Goal: Task Accomplishment & Management: Complete application form

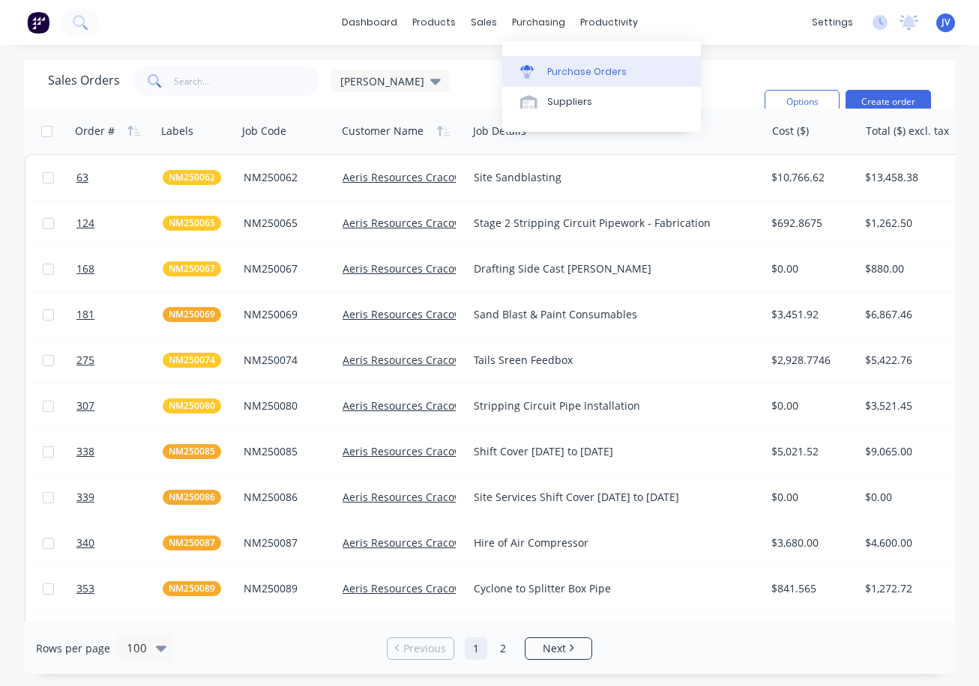
click at [551, 67] on div "Purchase Orders" at bounding box center [586, 71] width 79 height 13
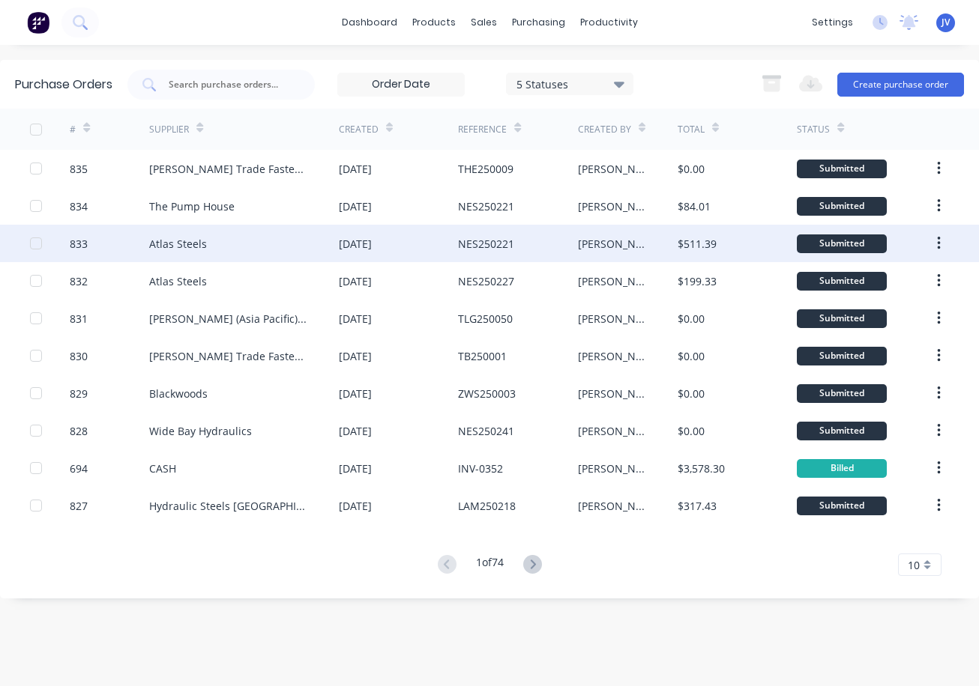
click at [83, 246] on div "833" at bounding box center [79, 244] width 18 height 16
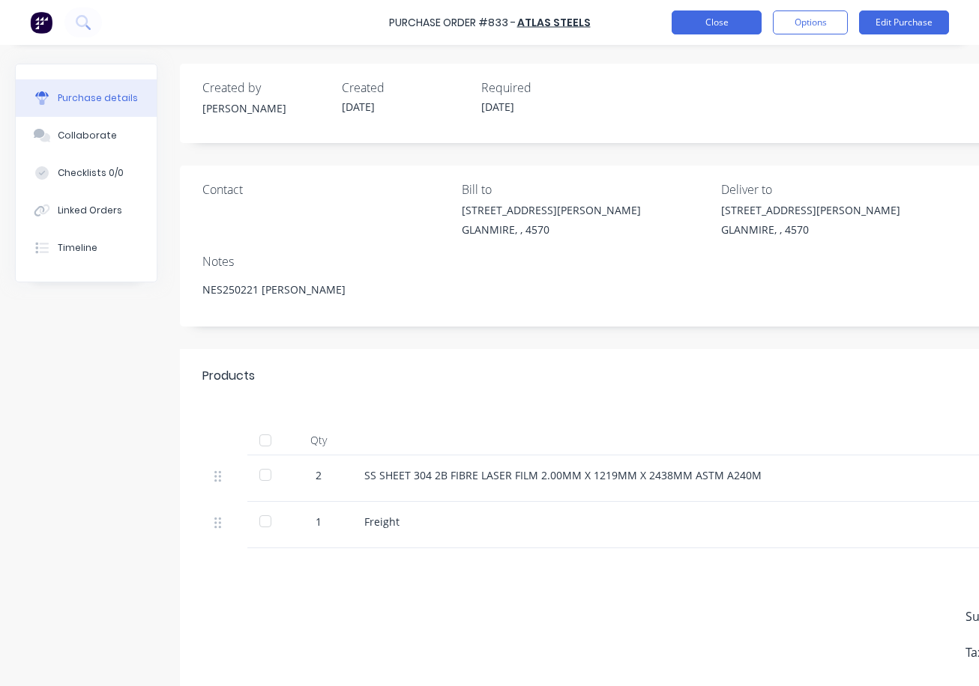
click at [720, 20] on button "Close" at bounding box center [716, 22] width 90 height 24
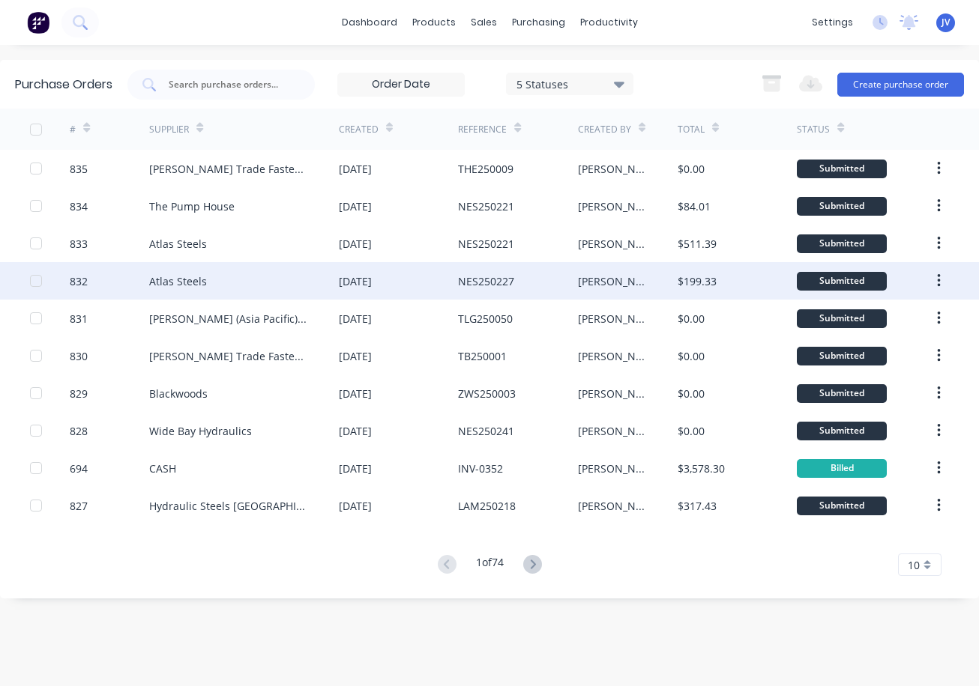
click at [79, 283] on div "832" at bounding box center [79, 281] width 18 height 16
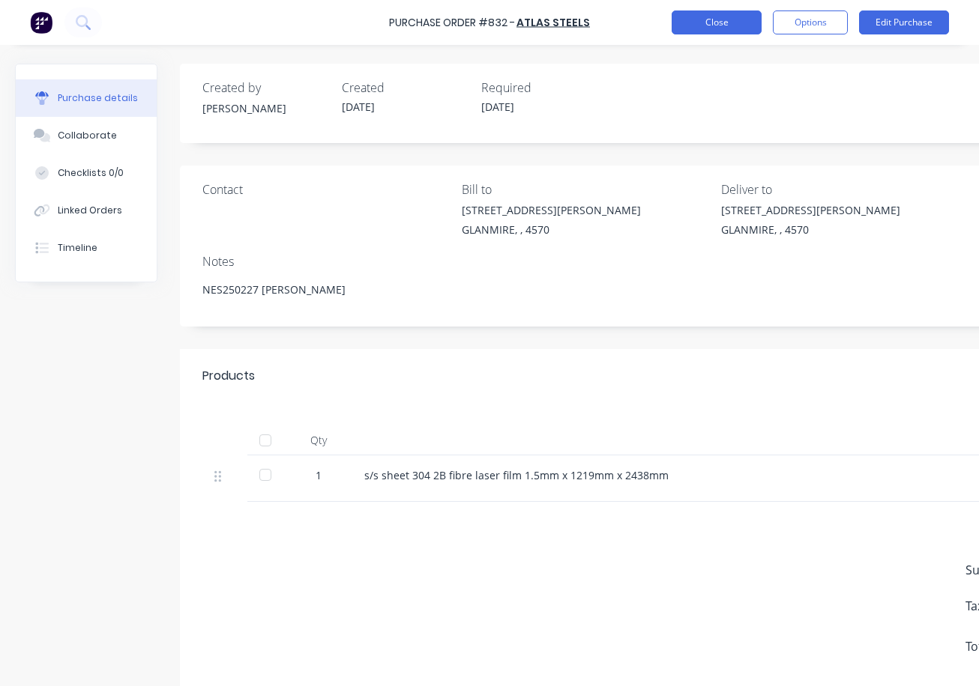
click at [710, 18] on button "Close" at bounding box center [716, 22] width 90 height 24
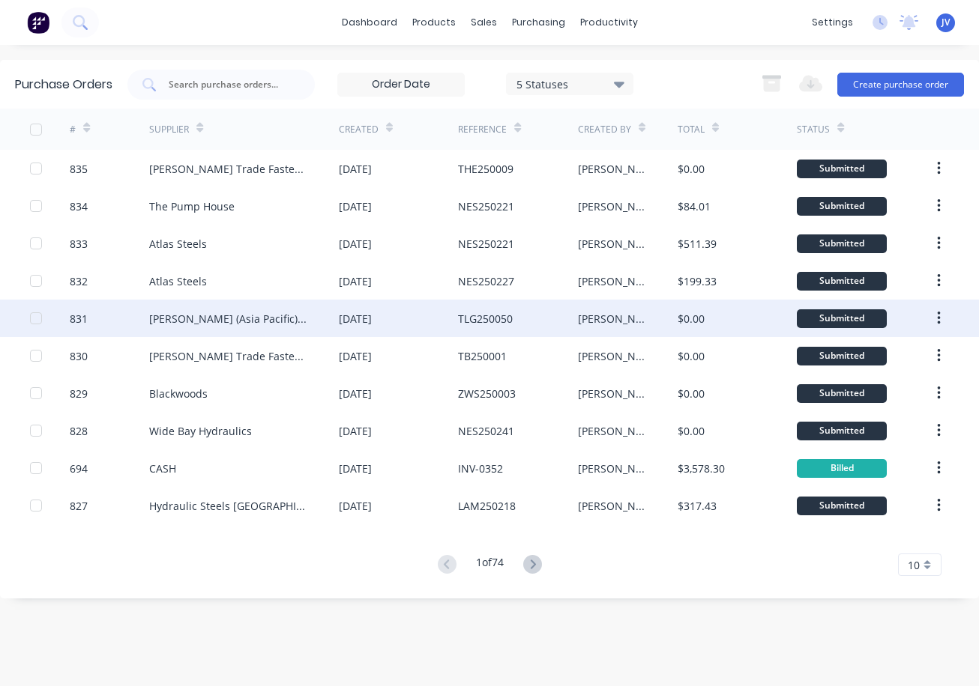
click at [75, 318] on div "831" at bounding box center [79, 319] width 18 height 16
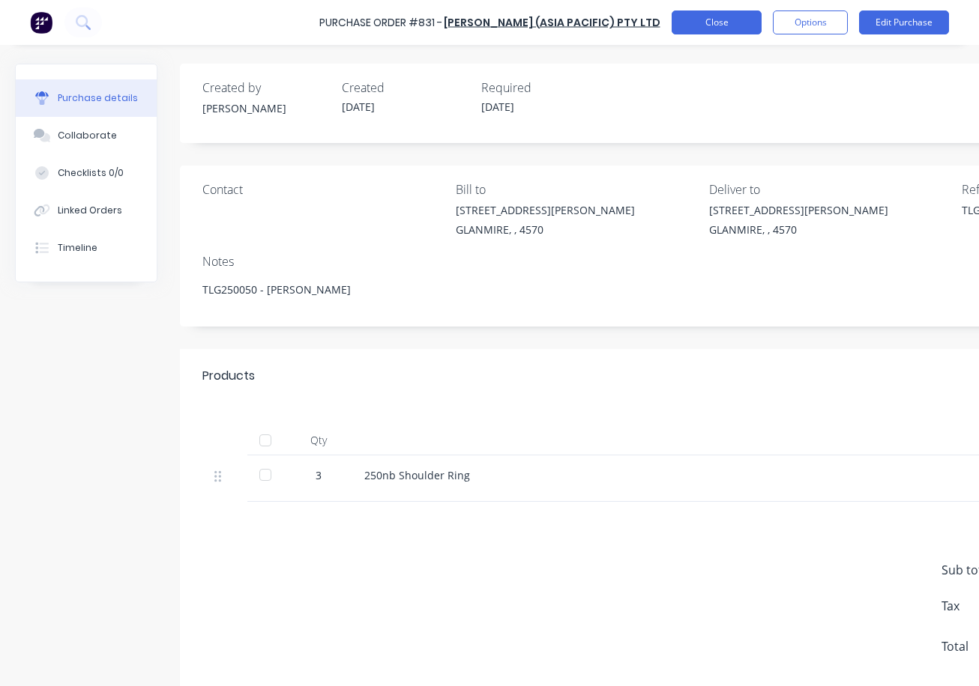
click at [724, 23] on button "Close" at bounding box center [716, 22] width 90 height 24
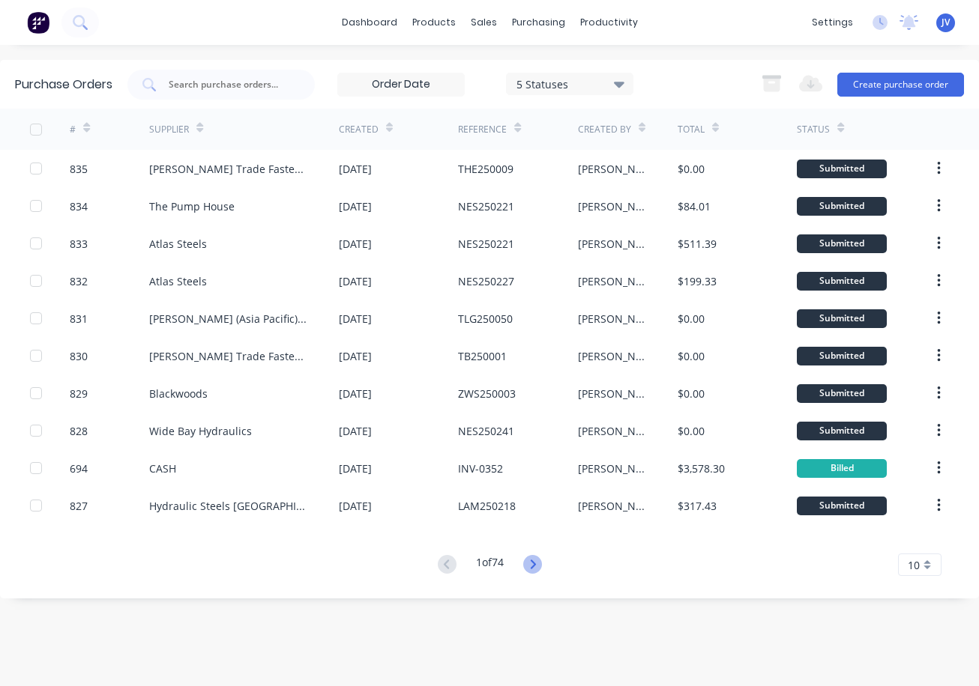
click at [535, 563] on icon at bounding box center [532, 564] width 5 height 9
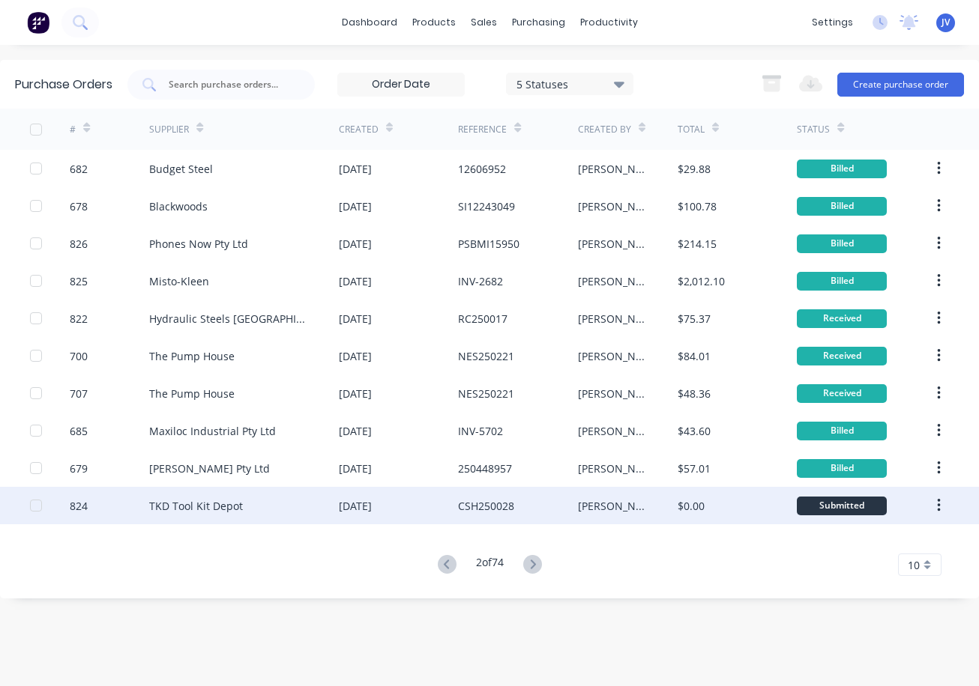
click at [79, 510] on div "824" at bounding box center [79, 506] width 18 height 16
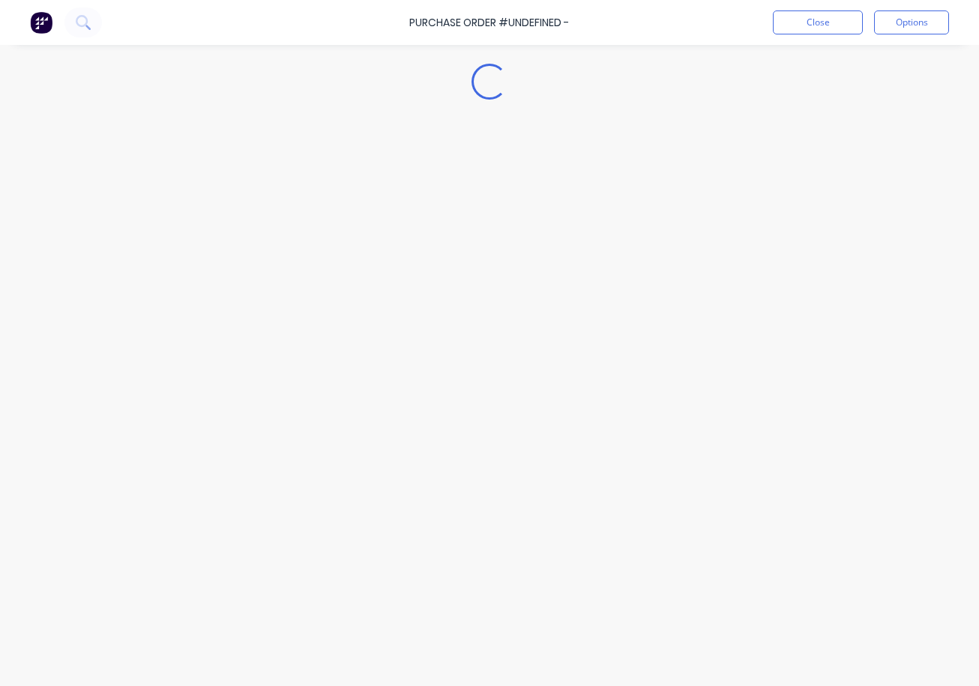
type textarea "x"
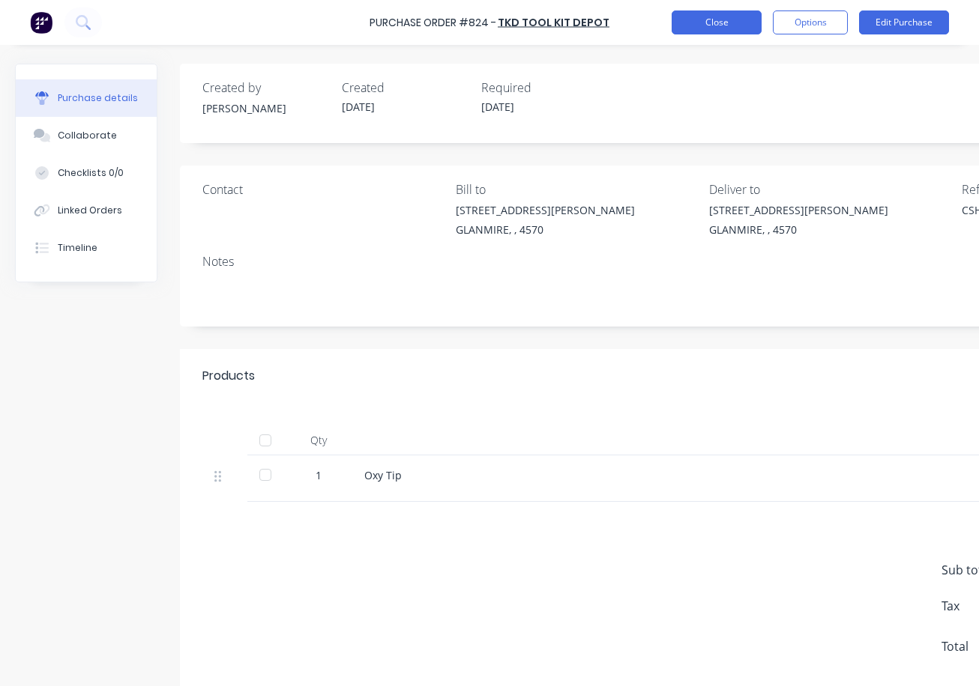
click at [722, 17] on button "Close" at bounding box center [716, 22] width 90 height 24
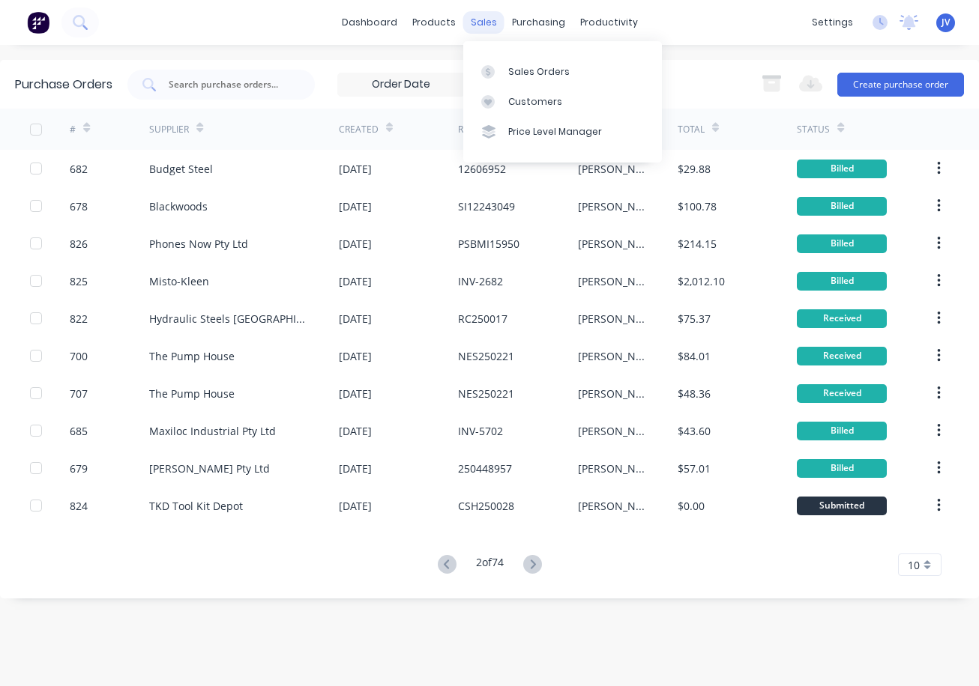
click at [487, 15] on div "sales" at bounding box center [483, 22] width 41 height 22
click at [538, 74] on div "Sales Orders" at bounding box center [538, 71] width 61 height 13
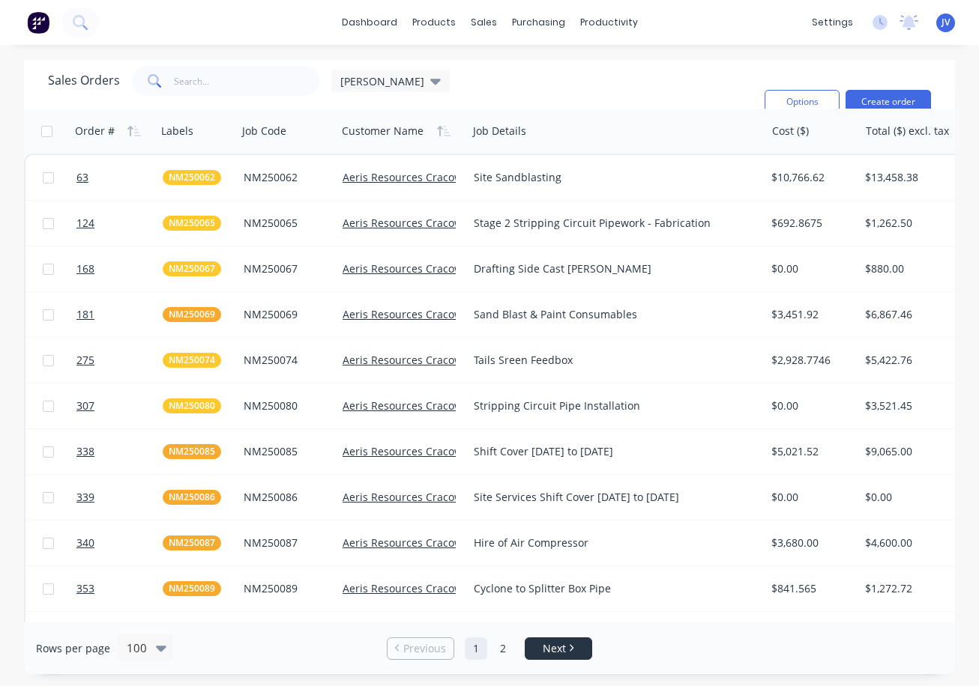
click at [567, 644] on link "Next" at bounding box center [558, 648] width 66 height 15
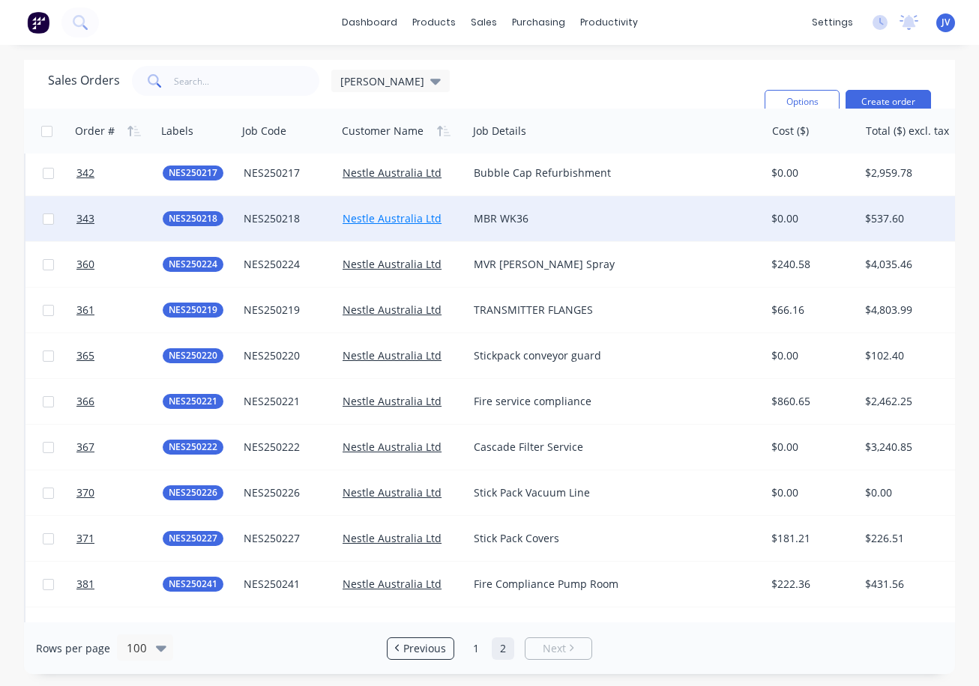
scroll to position [300, 0]
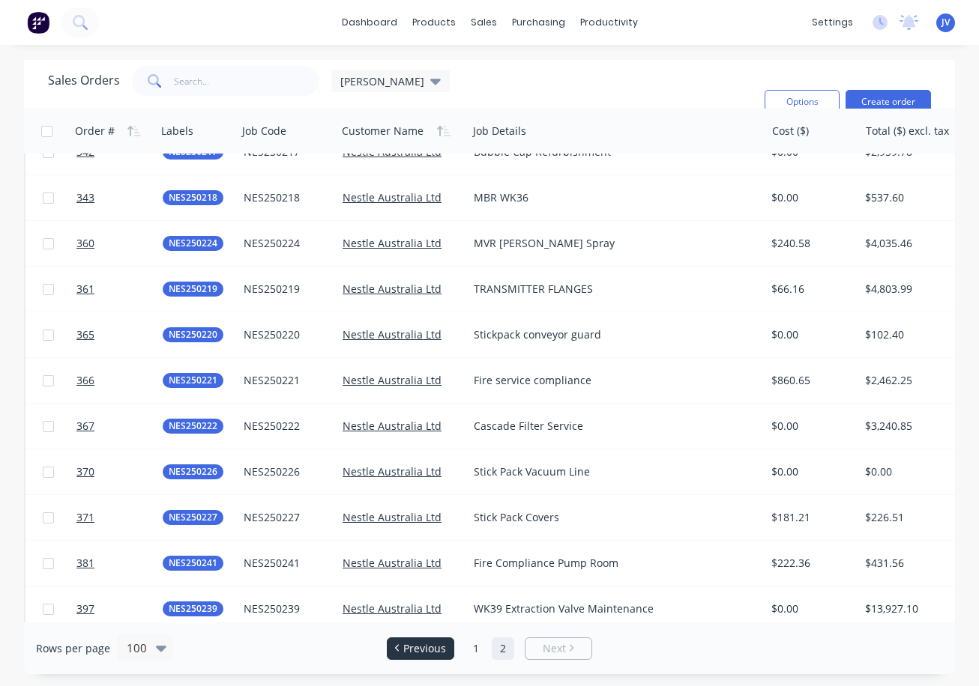
click at [425, 651] on span "Previous" at bounding box center [424, 648] width 43 height 15
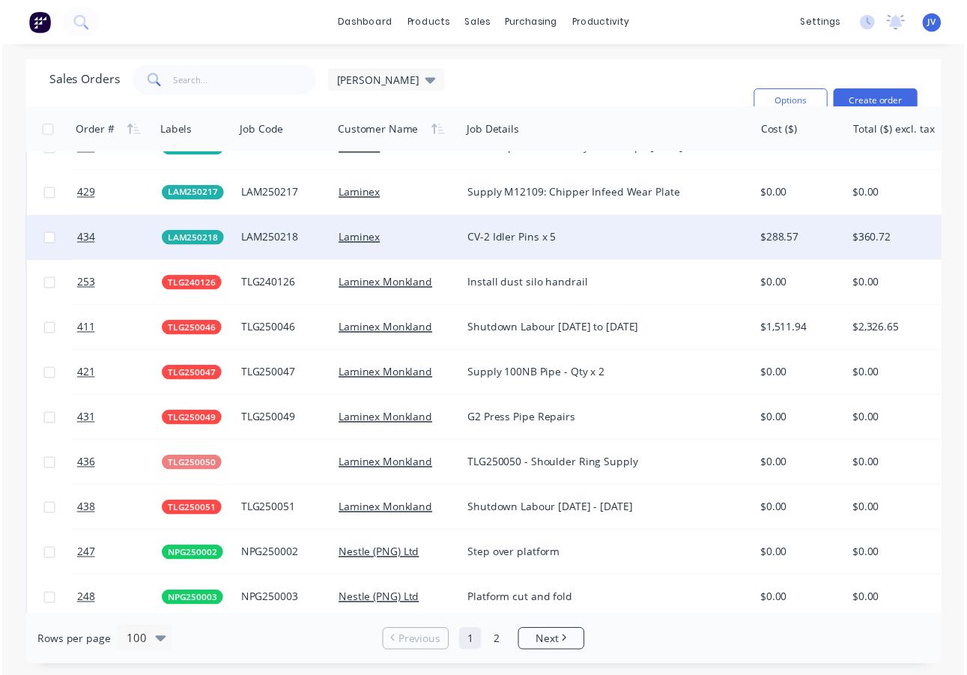
scroll to position [2922, 0]
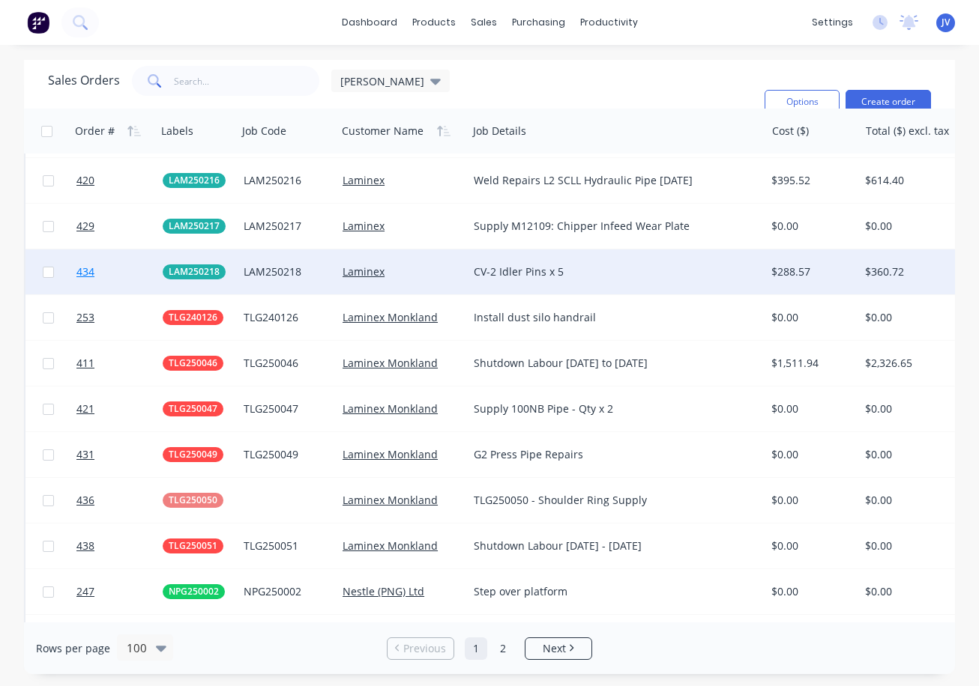
click at [82, 270] on span "434" at bounding box center [85, 271] width 18 height 15
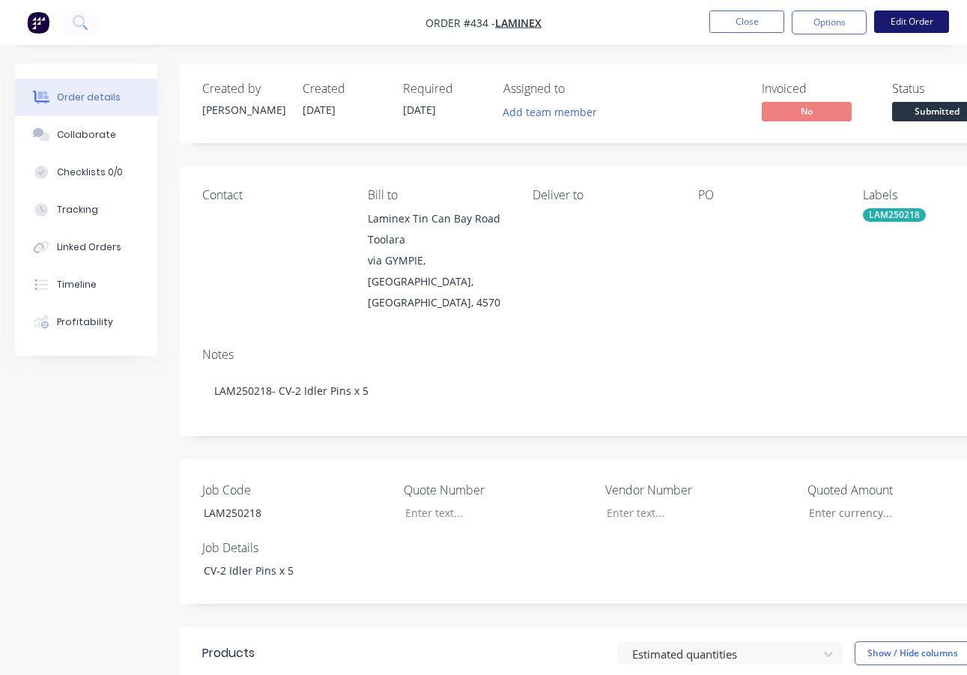
click at [907, 22] on button "Edit Order" at bounding box center [911, 21] width 75 height 22
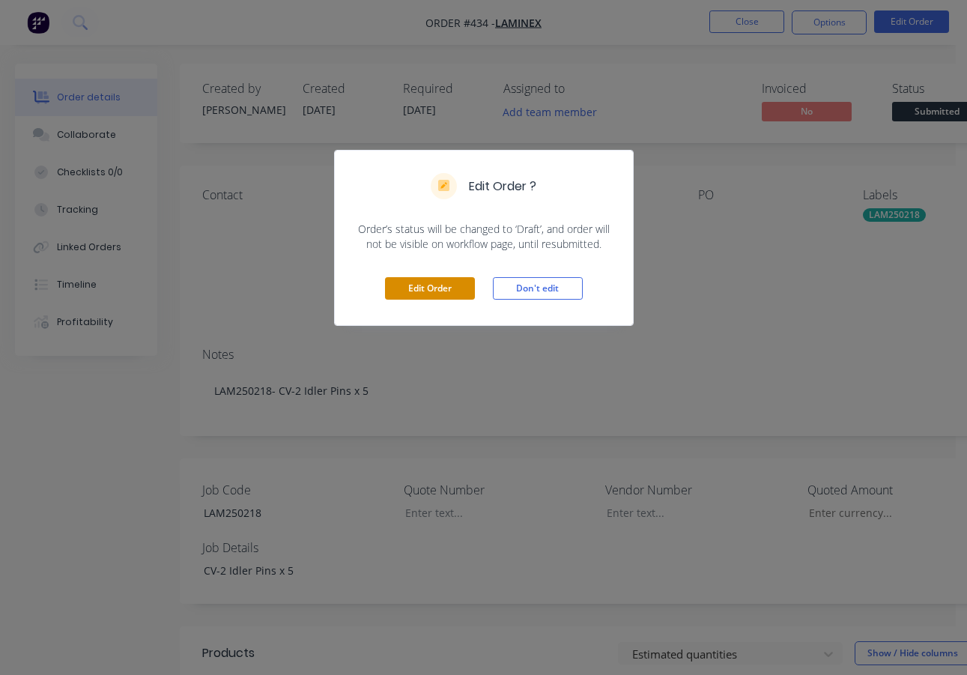
click at [445, 286] on button "Edit Order" at bounding box center [430, 288] width 90 height 22
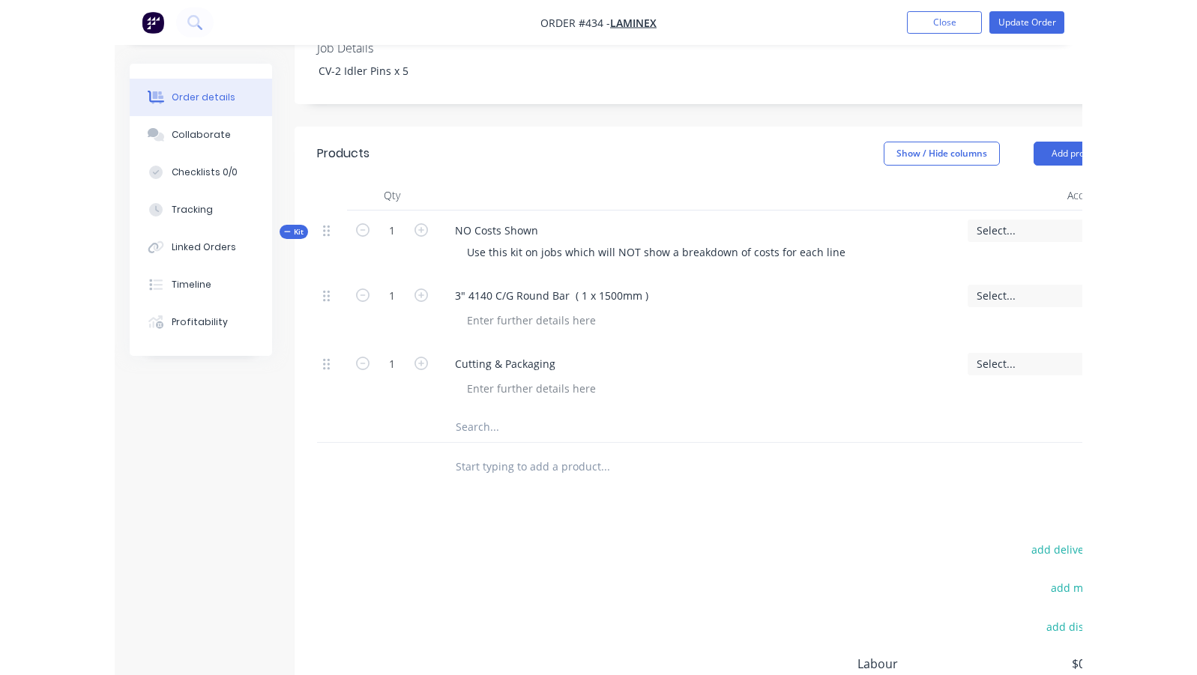
scroll to position [524, 0]
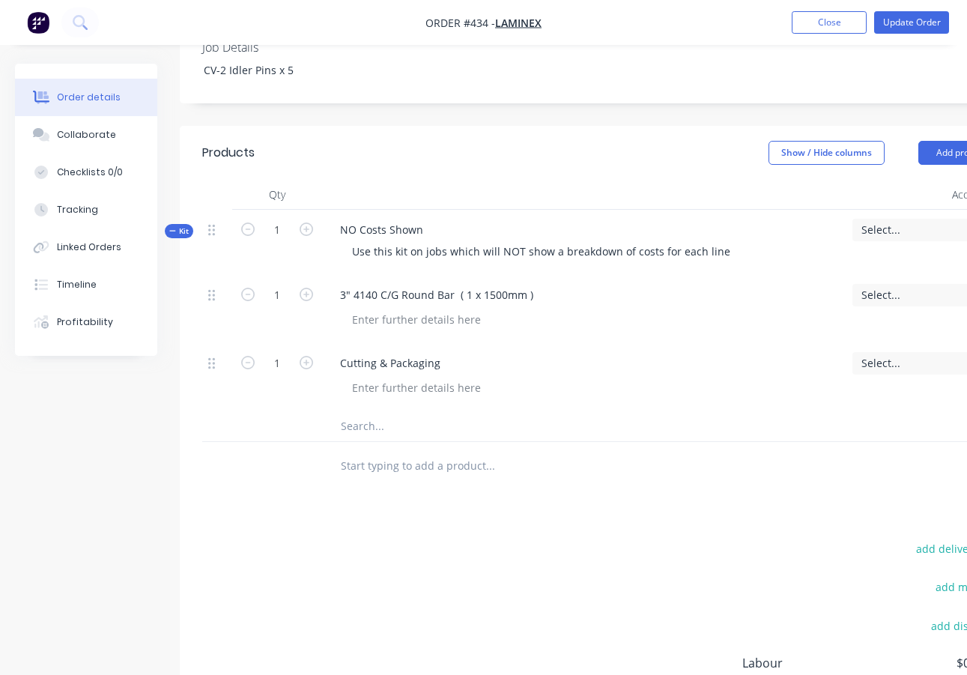
click at [402, 451] on input "text" at bounding box center [490, 466] width 300 height 30
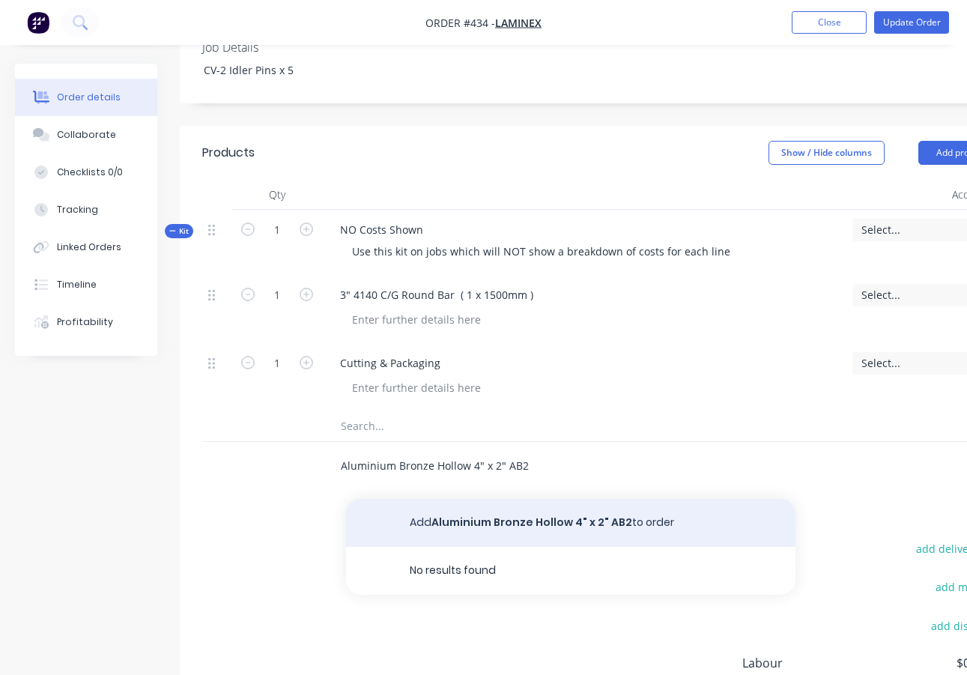
type input "Aluminium Bronze Hollow 4" x 2" AB2"
click at [465, 499] on button "Add Aluminium Bronze Hollow 4" x 2" AB2 to order" at bounding box center [571, 523] width 450 height 48
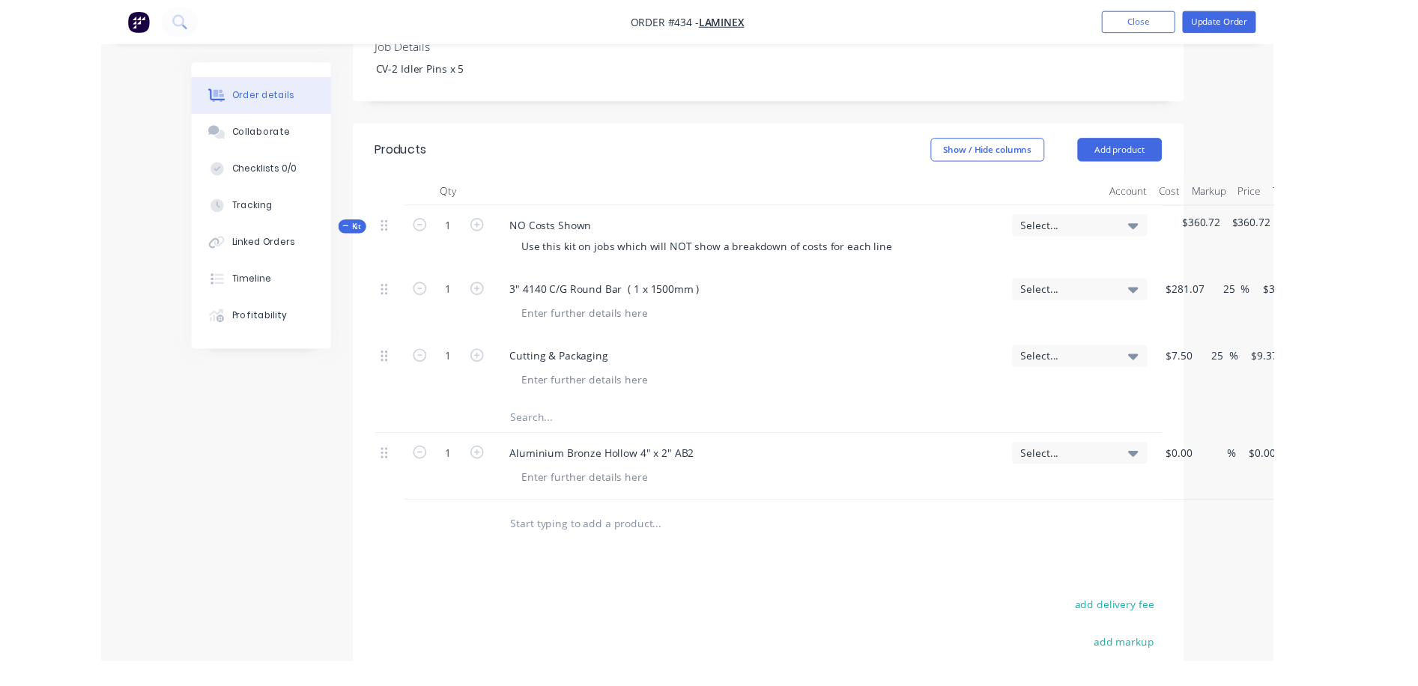
scroll to position [467, 0]
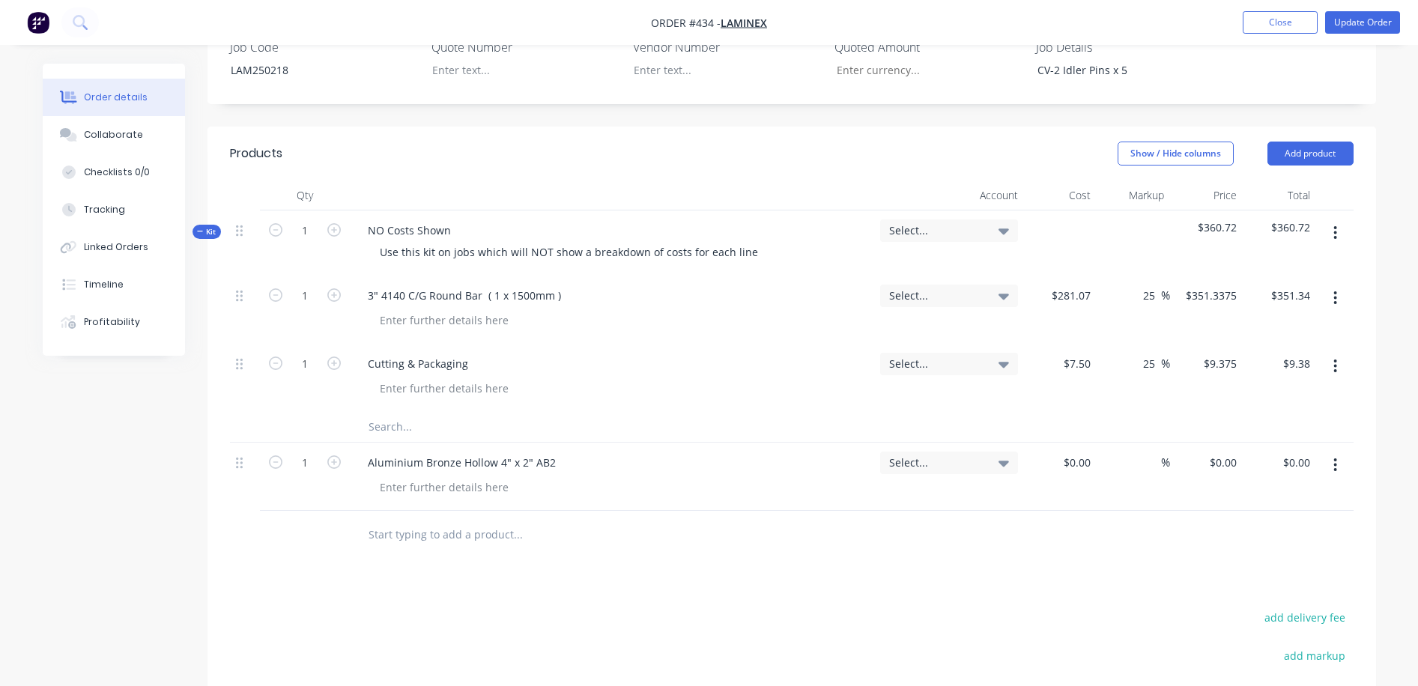
click at [978, 461] on icon at bounding box center [1004, 464] width 10 height 6
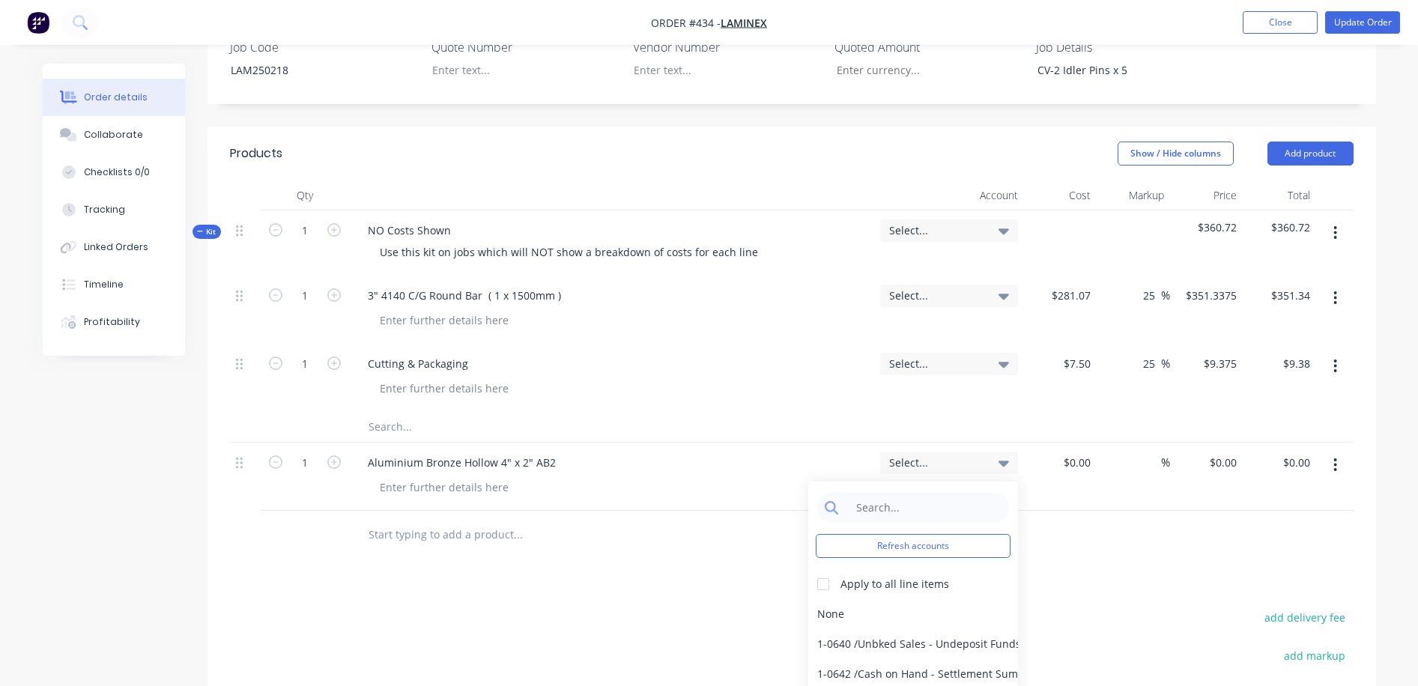
click at [978, 511] on div at bounding box center [792, 535] width 1124 height 49
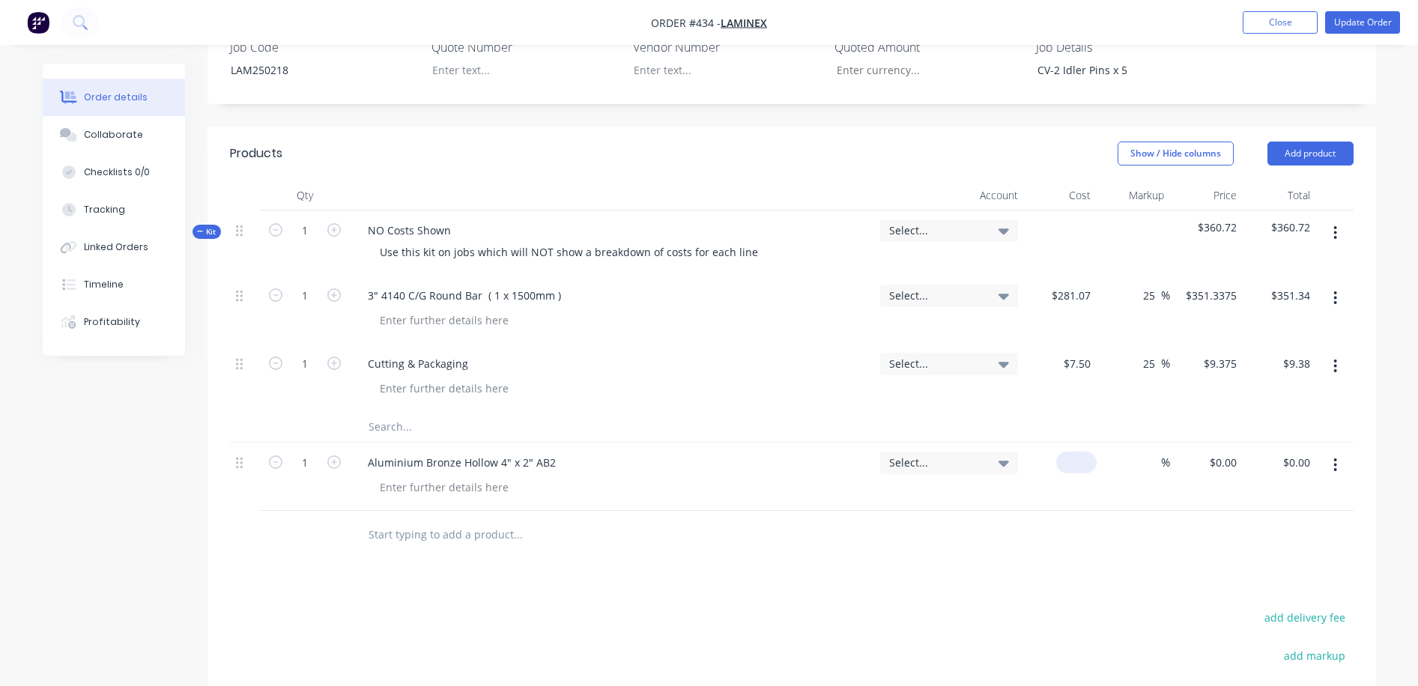
click at [978, 452] on input at bounding box center [1079, 463] width 34 height 22
type input "$1,506.03"
type input "25"
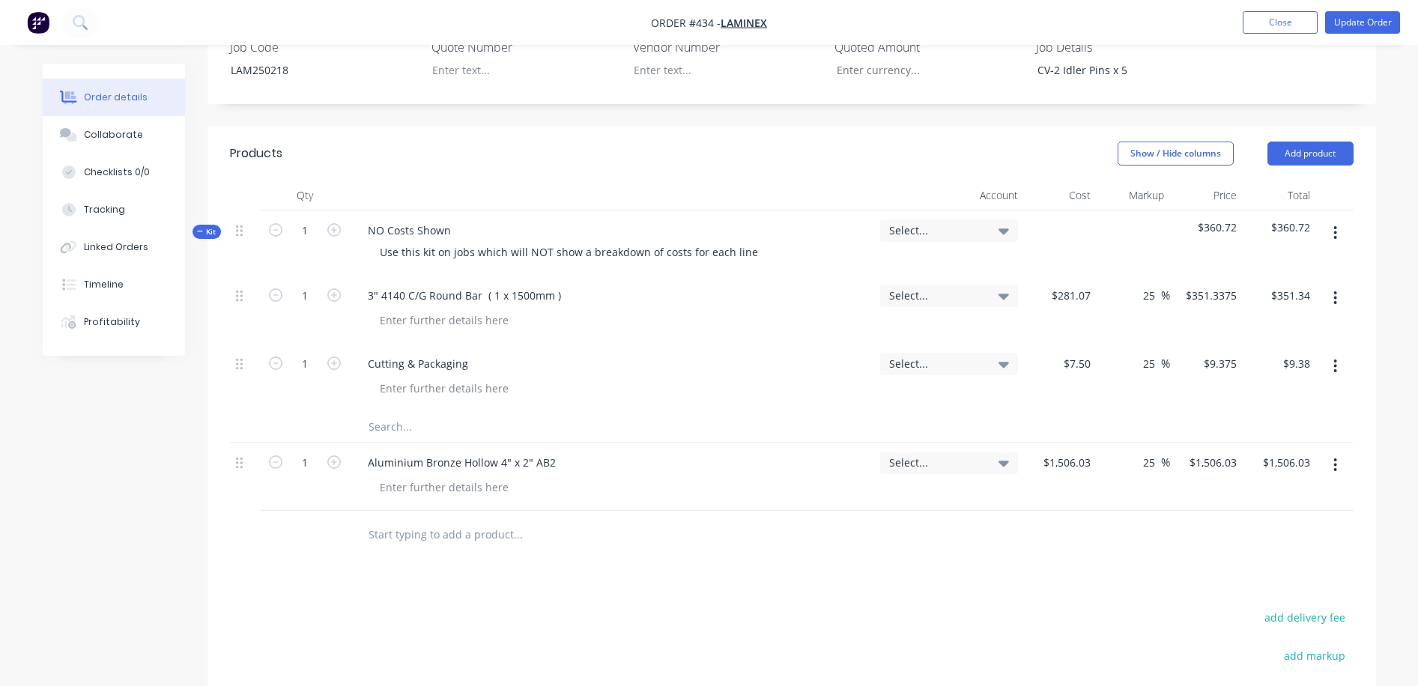
type input "1882.5375"
type input "$1,882.54"
type input "$1,882.5375"
click at [415, 520] on input "text" at bounding box center [518, 535] width 300 height 30
click at [385, 520] on input "Cut1 @" at bounding box center [518, 535] width 300 height 30
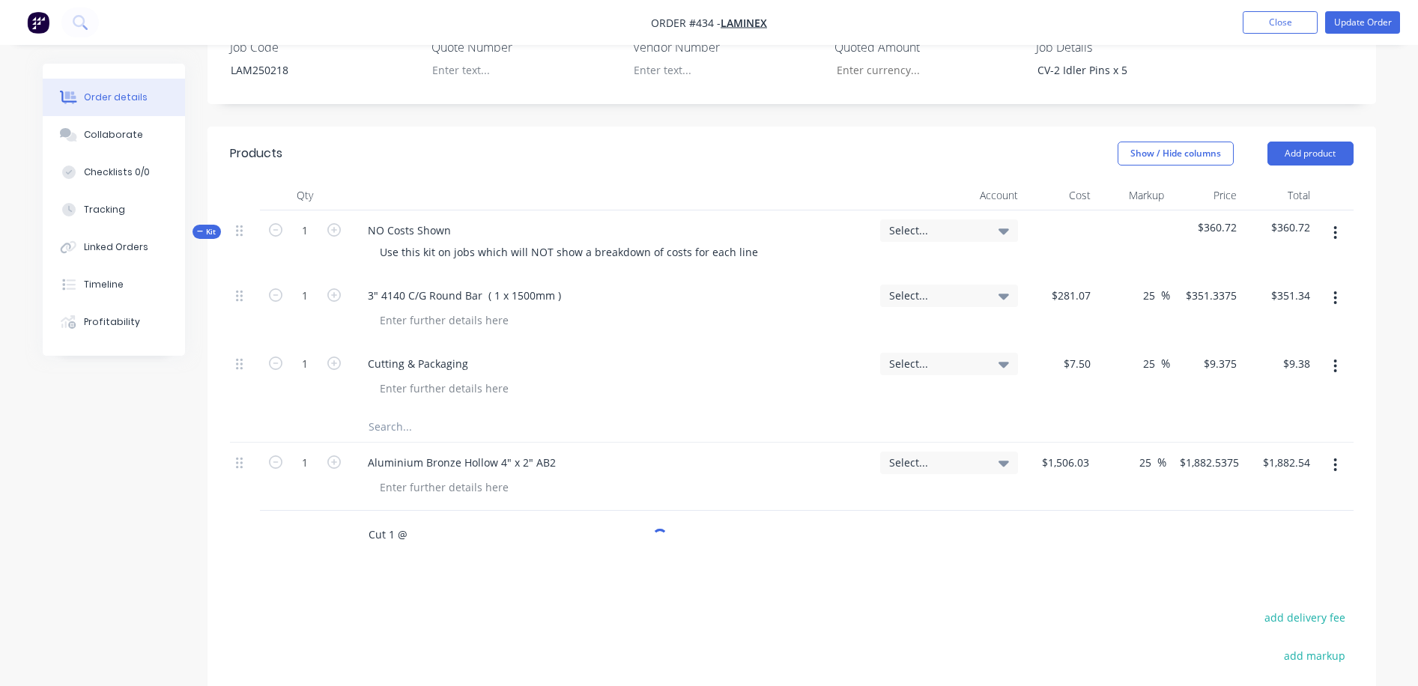
click at [408, 520] on input "Cut 1 @" at bounding box center [518, 535] width 300 height 30
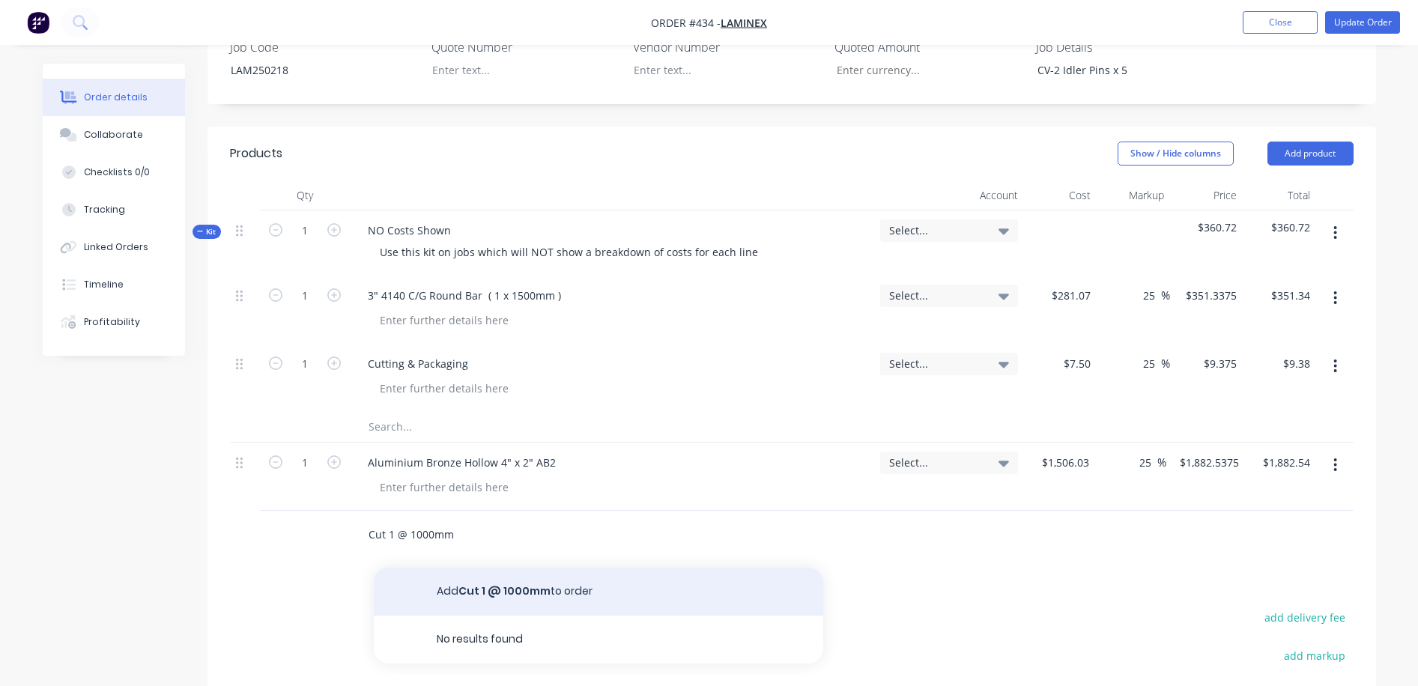
type input "Cut 1 @ 1000mm"
click at [494, 568] on button "Add Cut 1 @ 1000mm to order" at bounding box center [599, 592] width 450 height 48
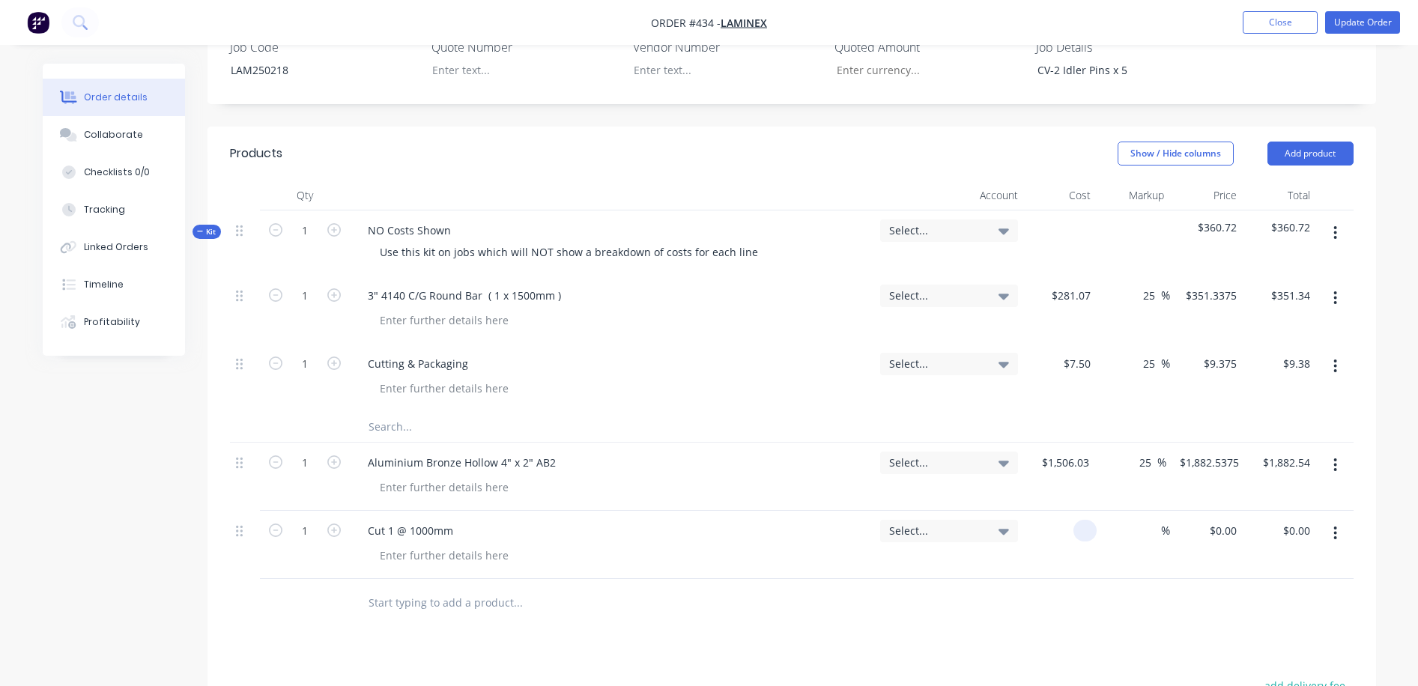
click at [978, 520] on input at bounding box center [1088, 531] width 17 height 22
type input "$6.00"
type input "25"
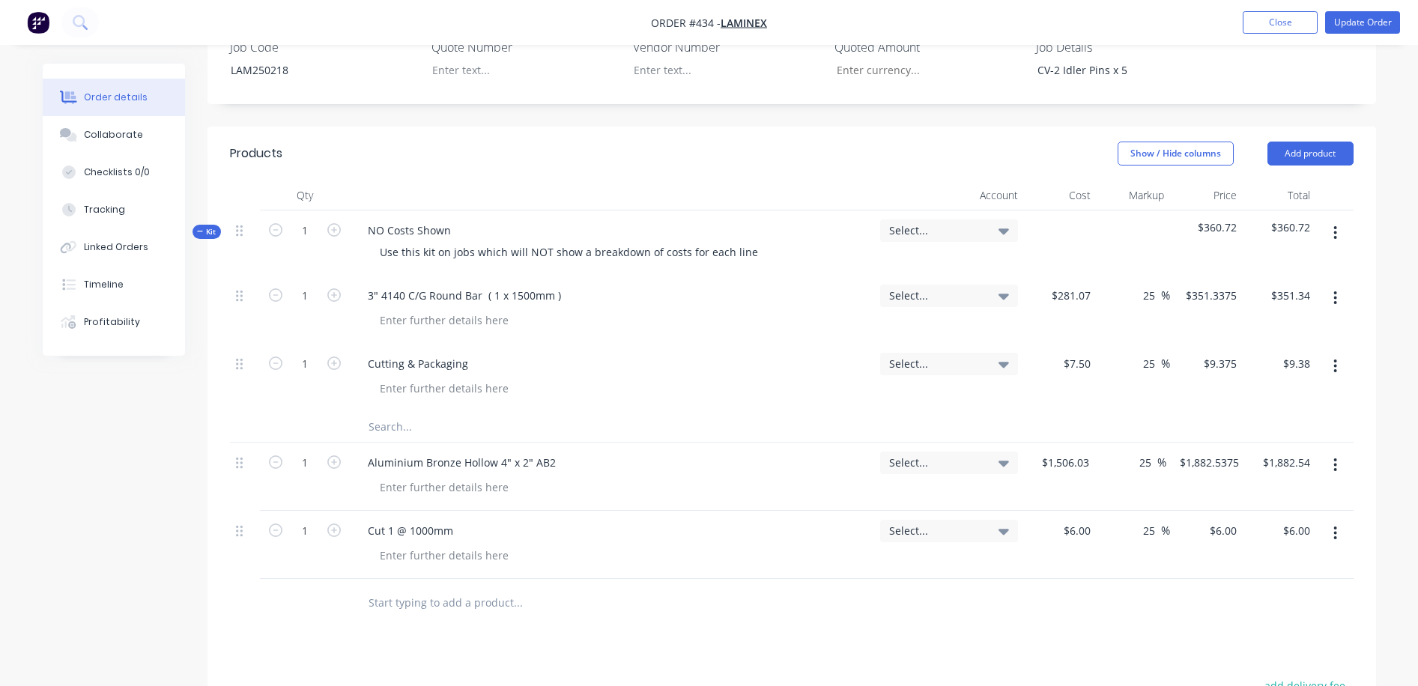
type input "7.5"
type input "$7.50"
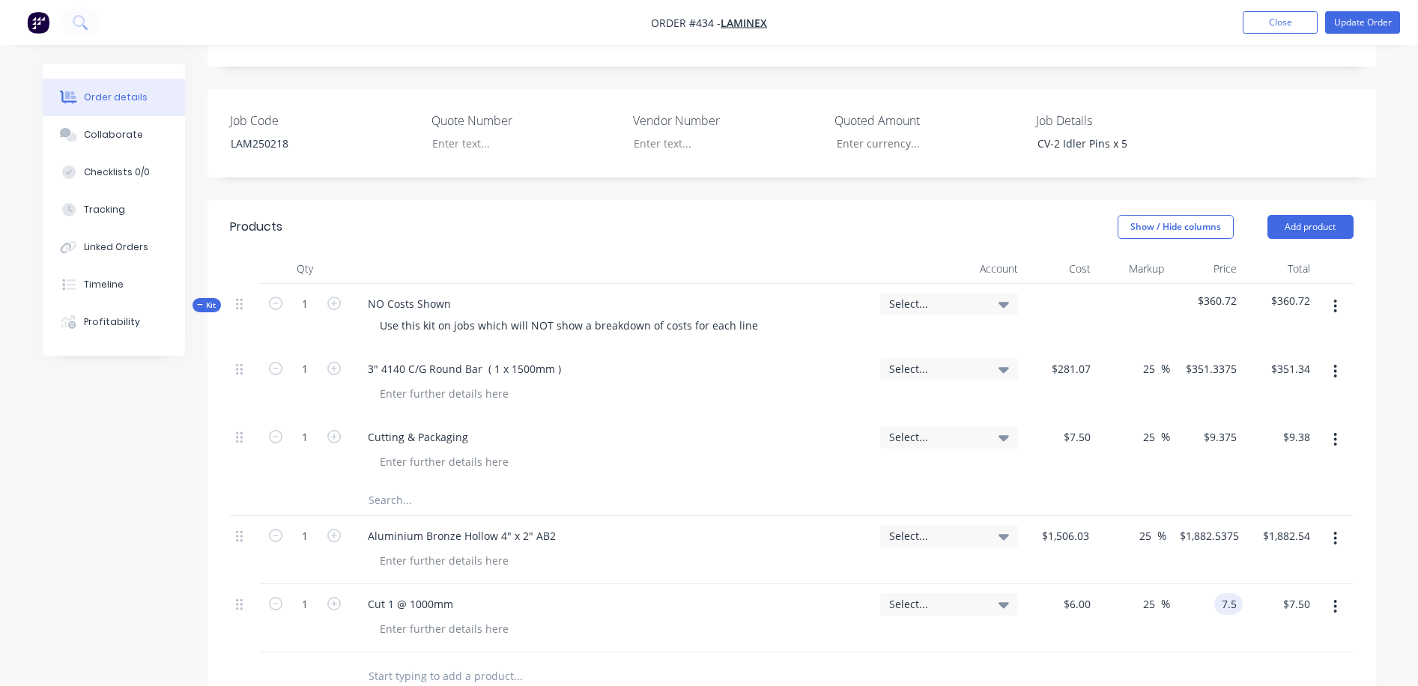
scroll to position [392, 0]
type input "$7.50"
click at [978, 22] on button "Update Order" at bounding box center [1362, 22] width 75 height 22
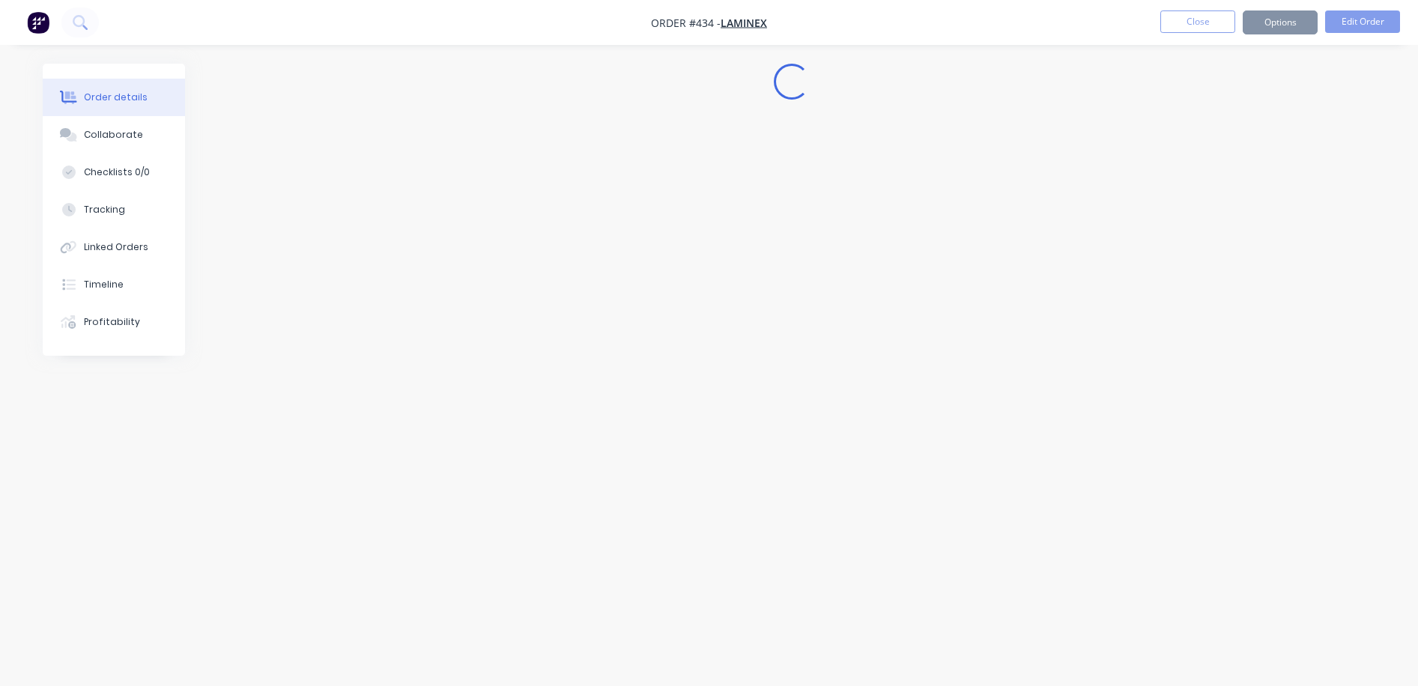
scroll to position [0, 0]
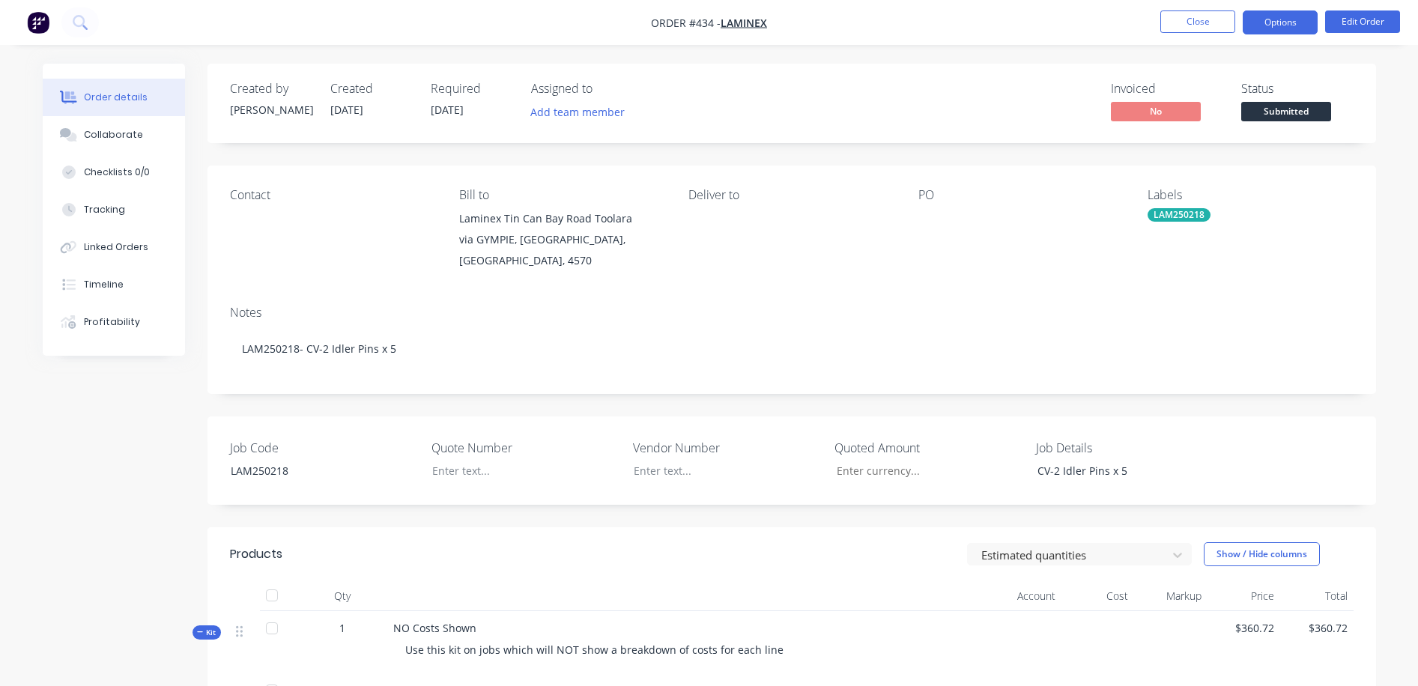
click at [978, 28] on button "Options" at bounding box center [1280, 22] width 75 height 24
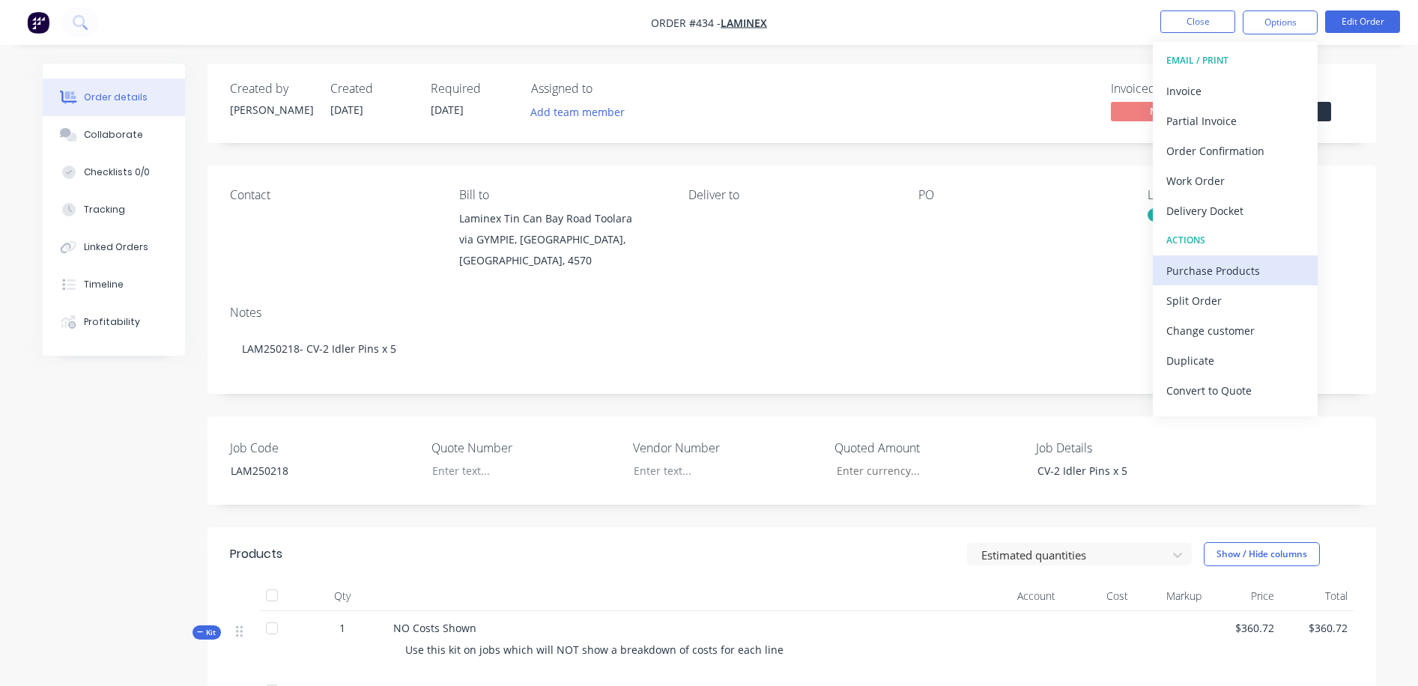
click at [978, 268] on div "Purchase Products" at bounding box center [1236, 271] width 138 height 22
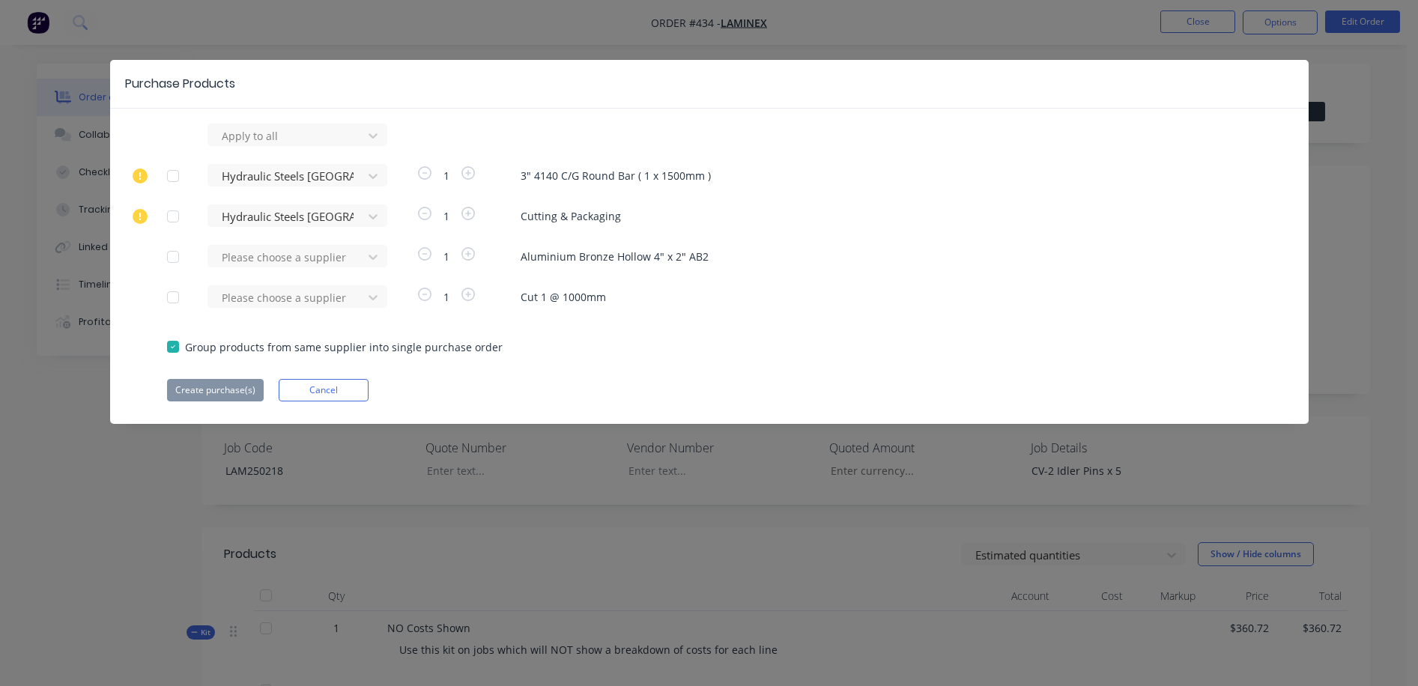
click at [174, 255] on div at bounding box center [173, 257] width 30 height 30
click at [173, 300] on div at bounding box center [173, 297] width 30 height 30
click at [324, 384] on button "Cancel" at bounding box center [324, 390] width 90 height 22
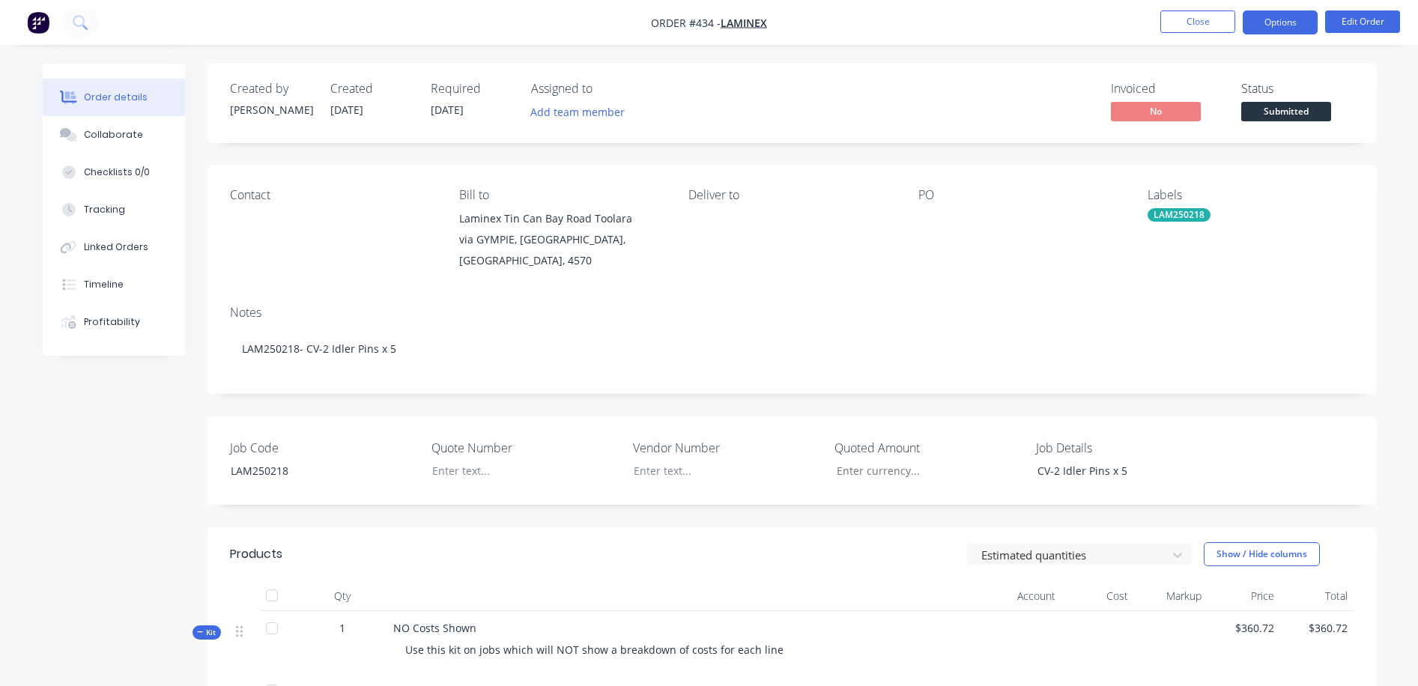
click at [978, 27] on button "Options" at bounding box center [1280, 22] width 75 height 24
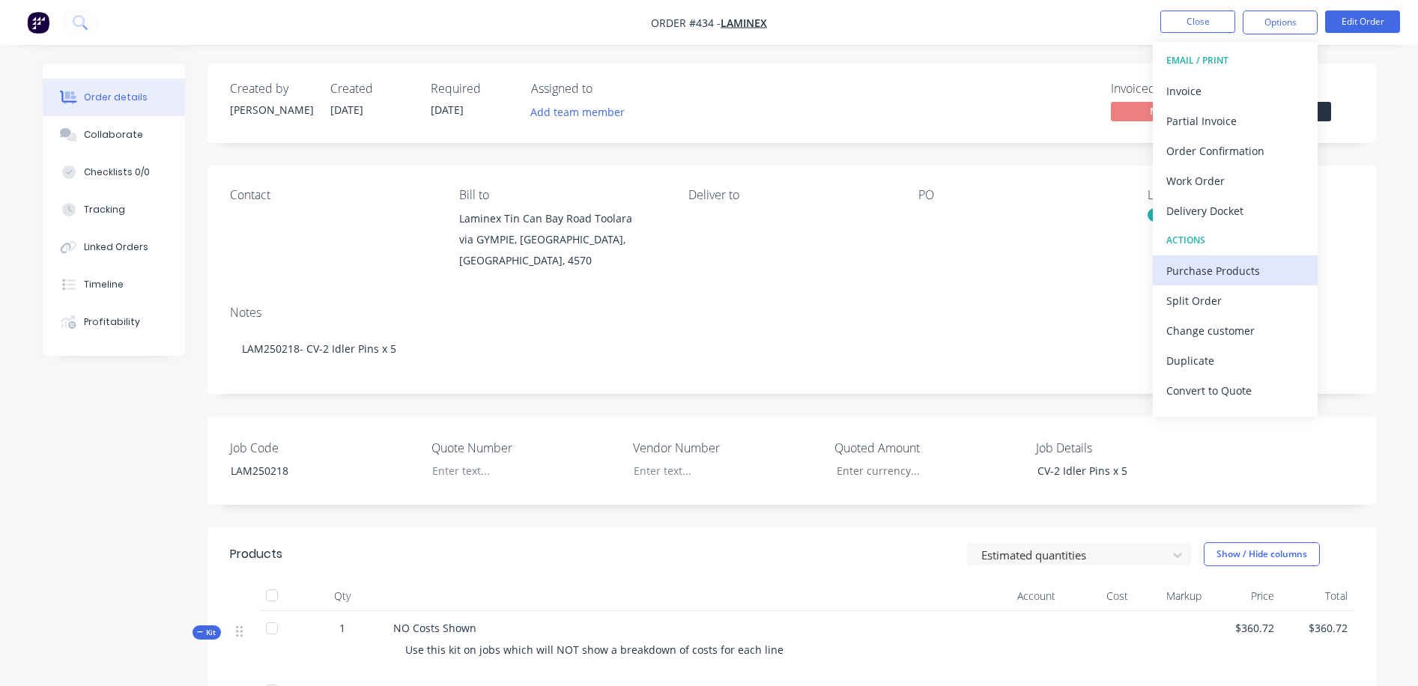
click at [978, 270] on div "Purchase Products" at bounding box center [1236, 271] width 138 height 22
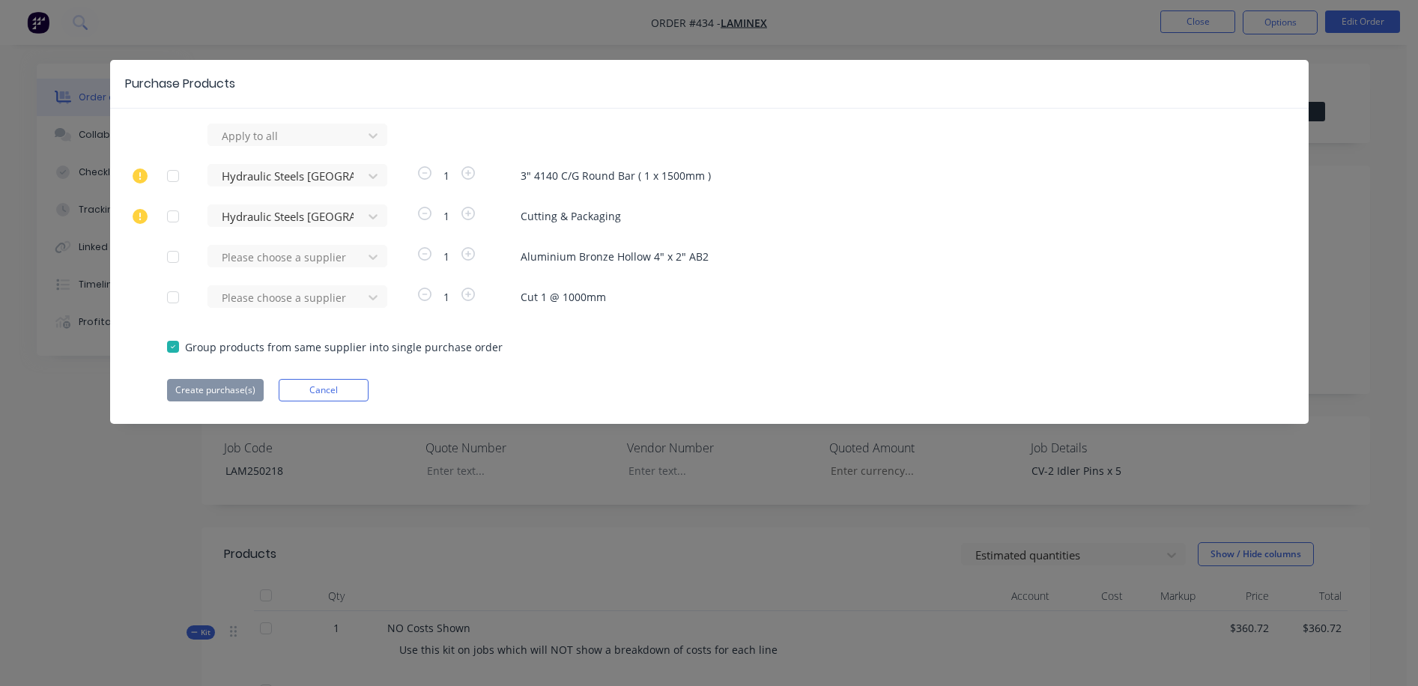
click at [171, 304] on div at bounding box center [173, 297] width 30 height 30
click at [173, 259] on div at bounding box center [173, 257] width 30 height 30
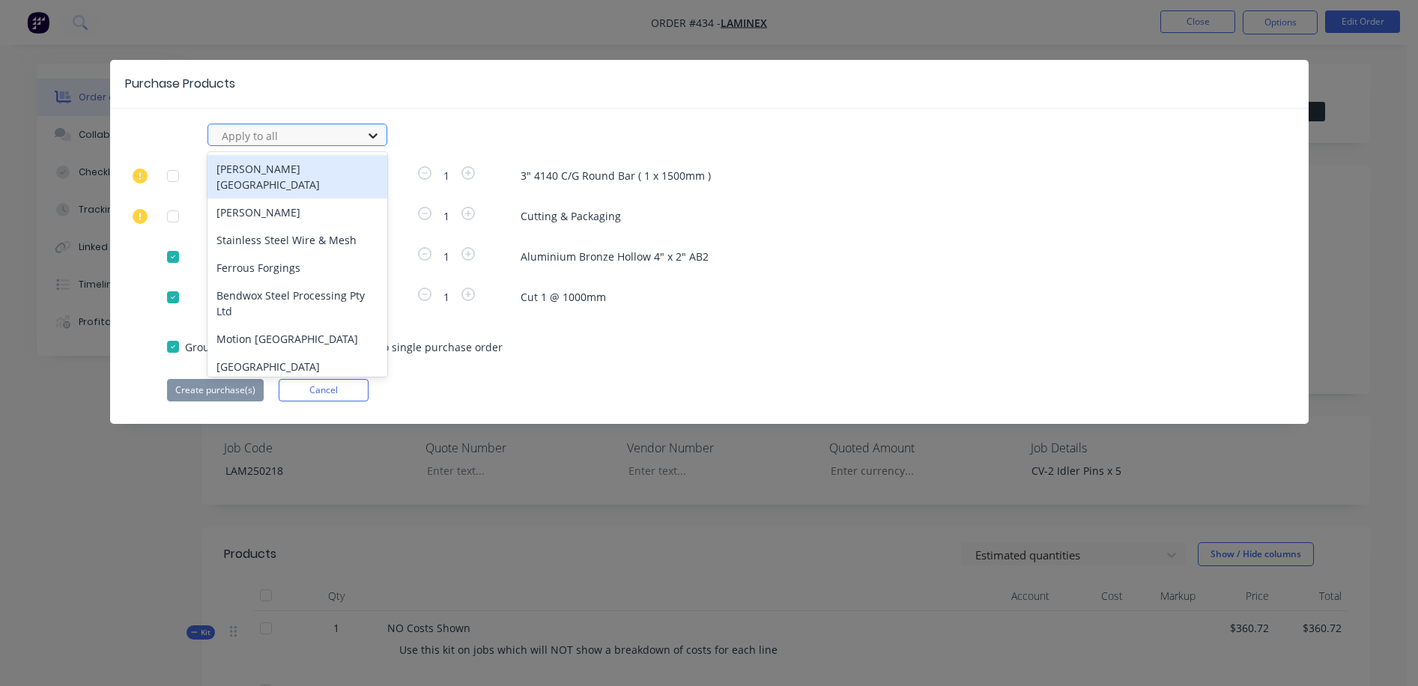
click at [372, 136] on icon at bounding box center [373, 135] width 9 height 5
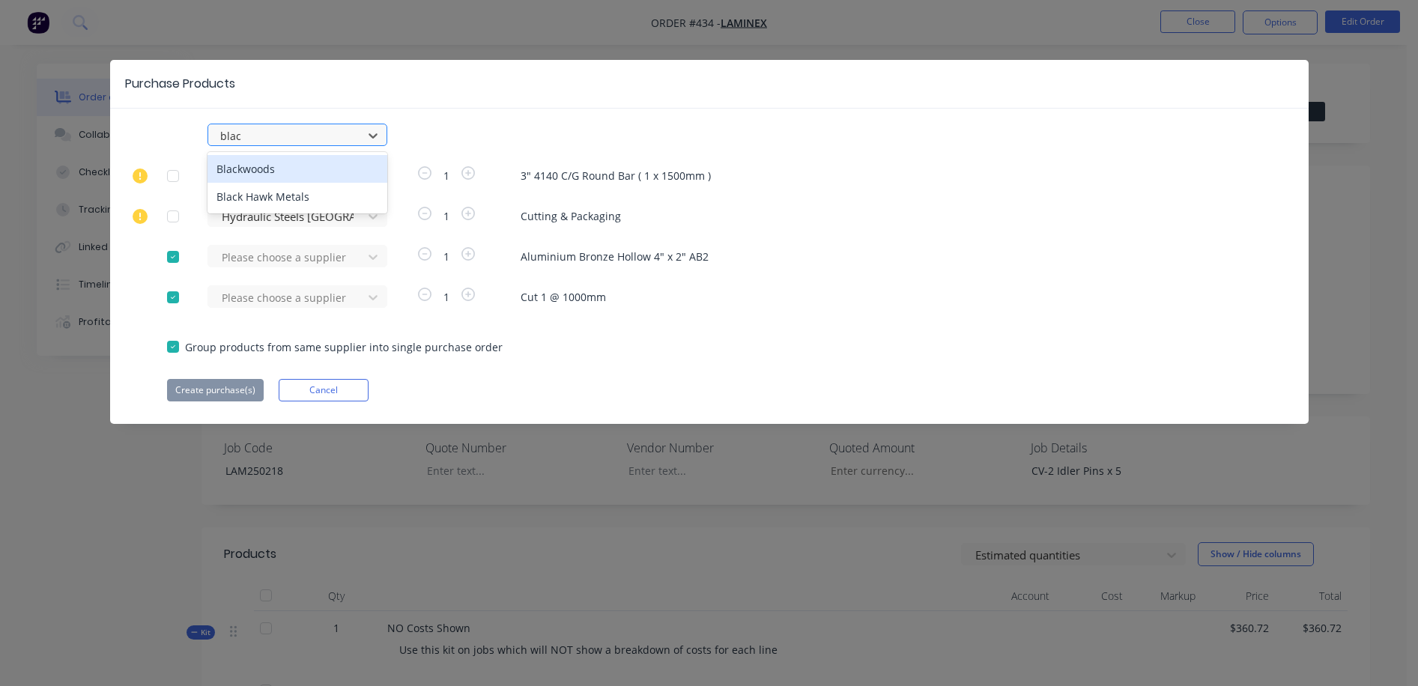
type input "black"
click at [269, 205] on div "Black Hawk Metals" at bounding box center [298, 197] width 180 height 28
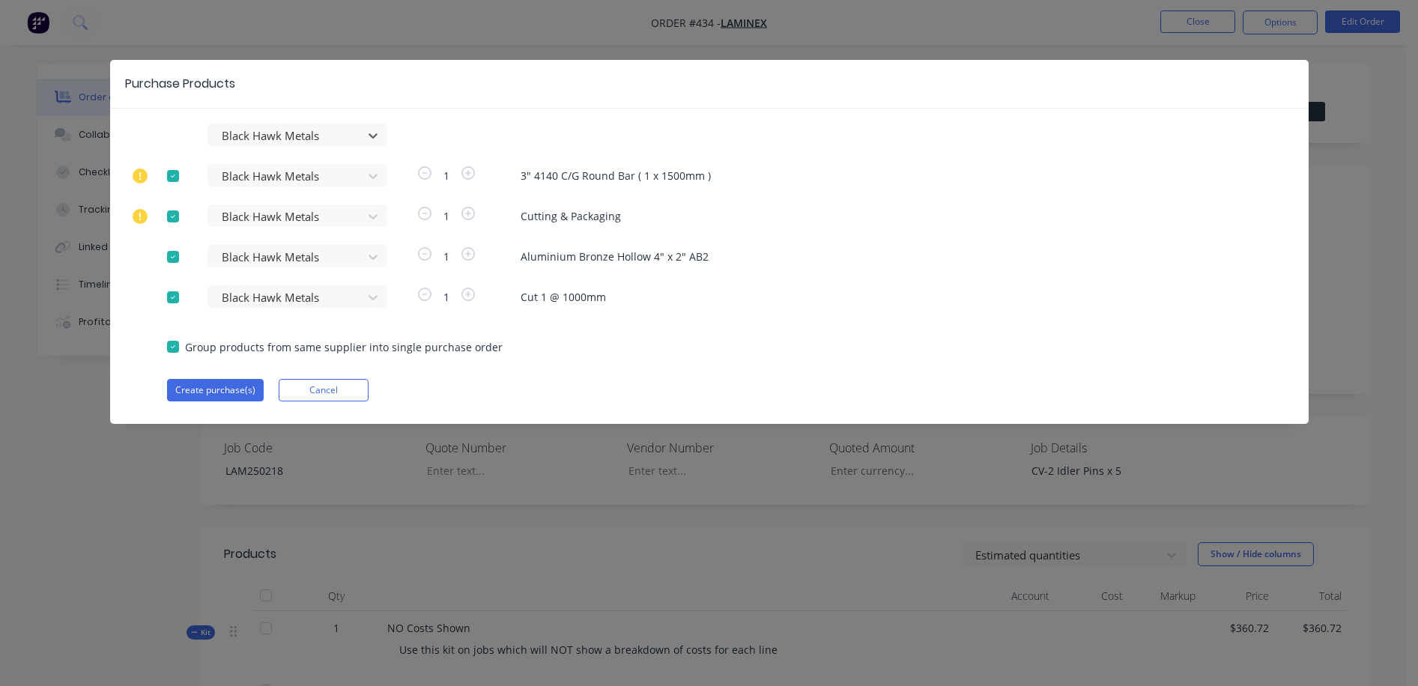
click at [175, 216] on div at bounding box center [173, 217] width 30 height 30
click at [174, 175] on div at bounding box center [173, 176] width 30 height 30
click at [218, 387] on button "Create purchase(s)" at bounding box center [215, 390] width 97 height 22
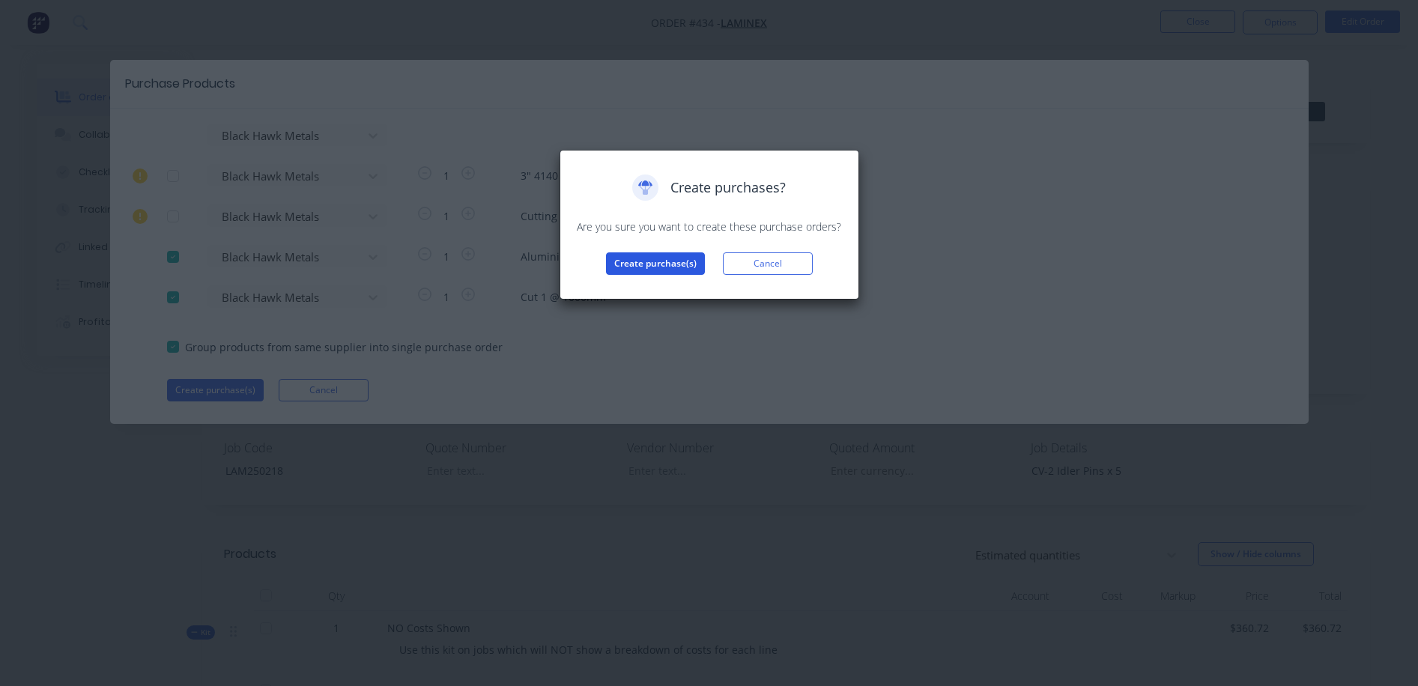
click at [644, 259] on button "Create purchase(s)" at bounding box center [655, 264] width 99 height 22
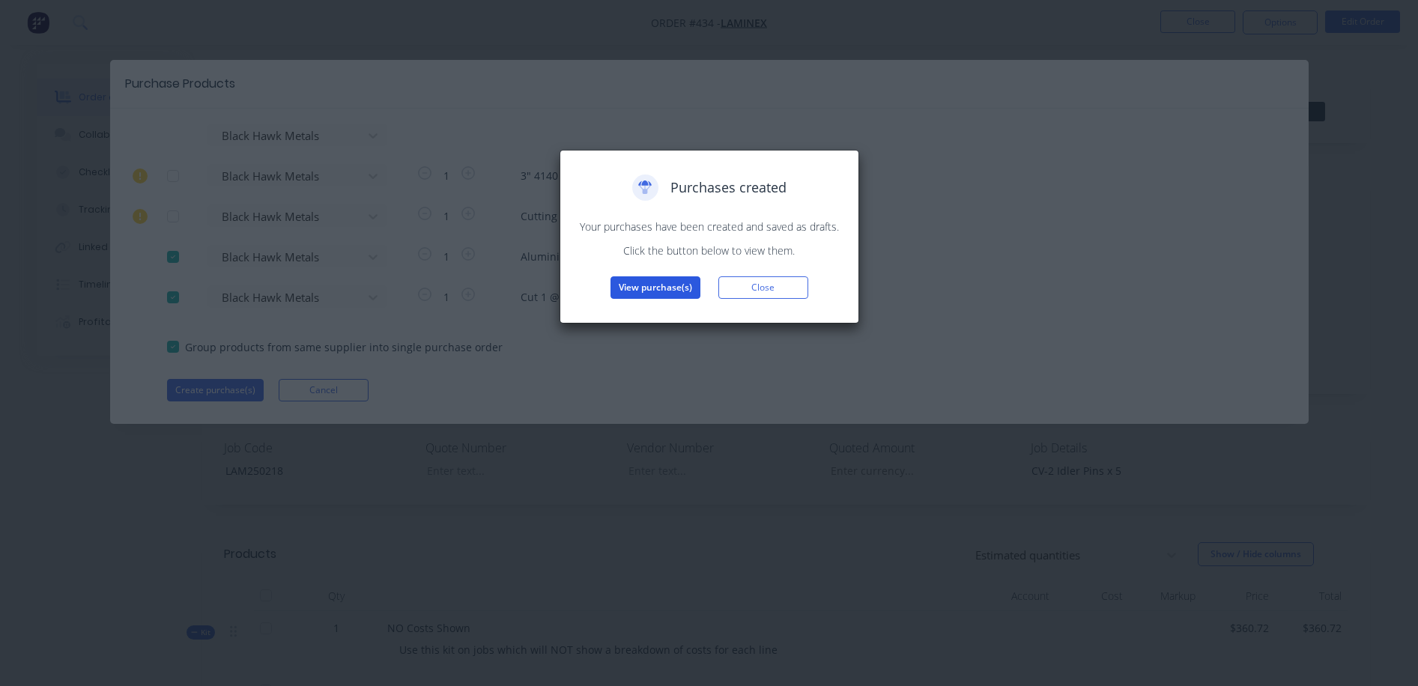
click at [650, 282] on button "View purchase(s)" at bounding box center [656, 287] width 90 height 22
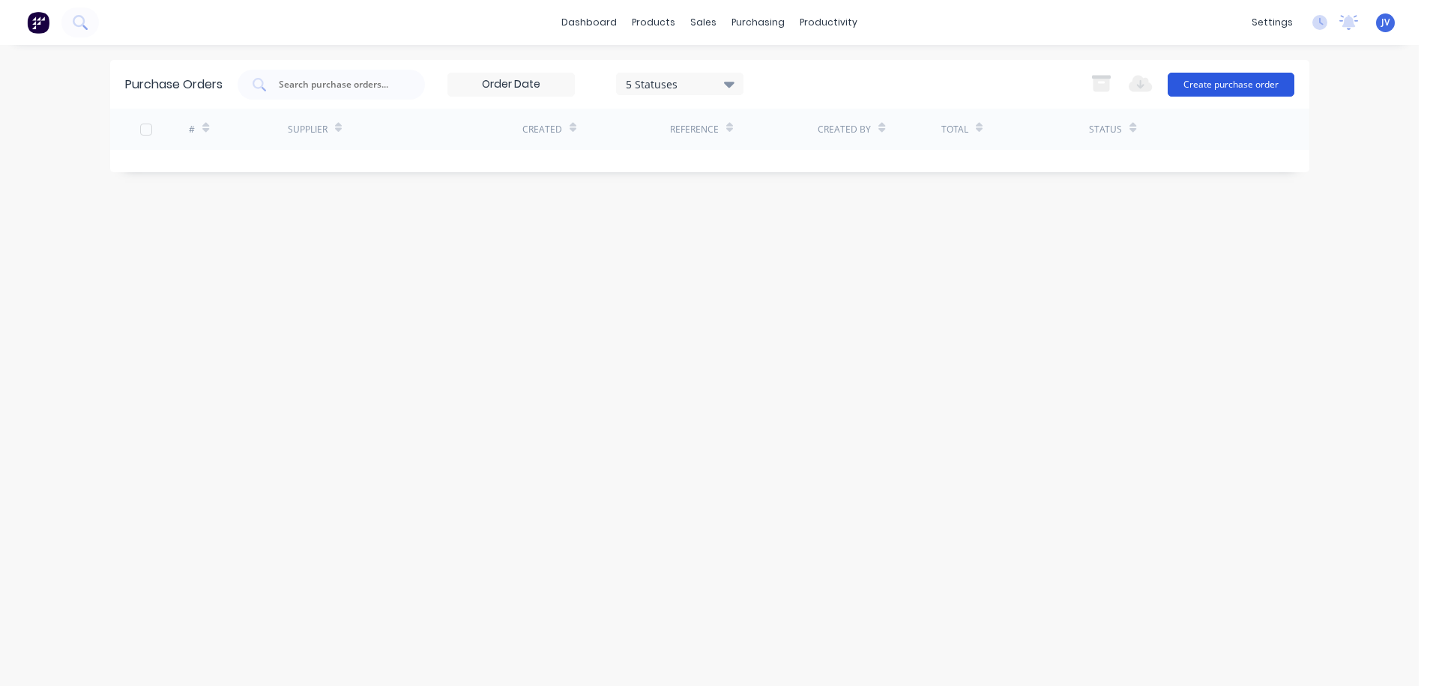
click at [978, 88] on button "Create purchase order" at bounding box center [1230, 85] width 127 height 24
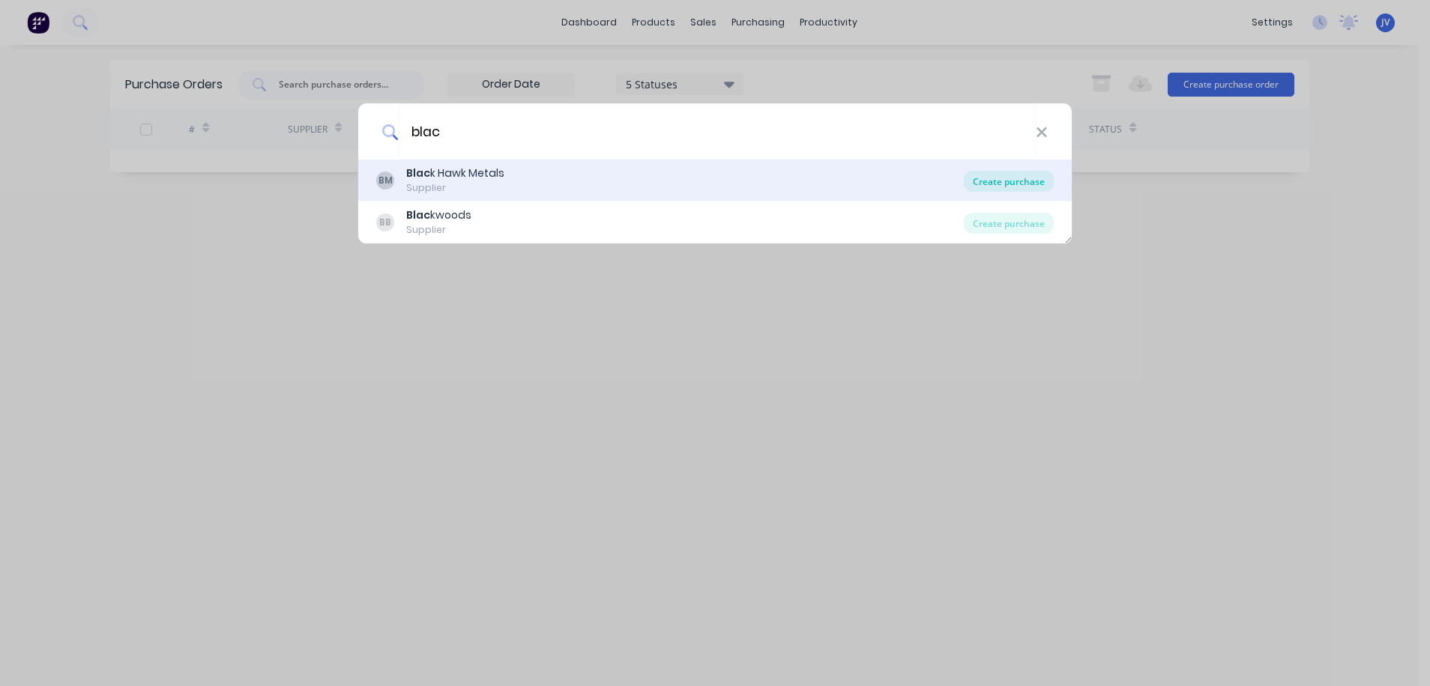
type input "blac"
click at [978, 184] on div "Create purchase" at bounding box center [1009, 181] width 90 height 21
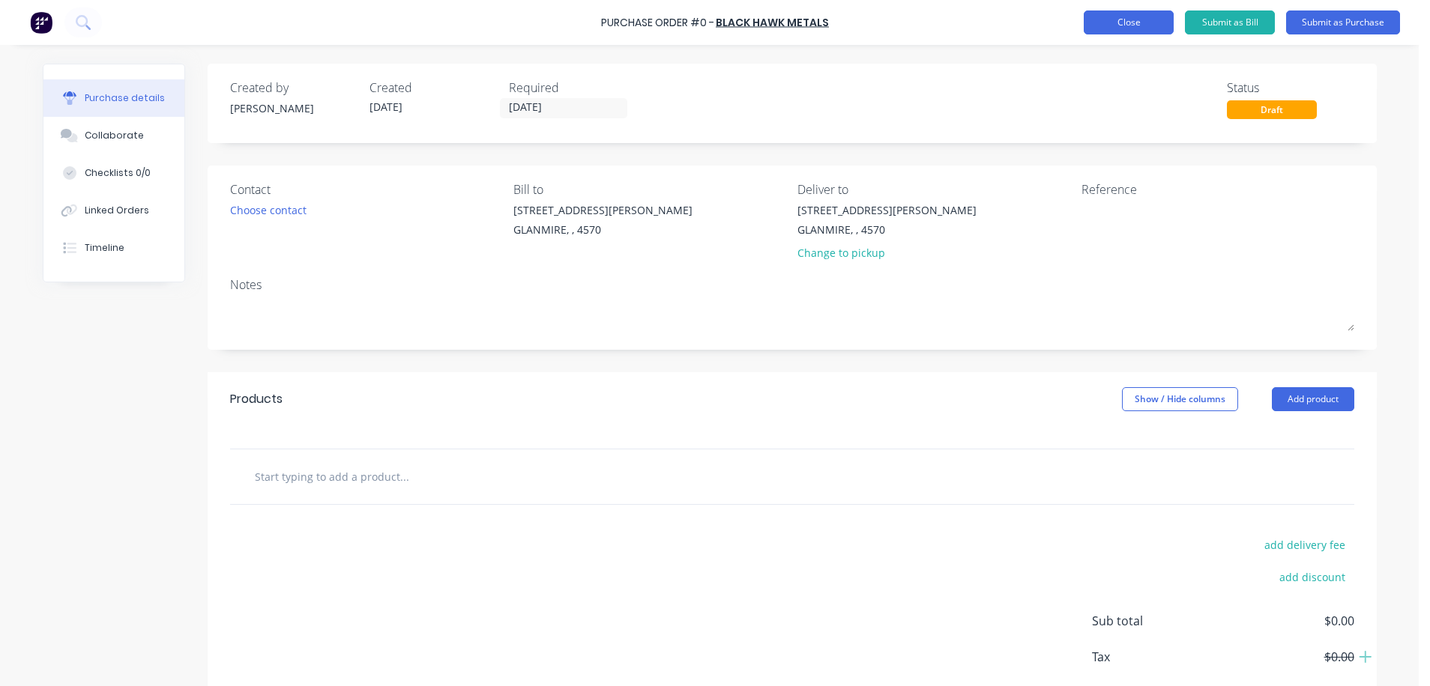
click at [978, 20] on button "Close" at bounding box center [1128, 22] width 90 height 24
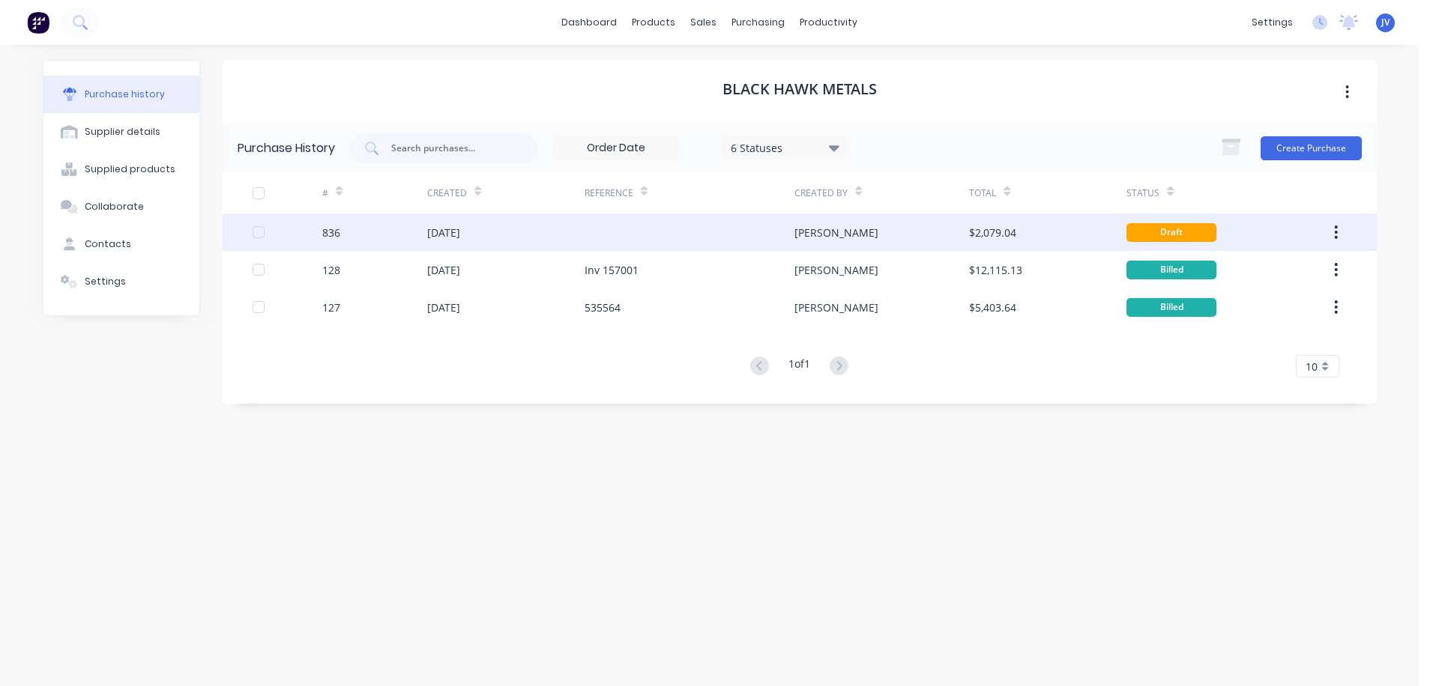
click at [330, 234] on div "836" at bounding box center [331, 233] width 18 height 16
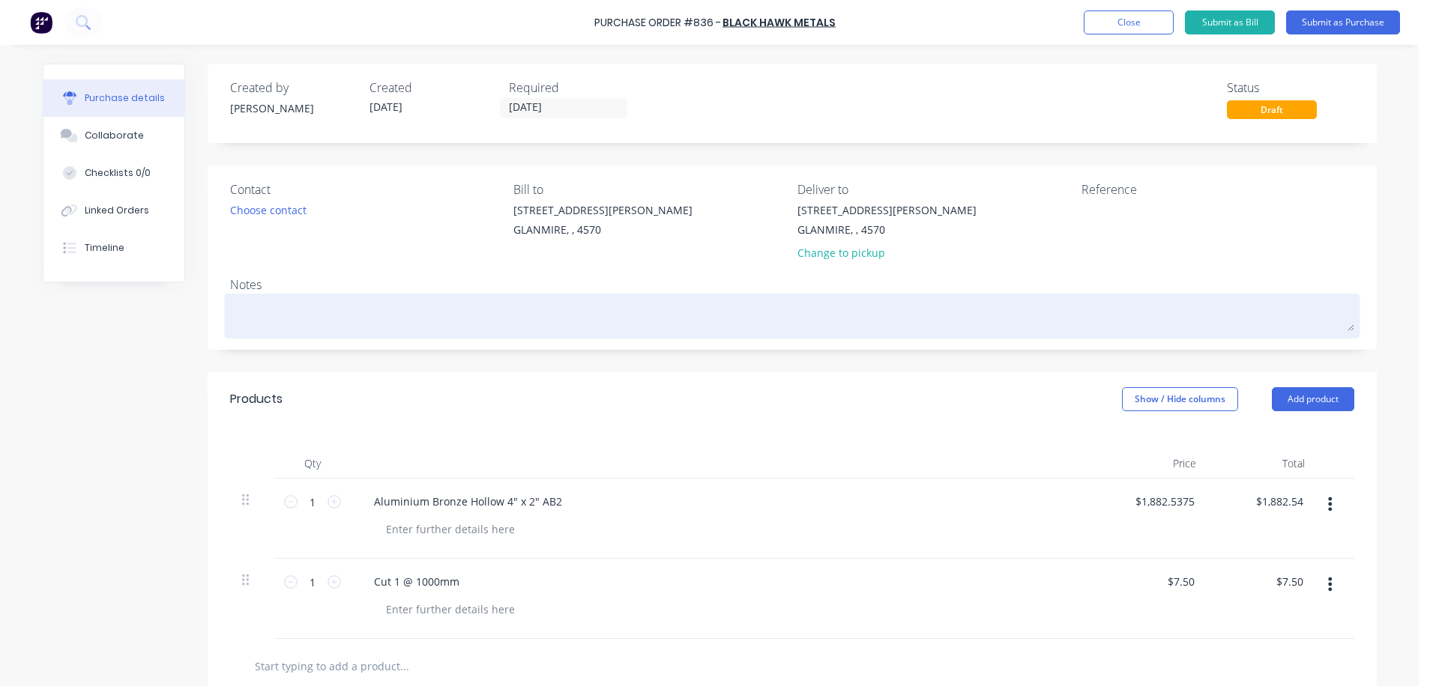
click at [244, 315] on textarea at bounding box center [792, 314] width 1124 height 34
type textarea "x"
type textarea "L"
type textarea "x"
type textarea "LA"
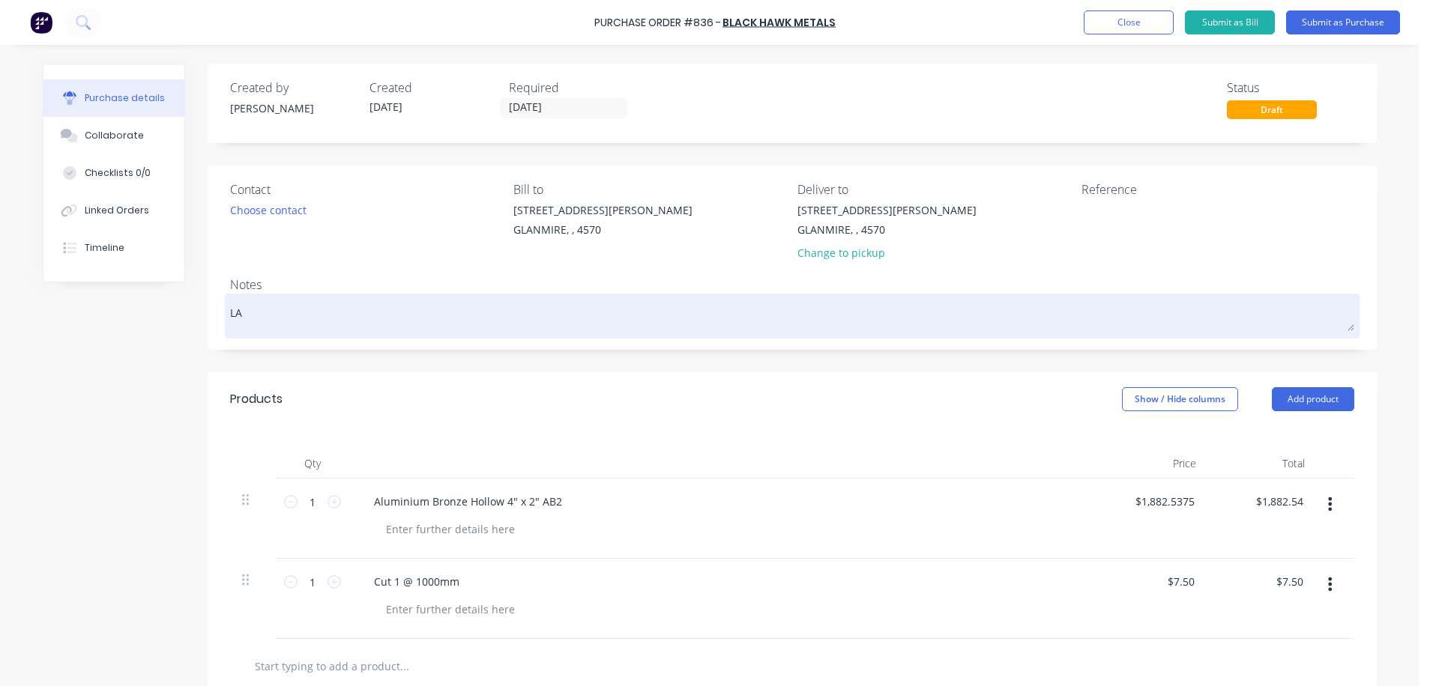
type textarea "x"
type textarea "[PERSON_NAME]"
type textarea "x"
type textarea "LAM2"
type textarea "x"
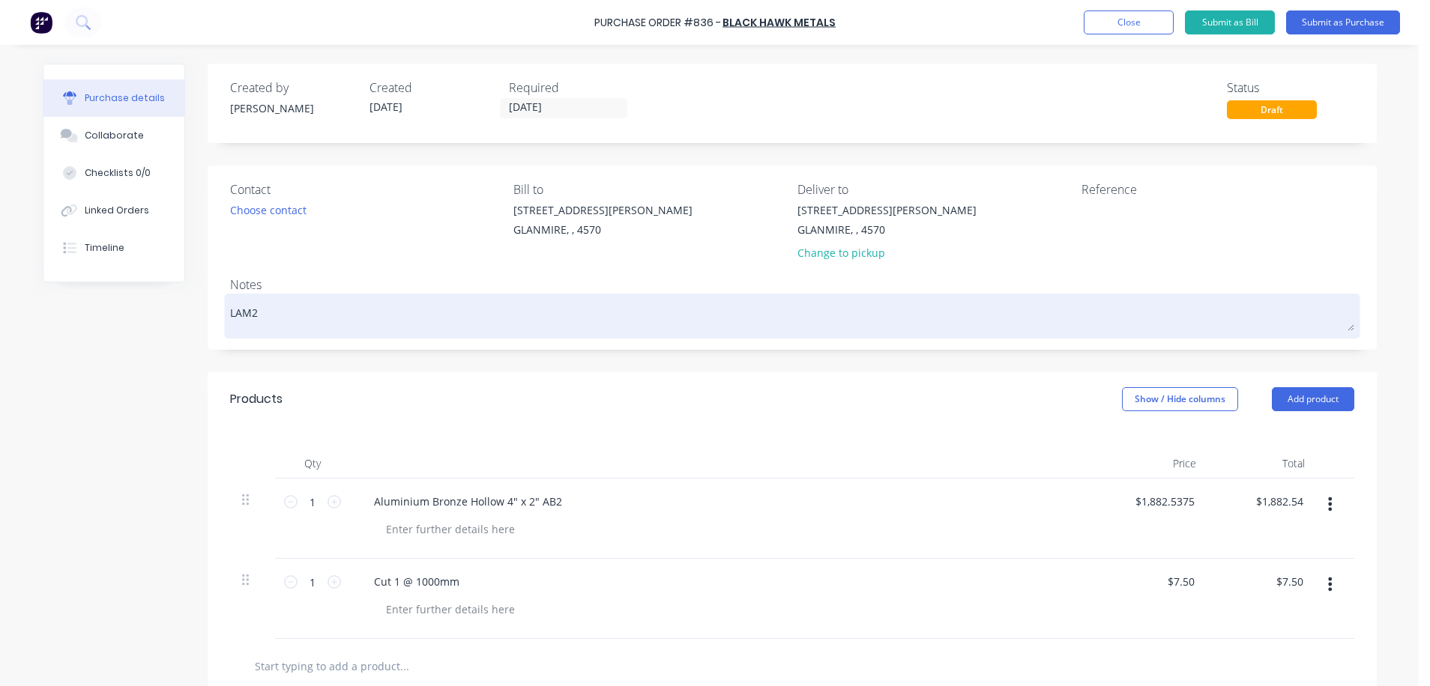
type textarea "LAM25"
type textarea "x"
type textarea "LAM250"
type textarea "x"
type textarea "LAM2502"
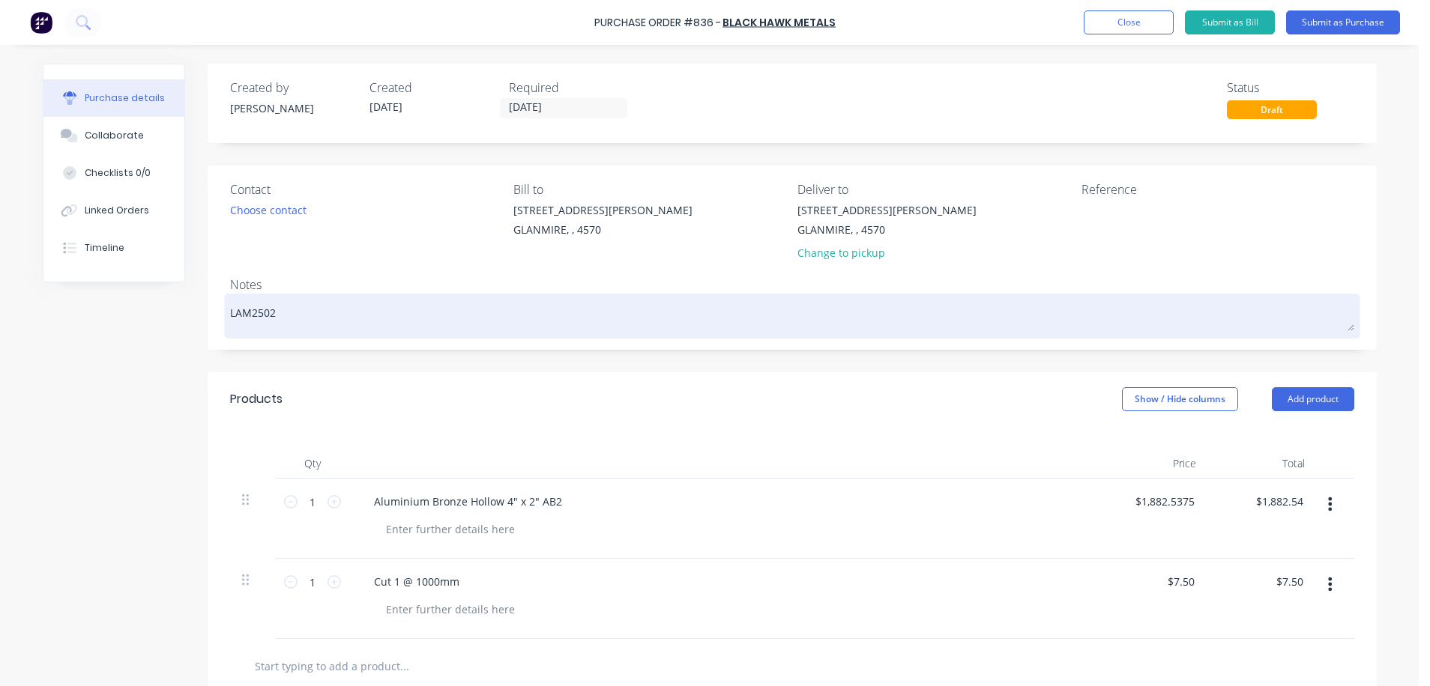
type textarea "x"
type textarea "LAM25021"
type textarea "x"
type textarea "LAM250217"
type textarea "x"
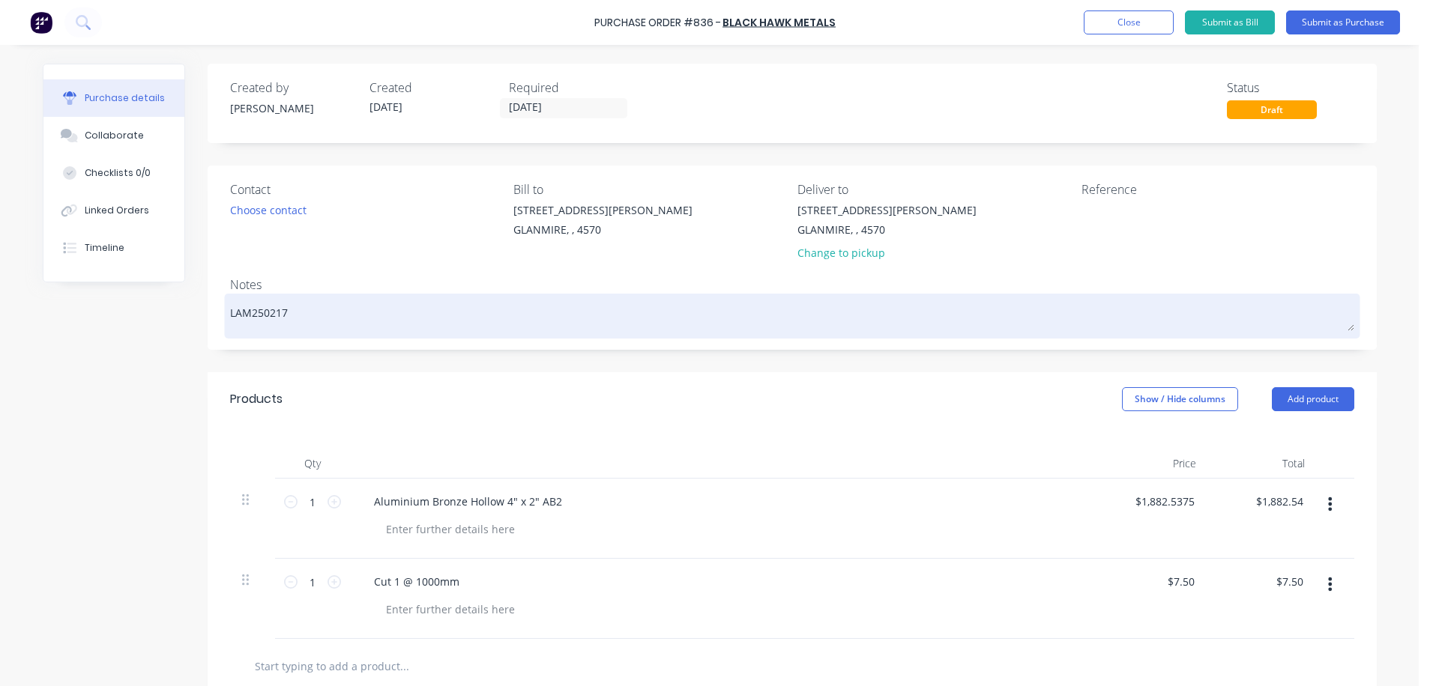
type textarea "LAM250217"
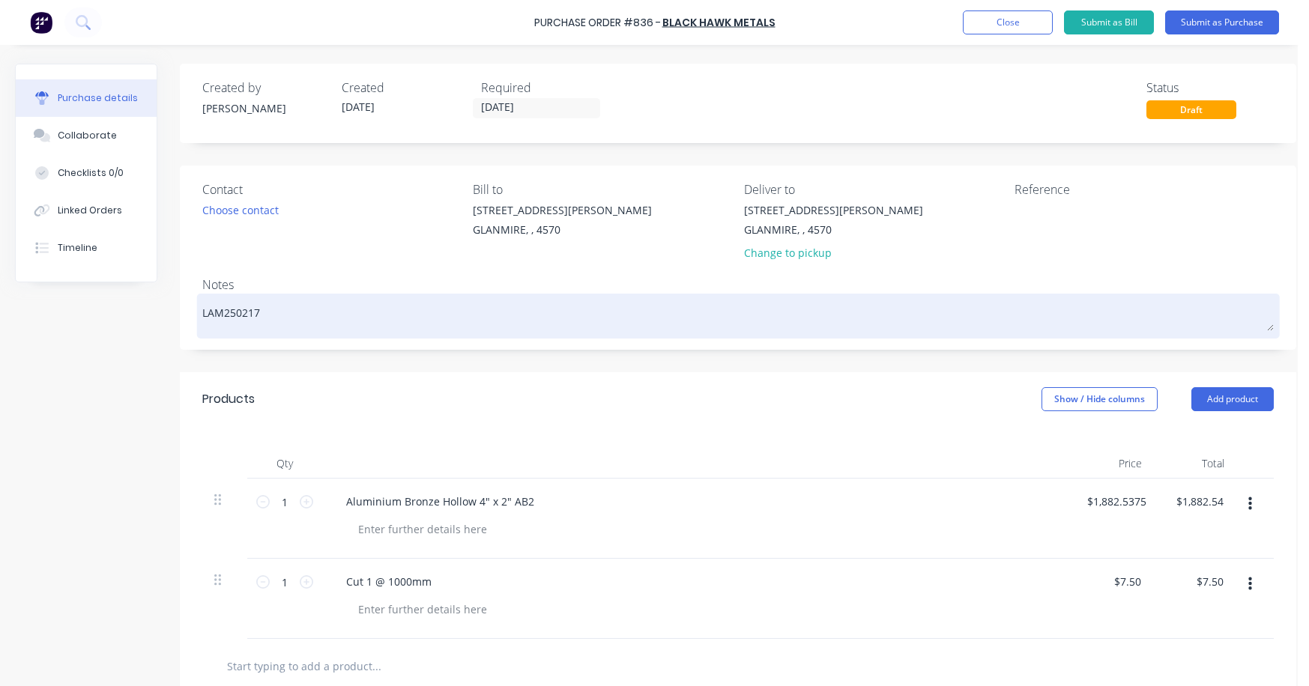
click at [271, 313] on textarea "LAM250217" at bounding box center [737, 314] width 1071 height 34
type textarea "x"
type textarea "LAM25021"
type textarea "x"
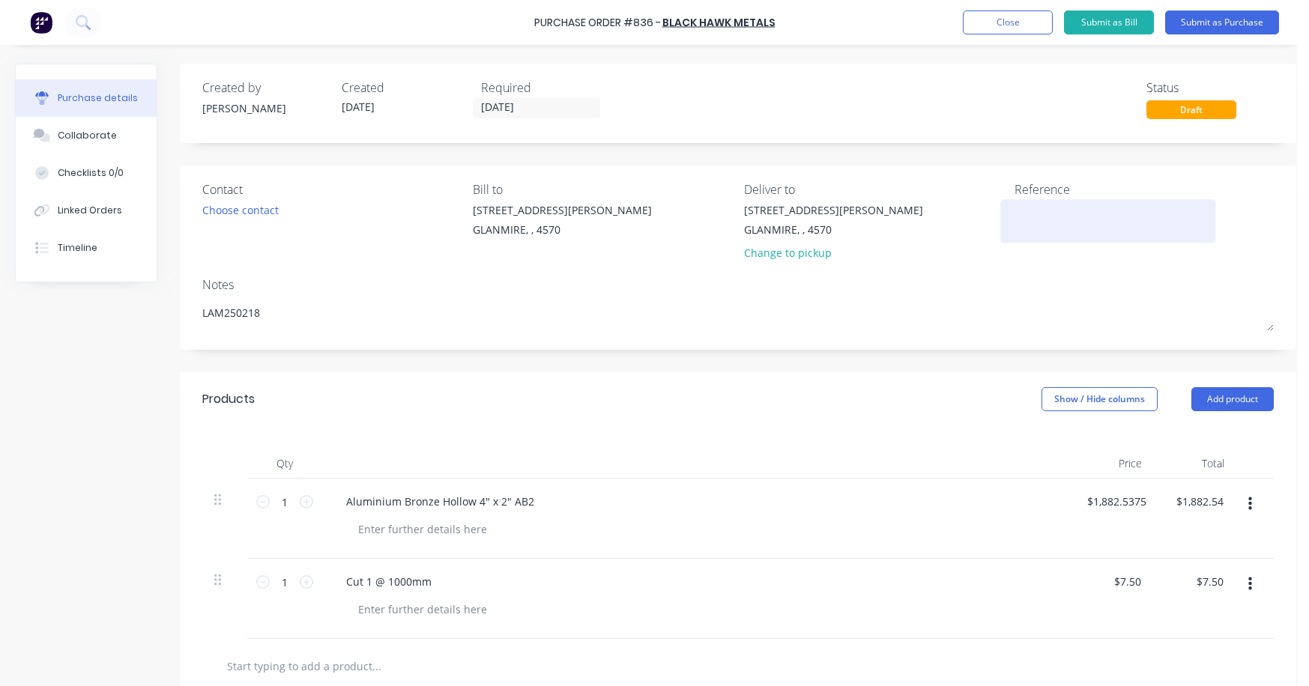
type textarea "LAM250218"
type textarea "x"
type textarea "LAM250218"
click at [978, 214] on textarea at bounding box center [1108, 219] width 187 height 34
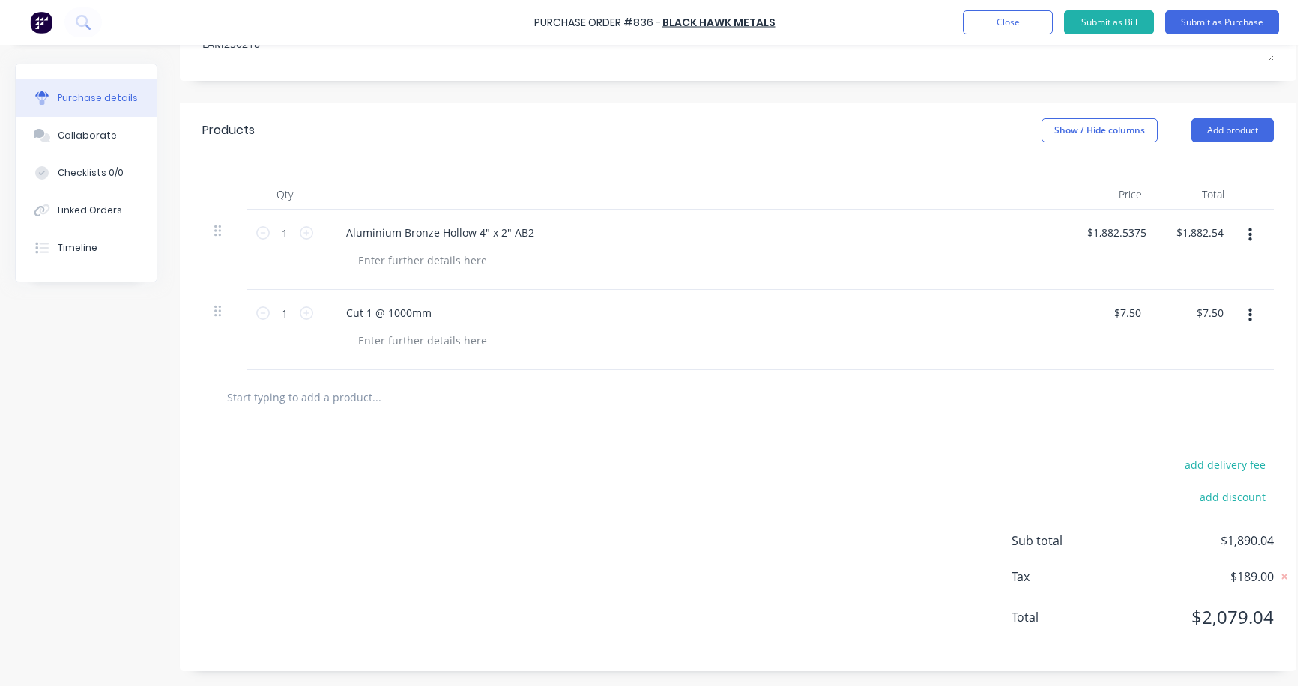
scroll to position [280, 0]
type textarea "LAM250218"
type textarea "x"
type textarea "LAM250218"
click at [978, 229] on icon "button" at bounding box center [1250, 235] width 4 height 13
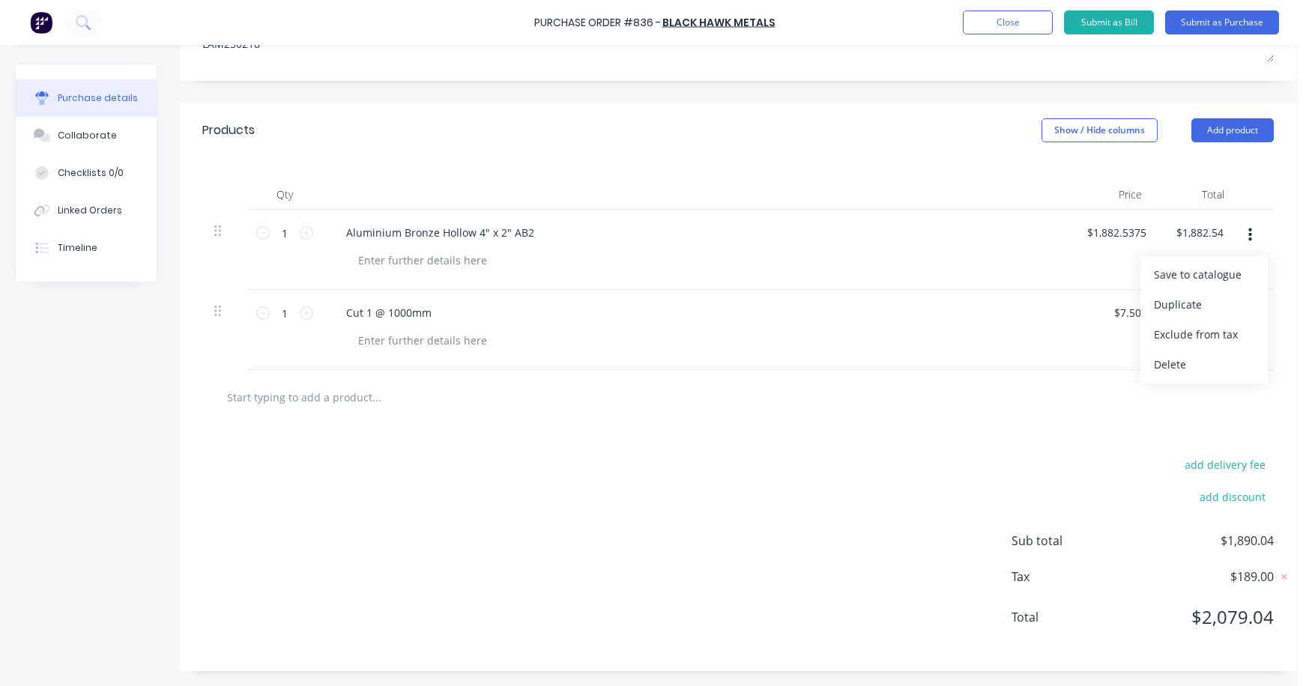
click at [978, 250] on div at bounding box center [702, 261] width 713 height 22
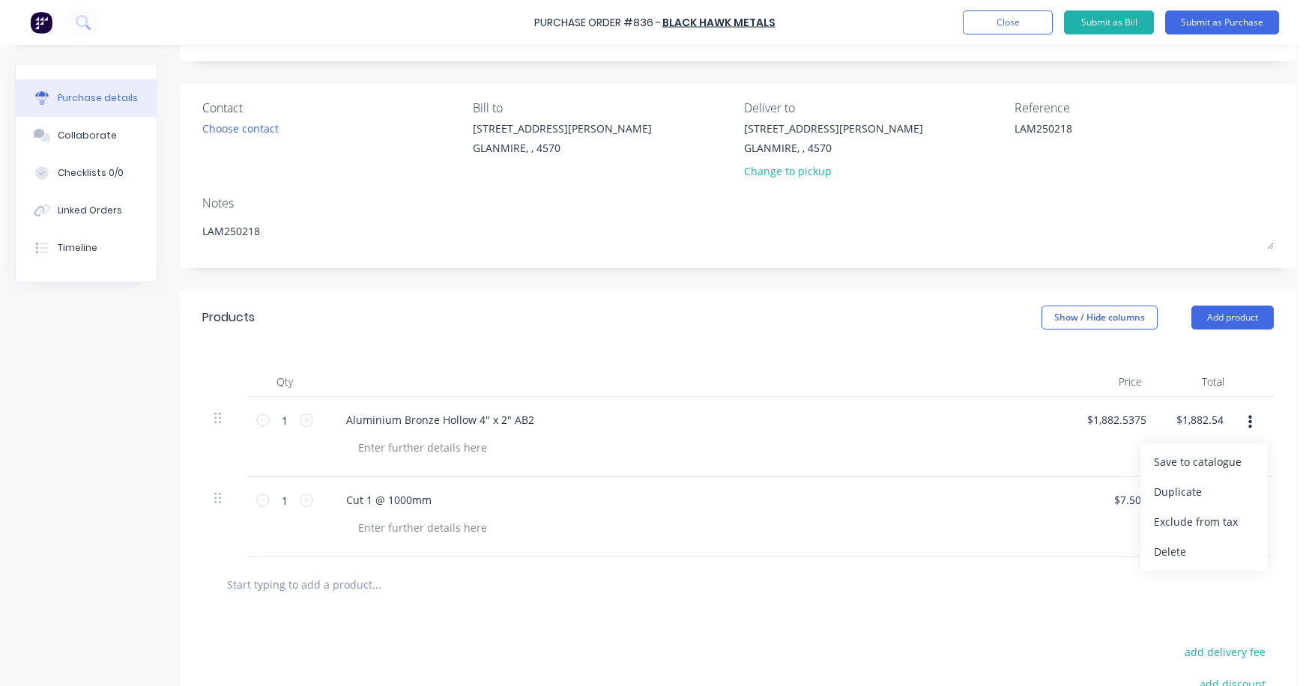
scroll to position [0, 0]
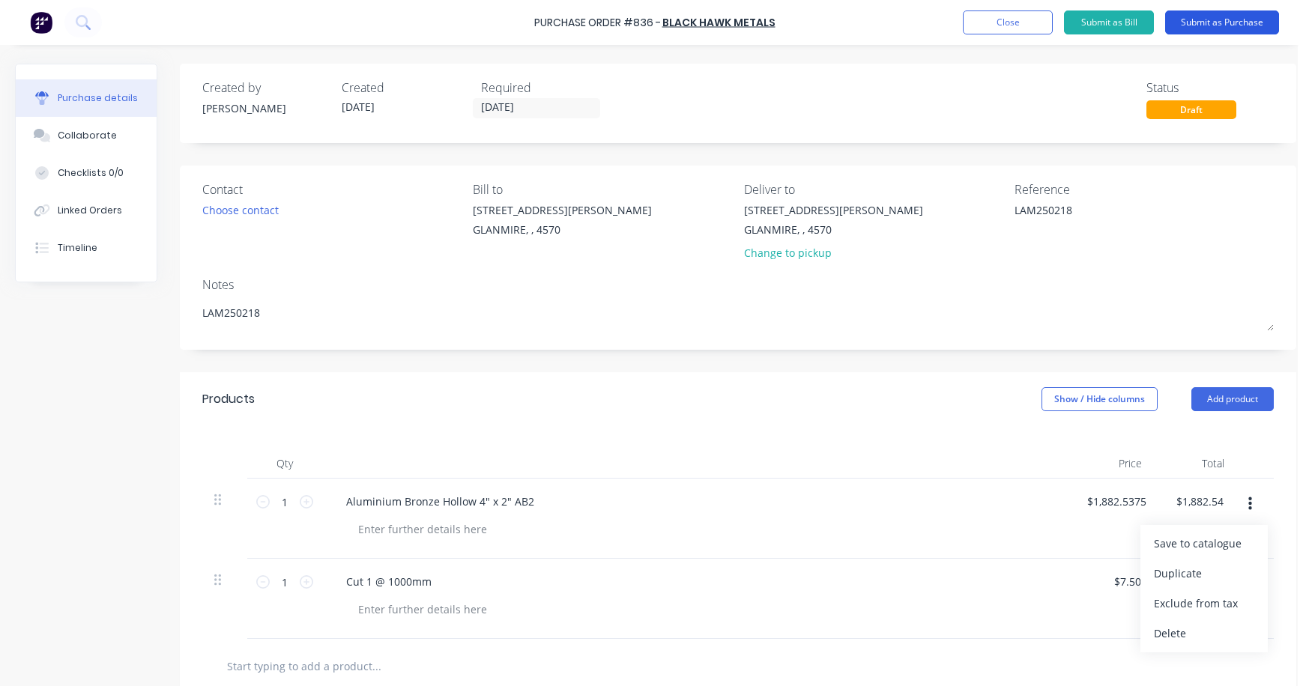
click at [978, 25] on button "Submit as Purchase" at bounding box center [1222, 22] width 114 height 24
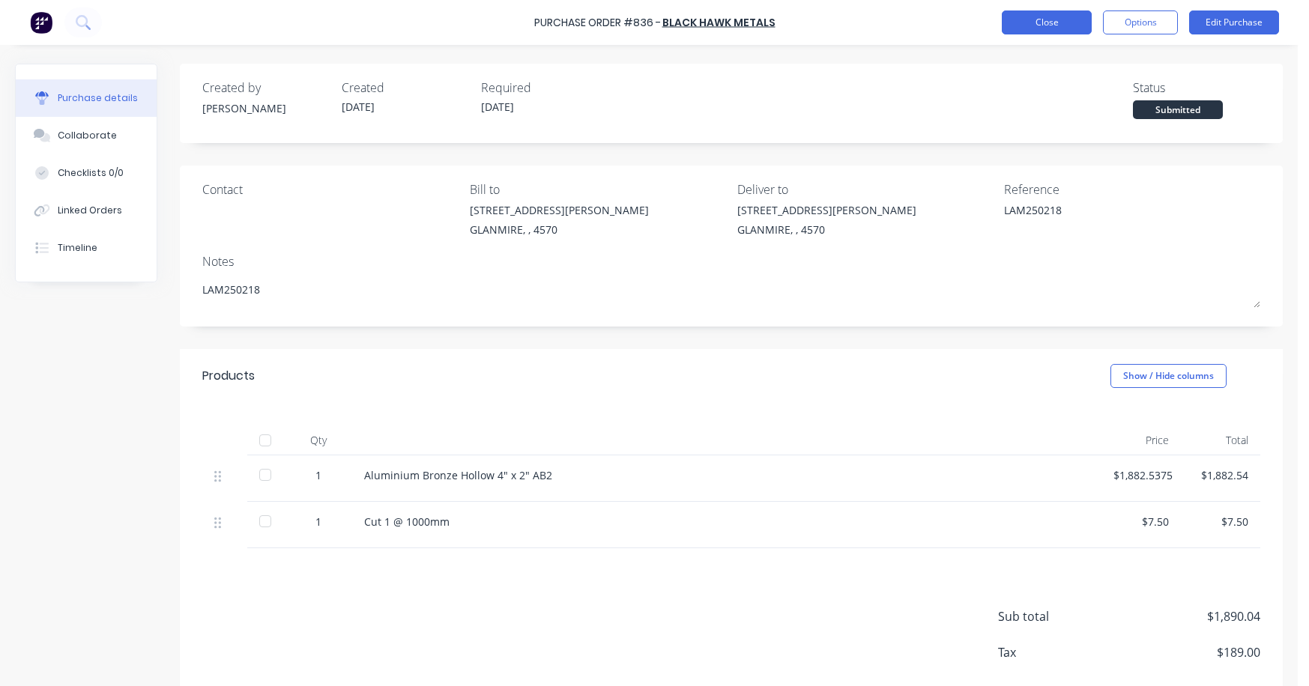
click at [978, 22] on button "Close" at bounding box center [1047, 22] width 90 height 24
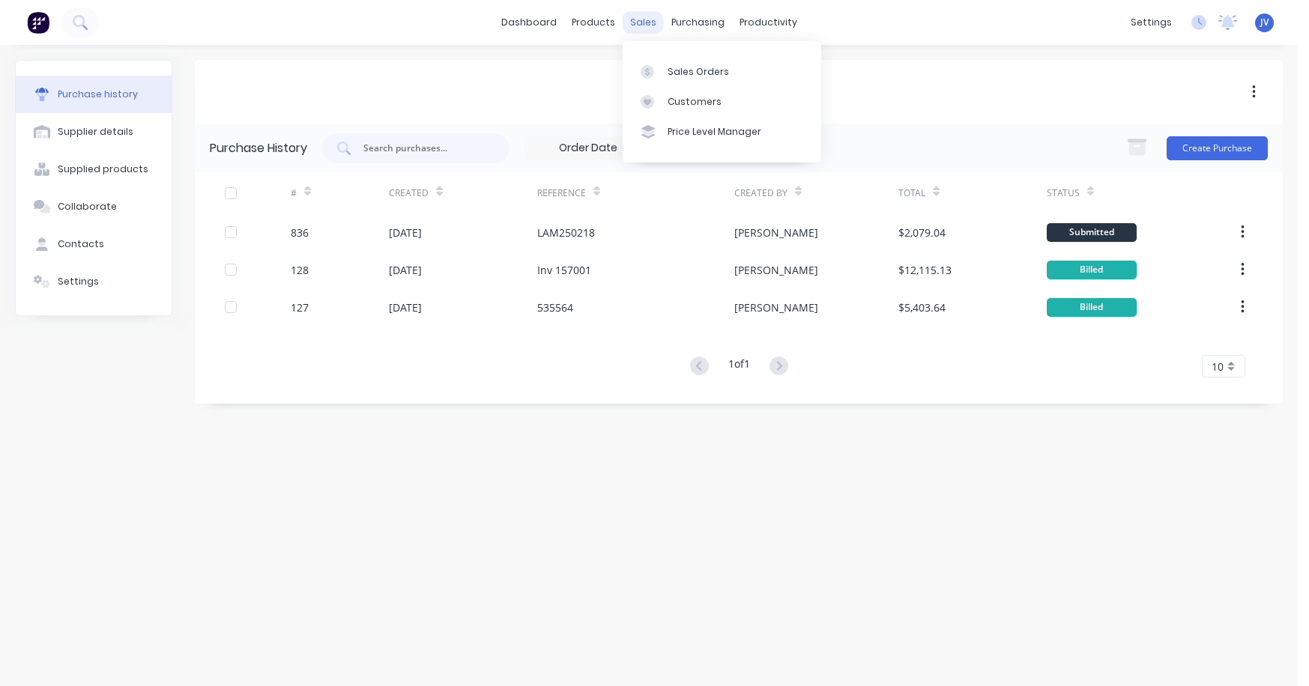
click at [650, 22] on div "sales" at bounding box center [643, 22] width 41 height 22
click at [674, 70] on div "Sales Orders" at bounding box center [698, 71] width 61 height 13
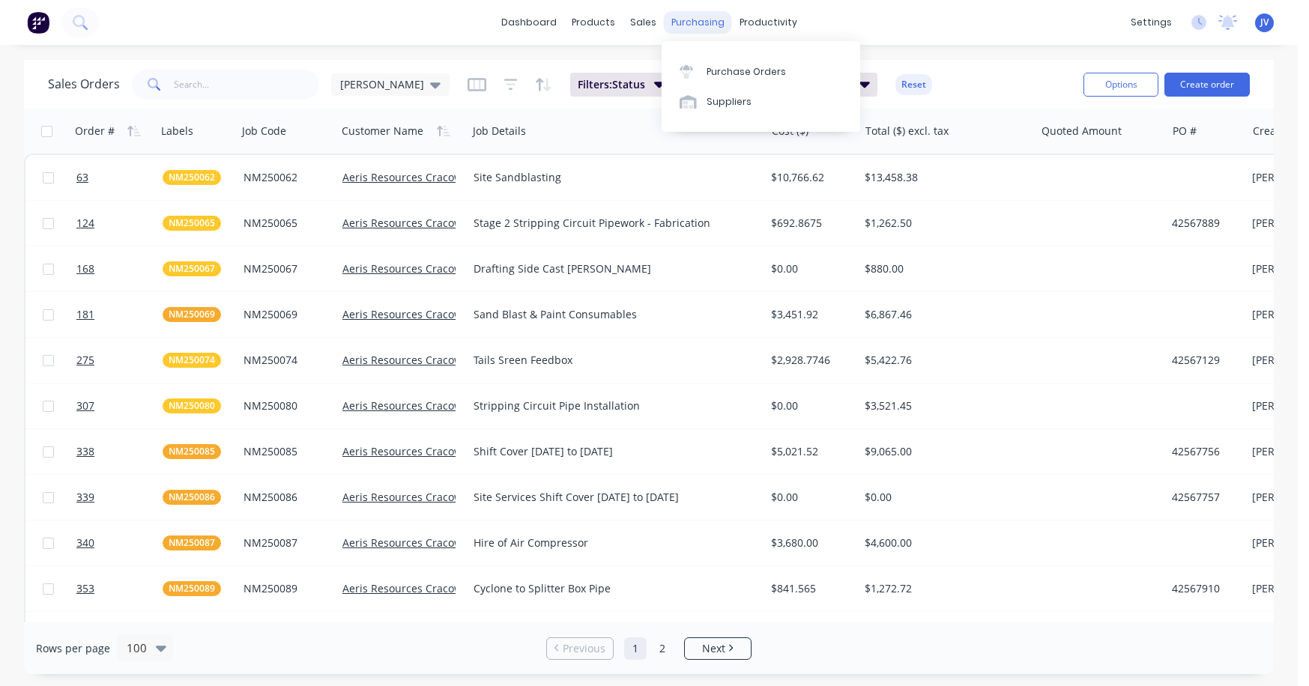
click at [698, 24] on div "purchasing" at bounding box center [698, 22] width 68 height 22
click at [734, 66] on div "Purchase Orders" at bounding box center [746, 71] width 79 height 13
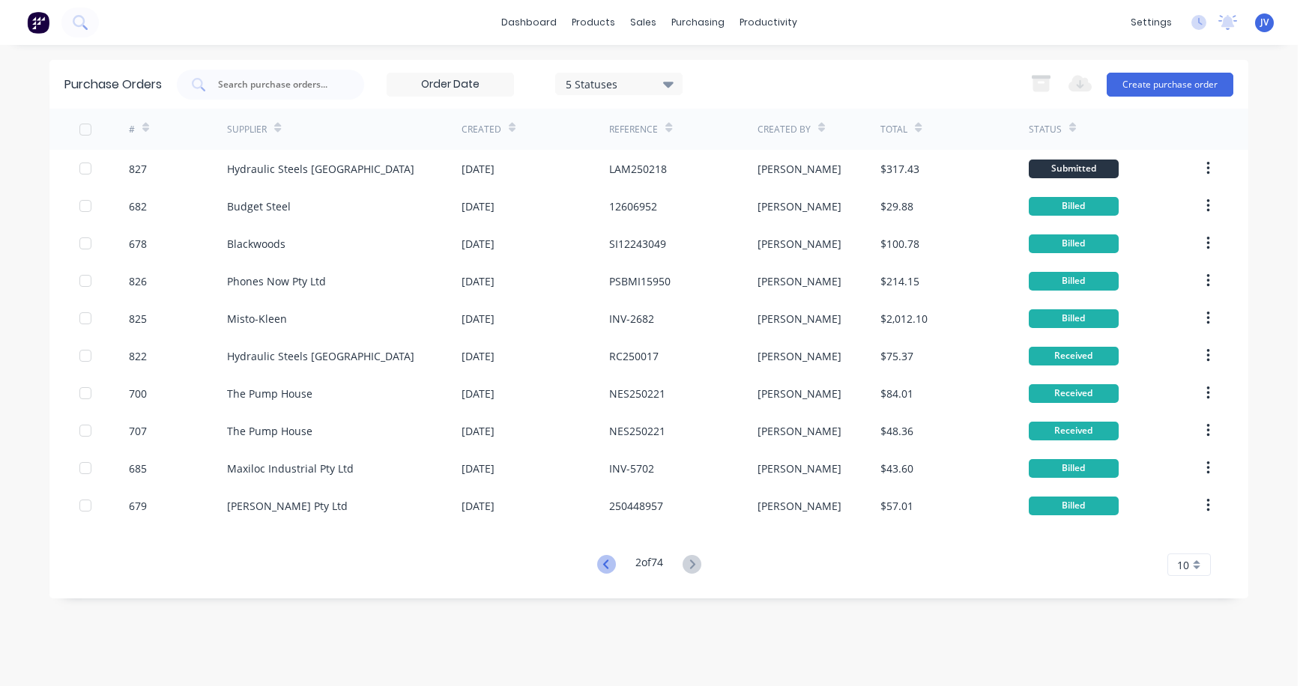
click at [606, 563] on icon at bounding box center [606, 564] width 19 height 19
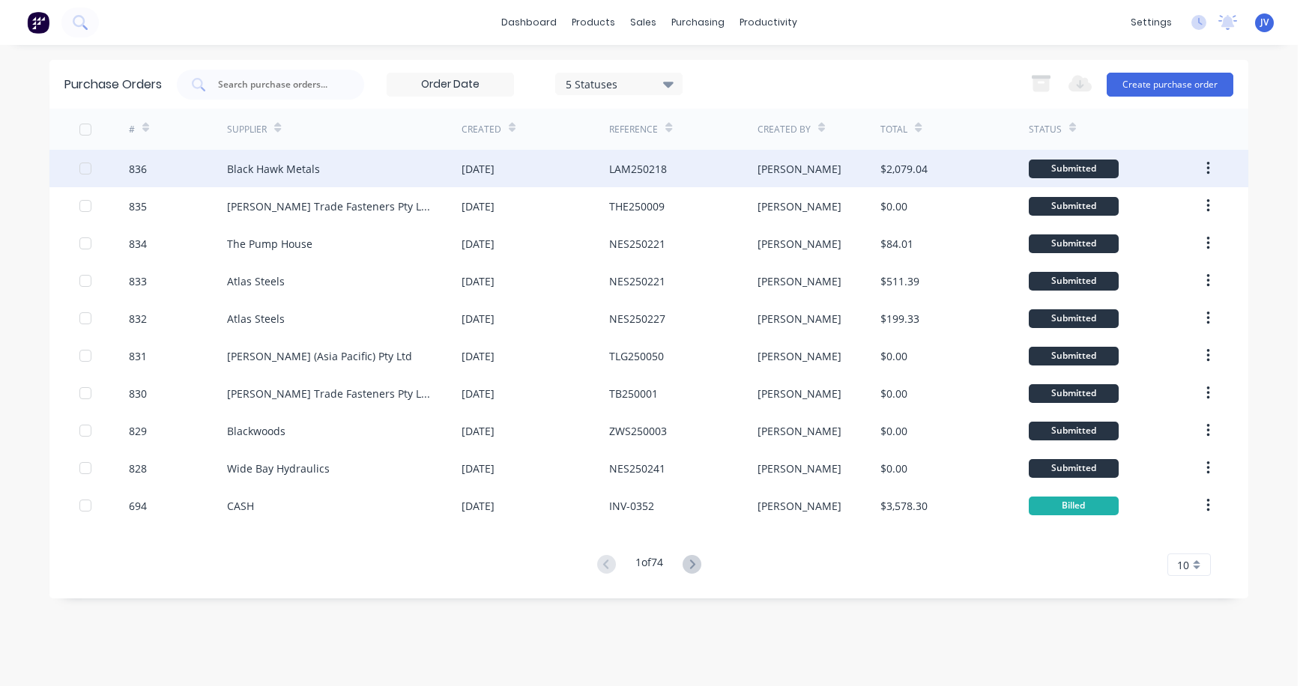
click at [132, 169] on div "836" at bounding box center [138, 169] width 18 height 16
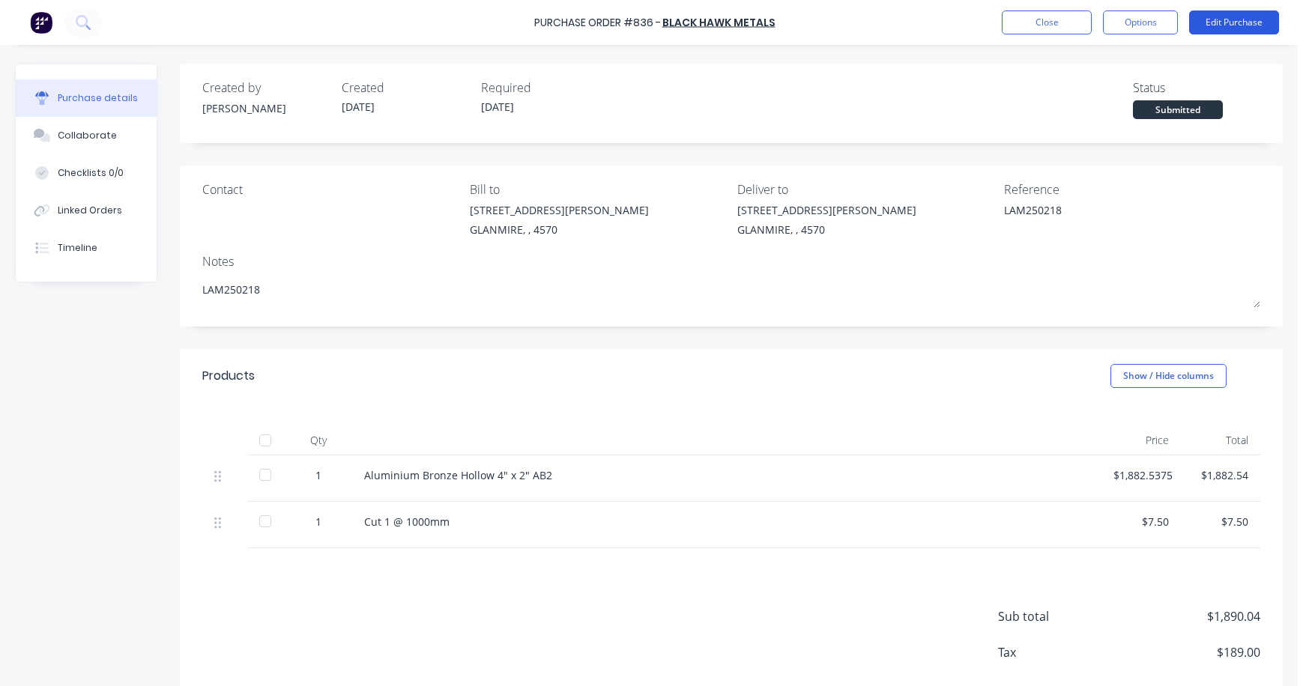
click at [978, 21] on button "Edit Purchase" at bounding box center [1234, 22] width 90 height 24
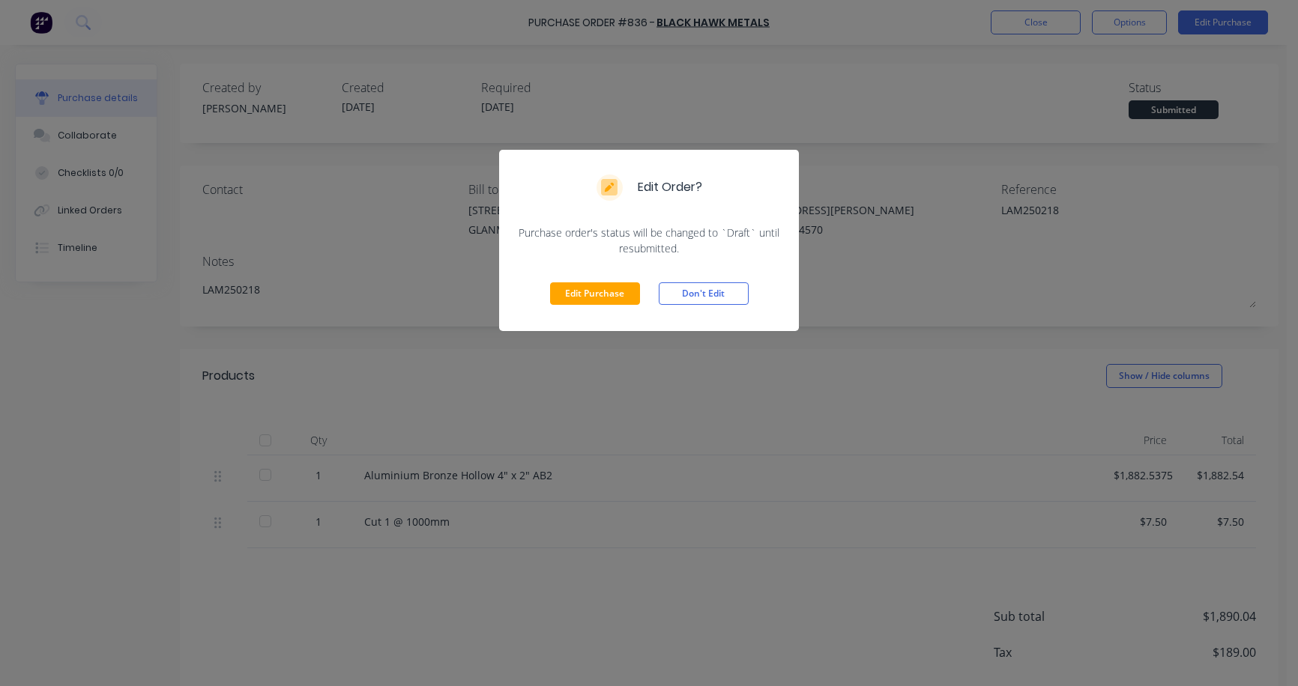
drag, startPoint x: 614, startPoint y: 295, endPoint x: 630, endPoint y: 307, distance: 19.8
click at [614, 295] on button "Edit Purchase" at bounding box center [595, 293] width 90 height 22
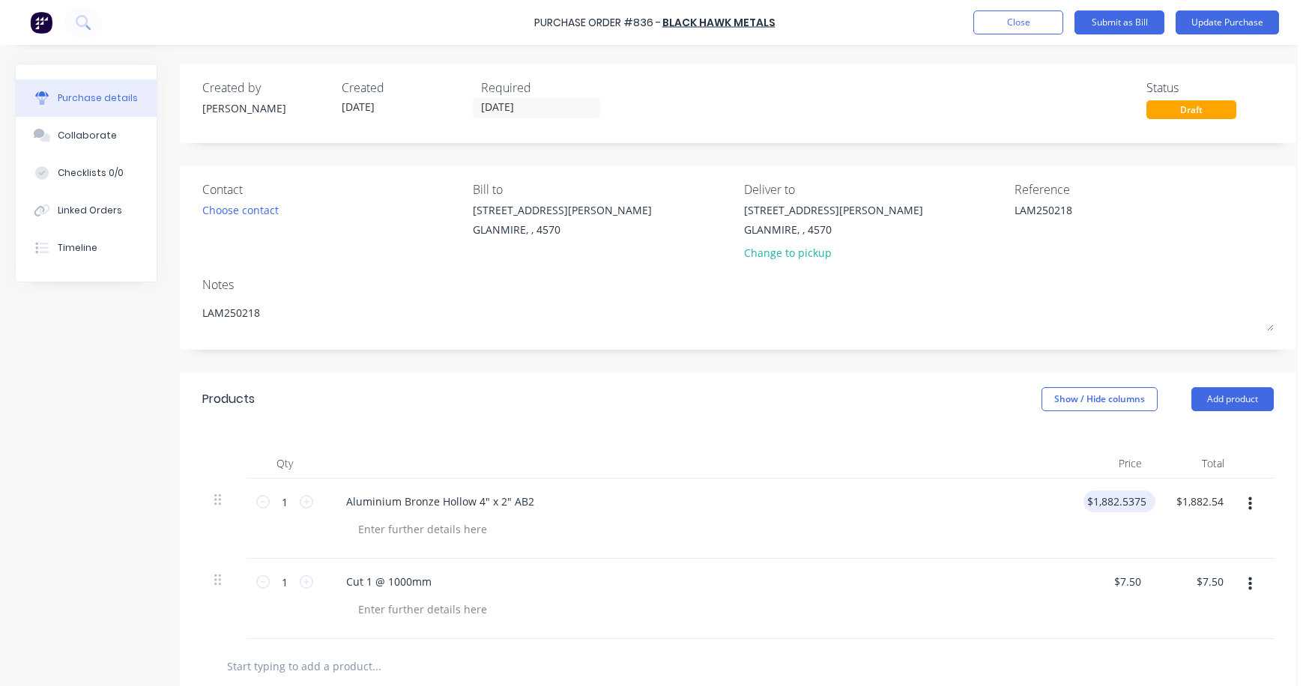
click at [978, 504] on div "$1,882.5375 $1,882.5375" at bounding box center [1119, 502] width 72 height 22
type textarea "x"
click at [978, 503] on div "1 1 Aluminium Bronze Hollow 4" x 2" AB2 1882.54 1882.54 $1,882.54 $1,882.54" at bounding box center [731, 519] width 1058 height 80
type input "1"
type input "1506.03"
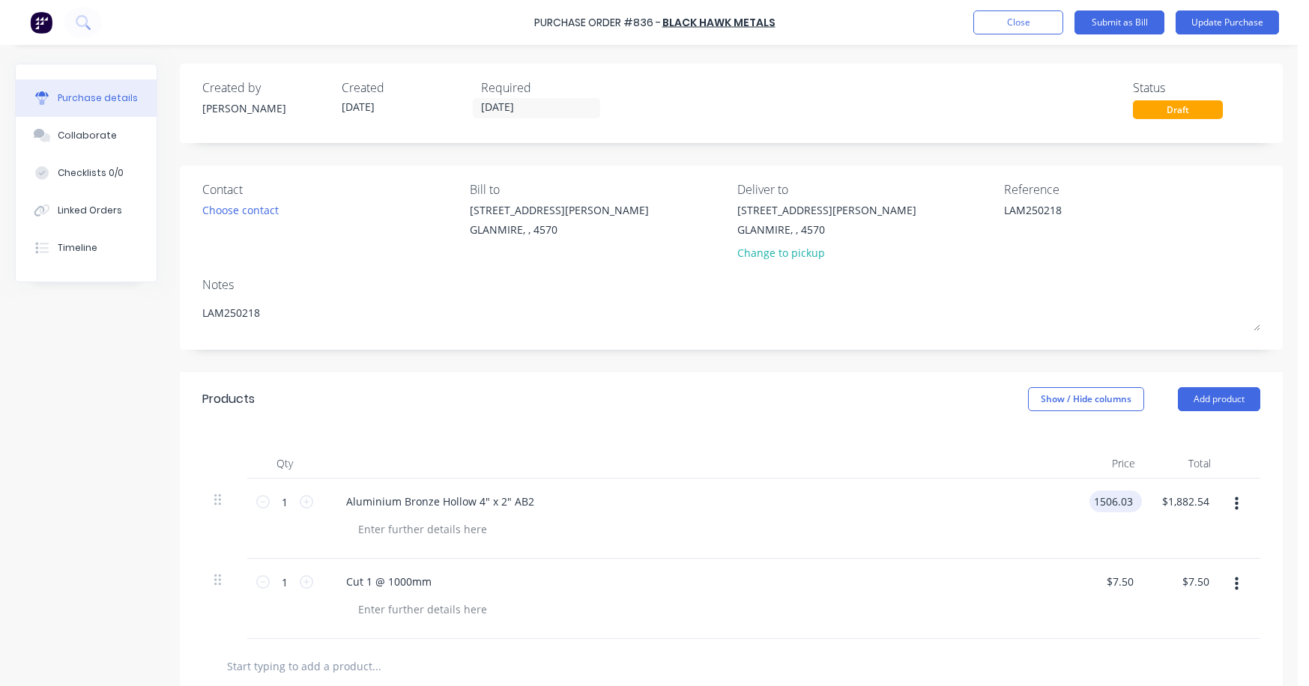
type textarea "x"
type input "$1,506.03"
type input "1506.03"
type textarea "x"
type input "$1,506.03"
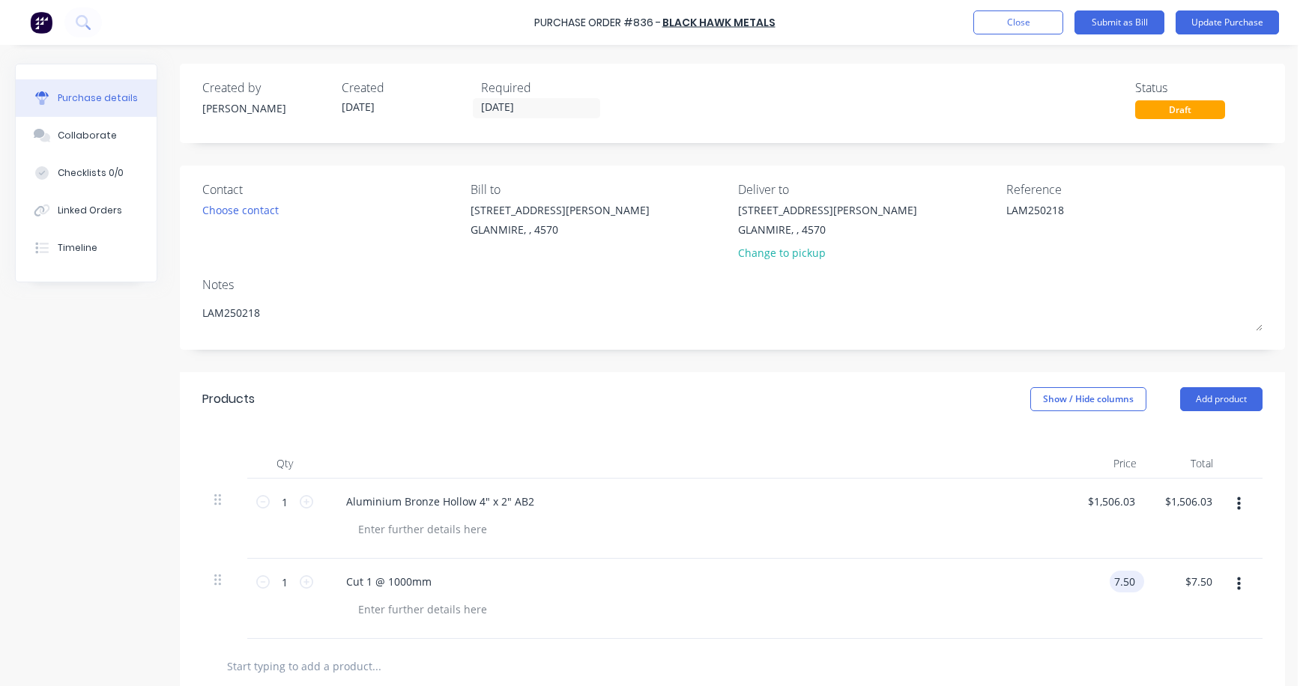
click at [978, 581] on input "7.50" at bounding box center [1124, 582] width 28 height 22
type input "7"
type input "6"
type textarea "x"
type input "$6.00"
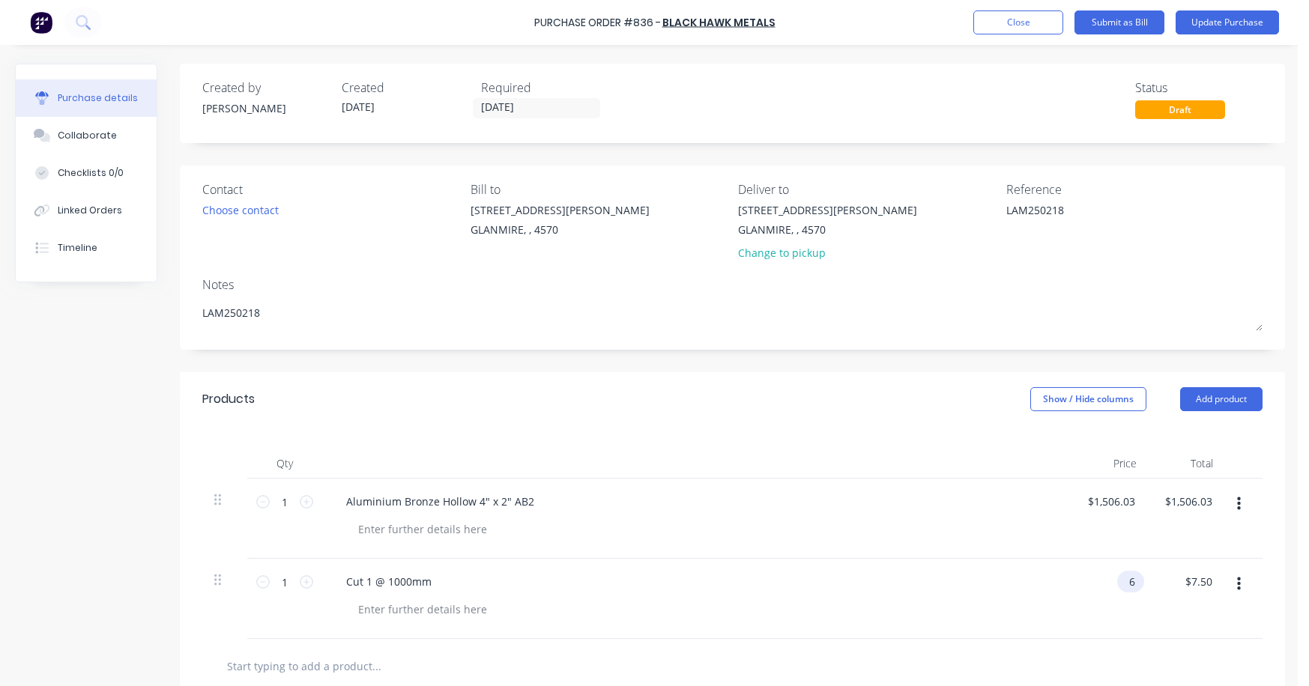
type input "6.00"
type textarea "x"
type input "$6.00"
click at [978, 25] on button "Update Purchase" at bounding box center [1227, 22] width 103 height 24
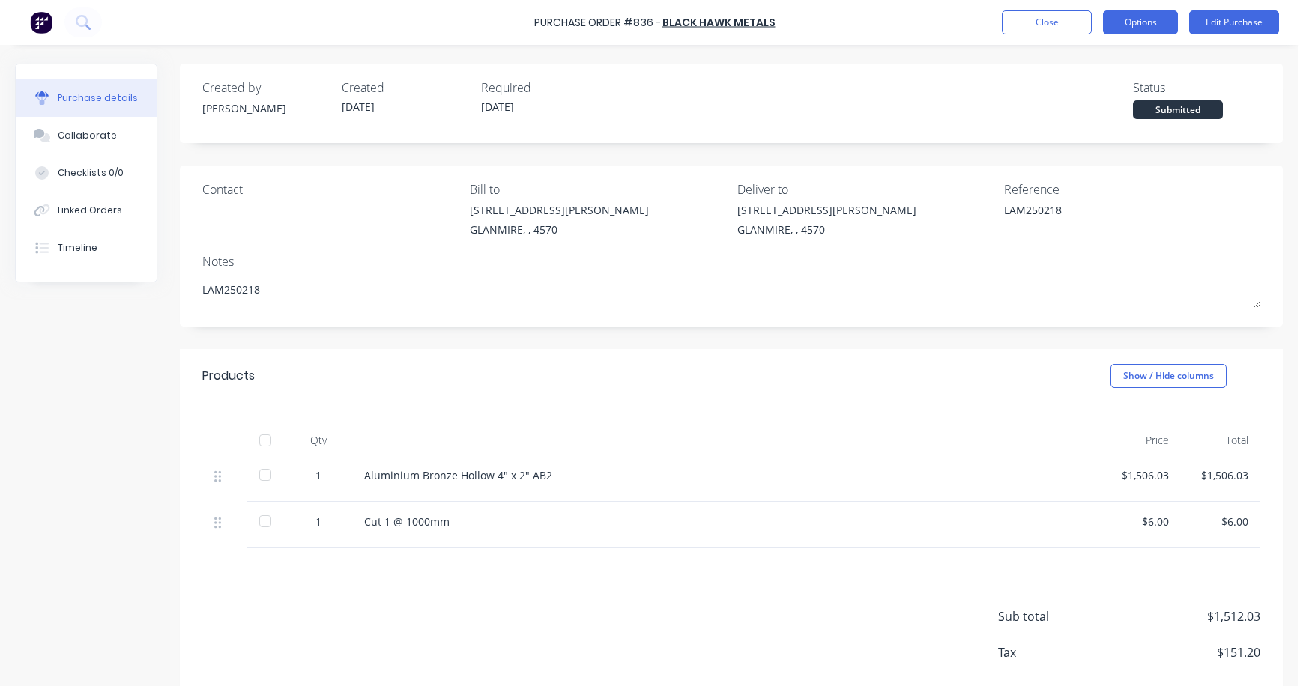
click at [978, 20] on button "Options" at bounding box center [1140, 22] width 75 height 24
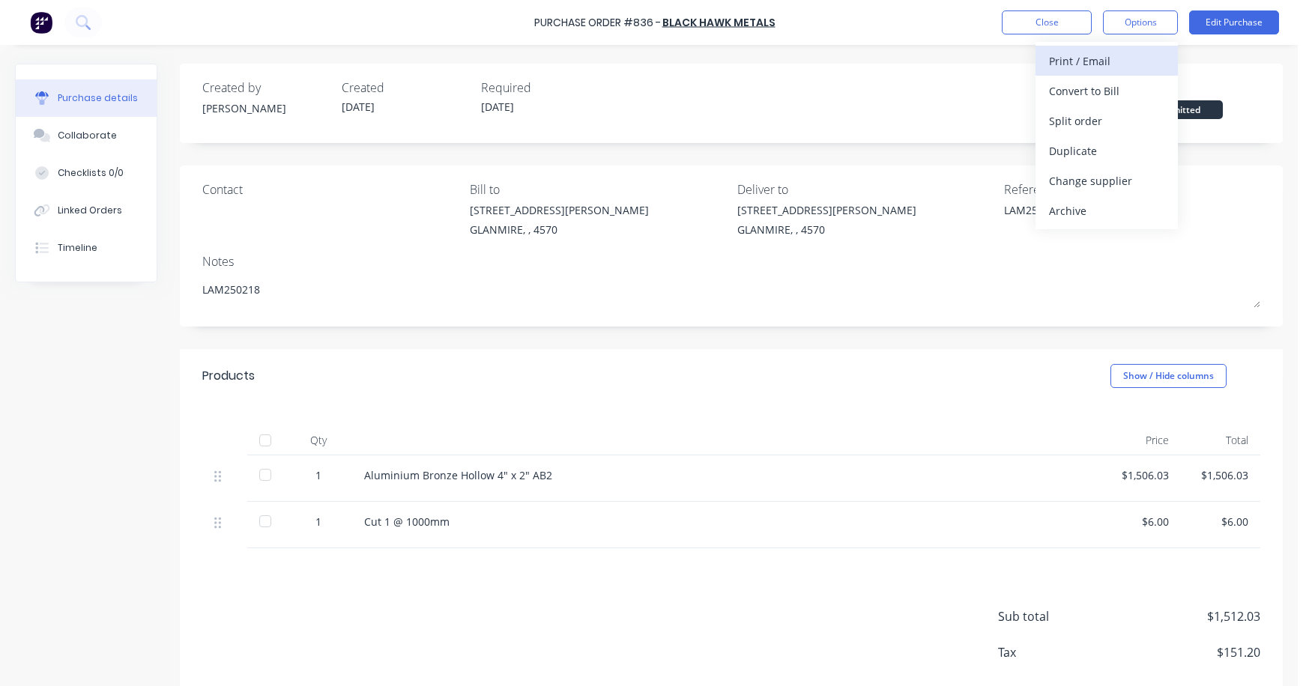
click at [978, 60] on div "Print / Email" at bounding box center [1106, 61] width 115 height 22
click at [978, 94] on div "With pricing" at bounding box center [1106, 91] width 115 height 22
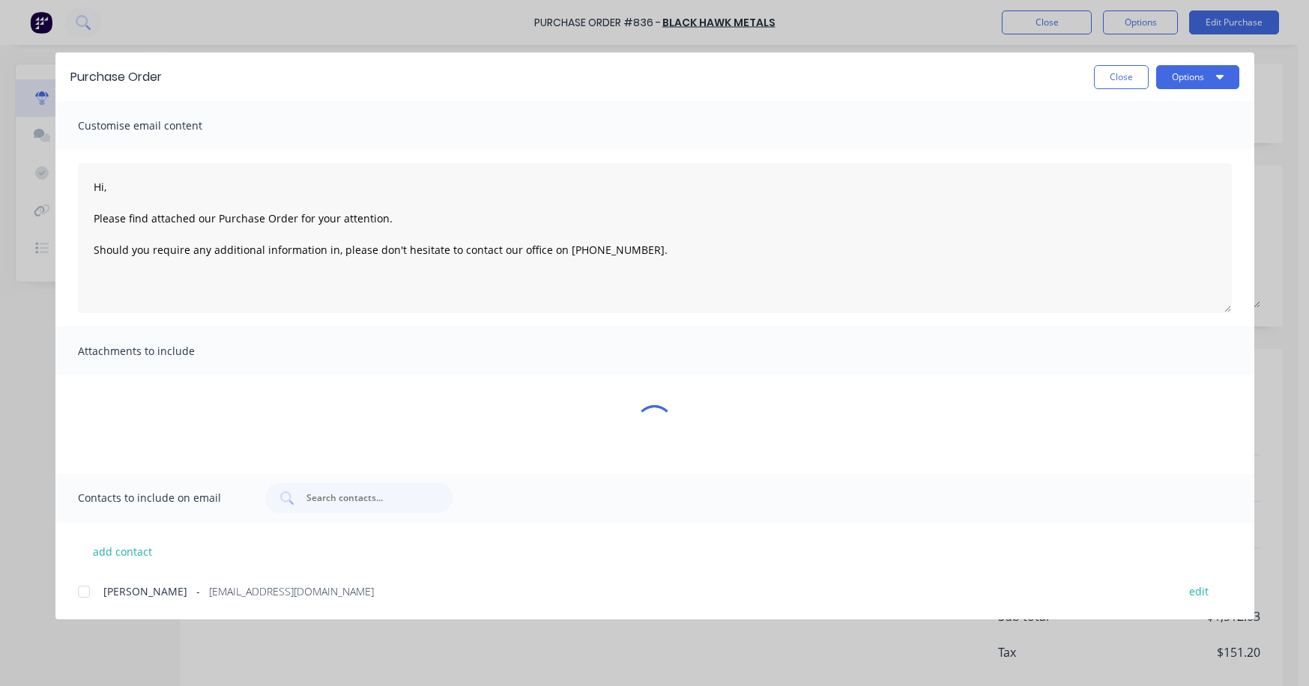
type textarea "x"
type textarea "Hi, Please find attached our Purchase Order for your attention. Should you requ…"
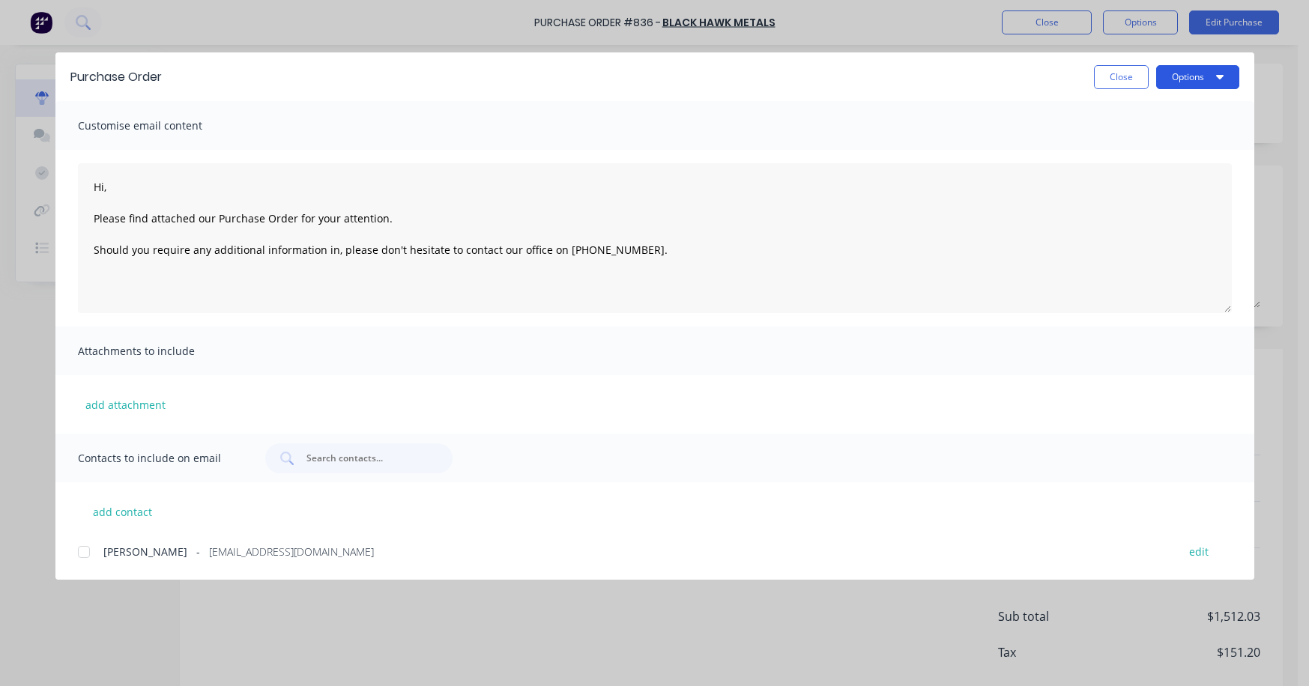
click at [978, 79] on icon "button" at bounding box center [1219, 76] width 7 height 12
click at [978, 144] on div "Print" at bounding box center [1167, 145] width 115 height 22
type textarea "x"
type textarea "Hi, Please find attached our Purchase Order for your attention. Should you requ…"
type textarea "x"
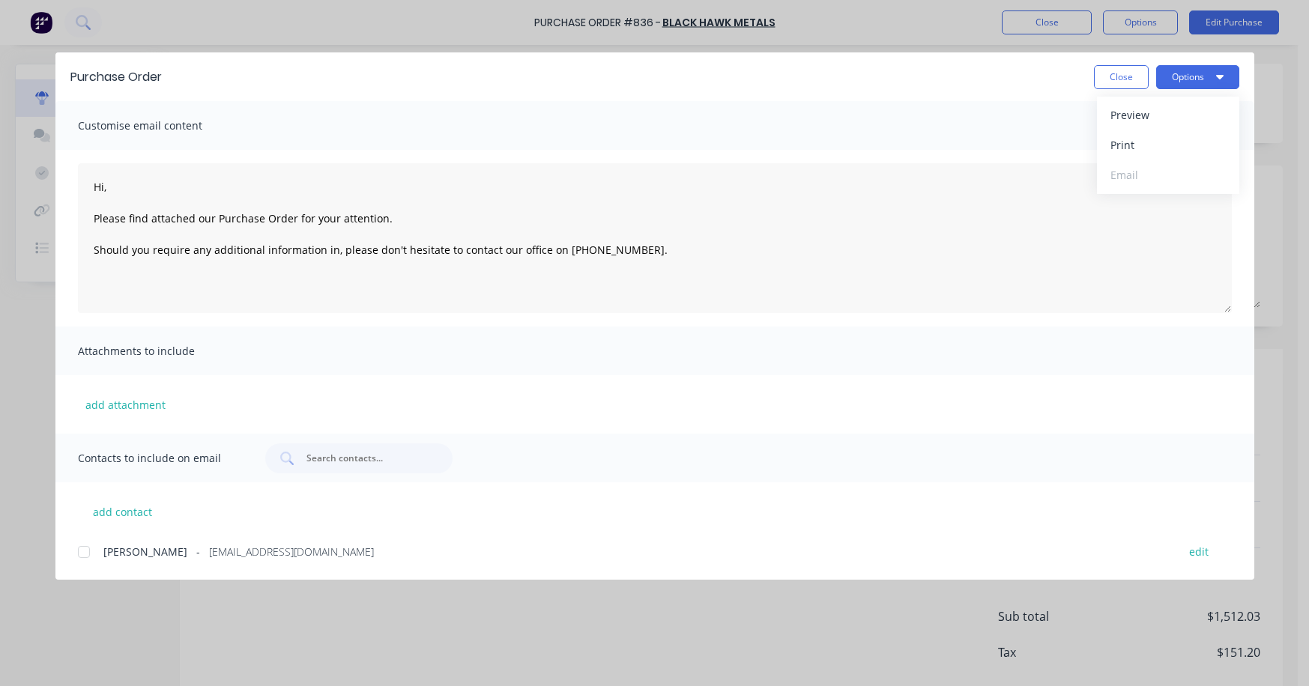
type textarea "Hi, Please find attached our Purchase Order for your attention. Should you requ…"
click at [978, 82] on button "Close" at bounding box center [1121, 77] width 55 height 24
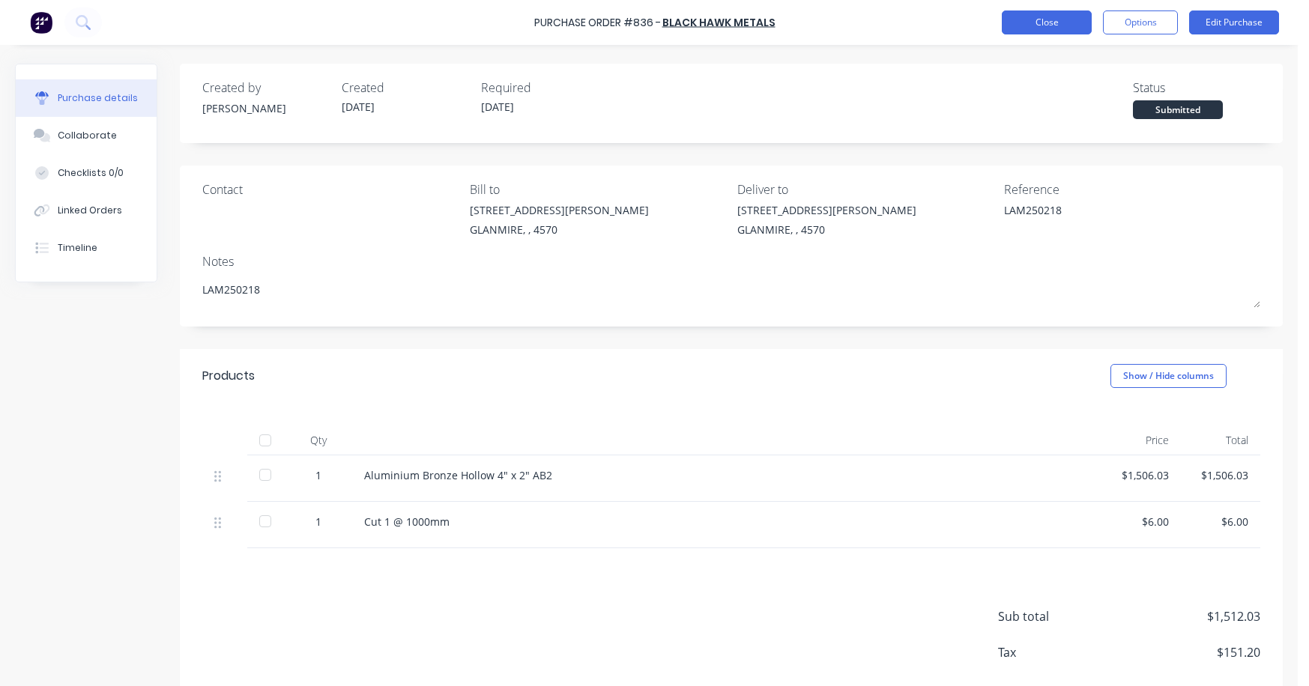
click at [978, 21] on button "Close" at bounding box center [1047, 22] width 90 height 24
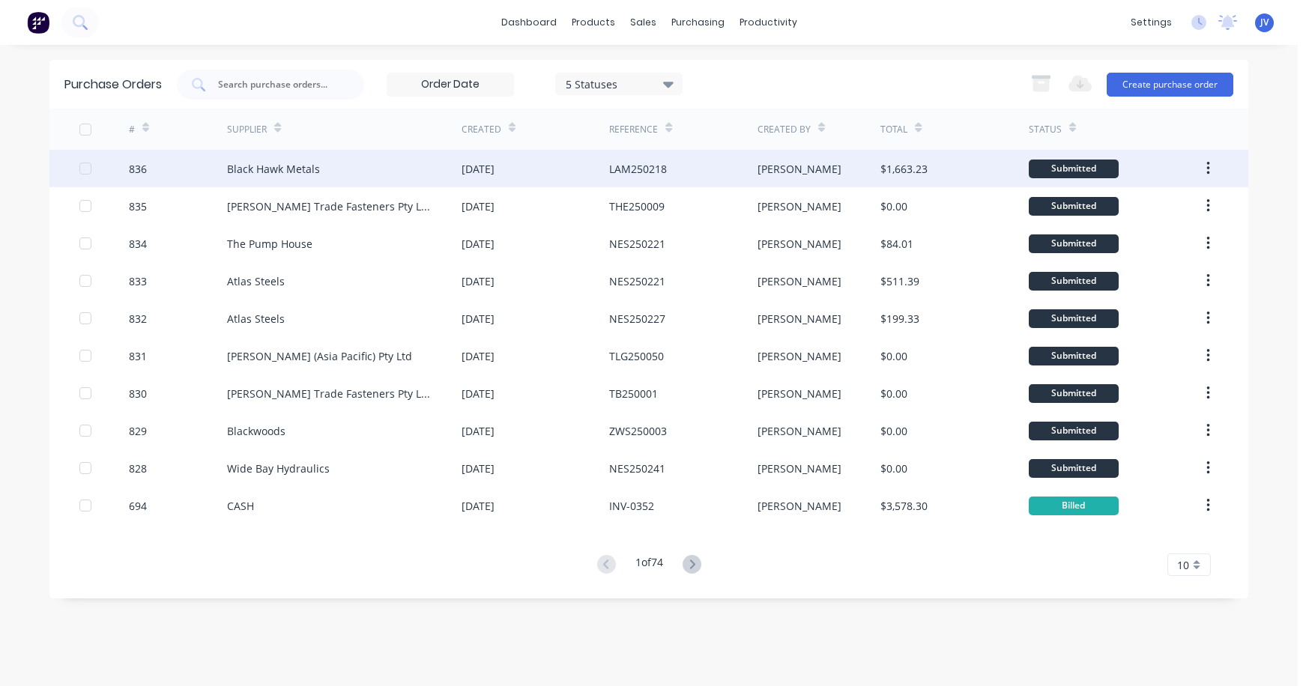
click at [133, 173] on div "836" at bounding box center [138, 169] width 18 height 16
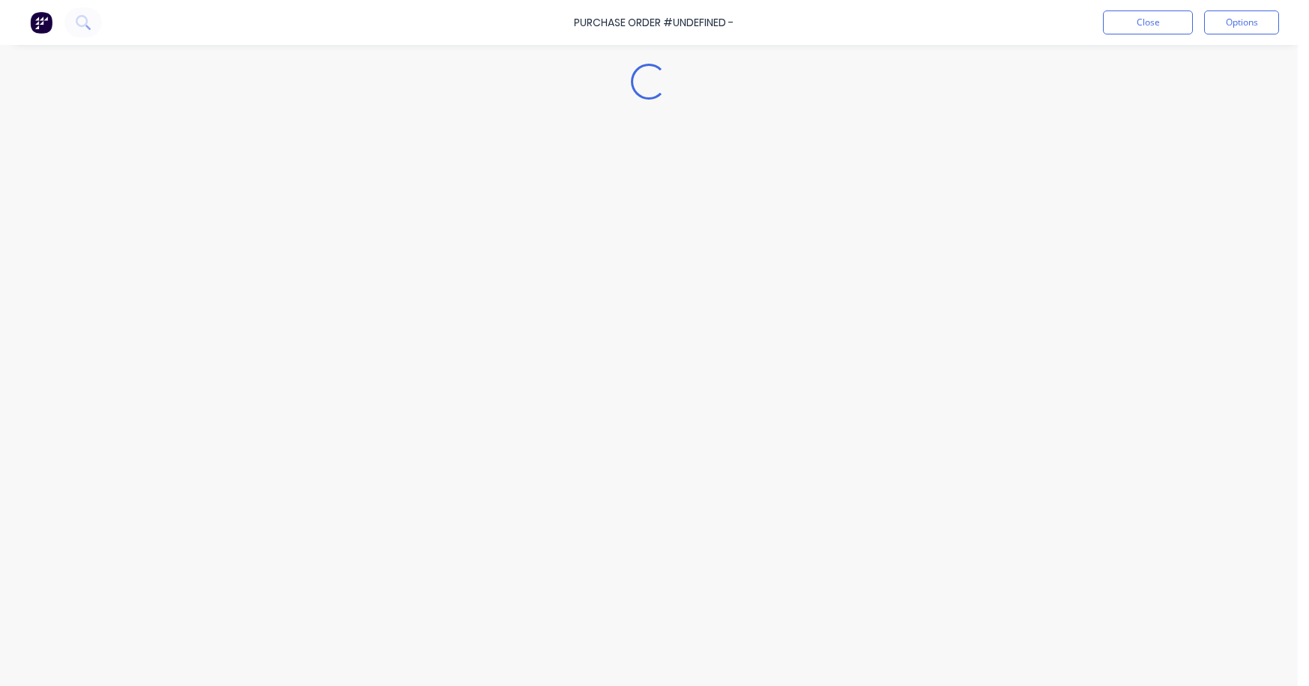
type textarea "x"
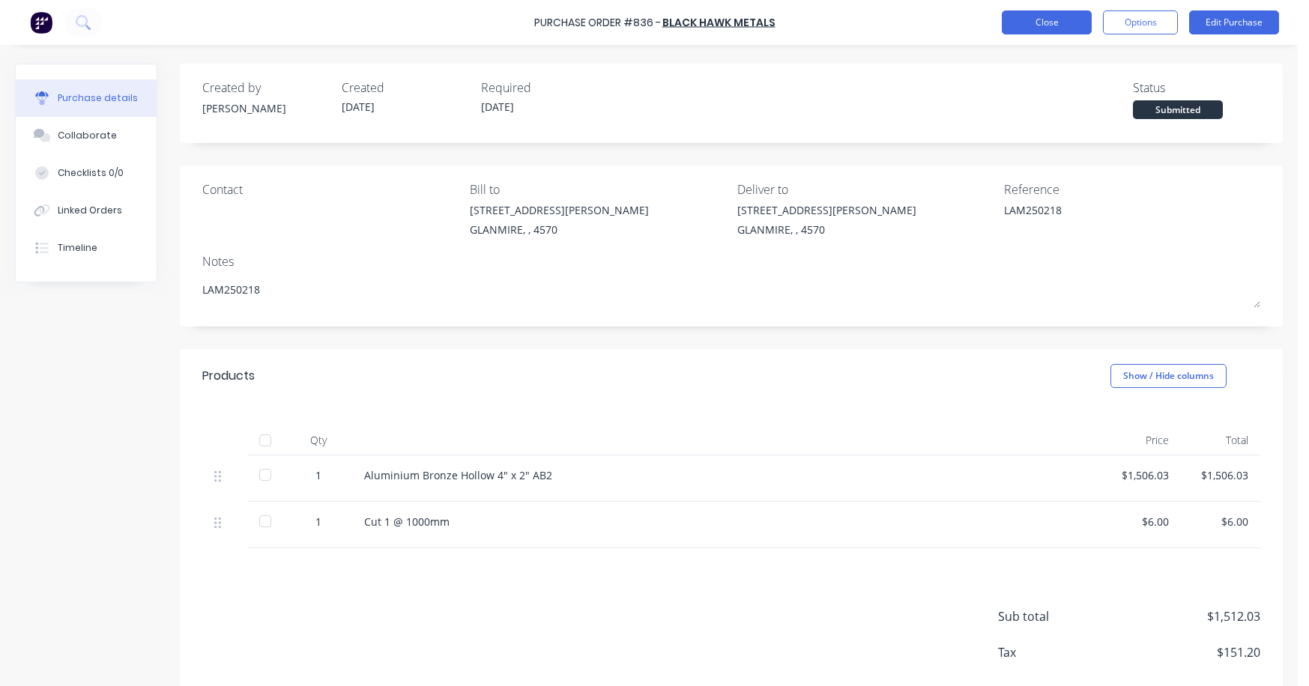
click at [978, 23] on button "Close" at bounding box center [1047, 22] width 90 height 24
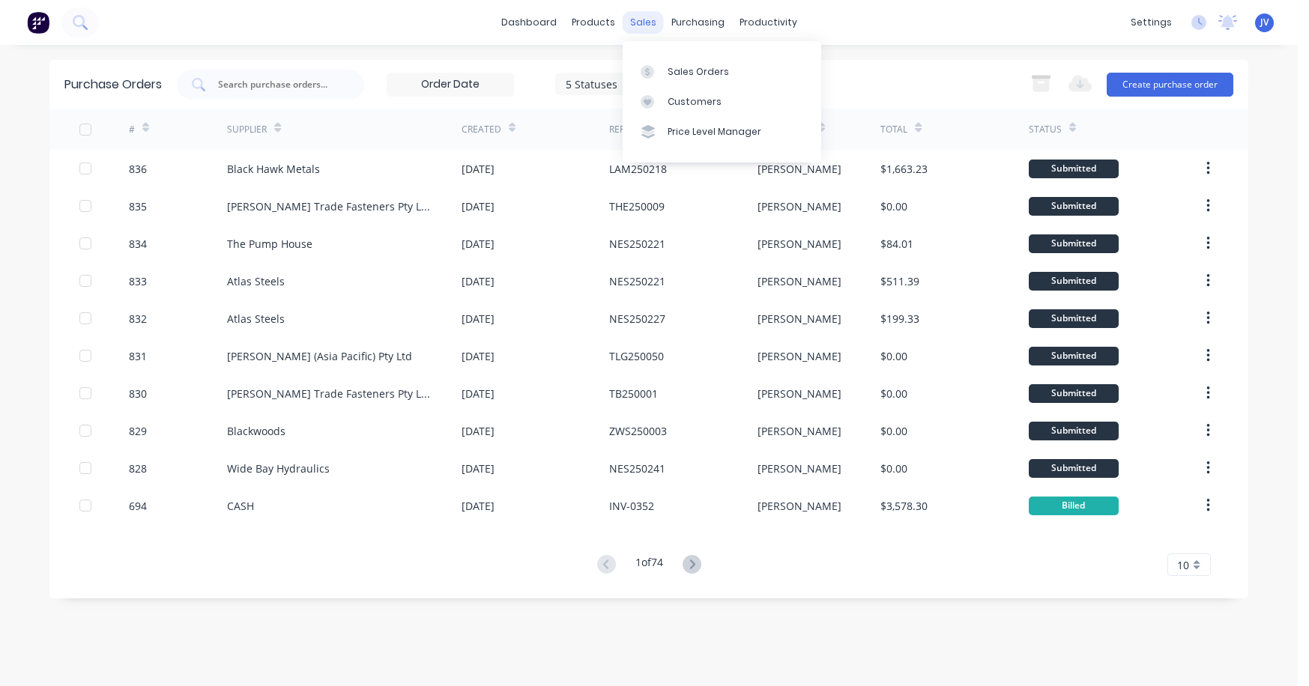
click at [644, 24] on div "sales" at bounding box center [643, 22] width 41 height 22
click at [702, 73] on div "Sales Orders" at bounding box center [698, 71] width 61 height 13
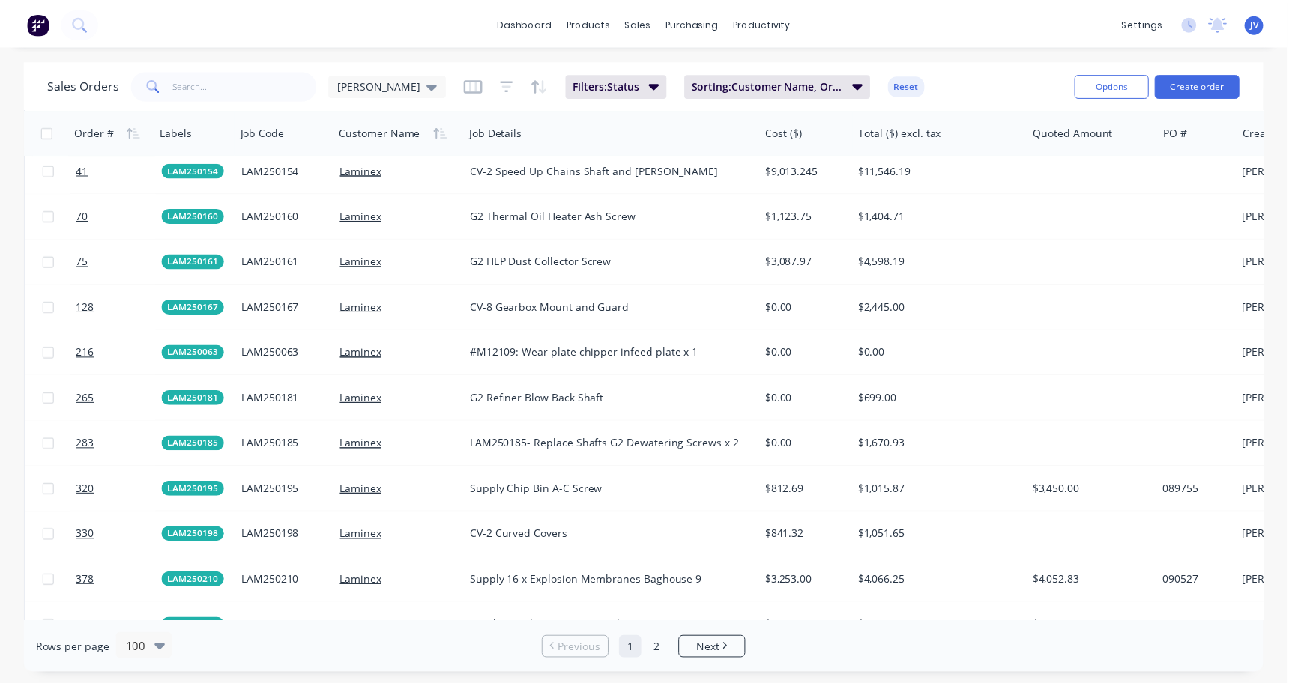
scroll to position [2772, 0]
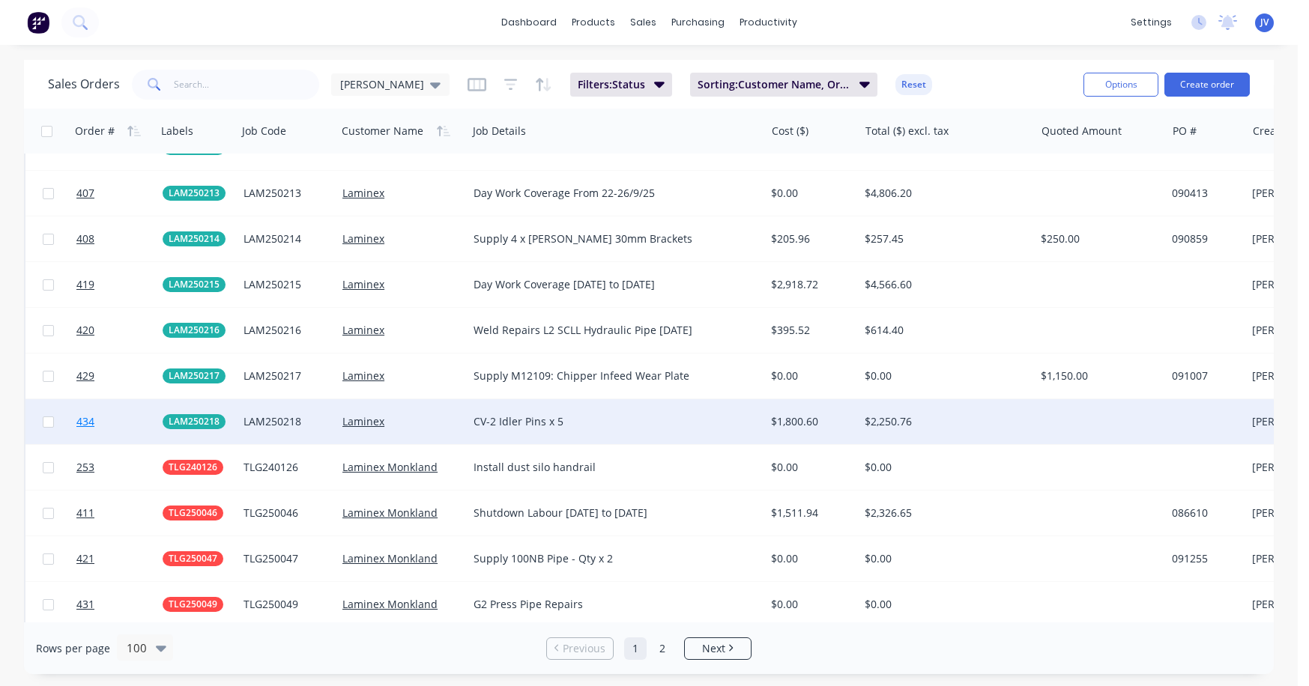
click at [85, 423] on span "434" at bounding box center [85, 421] width 18 height 15
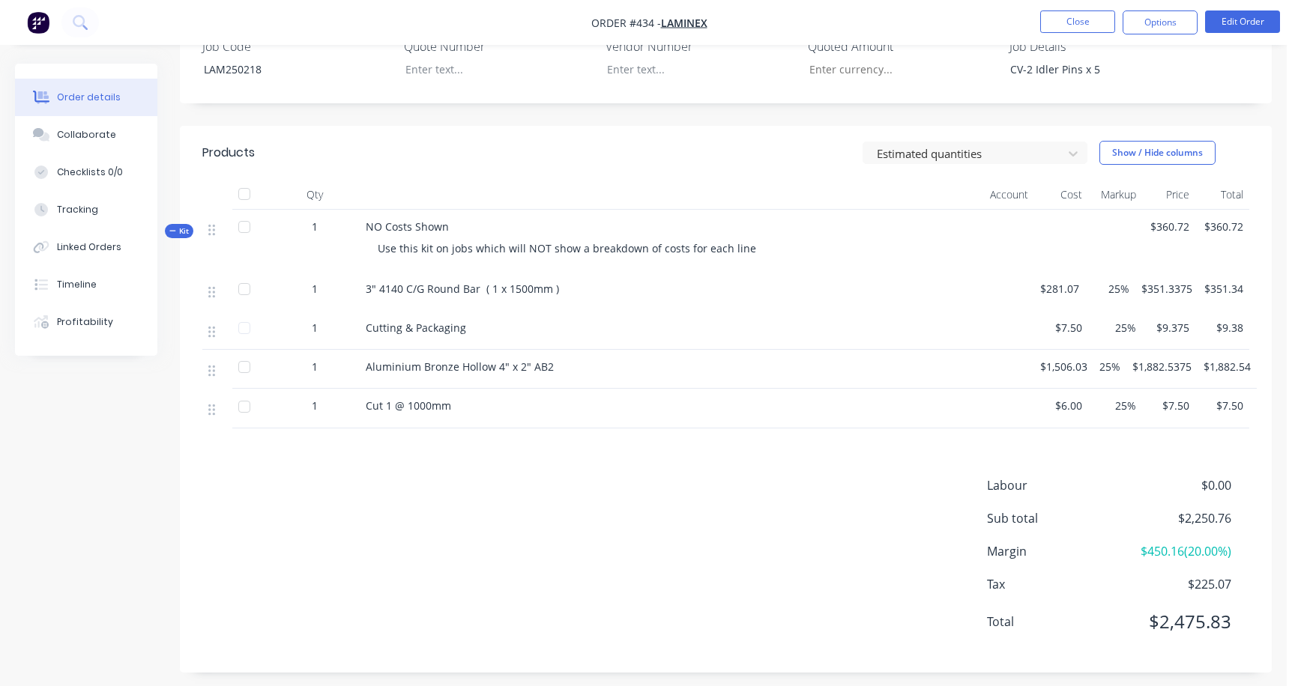
scroll to position [411, 0]
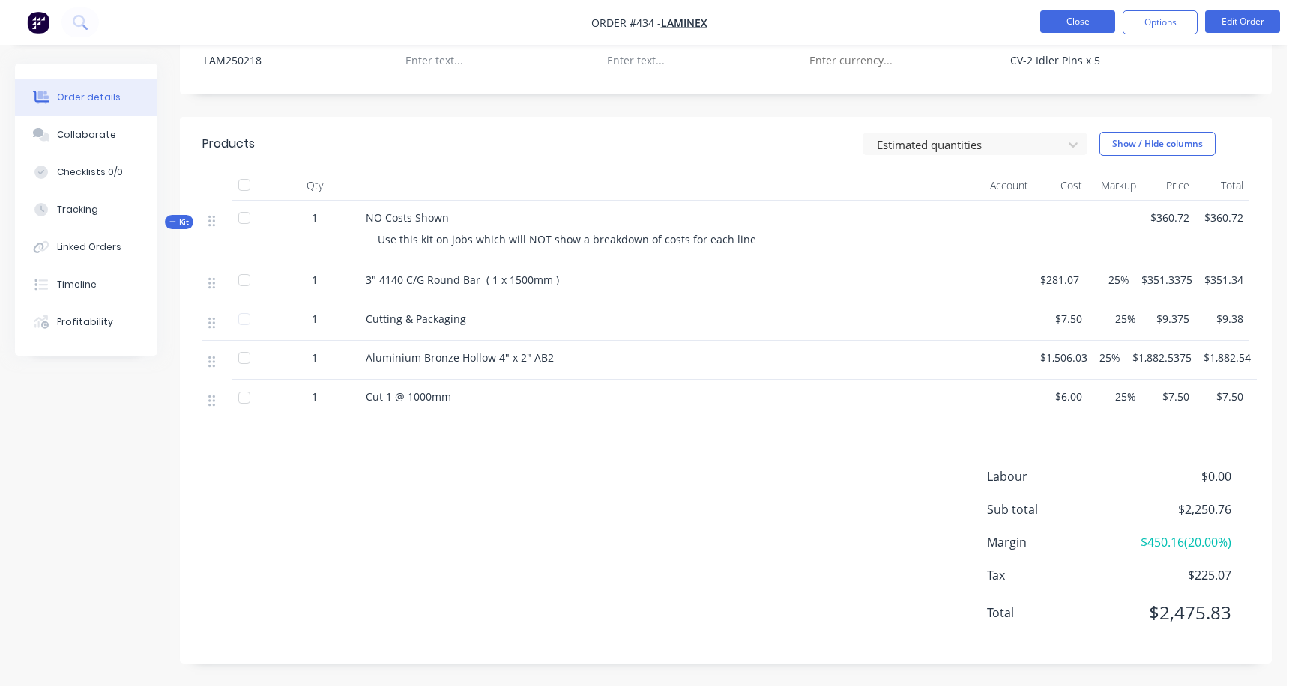
click at [978, 23] on button "Close" at bounding box center [1077, 21] width 75 height 22
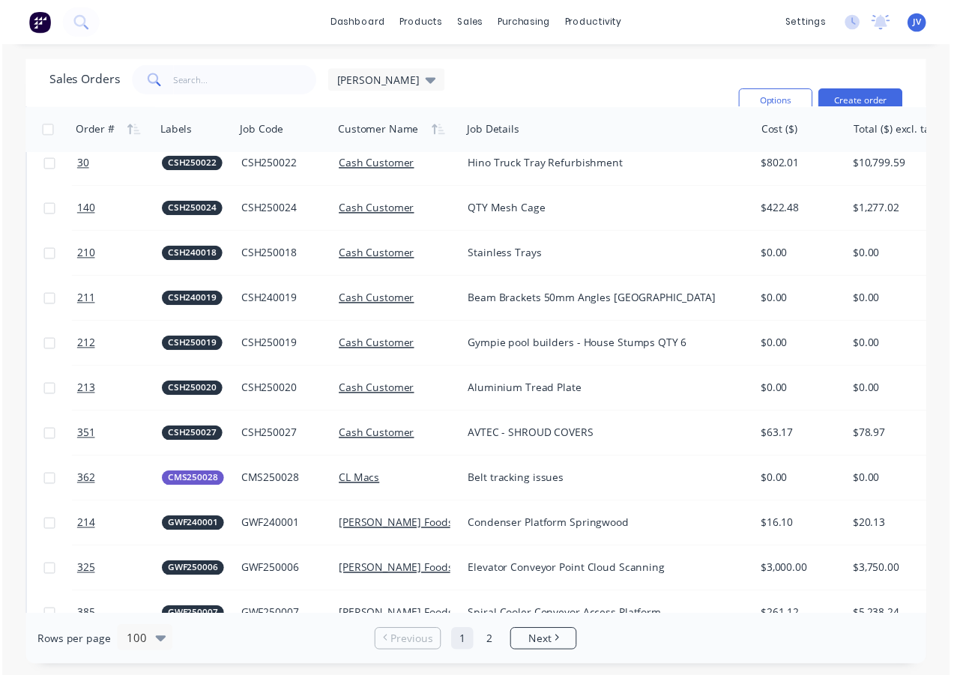
scroll to position [1124, 0]
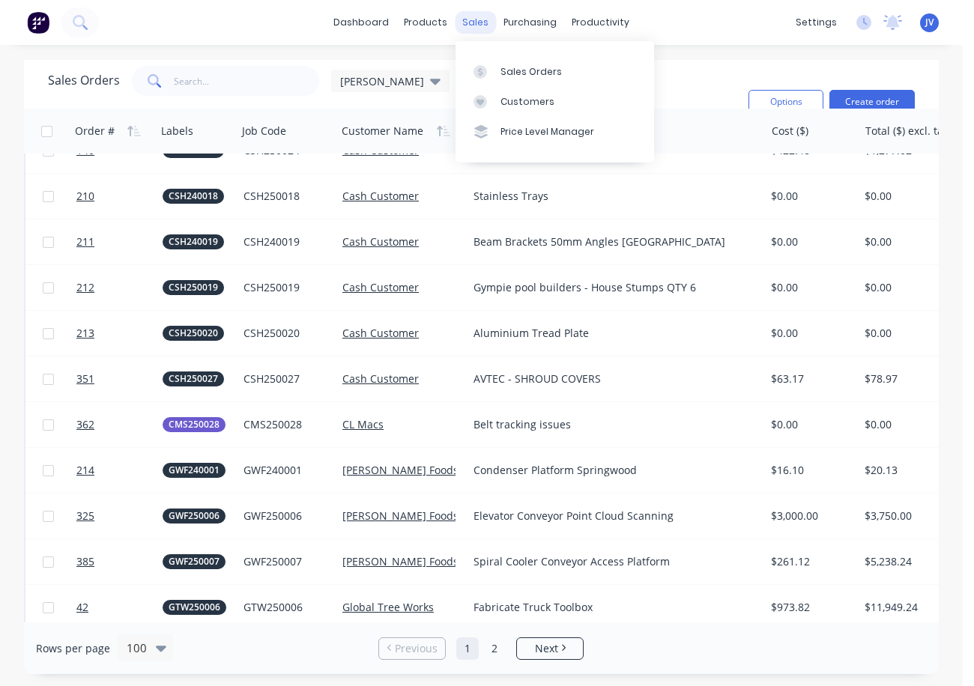
drag, startPoint x: 477, startPoint y: 26, endPoint x: 486, endPoint y: 32, distance: 10.8
click at [477, 26] on div "sales" at bounding box center [475, 22] width 41 height 22
click at [527, 71] on div "Sales Orders" at bounding box center [531, 71] width 61 height 13
click at [865, 99] on button "Create order" at bounding box center [871, 102] width 85 height 24
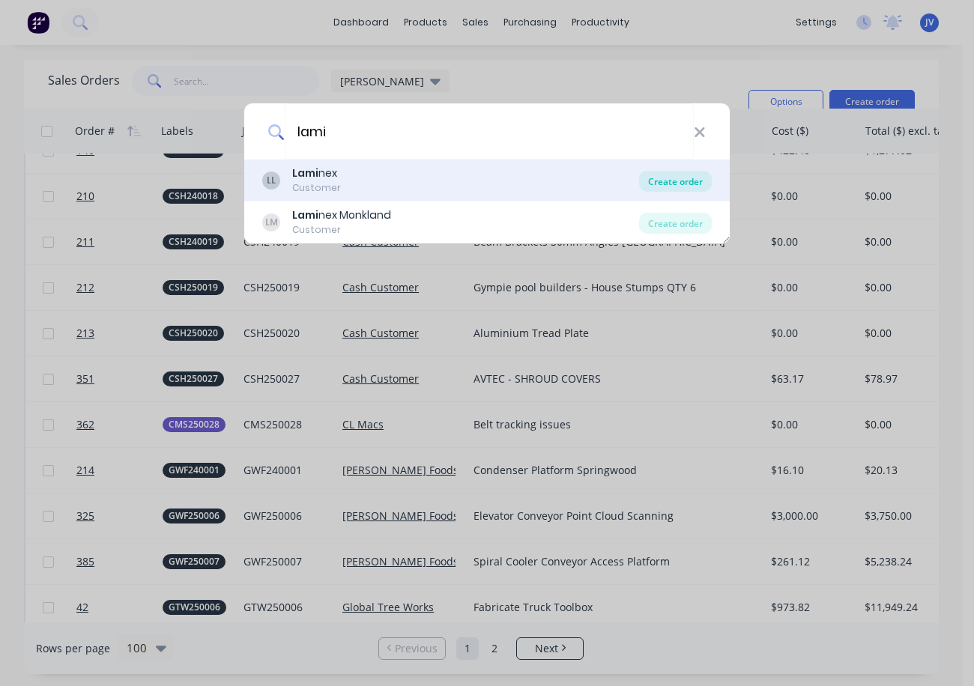
type input "lami"
click at [647, 176] on div "Create order" at bounding box center [675, 181] width 73 height 21
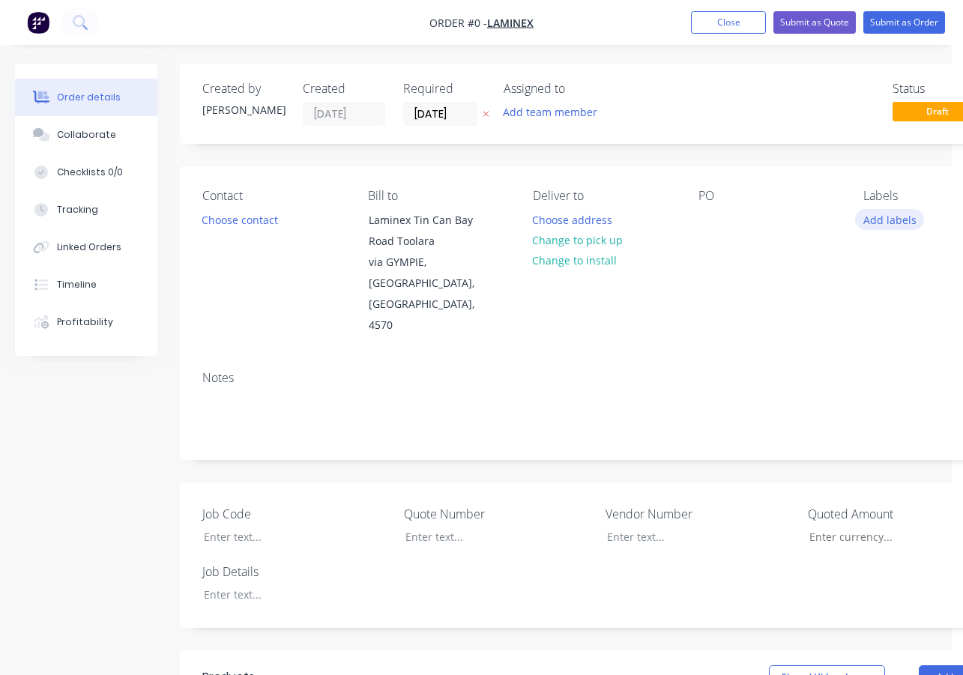
click at [883, 222] on button "Add labels" at bounding box center [889, 219] width 69 height 20
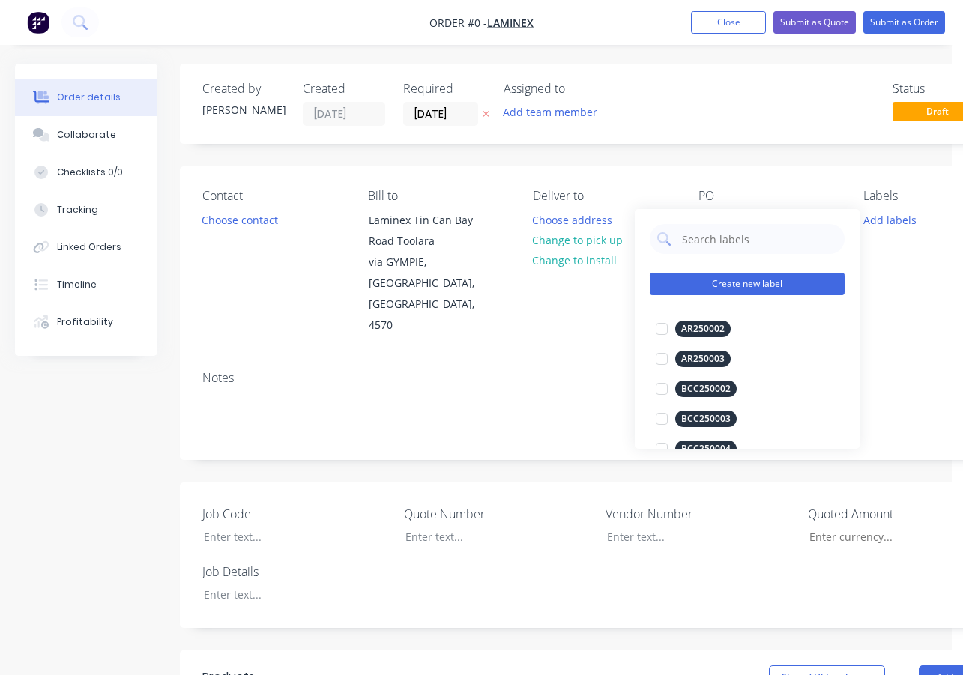
click at [716, 289] on button "Create new label" at bounding box center [747, 284] width 195 height 22
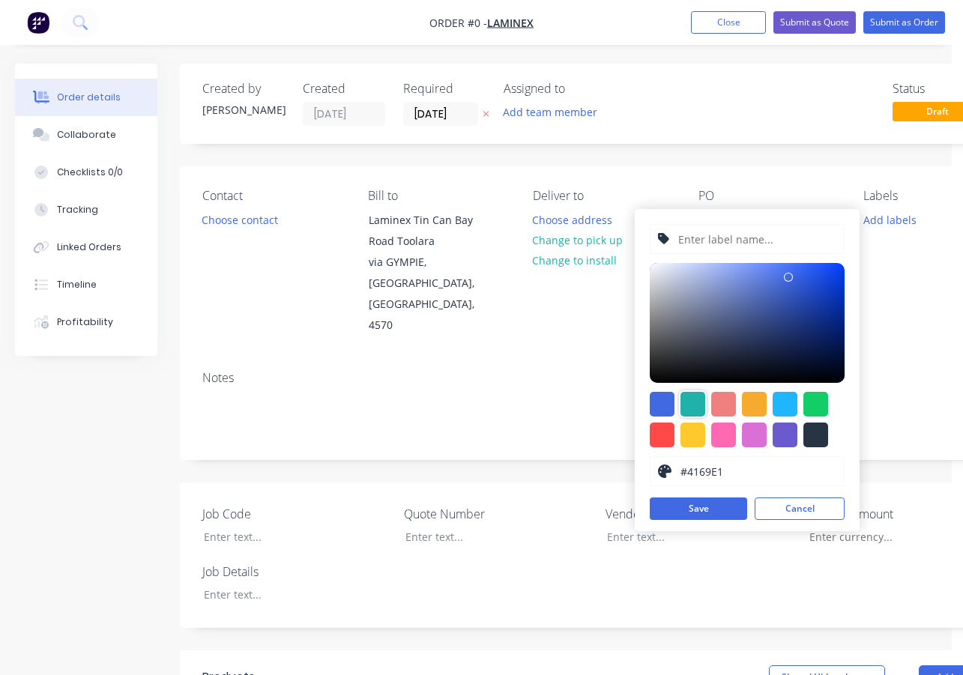
click at [692, 402] on div at bounding box center [692, 404] width 25 height 25
type input "#20B2AA"
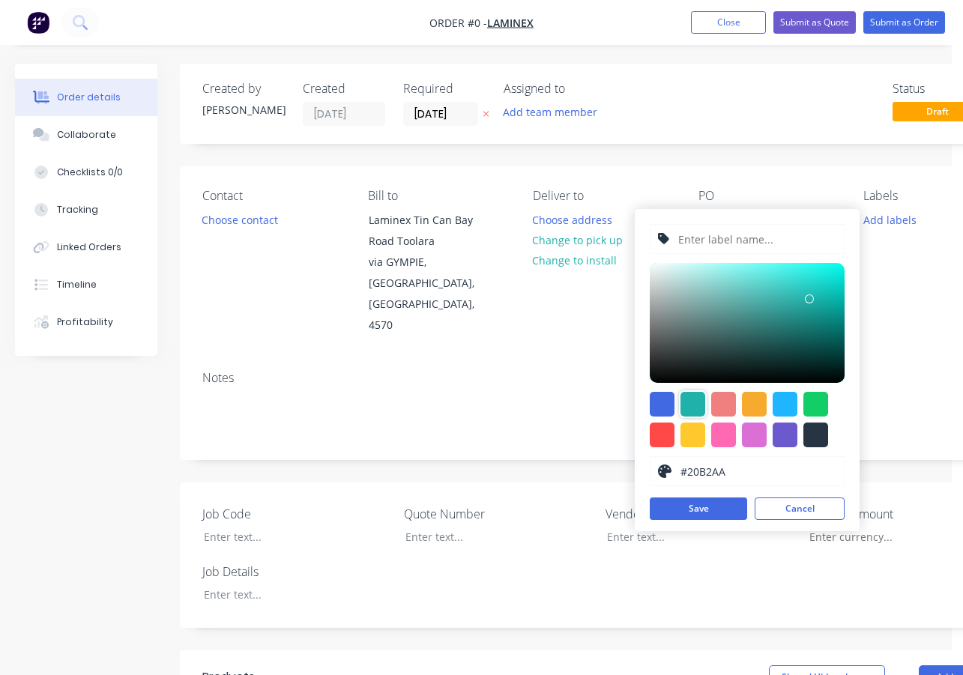
click at [705, 242] on input "text" at bounding box center [757, 239] width 160 height 28
type input "LAM250219"
click at [703, 507] on button "Save" at bounding box center [698, 509] width 97 height 22
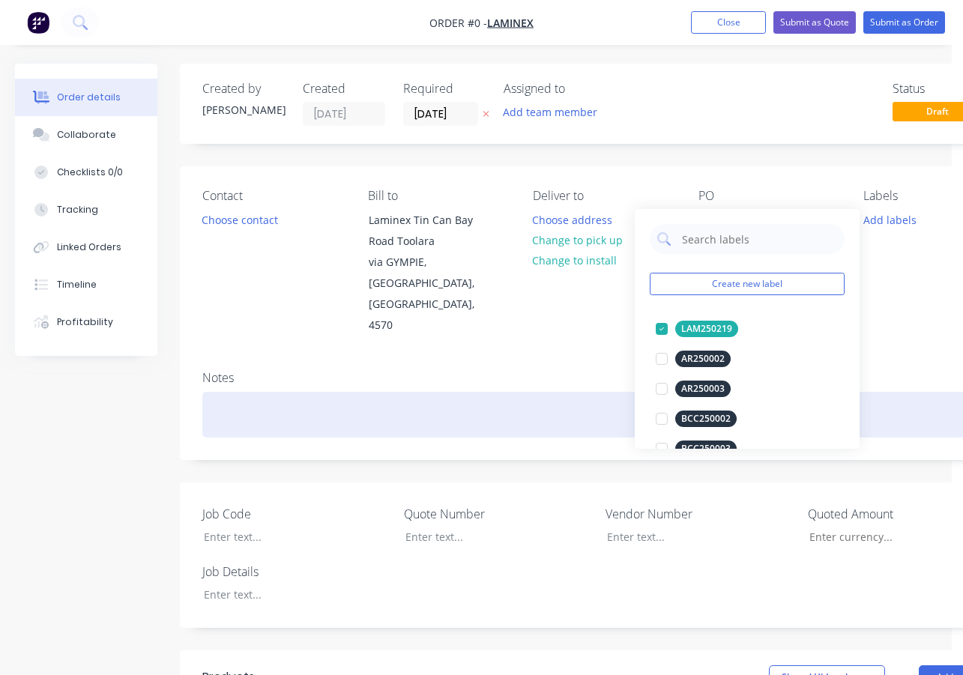
click at [220, 370] on div "Order details Collaborate Checklists 0/0 Tracking Linked Orders Timeline Profit…" at bounding box center [521, 600] width 1042 height 1073
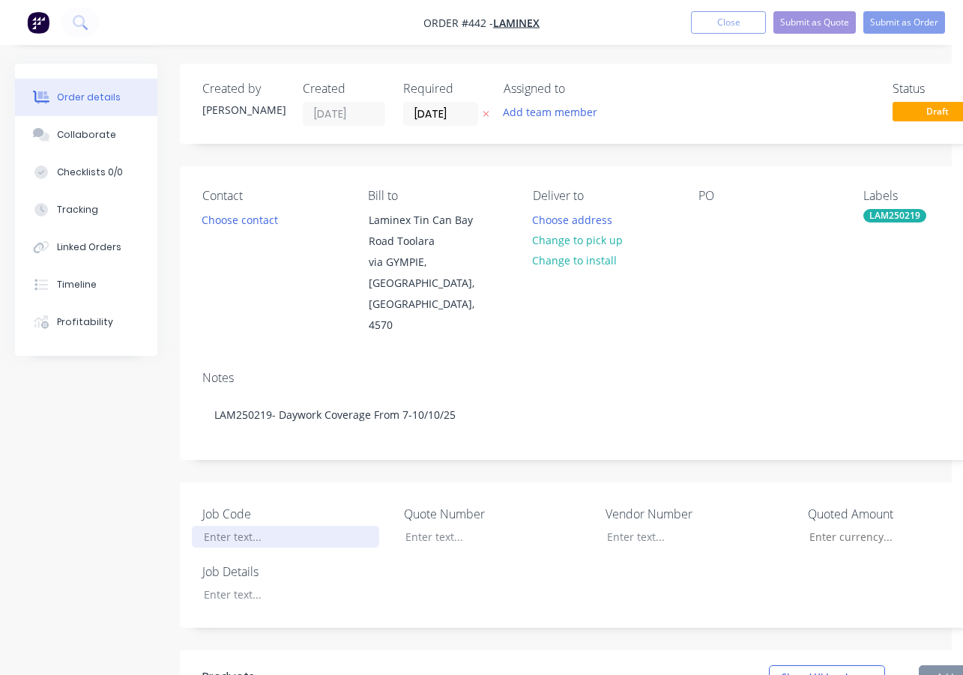
click at [224, 526] on div at bounding box center [285, 537] width 187 height 22
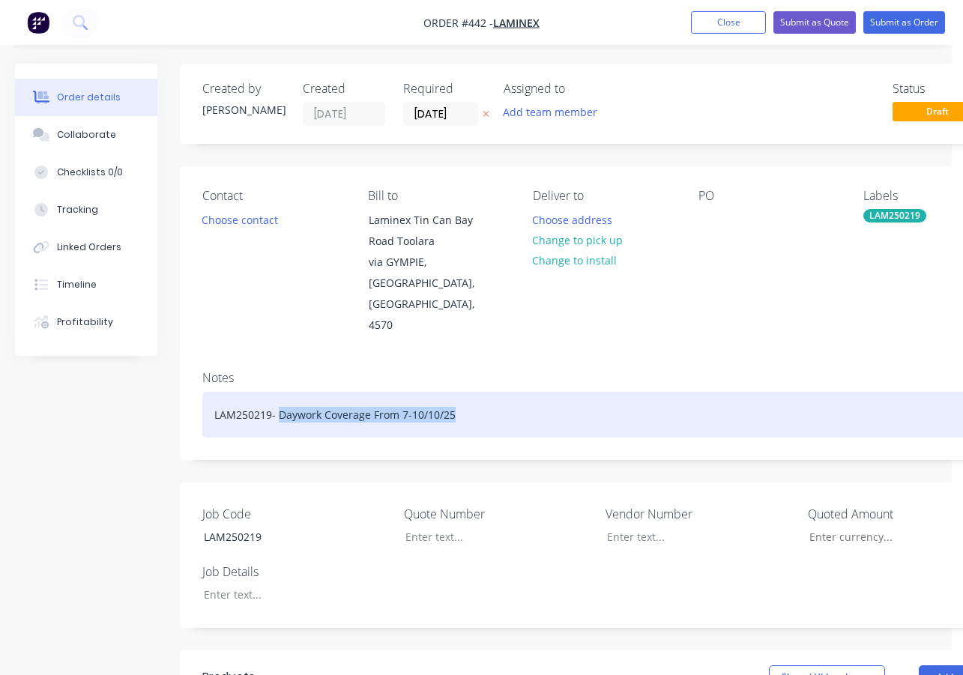
drag, startPoint x: 489, startPoint y: 378, endPoint x: 279, endPoint y: 372, distance: 209.2
click at [279, 392] on div "LAM250219- Daywork Coverage From 7-10/10/25" at bounding box center [603, 415] width 802 height 46
copy div "Daywork Coverage From 7-10/10/25"
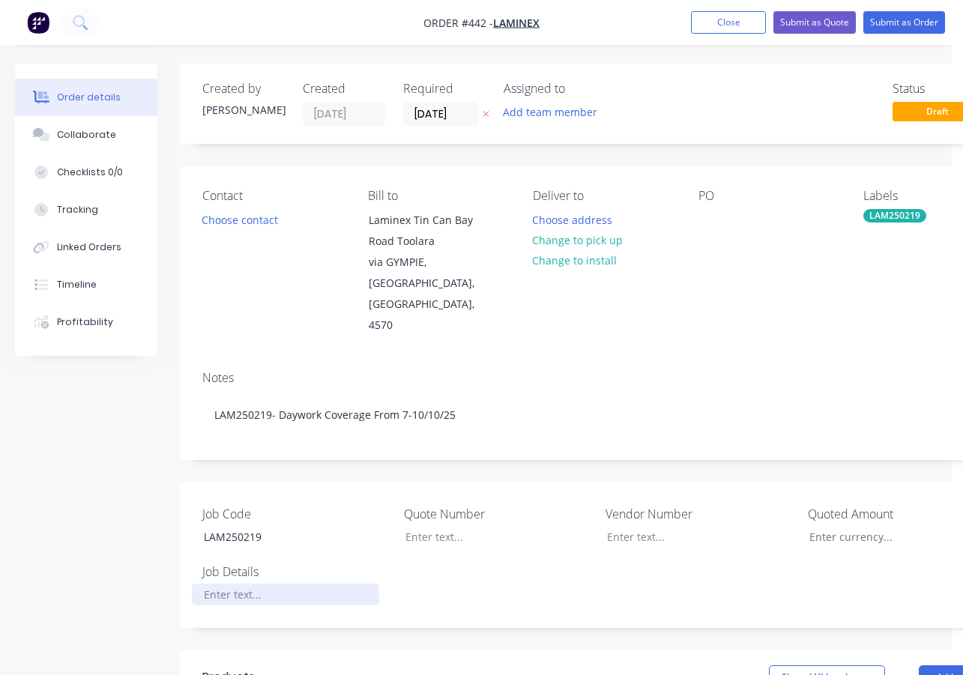
paste div
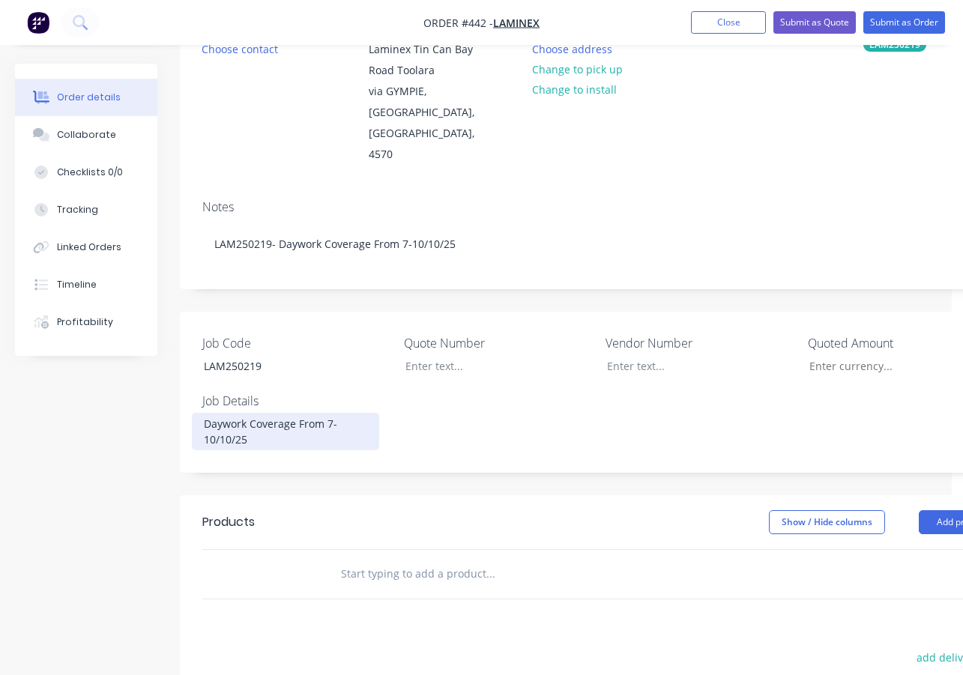
scroll to position [225, 0]
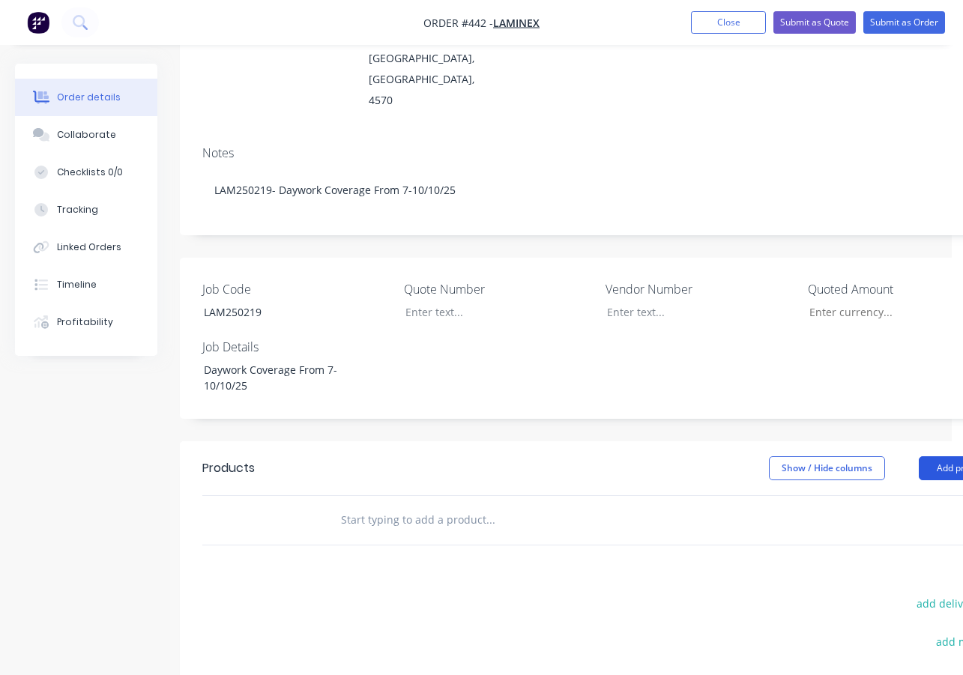
click at [946, 456] on button "Add product" at bounding box center [962, 468] width 86 height 24
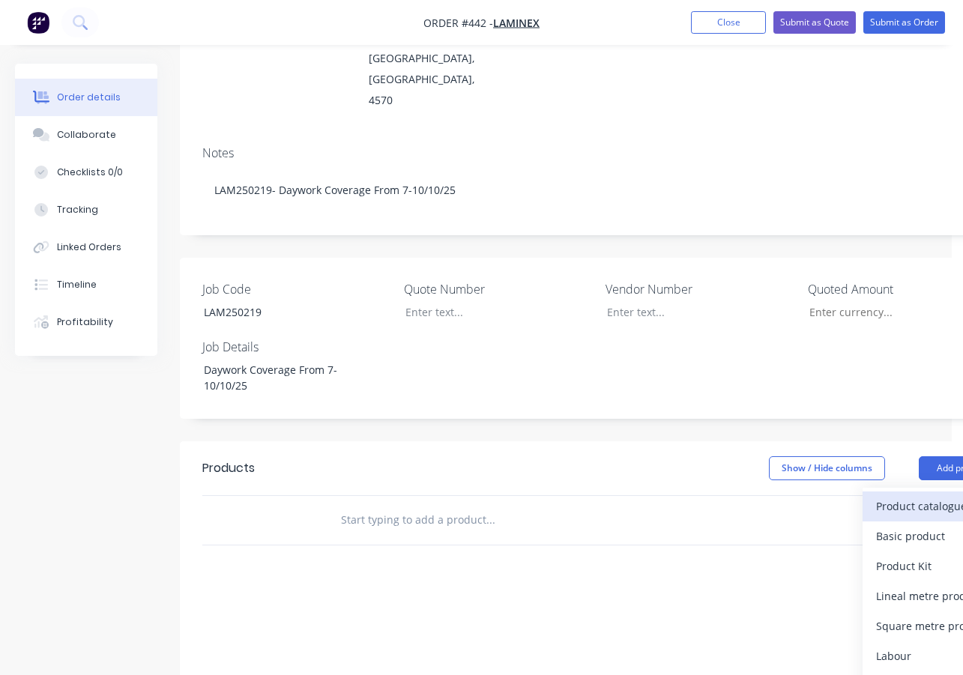
click at [882, 495] on div "Product catalogue" at bounding box center [933, 506] width 115 height 22
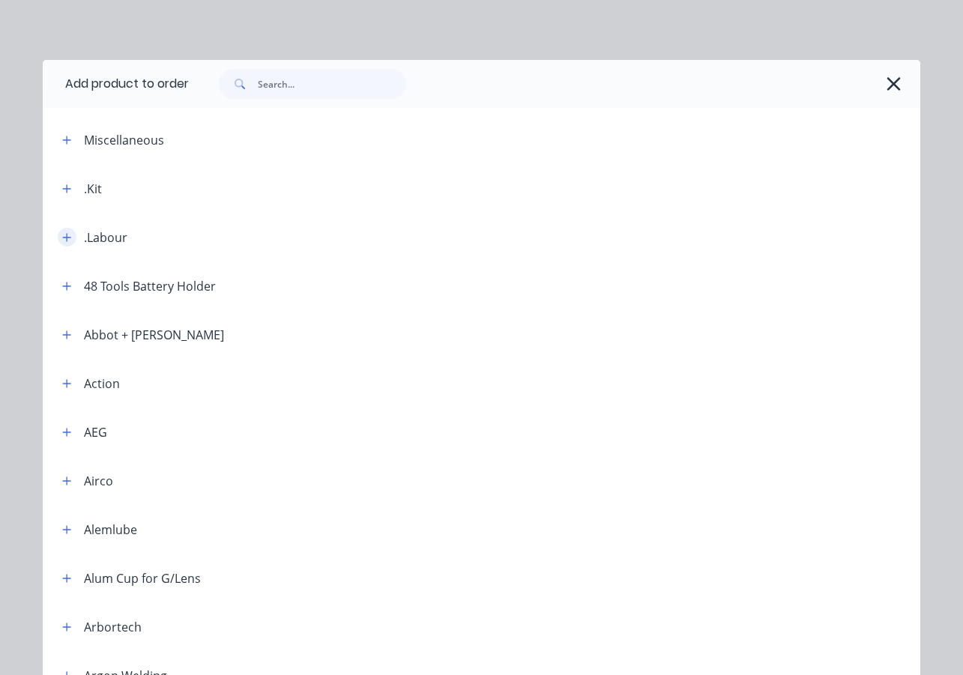
click at [63, 239] on icon "button" at bounding box center [66, 237] width 9 height 10
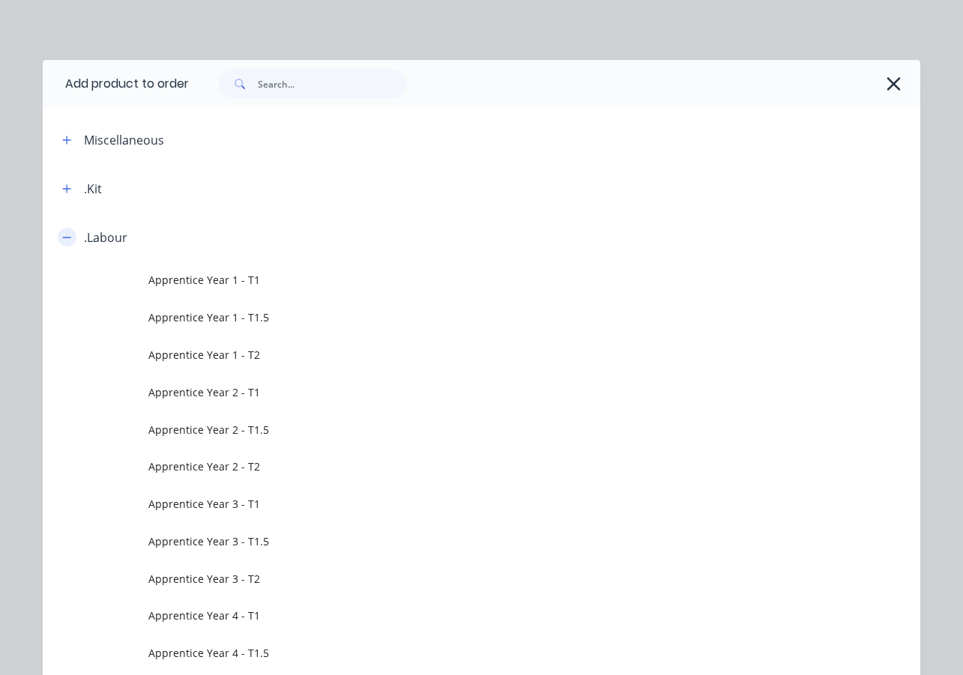
click at [66, 239] on button "button" at bounding box center [67, 237] width 19 height 19
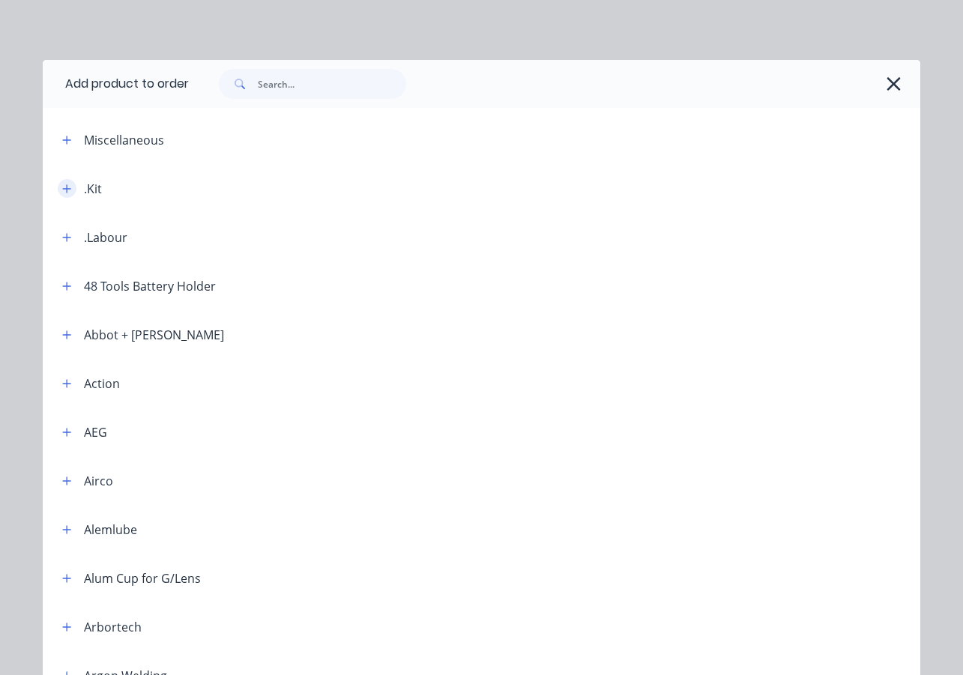
click at [63, 190] on icon "button" at bounding box center [67, 188] width 8 height 8
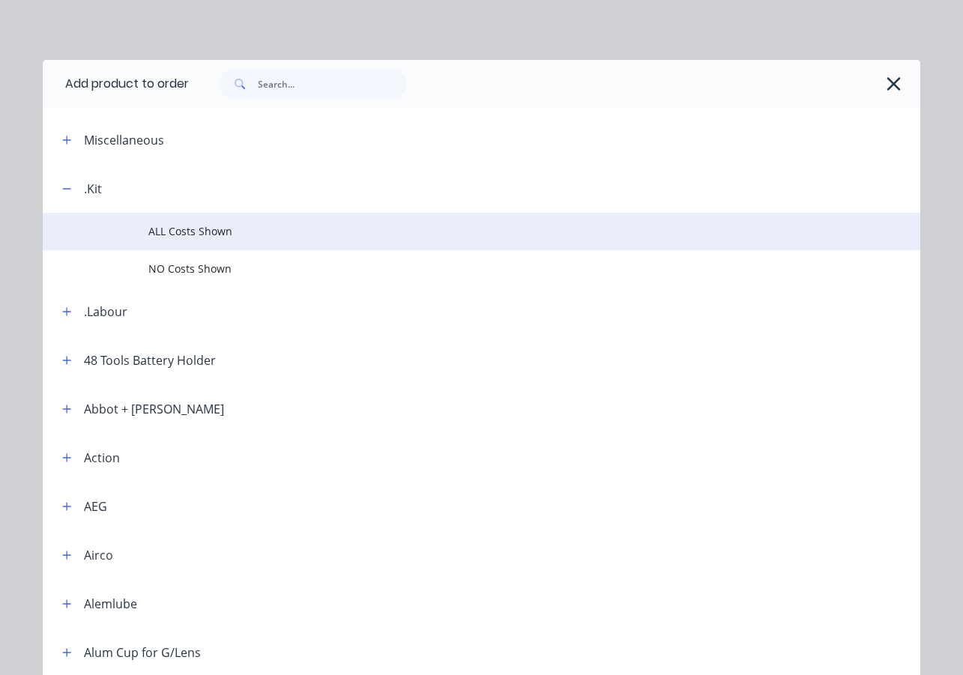
click at [180, 234] on span "ALL Costs Shown" at bounding box center [456, 231] width 617 height 16
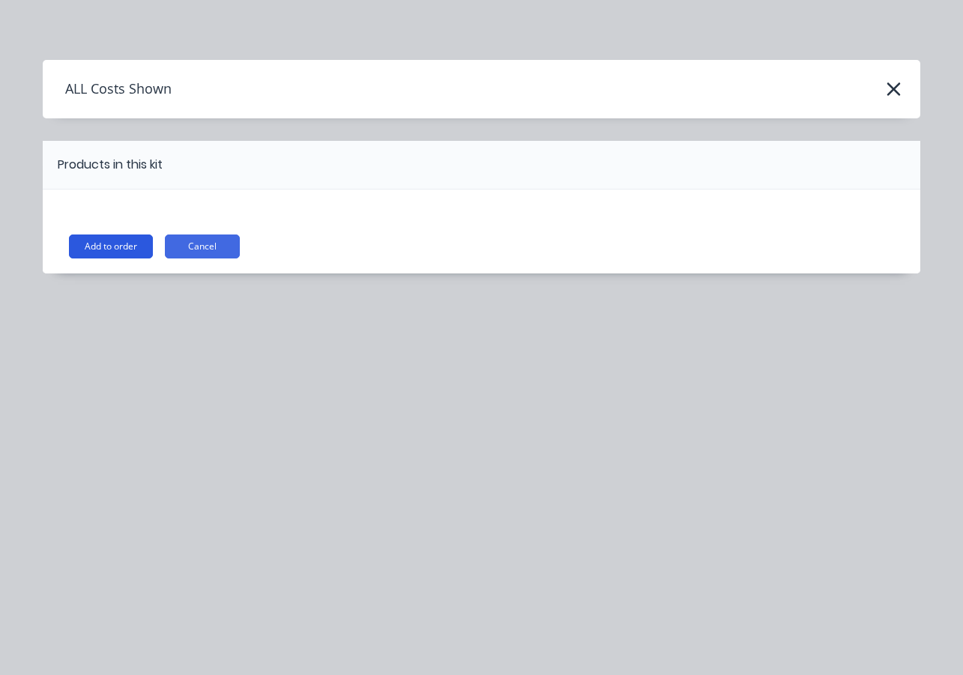
click at [112, 244] on button "Add to order" at bounding box center [111, 247] width 84 height 24
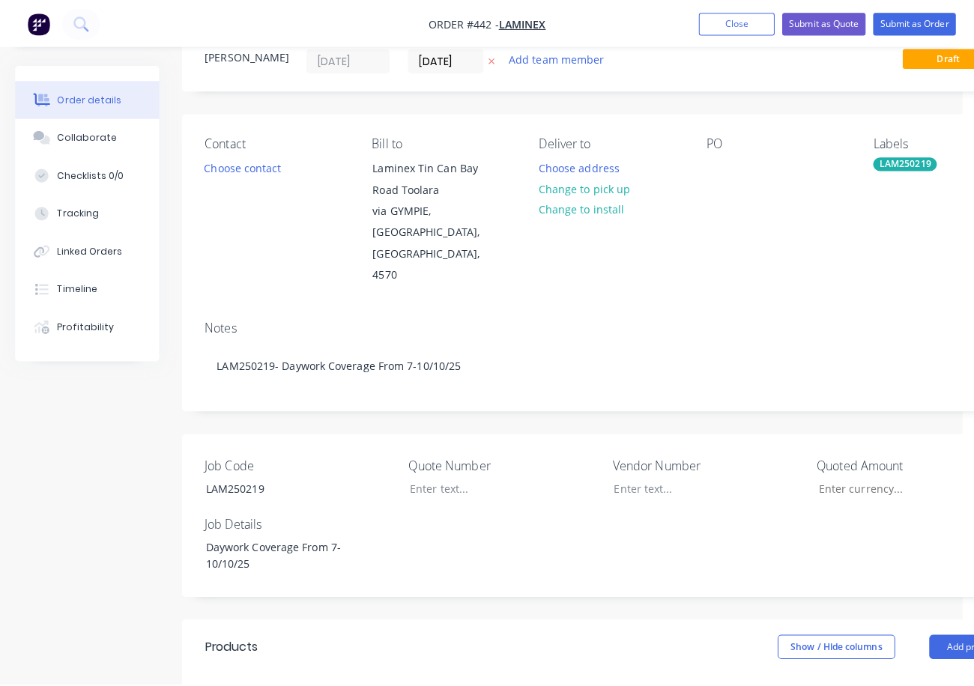
scroll to position [0, 0]
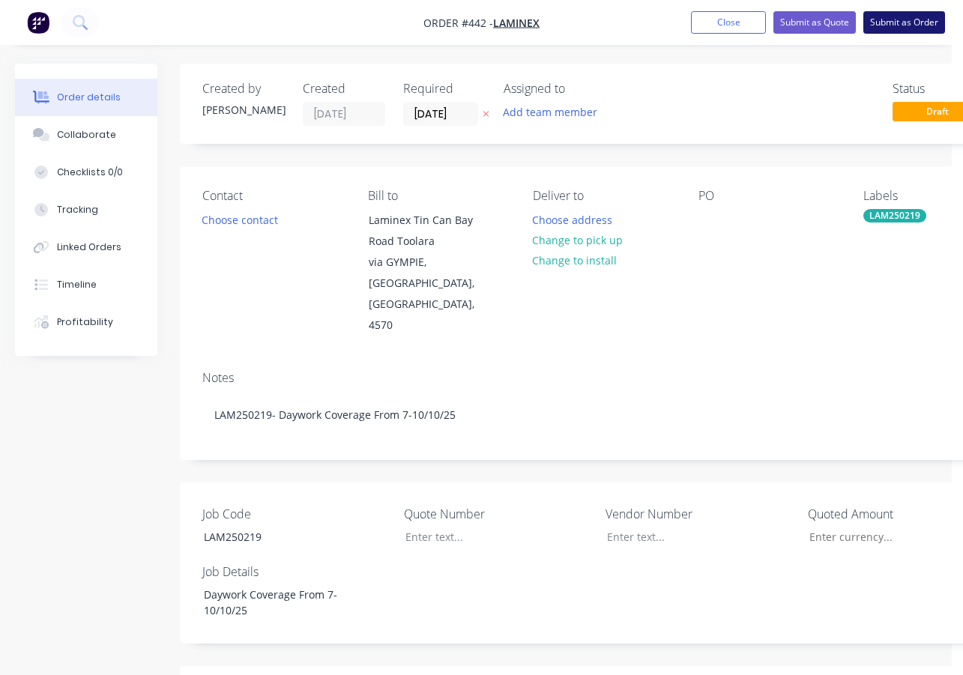
click at [919, 23] on button "Submit as Order" at bounding box center [904, 22] width 82 height 22
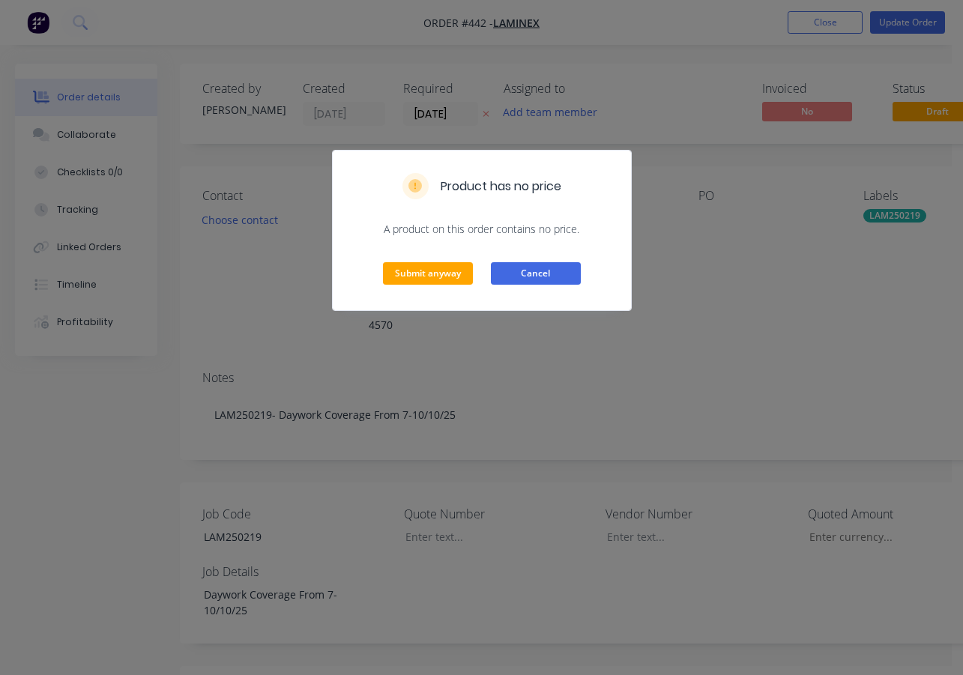
click at [544, 270] on button "Cancel" at bounding box center [536, 273] width 90 height 22
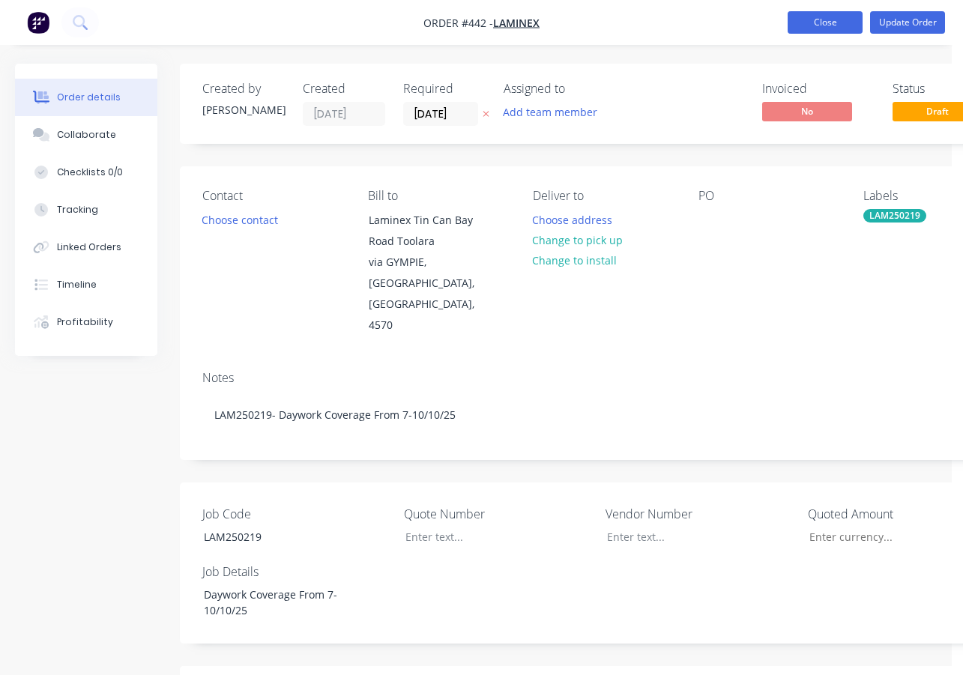
click at [835, 25] on button "Close" at bounding box center [824, 22] width 75 height 22
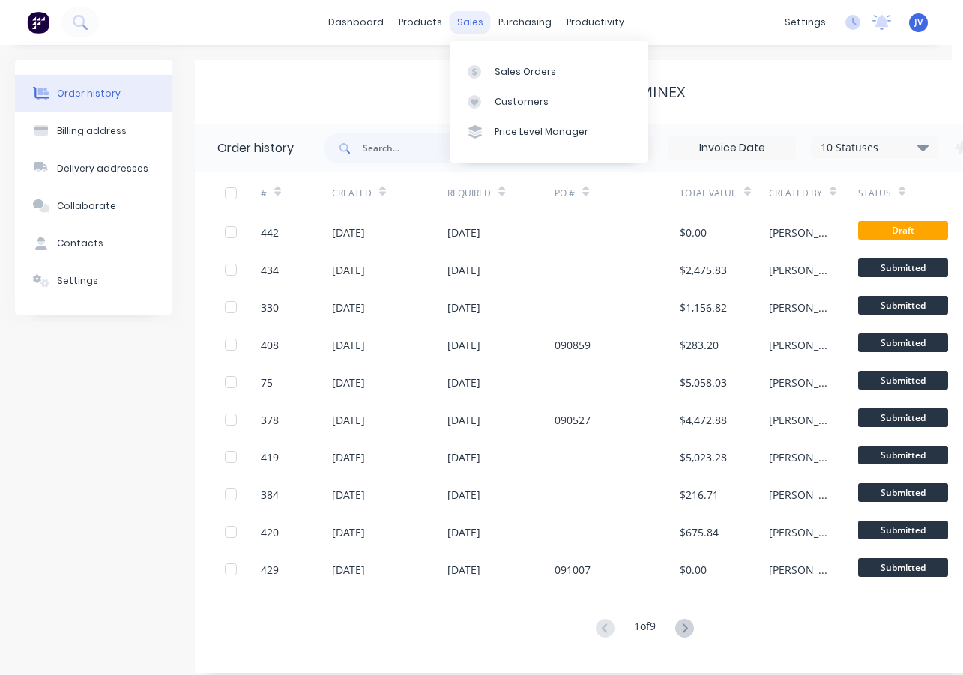
click at [476, 22] on div "sales" at bounding box center [470, 22] width 41 height 22
click at [527, 67] on div "Sales Orders" at bounding box center [525, 71] width 61 height 13
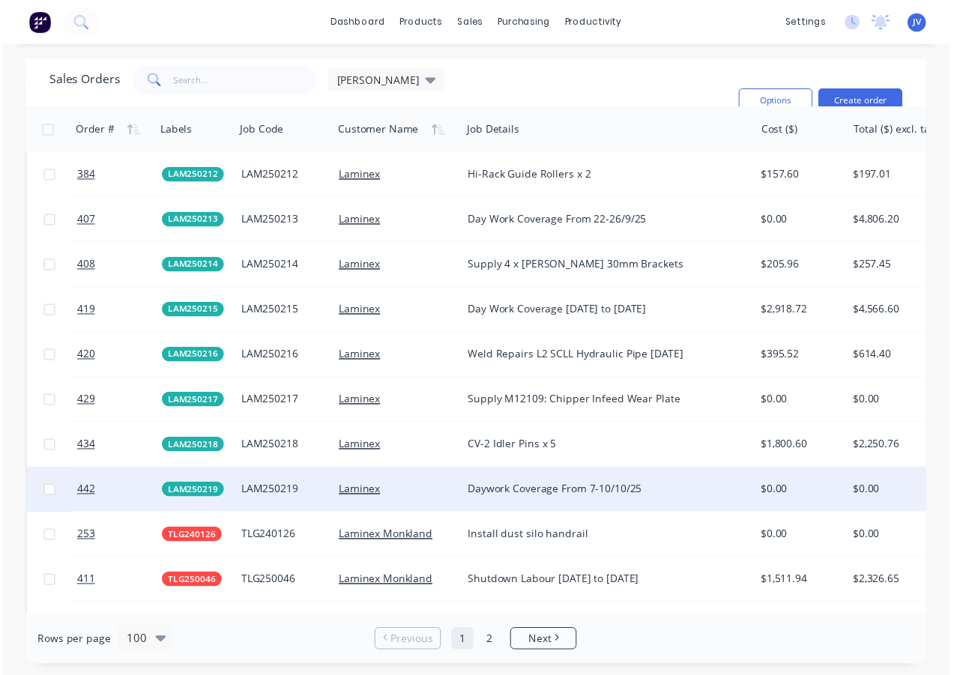
scroll to position [2844, 0]
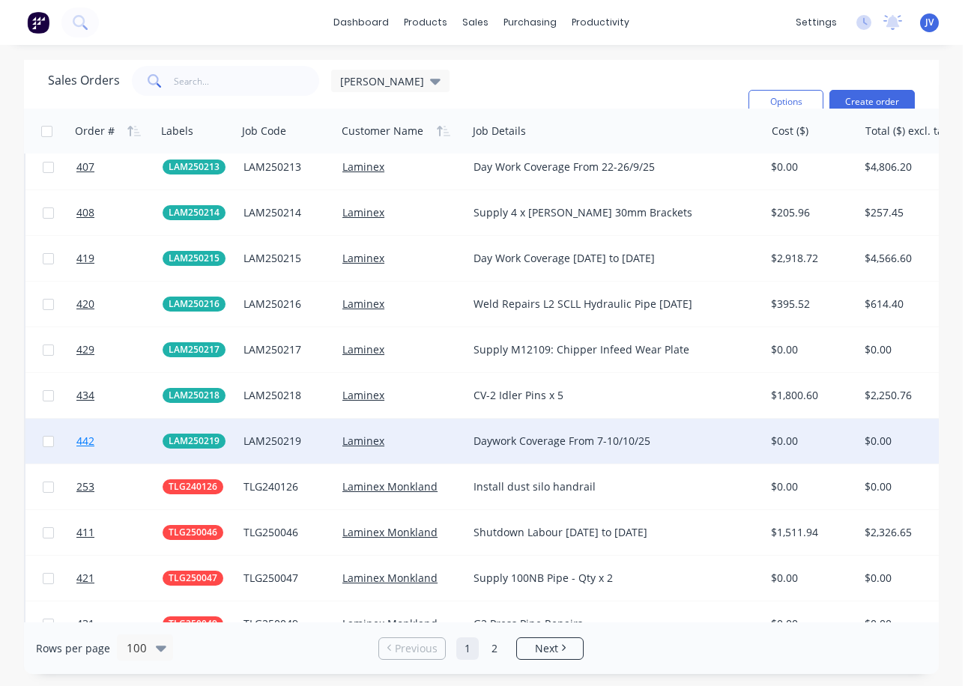
click at [87, 441] on span "442" at bounding box center [85, 441] width 18 height 15
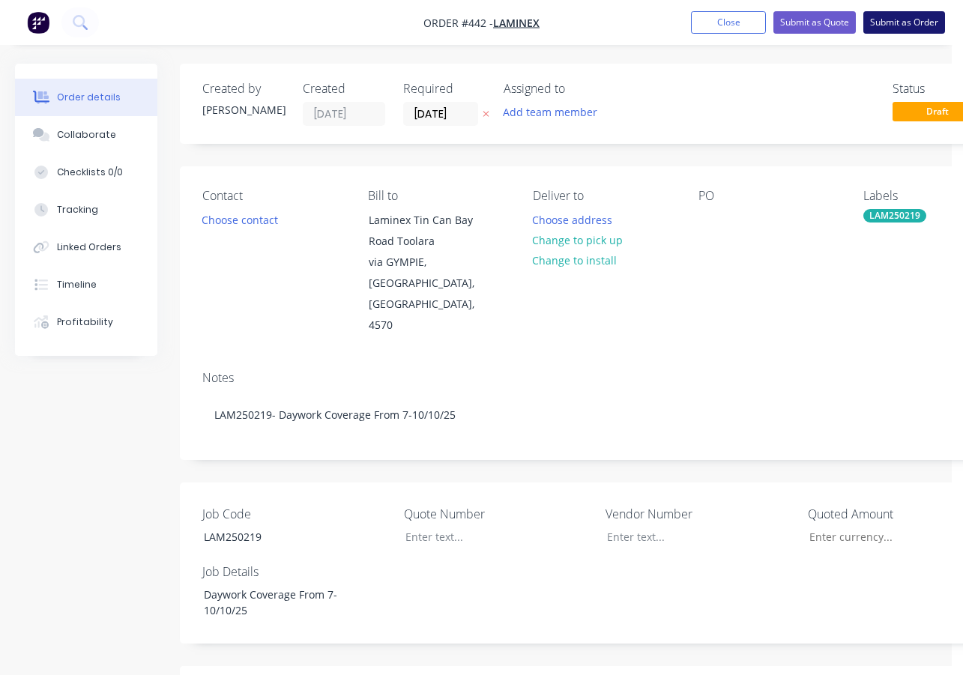
click at [891, 21] on button "Submit as Order" at bounding box center [904, 22] width 82 height 22
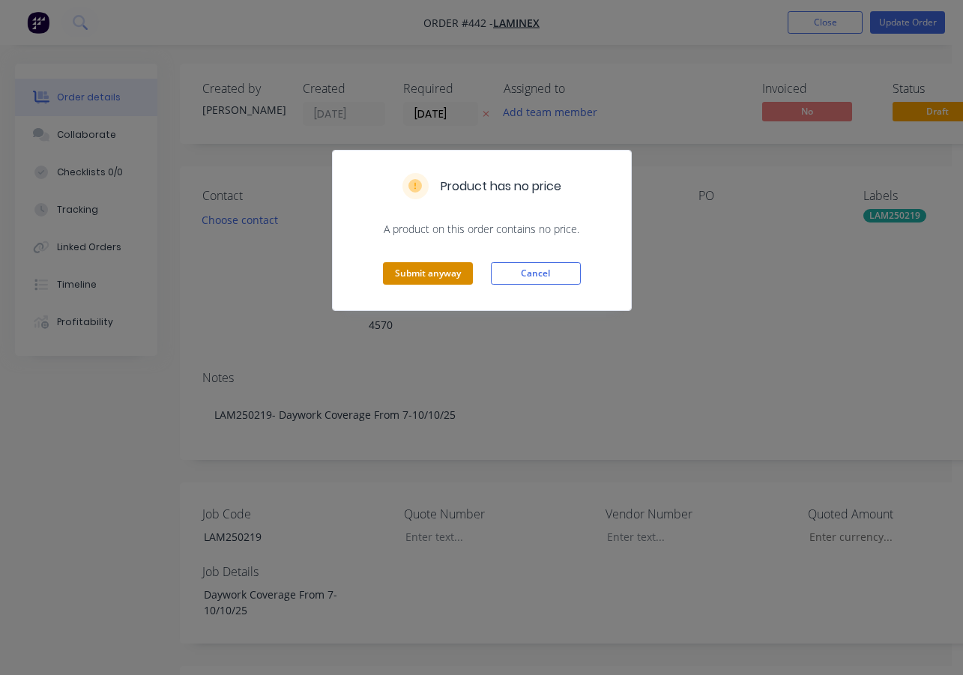
click at [417, 276] on button "Submit anyway" at bounding box center [428, 273] width 90 height 22
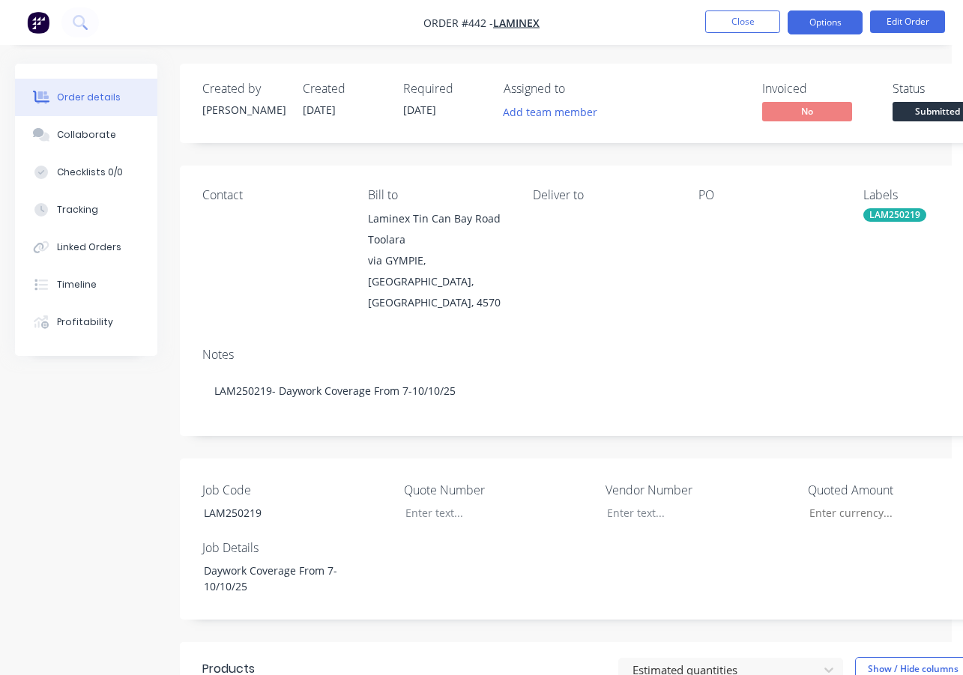
click at [817, 27] on button "Options" at bounding box center [824, 22] width 75 height 24
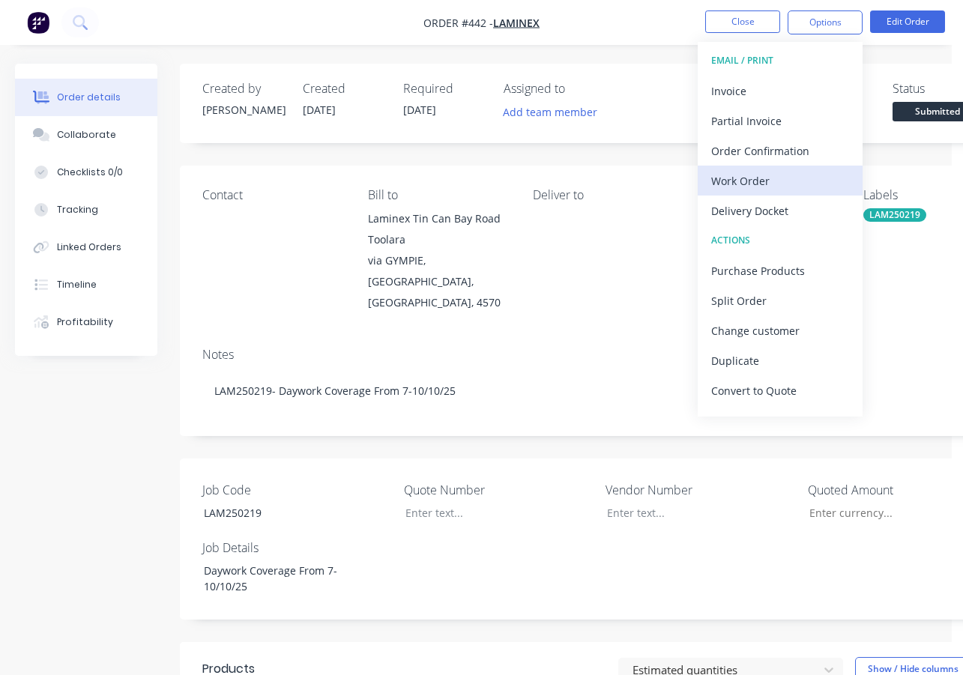
click at [757, 183] on div "Work Order" at bounding box center [780, 181] width 138 height 22
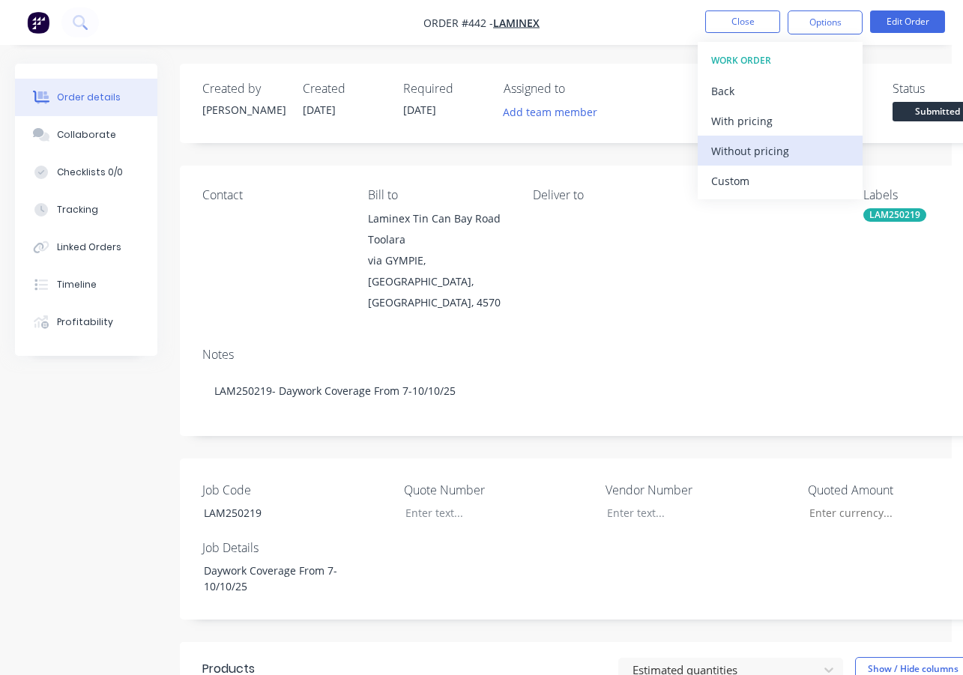
click at [761, 151] on div "Without pricing" at bounding box center [780, 151] width 138 height 22
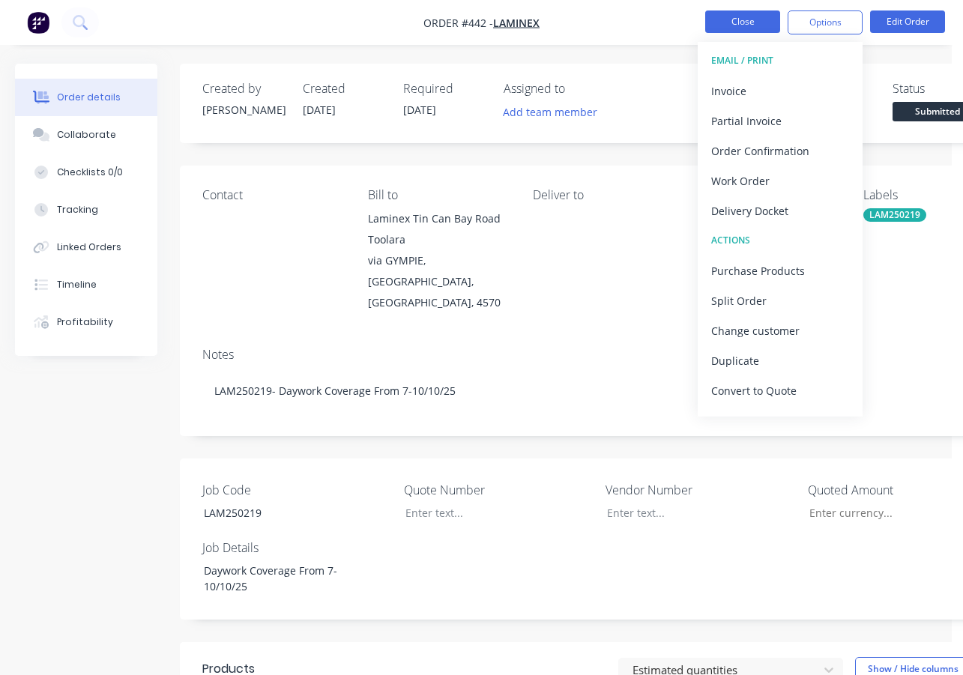
click at [755, 22] on button "Close" at bounding box center [742, 21] width 75 height 22
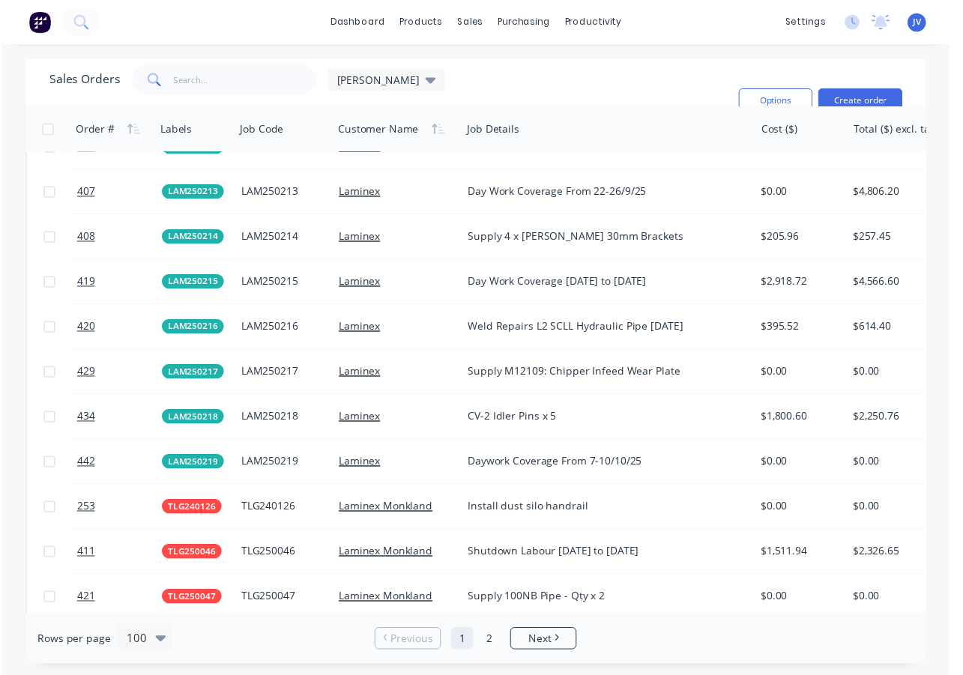
scroll to position [2847, 0]
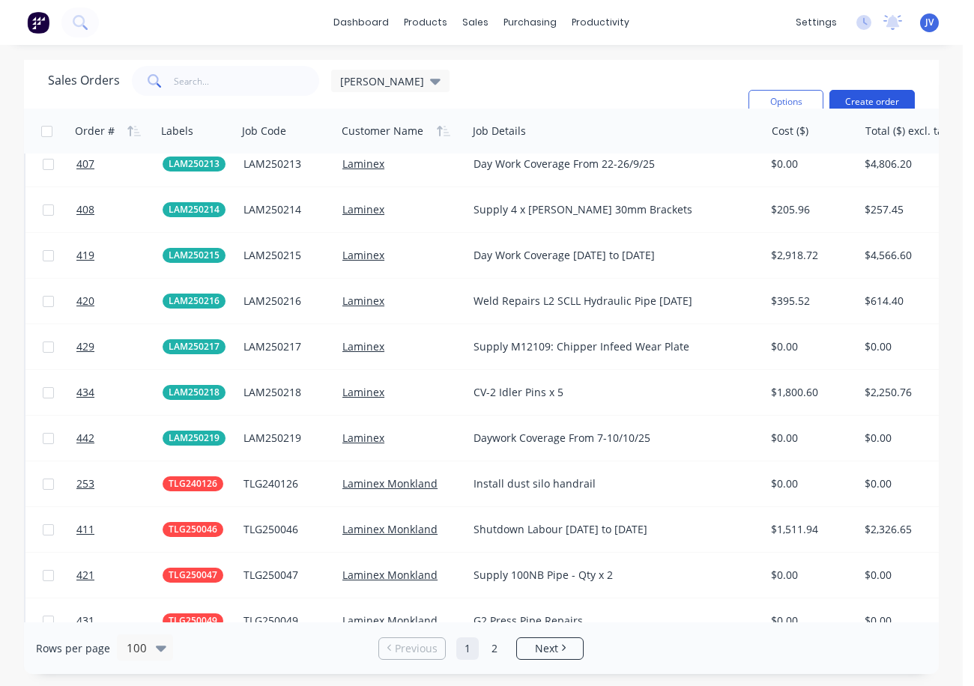
click at [857, 100] on button "Create order" at bounding box center [871, 102] width 85 height 24
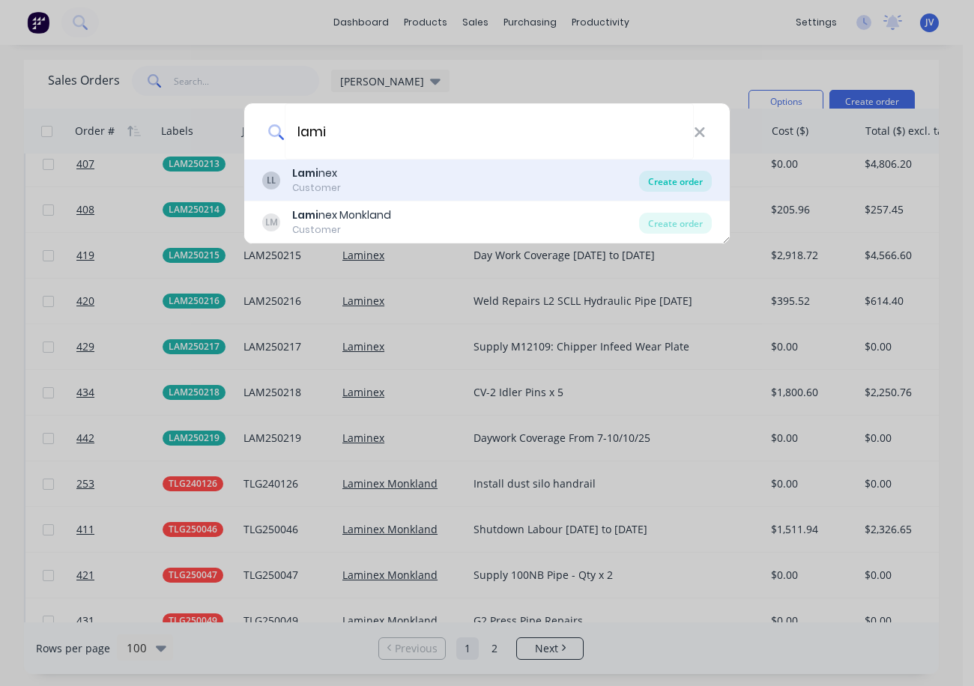
type input "lami"
click at [663, 184] on div "Create order" at bounding box center [675, 181] width 73 height 21
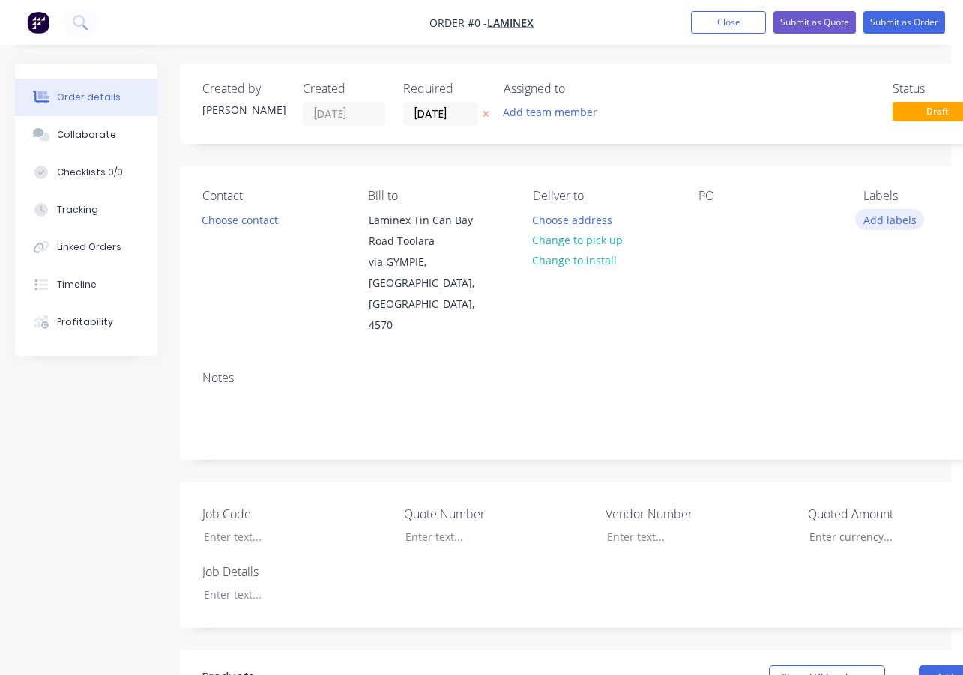
click at [893, 223] on button "Add labels" at bounding box center [889, 219] width 69 height 20
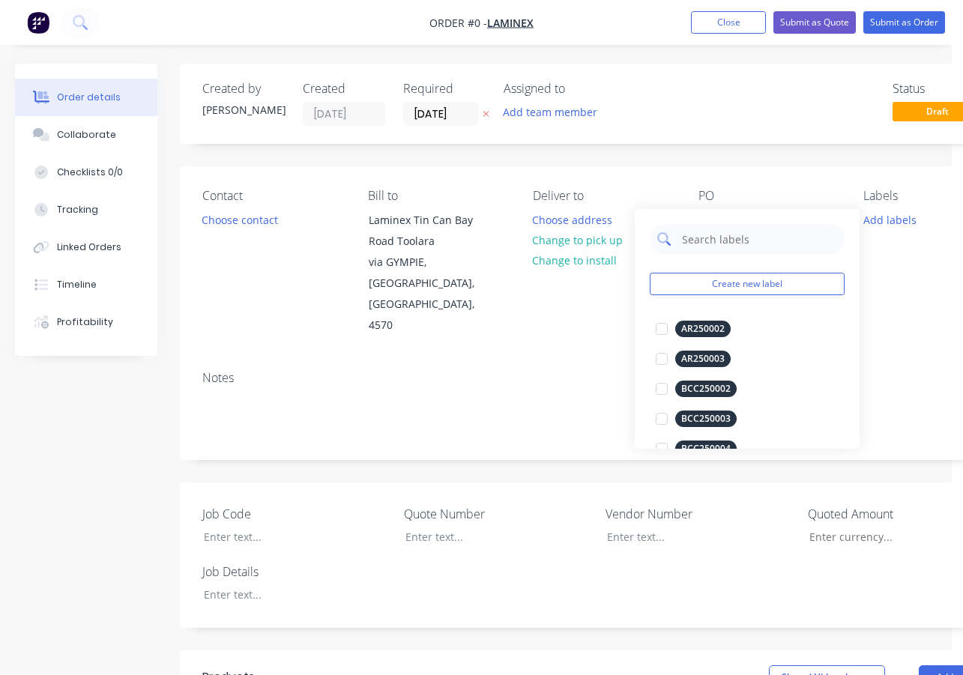
click at [705, 245] on input "text" at bounding box center [758, 239] width 157 height 30
click at [770, 185] on div "Order details Collaborate Checklists 0/0 Tracking Linked Orders Timeline Profit…" at bounding box center [521, 600] width 1042 height 1073
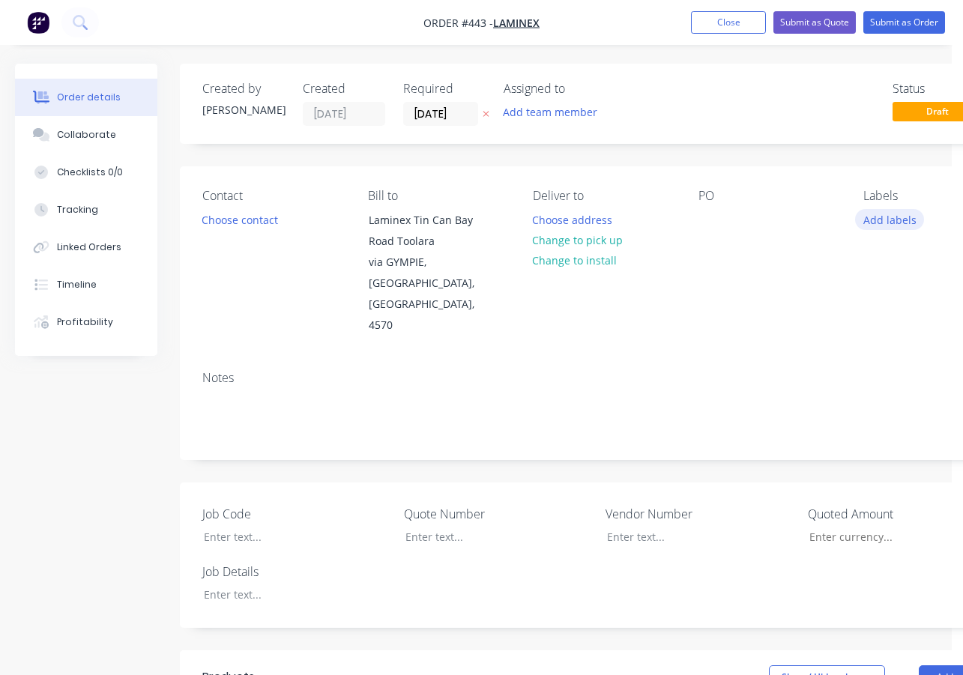
click at [881, 220] on button "Add labels" at bounding box center [889, 219] width 69 height 20
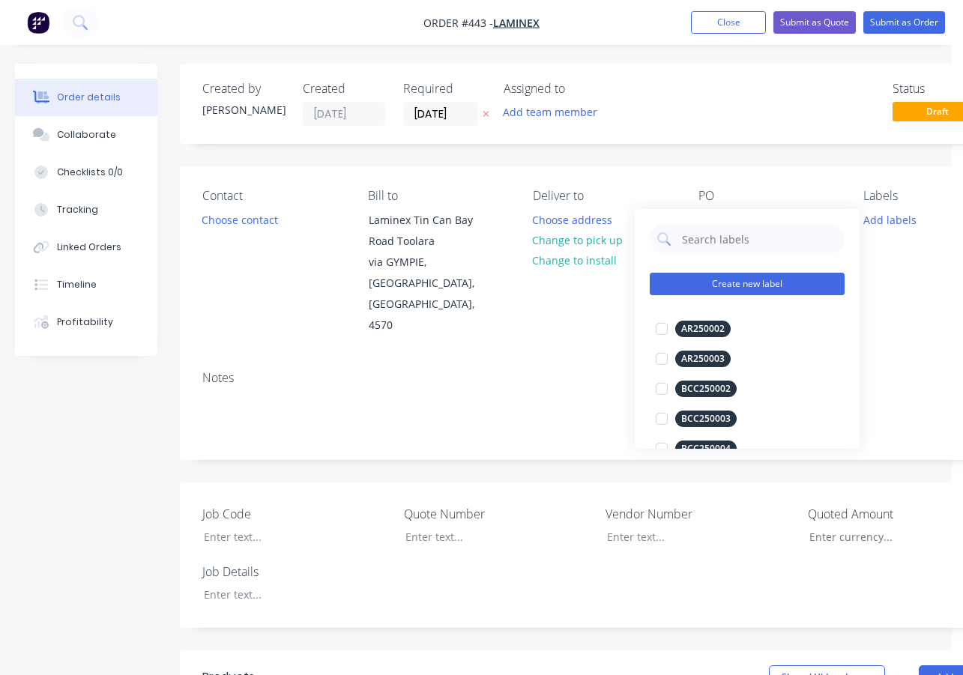
click at [749, 282] on button "Create new label" at bounding box center [747, 284] width 195 height 22
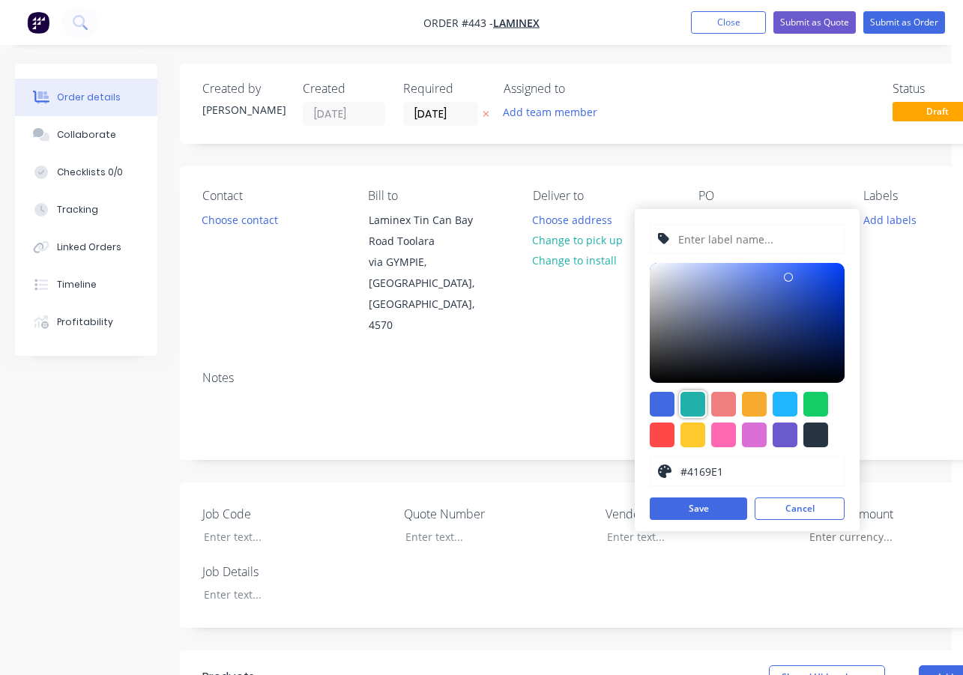
click at [689, 403] on div at bounding box center [692, 404] width 25 height 25
type input "#20B2AA"
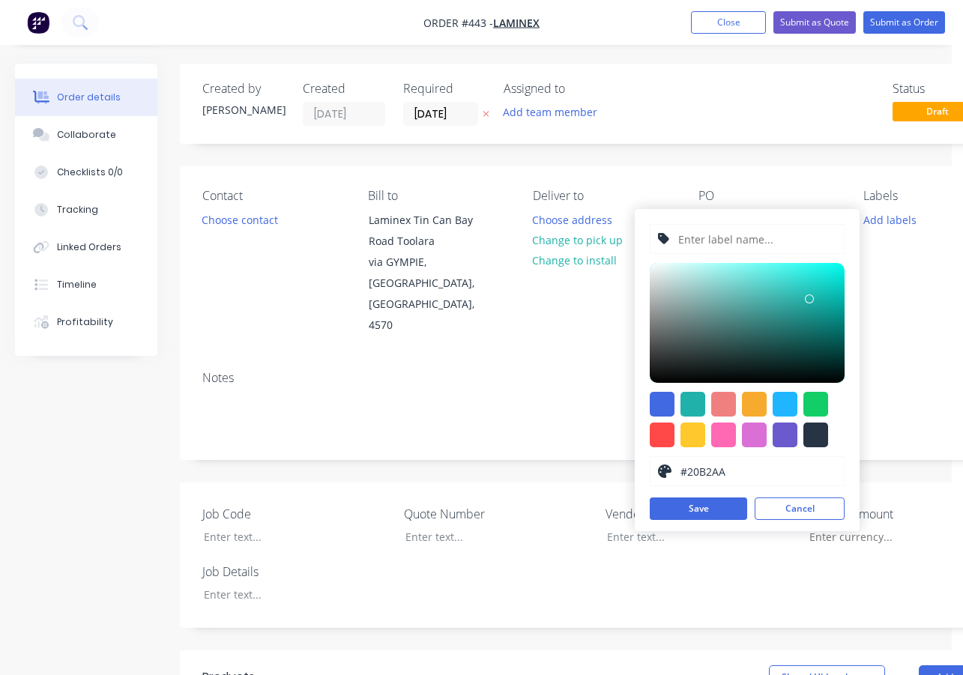
click at [713, 244] on input "text" at bounding box center [757, 239] width 160 height 28
type input "LAM250220"
click at [707, 505] on button "Save" at bounding box center [698, 509] width 97 height 22
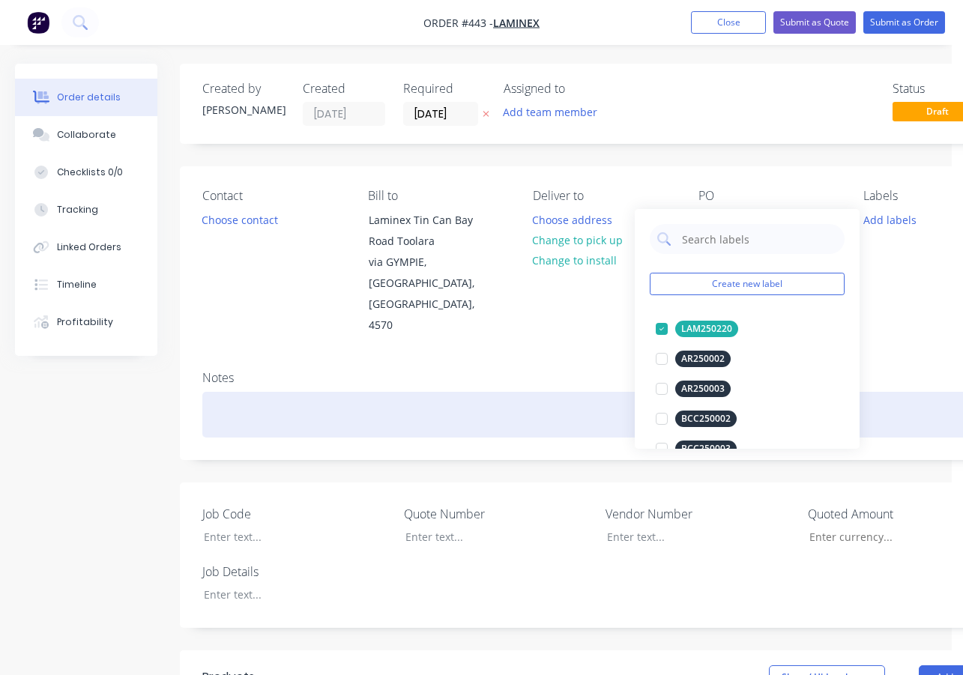
click at [213, 392] on div at bounding box center [603, 415] width 802 height 46
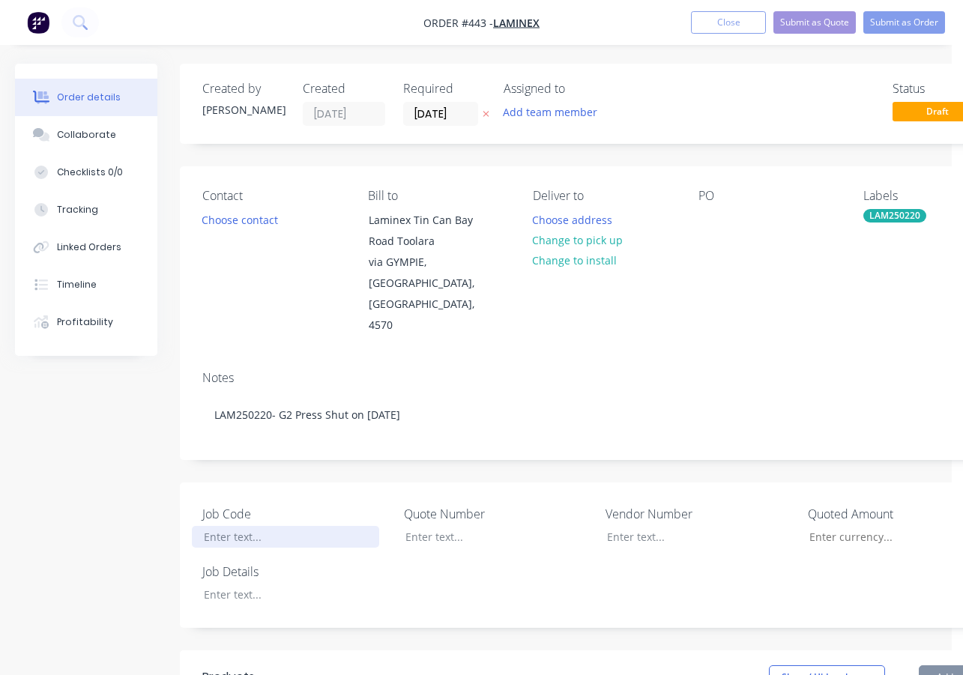
click at [236, 526] on div at bounding box center [285, 537] width 187 height 22
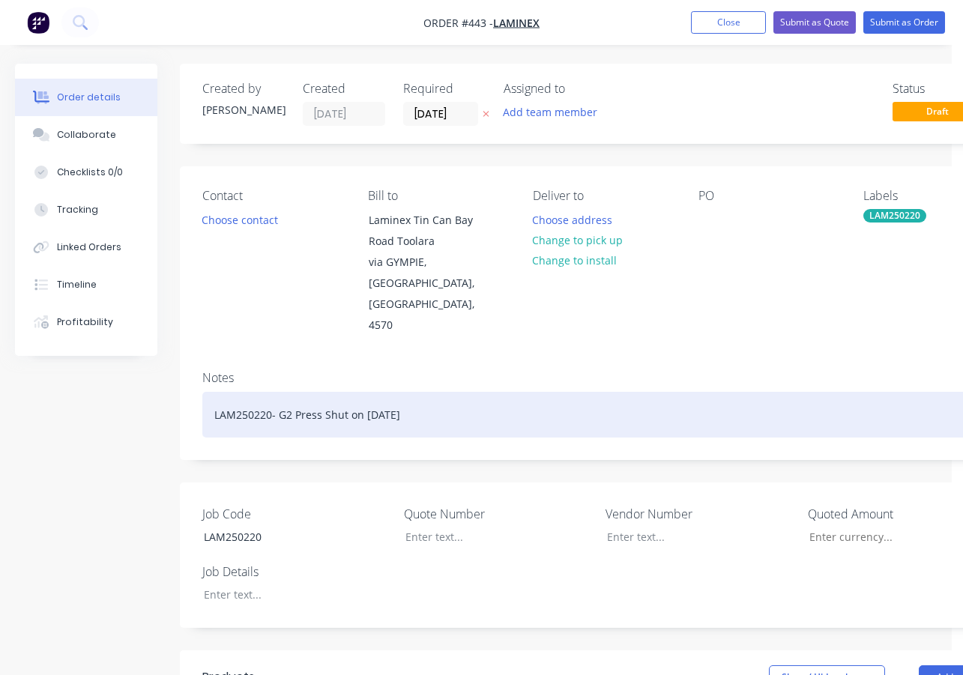
click at [435, 392] on div "LAM250220- G2 Press Shut on [DATE]" at bounding box center [603, 415] width 802 height 46
drag, startPoint x: 435, startPoint y: 370, endPoint x: 280, endPoint y: 369, distance: 154.4
click at [280, 392] on div "LAM250220- G2 Press Shut on [DATE]" at bounding box center [603, 415] width 802 height 46
copy div "G2 Press Shut on [DATE]"
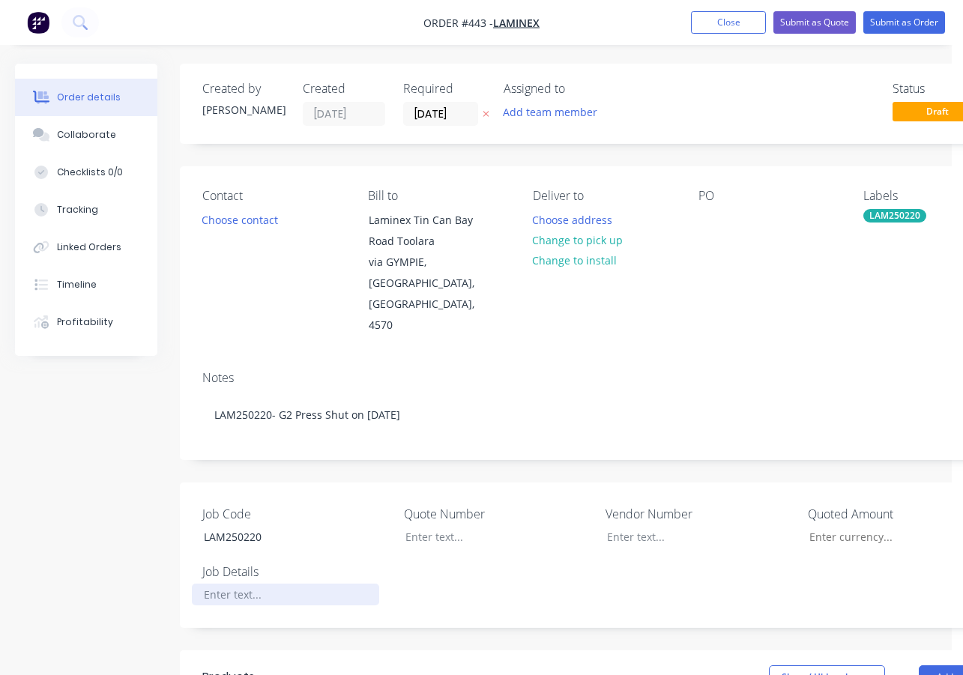
paste div
click at [466, 543] on div "Job Code LAM250220 Quote Number Vendor Number Quoted Amount Job Details G2 Pres…" at bounding box center [603, 555] width 847 height 145
click at [946, 665] on button "Add product" at bounding box center [962, 677] width 86 height 24
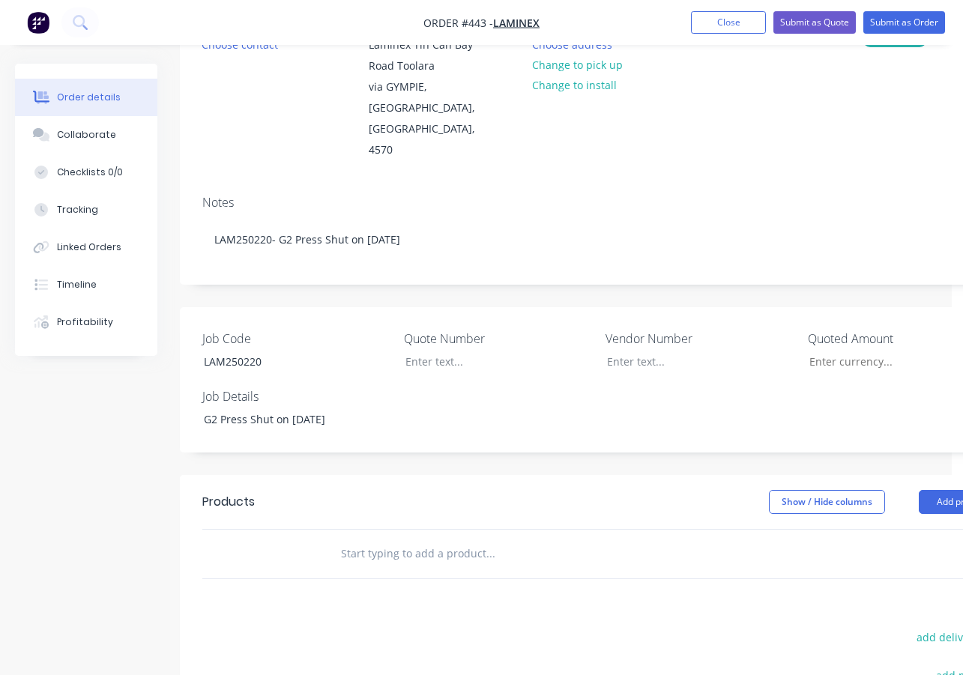
scroll to position [225, 0]
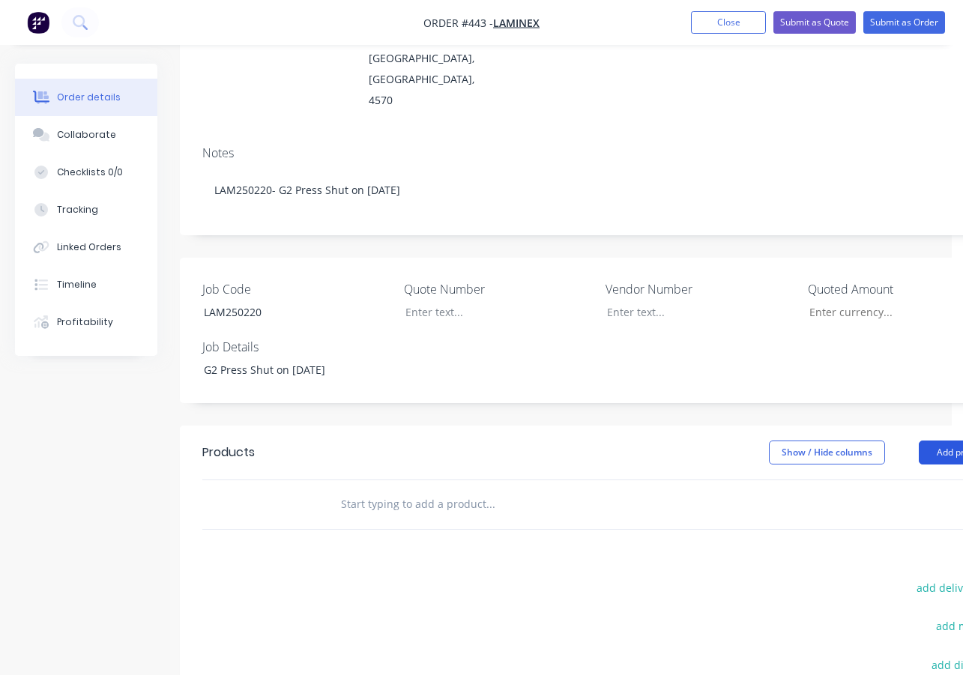
click at [928, 441] on button "Add product" at bounding box center [962, 453] width 86 height 24
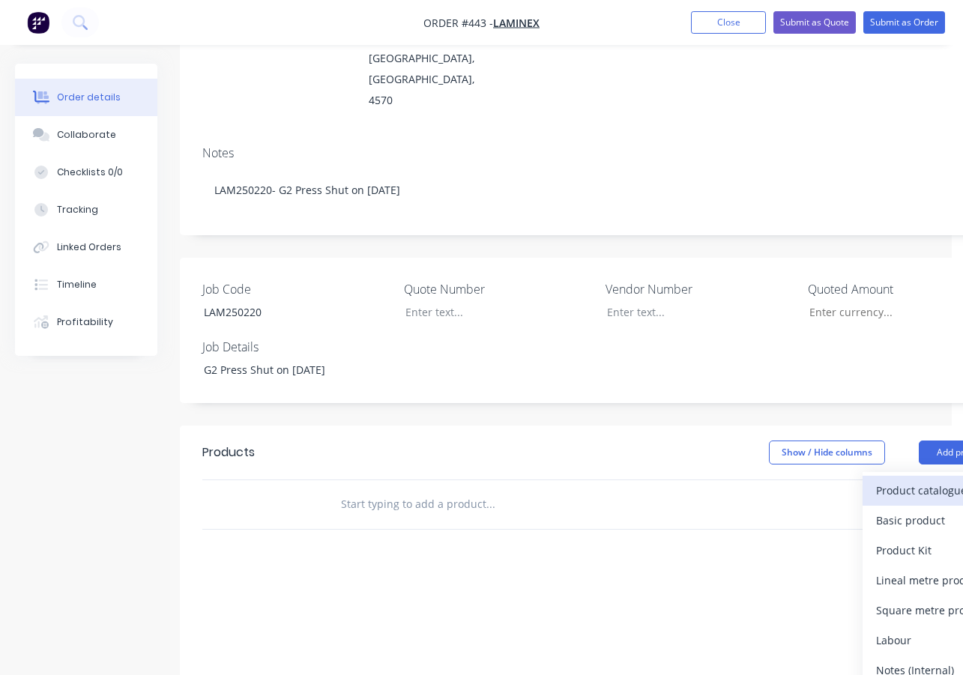
click at [909, 480] on div "Product catalogue" at bounding box center [933, 491] width 115 height 22
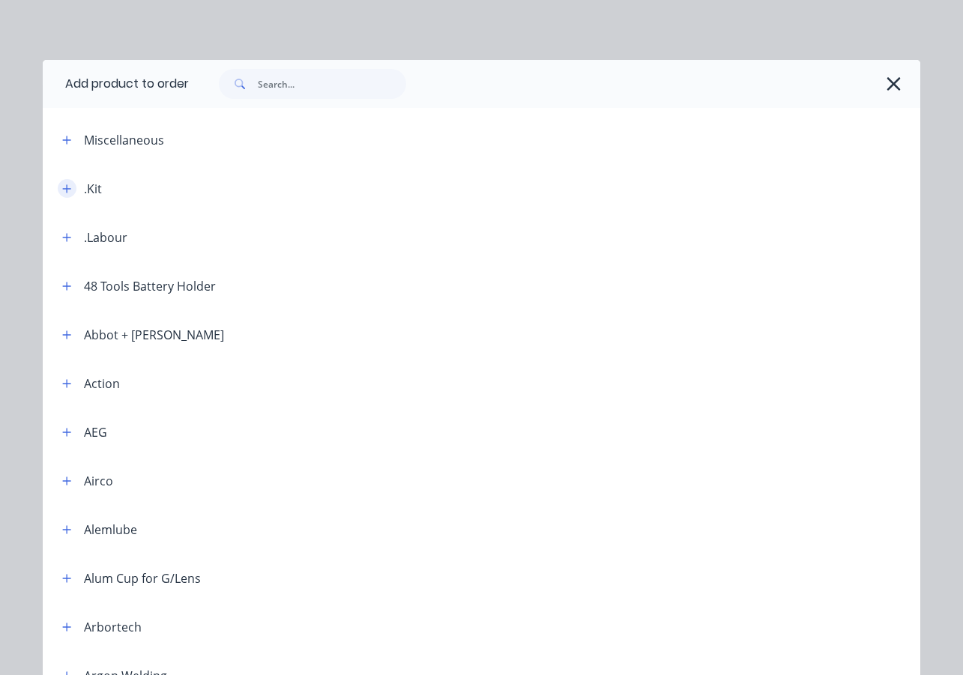
click at [64, 193] on icon "button" at bounding box center [66, 189] width 9 height 10
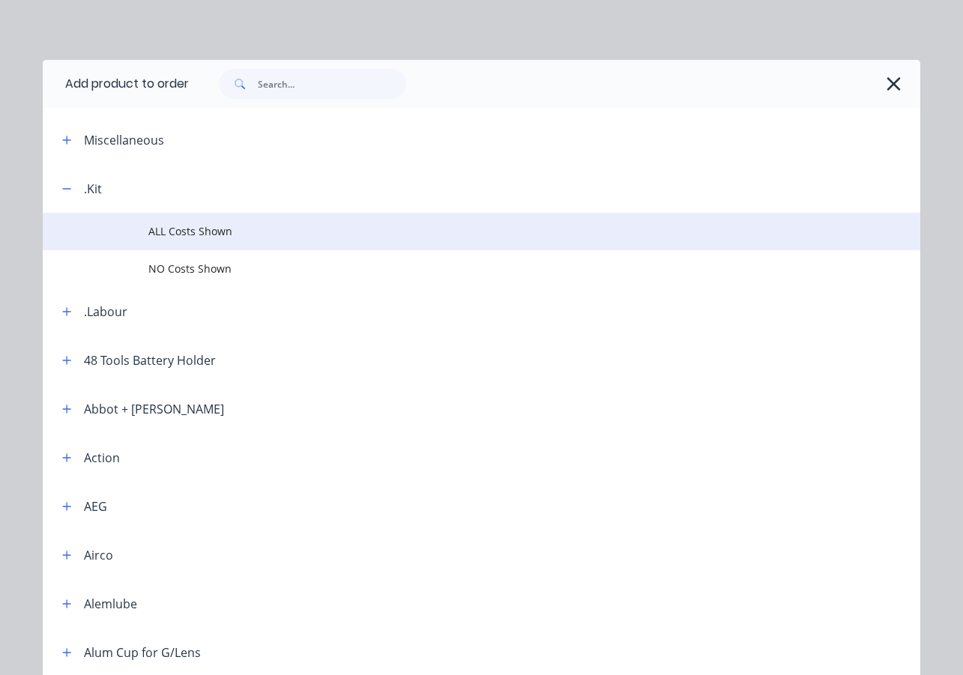
click at [188, 236] on span "ALL Costs Shown" at bounding box center [456, 231] width 617 height 16
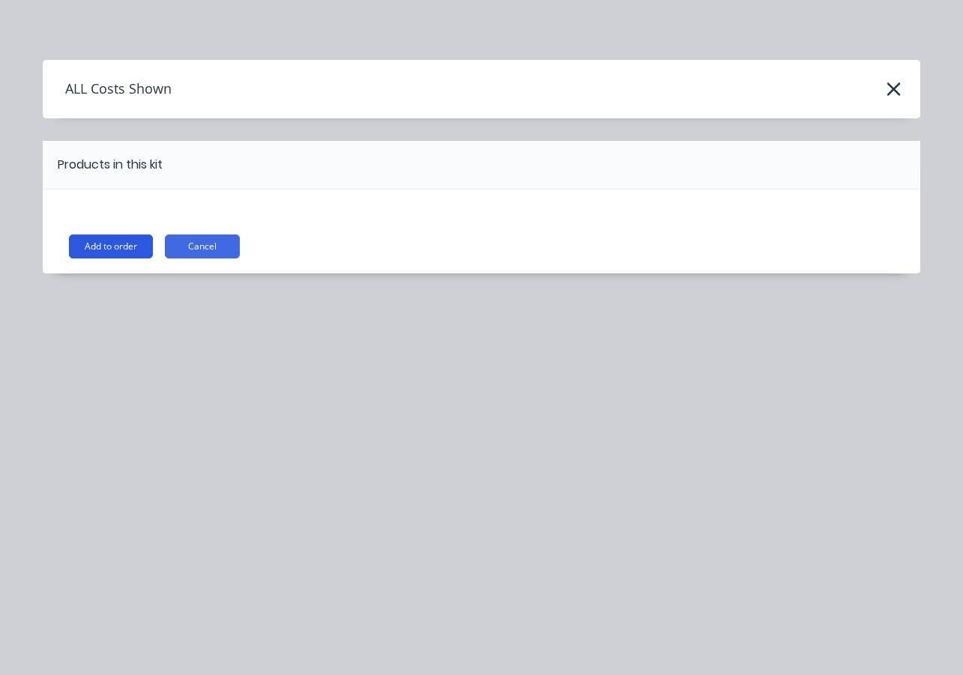
click at [125, 247] on button "Add to order" at bounding box center [111, 247] width 84 height 24
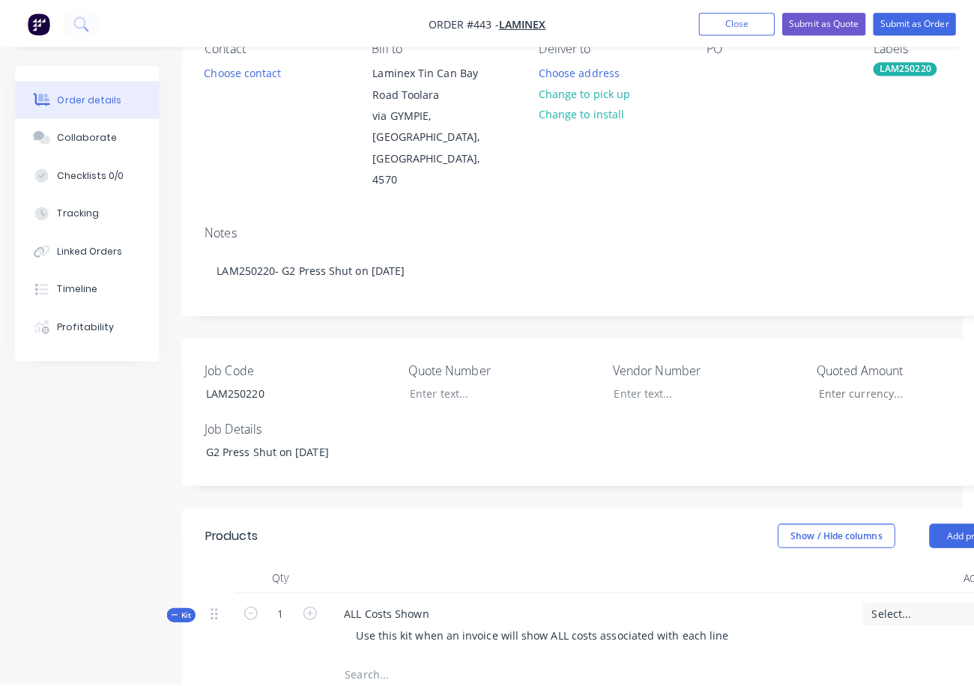
scroll to position [0, 0]
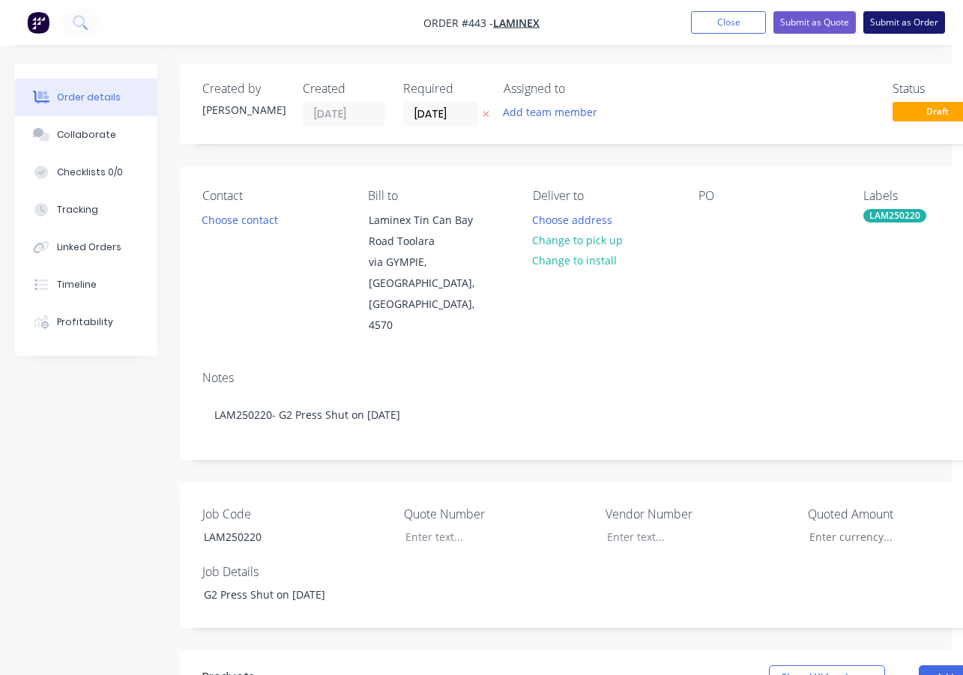
click at [898, 21] on button "Submit as Order" at bounding box center [904, 22] width 82 height 22
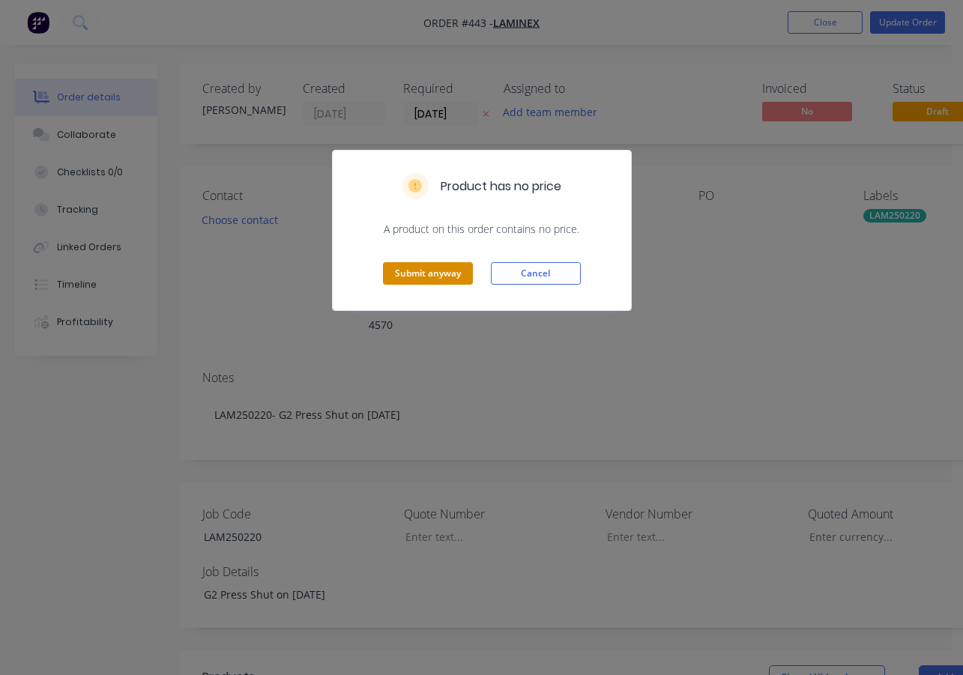
click at [428, 277] on button "Submit anyway" at bounding box center [428, 273] width 90 height 22
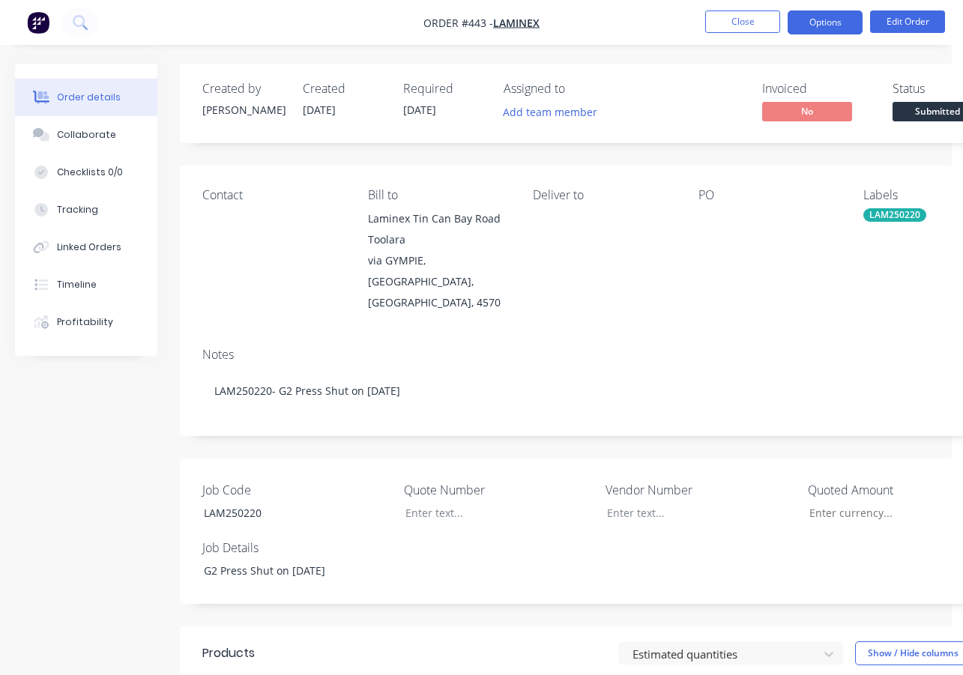
click at [831, 17] on button "Options" at bounding box center [824, 22] width 75 height 24
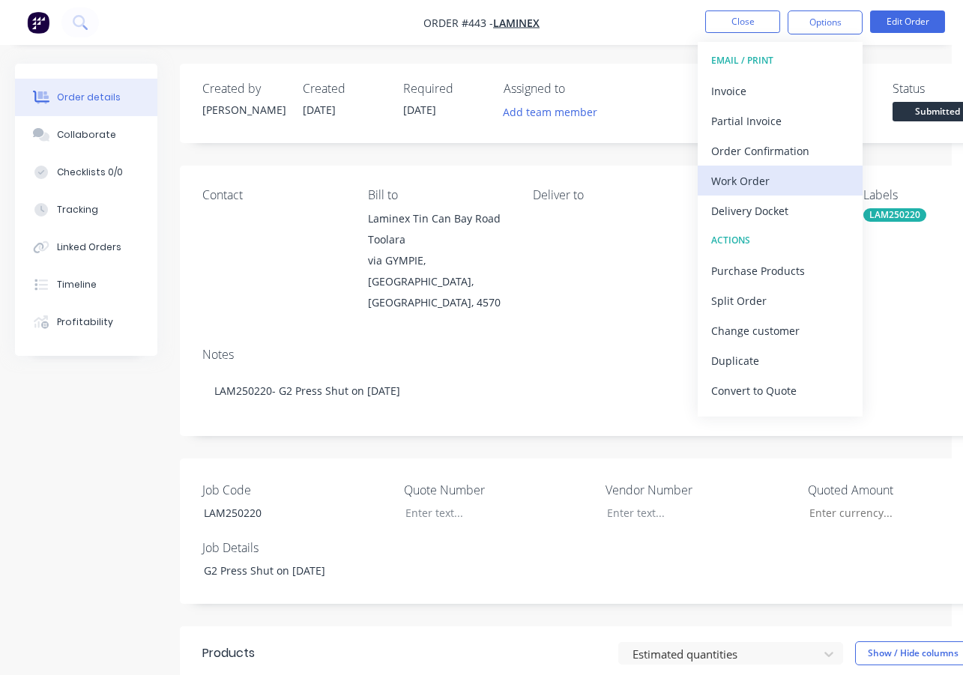
click at [766, 175] on div "Work Order" at bounding box center [780, 181] width 138 height 22
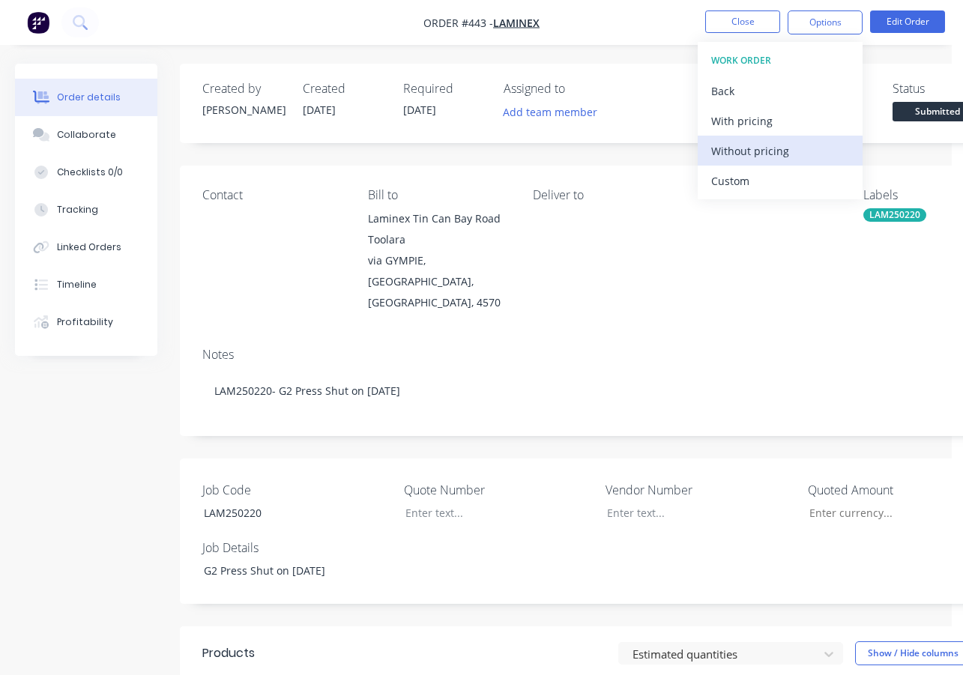
click at [778, 152] on div "Without pricing" at bounding box center [780, 151] width 138 height 22
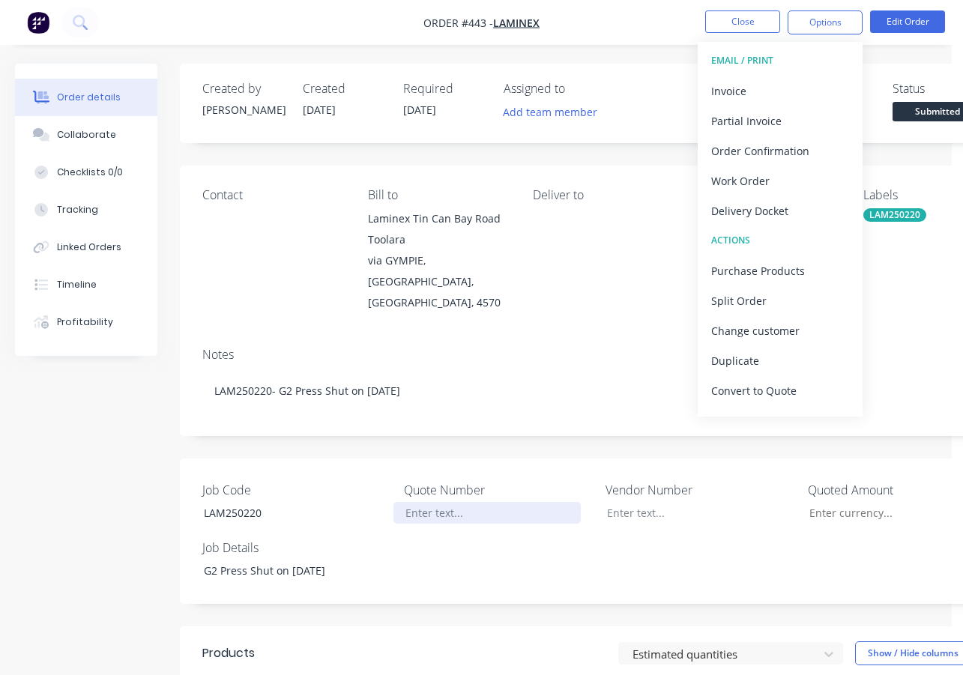
click at [545, 502] on div at bounding box center [486, 513] width 187 height 22
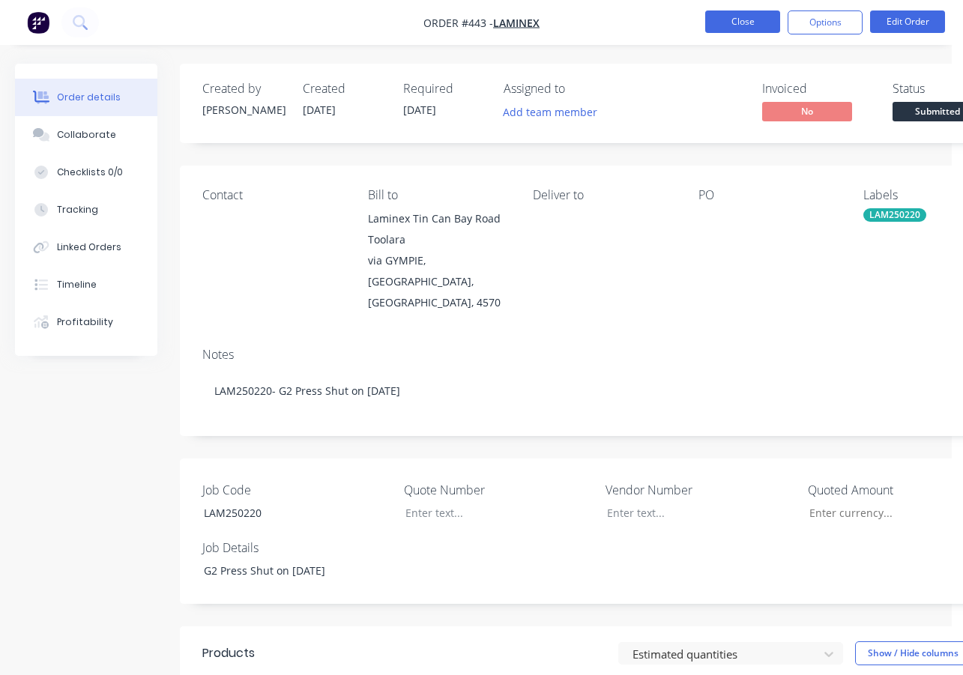
click at [741, 19] on button "Close" at bounding box center [742, 21] width 75 height 22
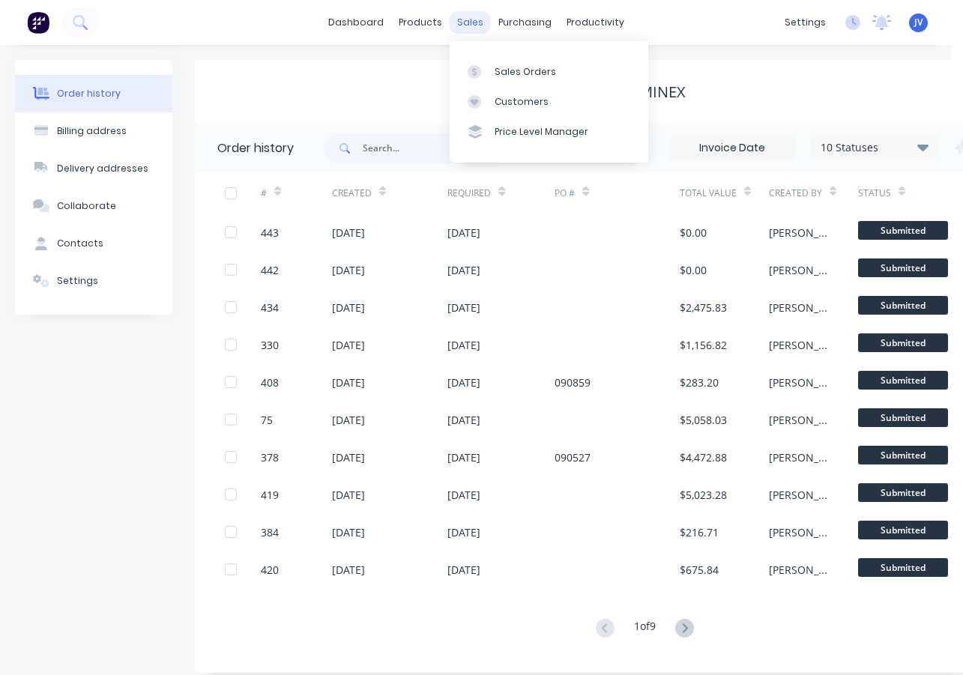
click at [471, 21] on div "sales" at bounding box center [470, 22] width 41 height 22
click at [535, 72] on div "Sales Orders" at bounding box center [525, 71] width 61 height 13
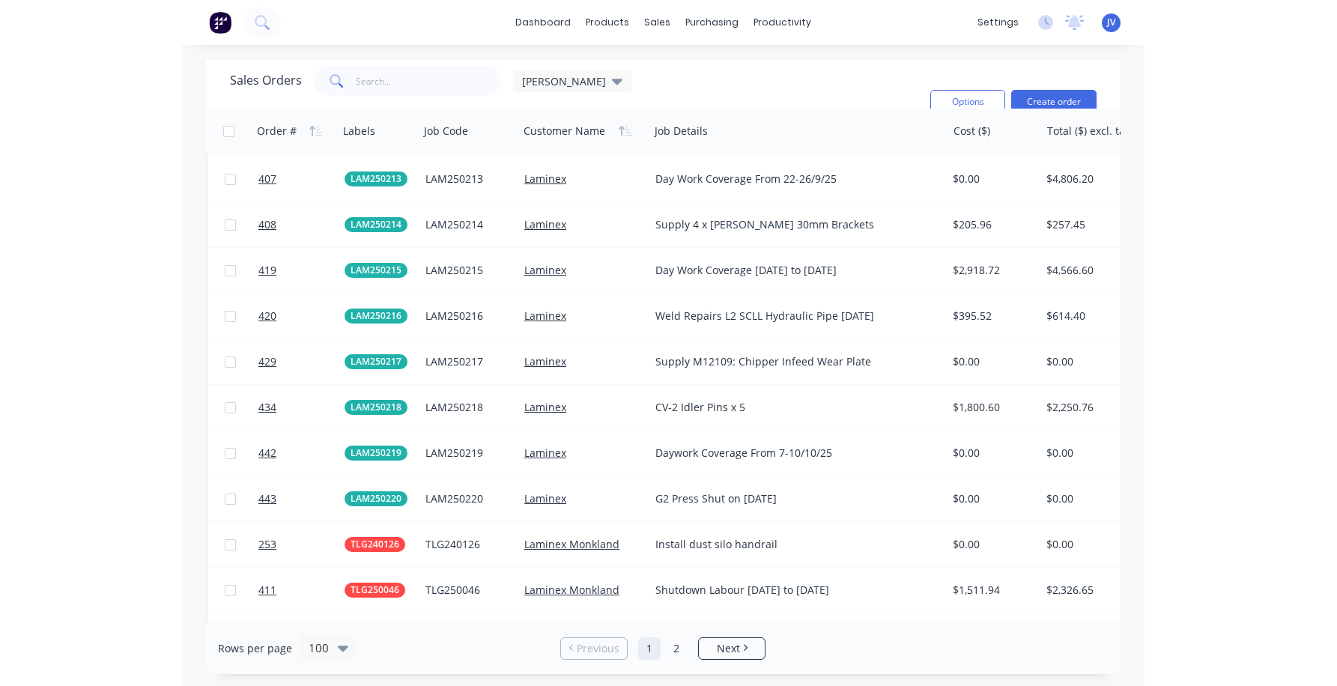
scroll to position [2838, 0]
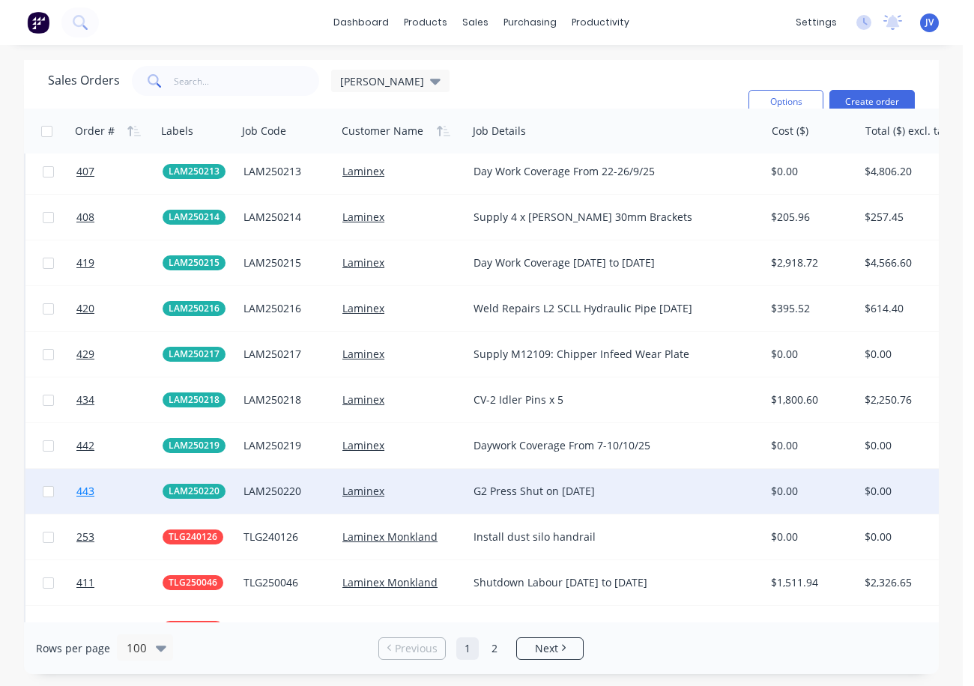
click at [76, 492] on span "443" at bounding box center [85, 491] width 18 height 15
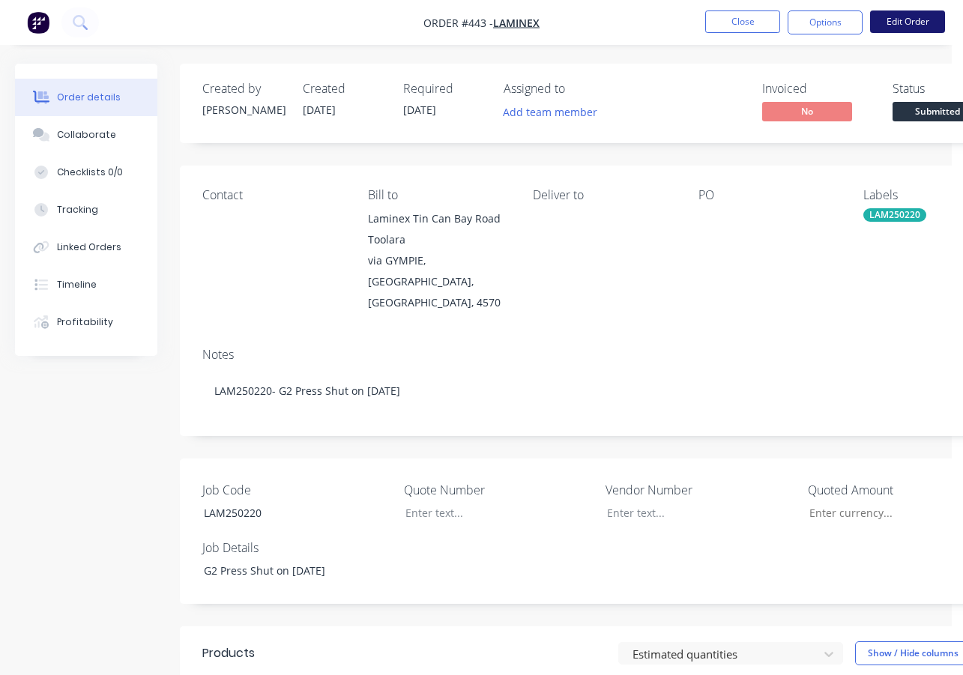
click at [906, 22] on button "Edit Order" at bounding box center [907, 21] width 75 height 22
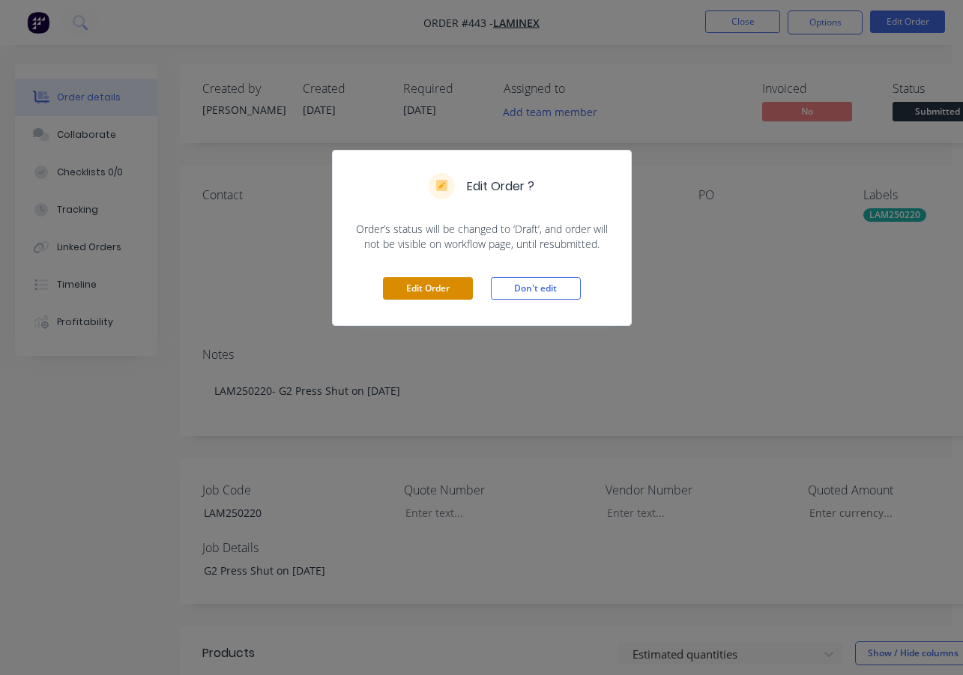
click at [436, 287] on button "Edit Order" at bounding box center [428, 288] width 90 height 22
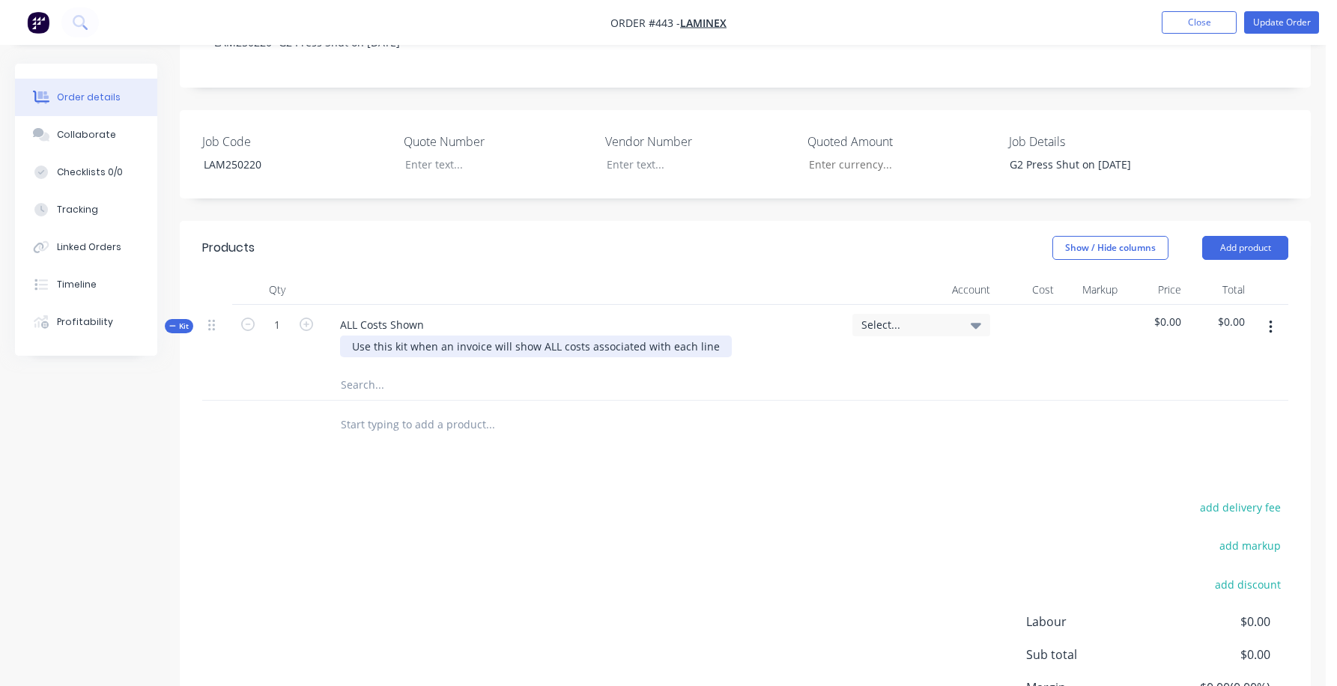
scroll to position [375, 0]
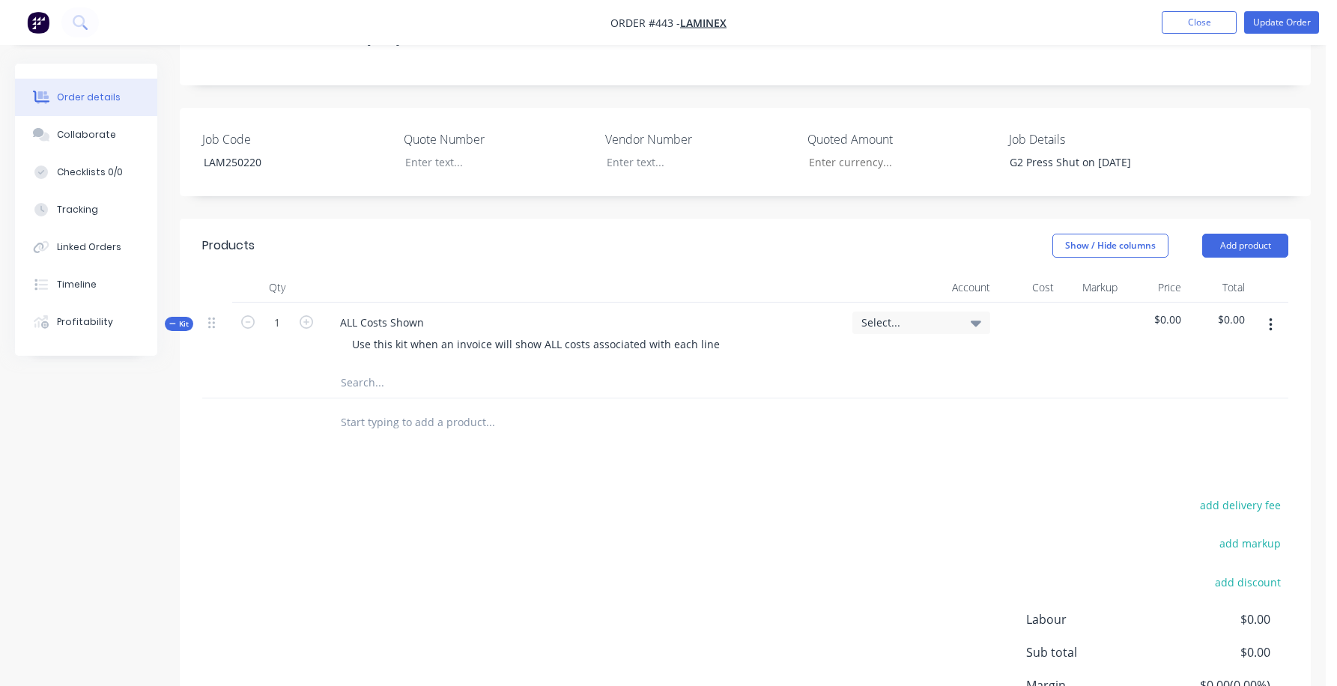
click at [369, 368] on input "text" at bounding box center [490, 383] width 300 height 30
type input "3/4 x 110 B7 Stud C/W 2/2H Nuts"
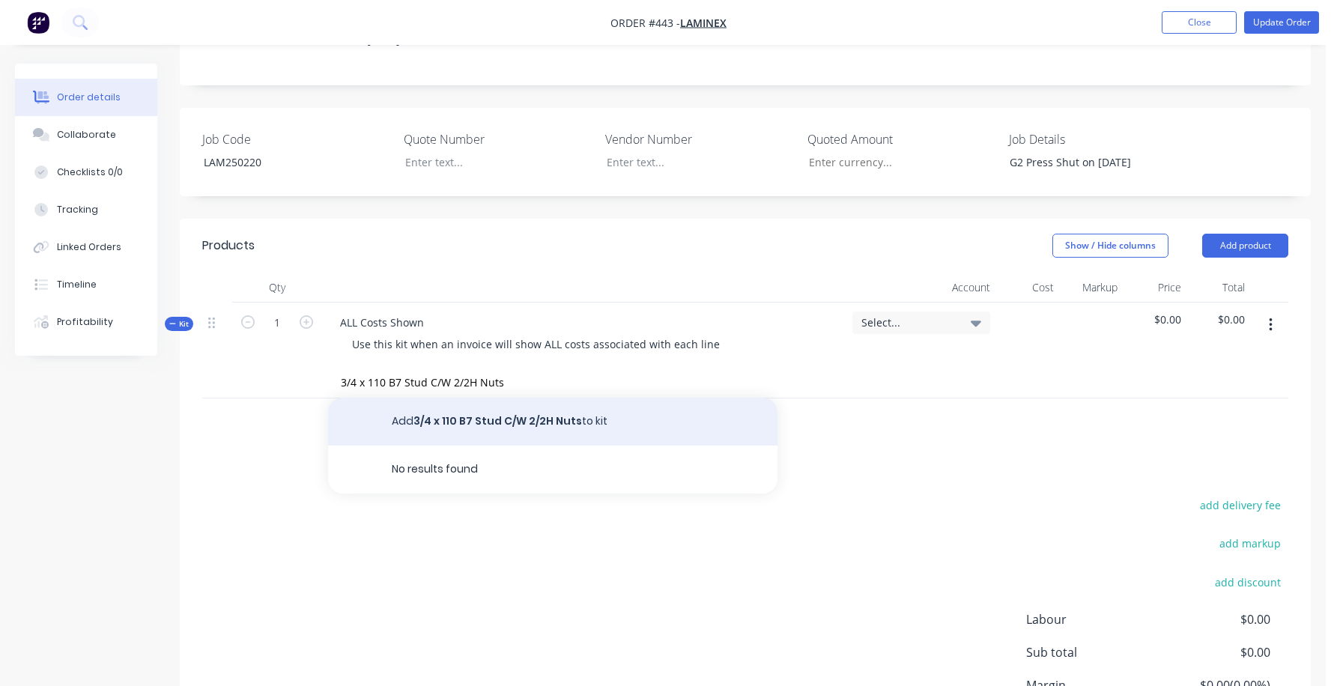
click at [459, 398] on button "Add 3/4 x 110 B7 Stud C/W 2/2H Nuts to kit" at bounding box center [553, 422] width 450 height 48
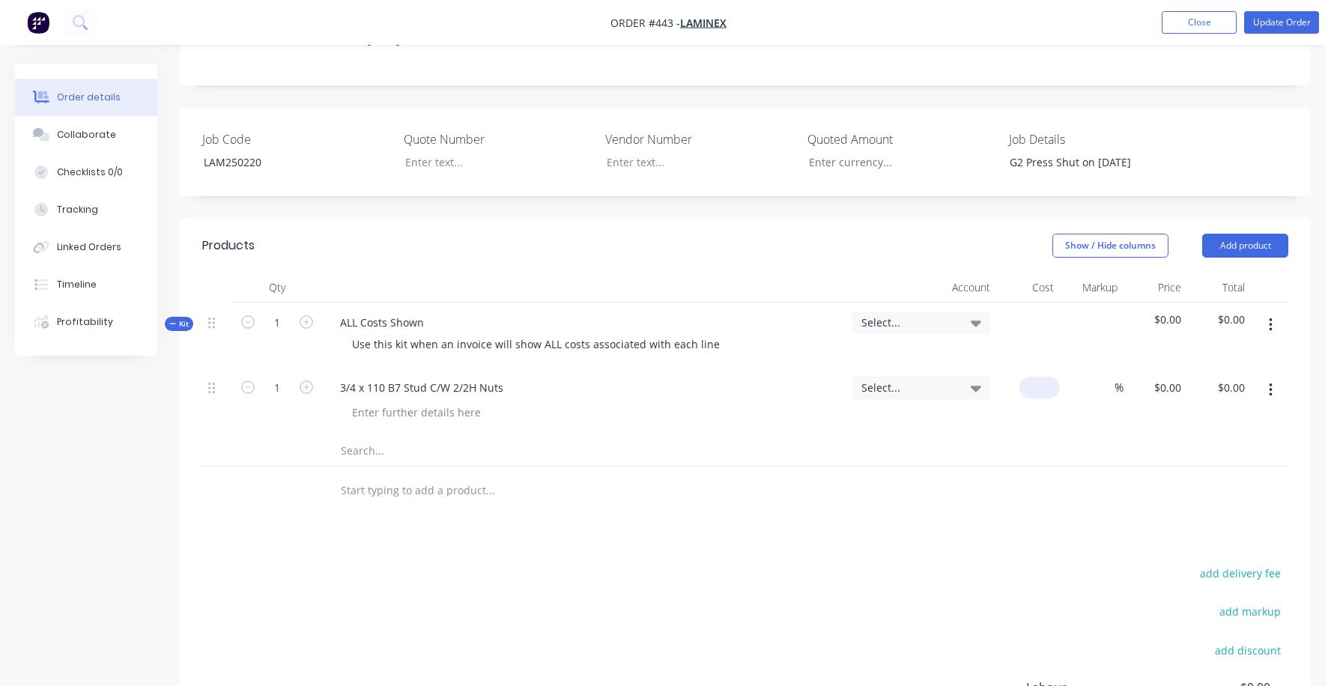
click at [978, 377] on div "$0.00" at bounding box center [1040, 388] width 40 height 22
type input "$0.00"
click at [311, 381] on icon "button" at bounding box center [306, 387] width 13 height 13
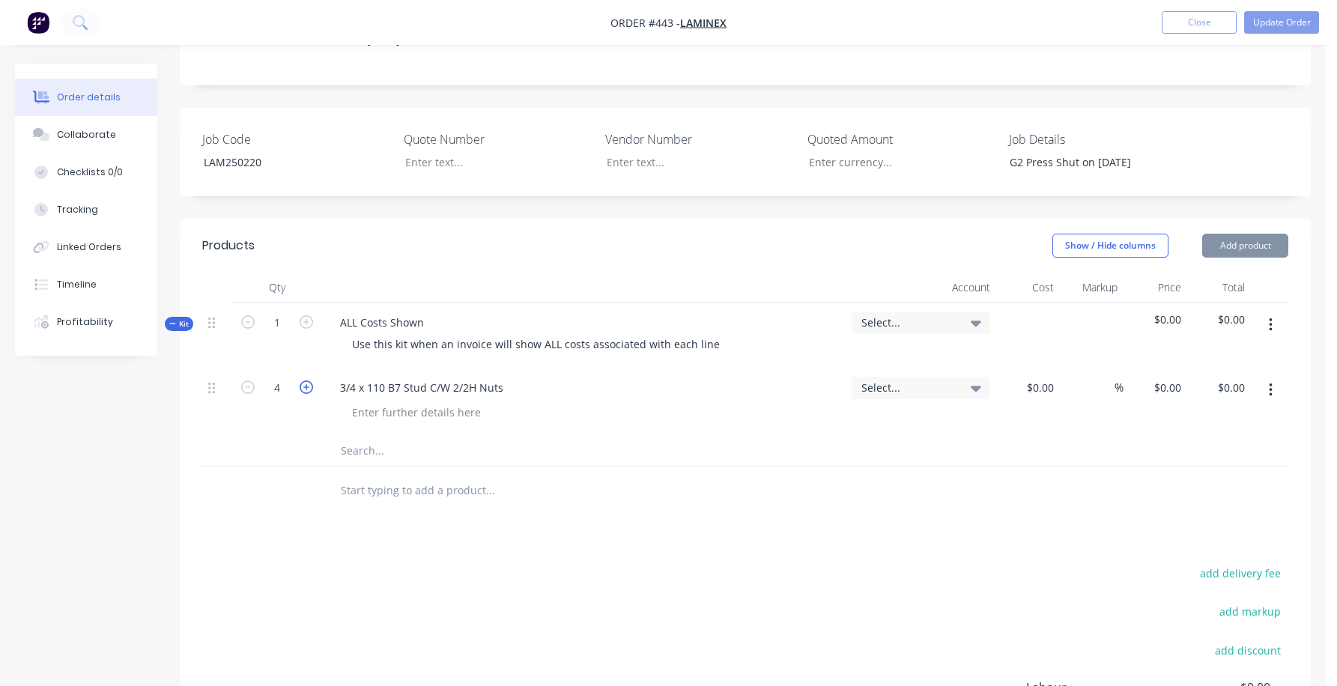
click at [311, 381] on icon "button" at bounding box center [306, 387] width 13 height 13
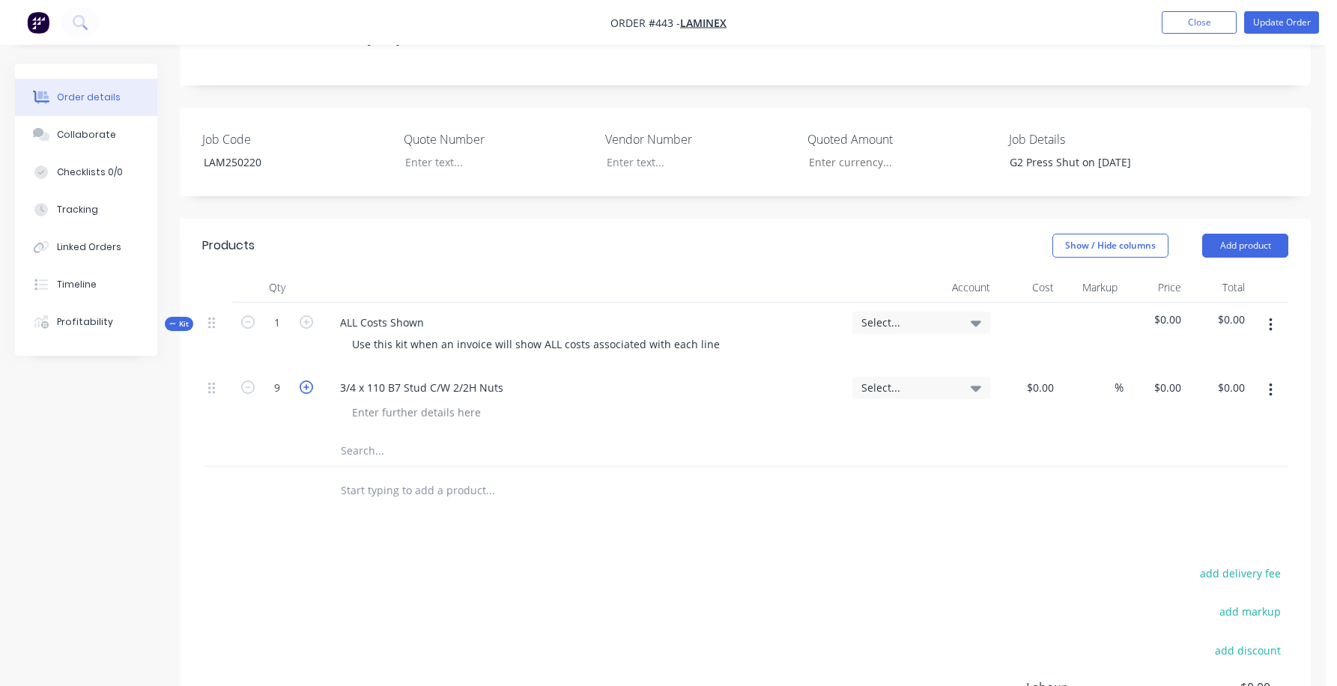
click at [311, 381] on icon "button" at bounding box center [306, 387] width 13 height 13
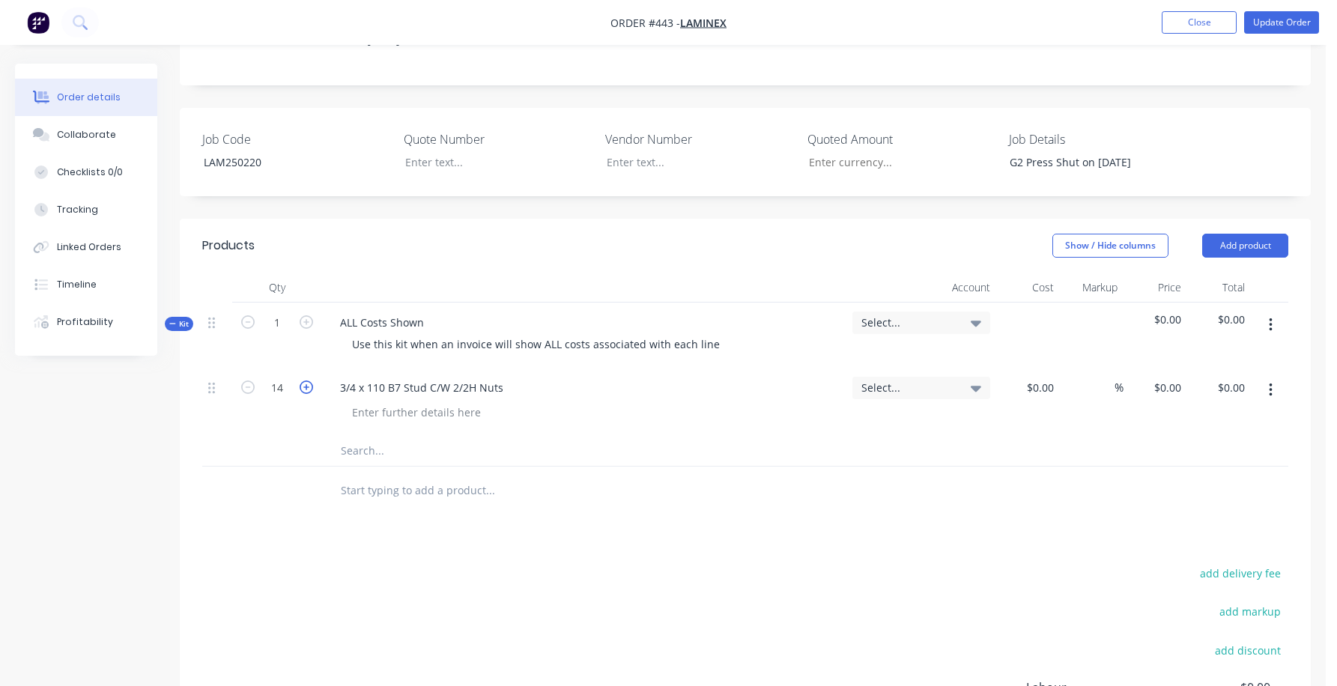
click at [311, 381] on icon "button" at bounding box center [306, 387] width 13 height 13
type input "16"
click at [978, 377] on div "0 $0.00" at bounding box center [1040, 388] width 40 height 22
type input "$2.95"
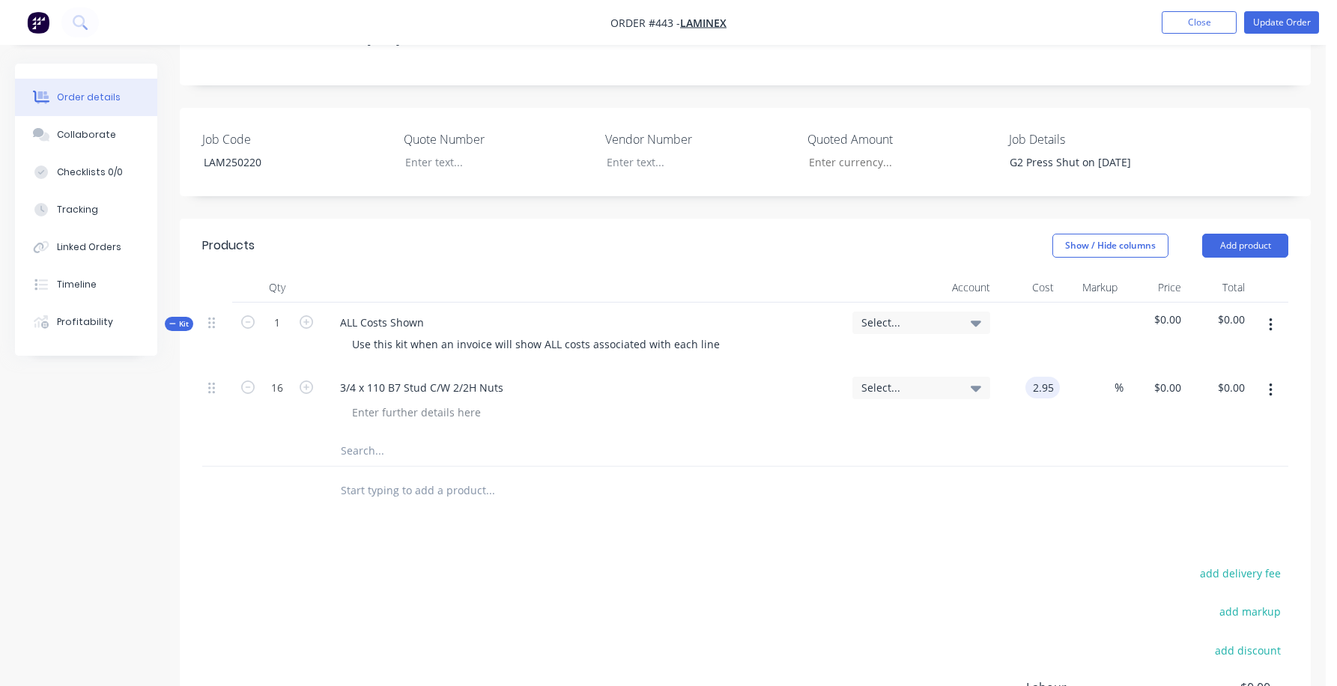
type input "$2.95"
type input "$47.20"
type input "25"
type input "3.6875"
type input "$59.00"
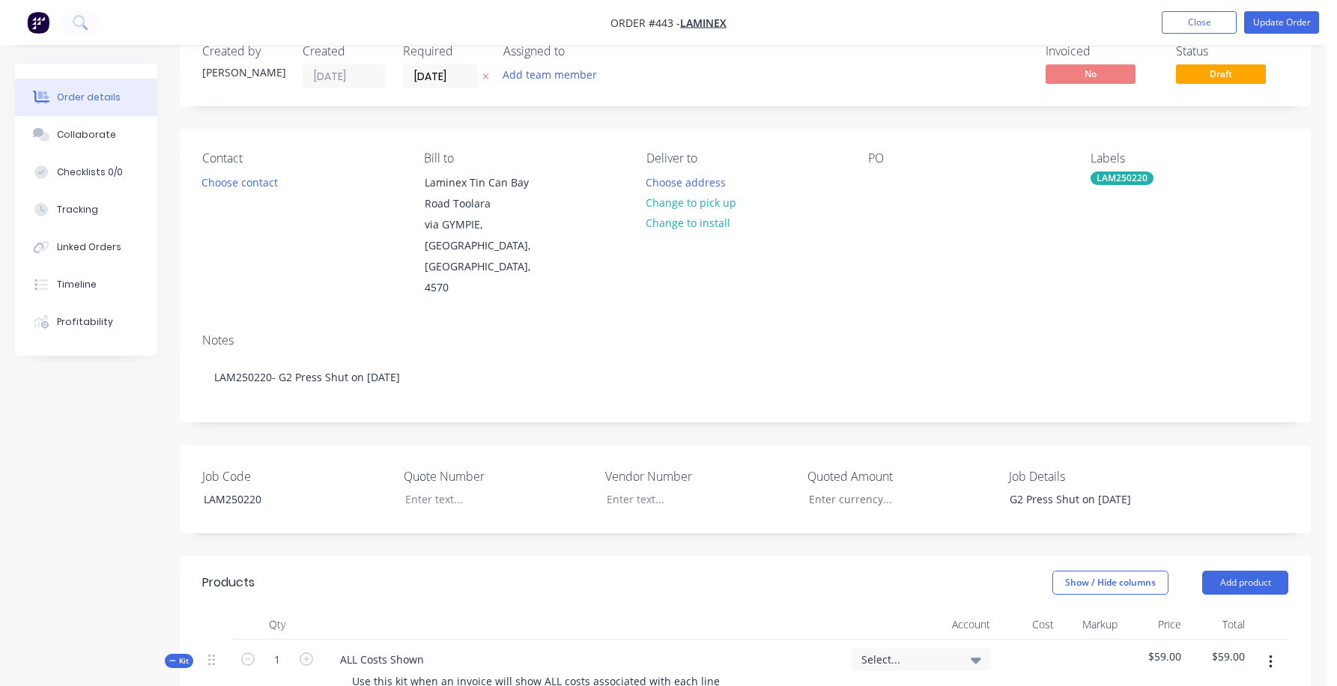
scroll to position [0, 0]
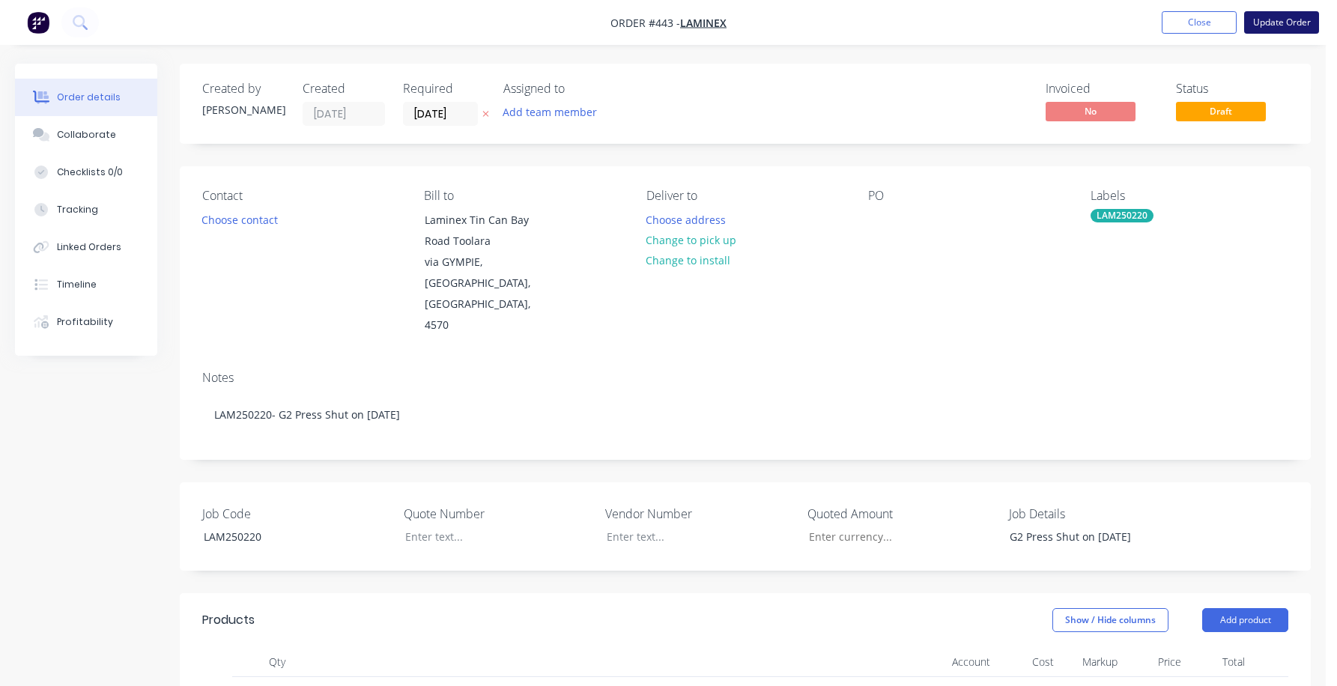
type input "$3.6875"
click at [978, 23] on button "Update Order" at bounding box center [1282, 22] width 75 height 22
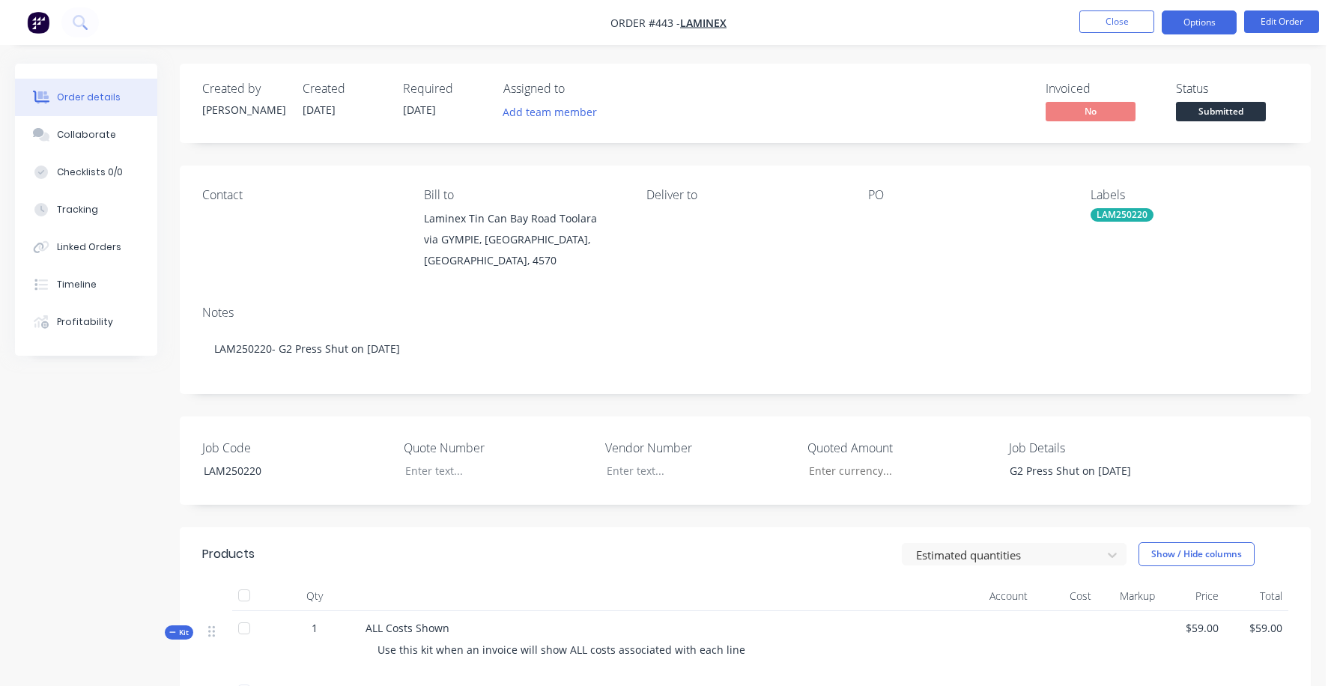
click at [978, 25] on button "Options" at bounding box center [1199, 22] width 75 height 24
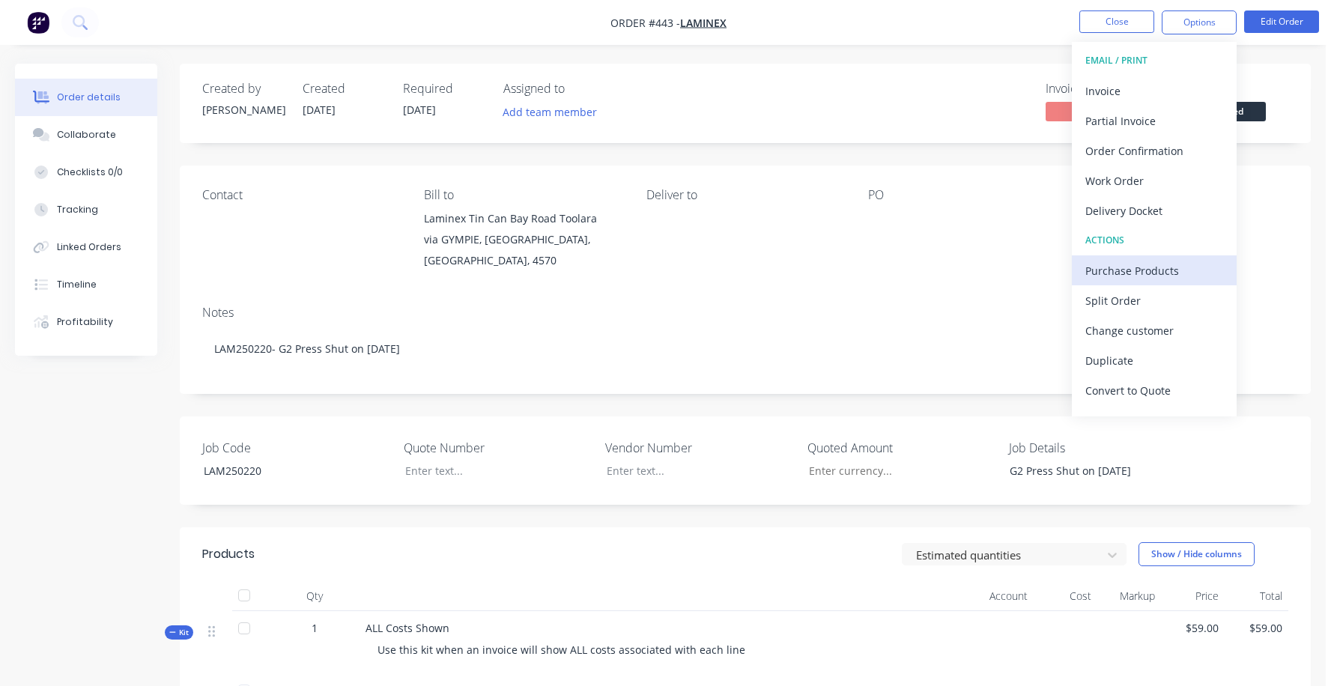
click at [978, 268] on div "Purchase Products" at bounding box center [1155, 271] width 138 height 22
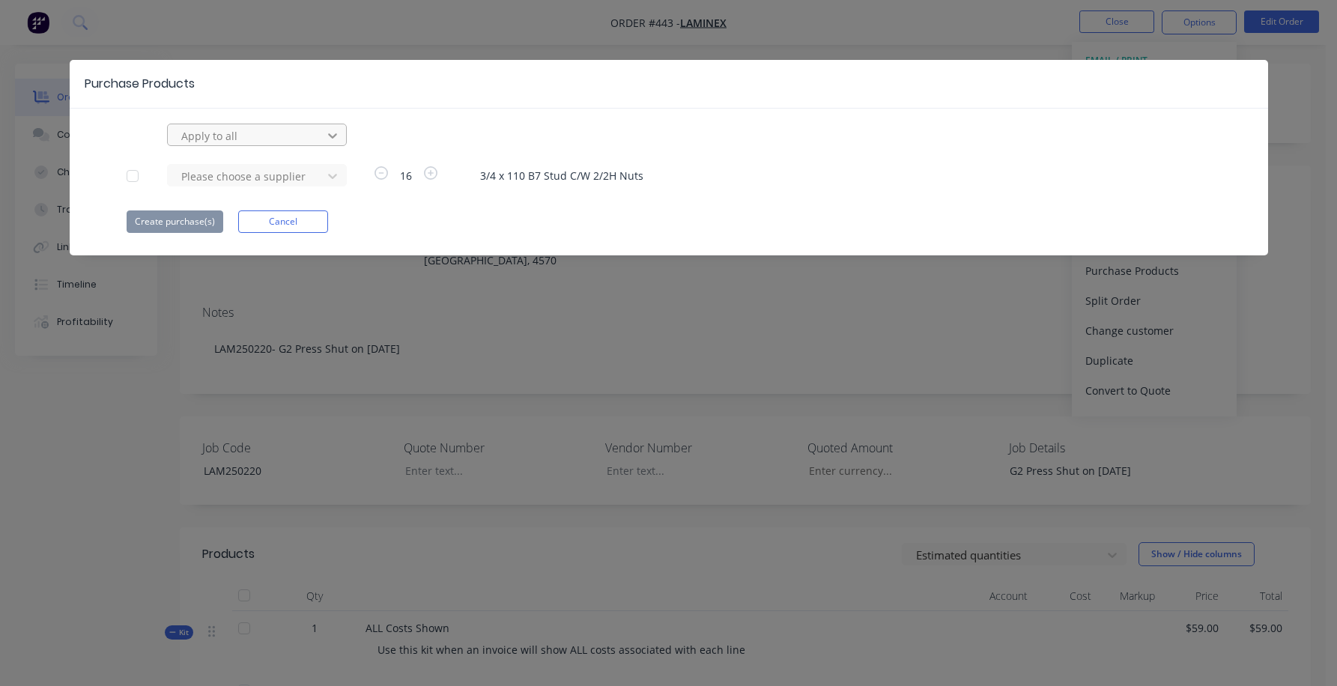
click at [336, 135] on icon at bounding box center [332, 135] width 9 height 5
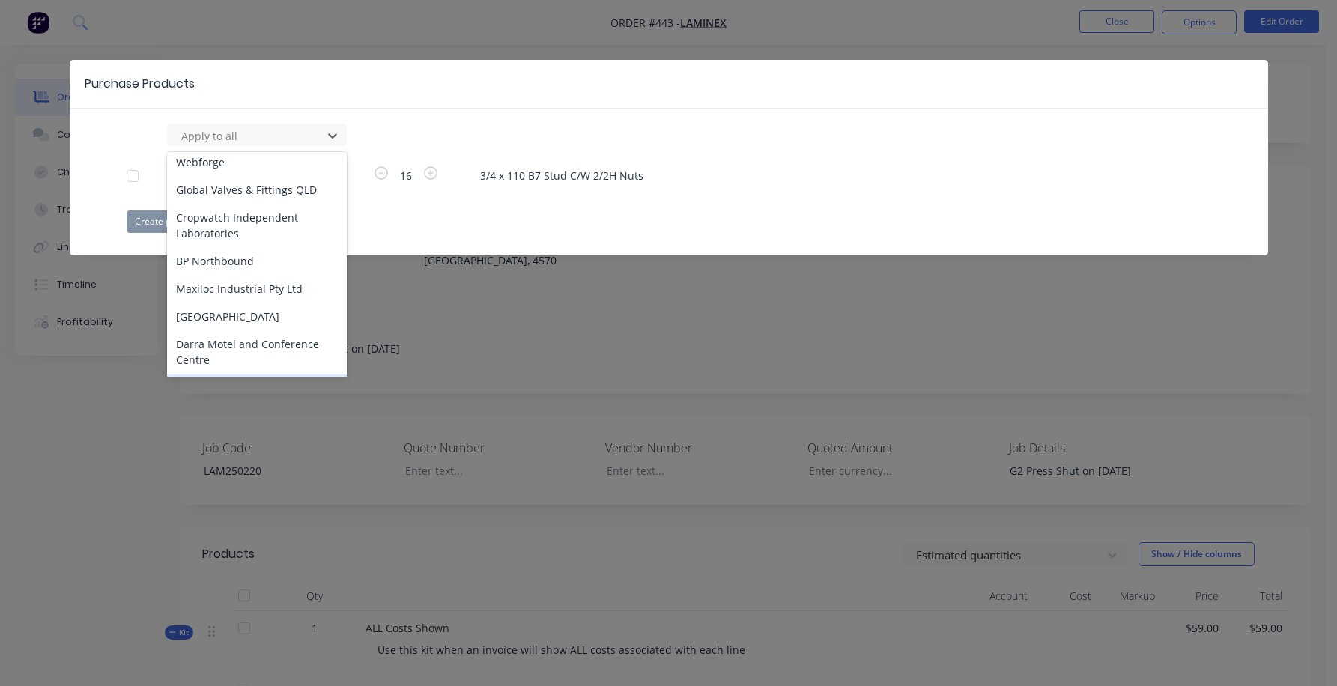
scroll to position [300, 0]
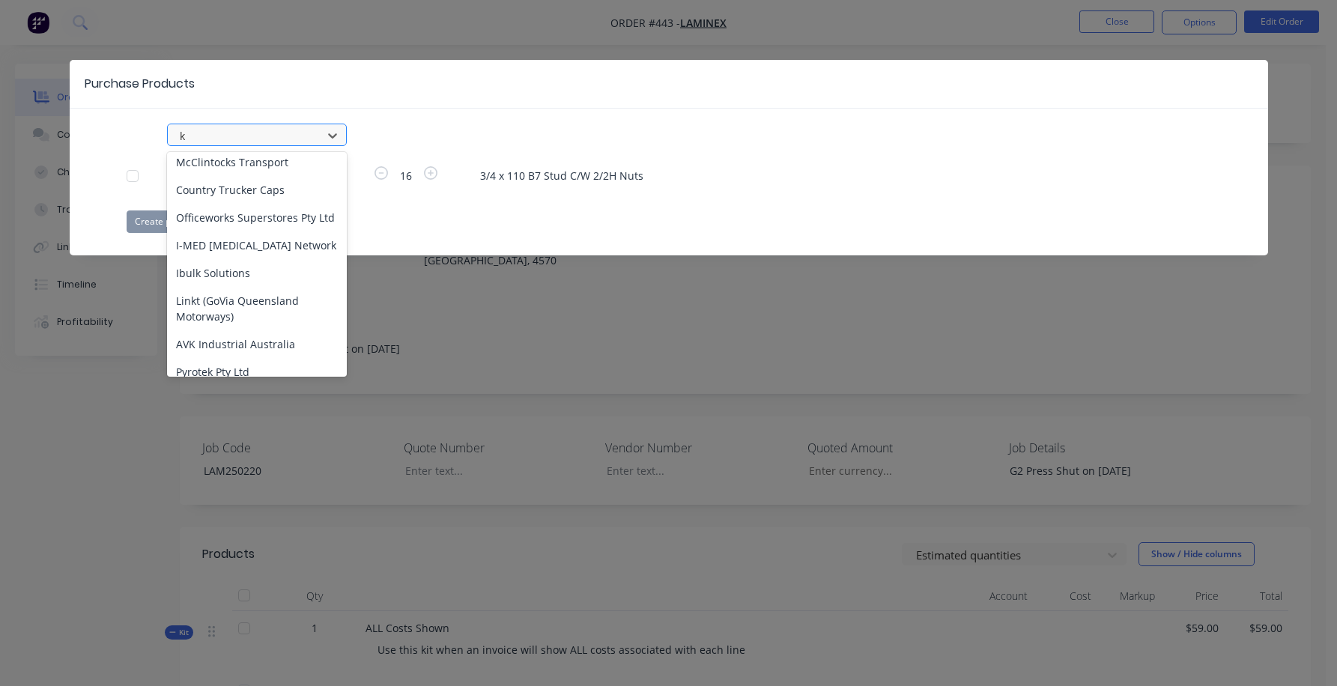
type input "kj"
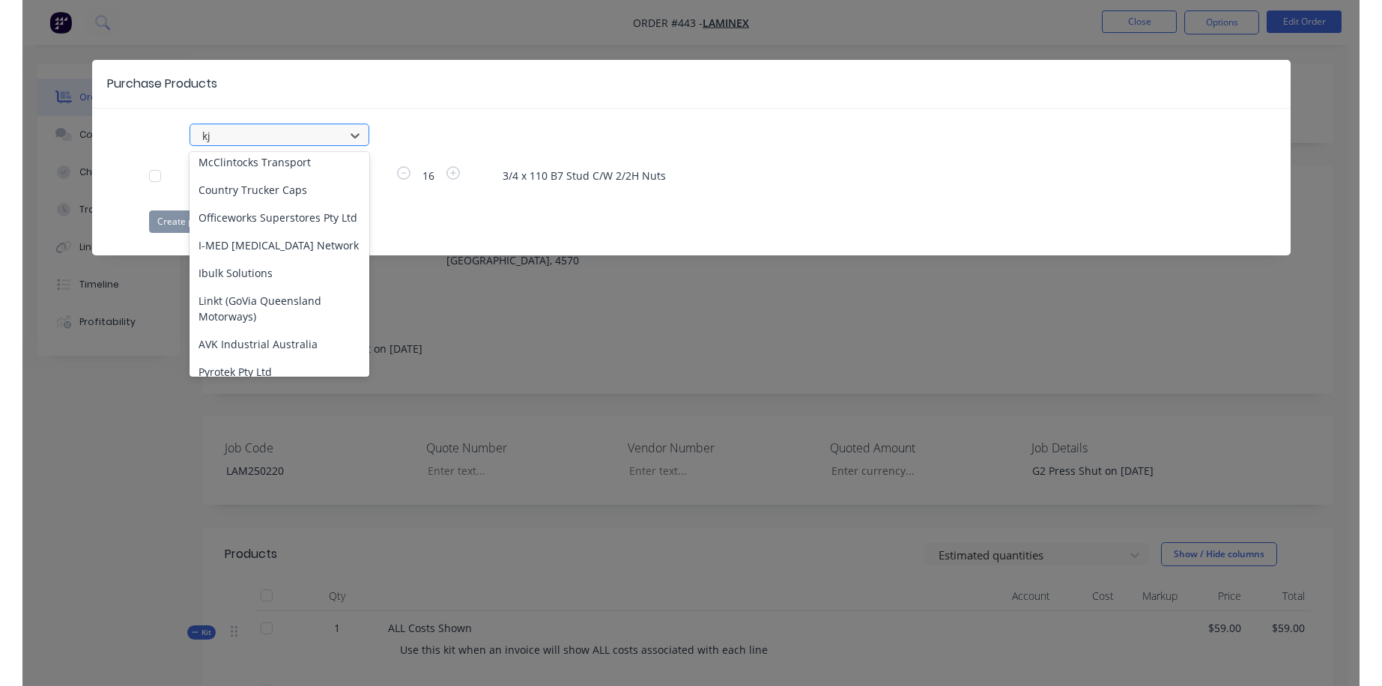
scroll to position [0, 0]
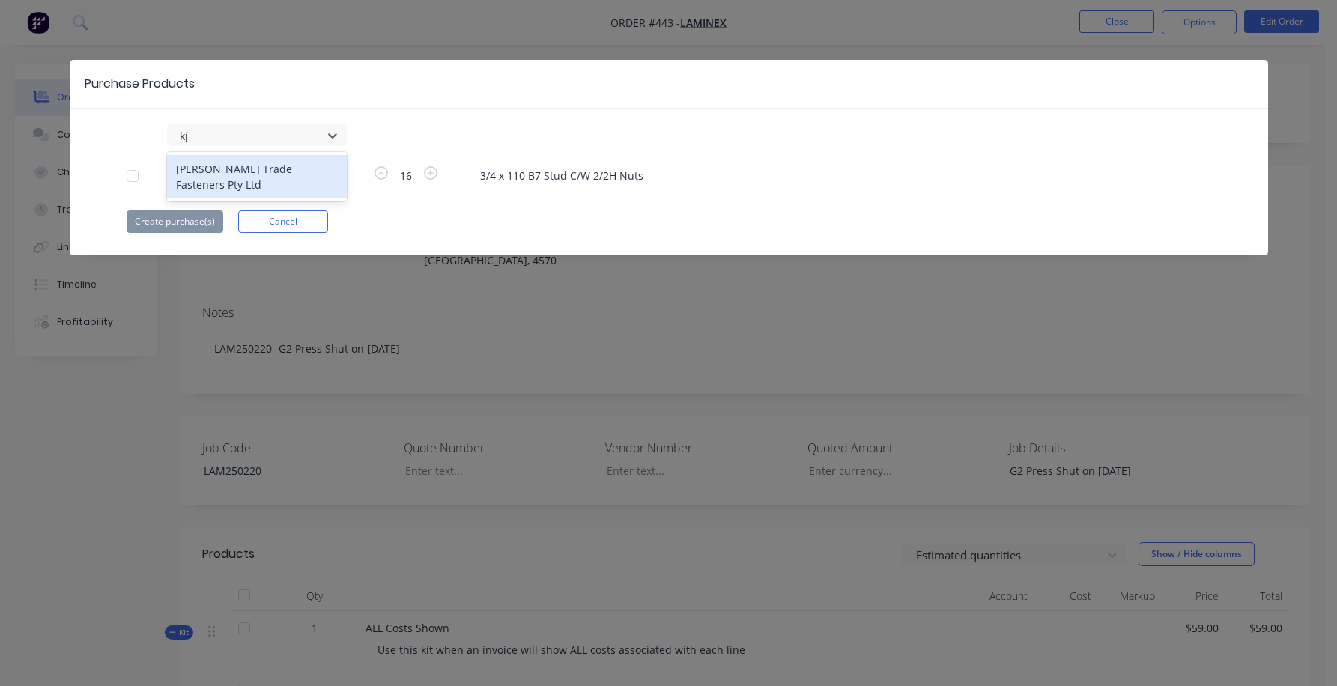
click at [231, 172] on div "[PERSON_NAME] Trade Fasteners Pty Ltd" at bounding box center [257, 176] width 180 height 43
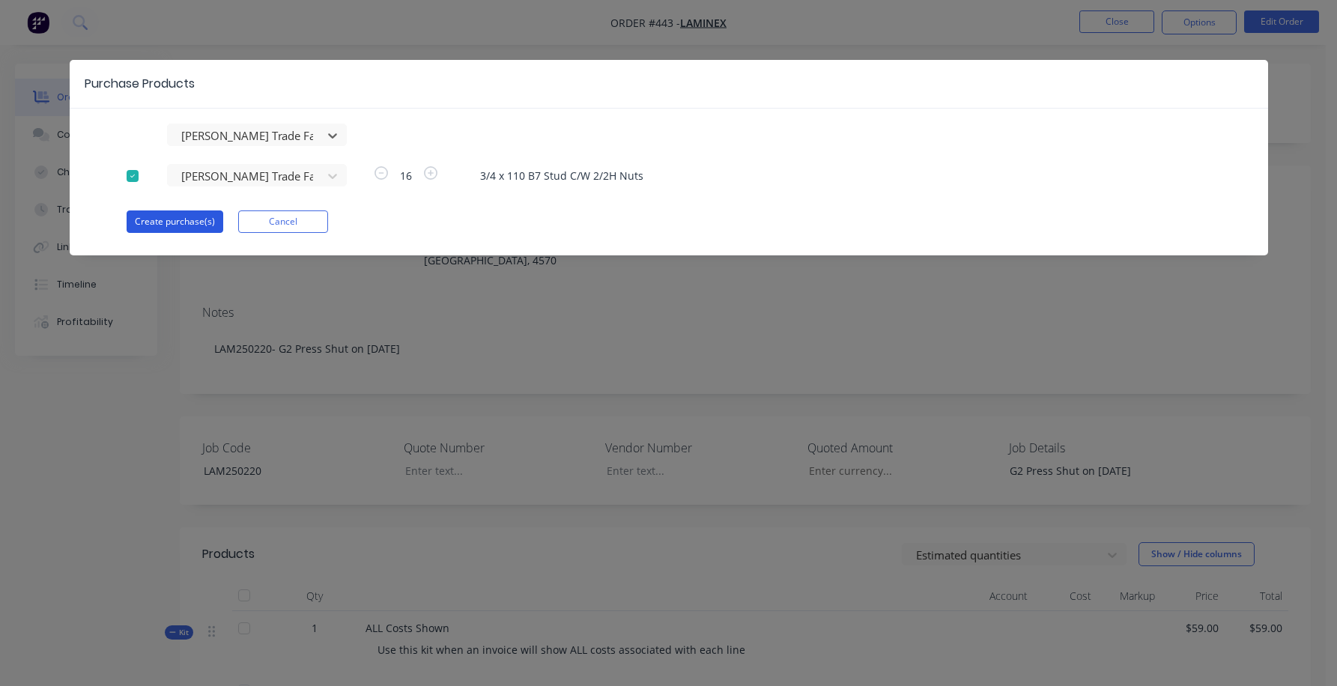
click at [187, 224] on button "Create purchase(s)" at bounding box center [175, 222] width 97 height 22
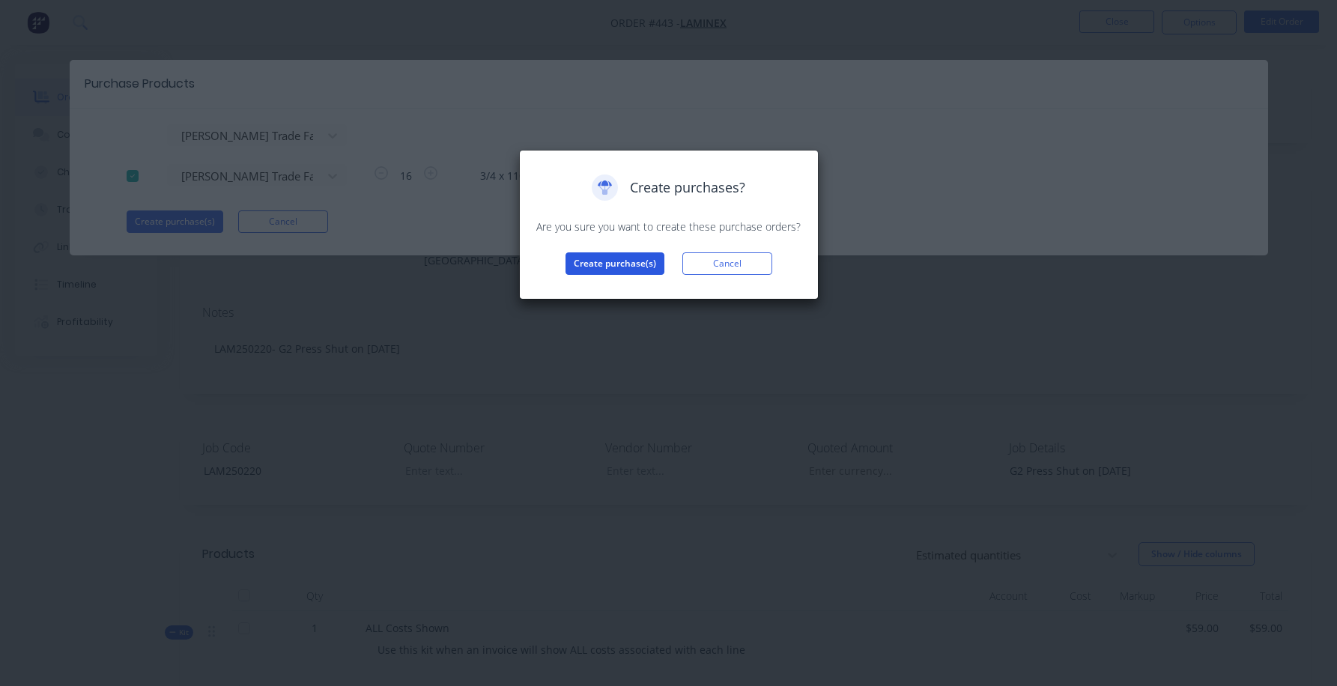
click at [626, 261] on button "Create purchase(s)" at bounding box center [615, 264] width 99 height 22
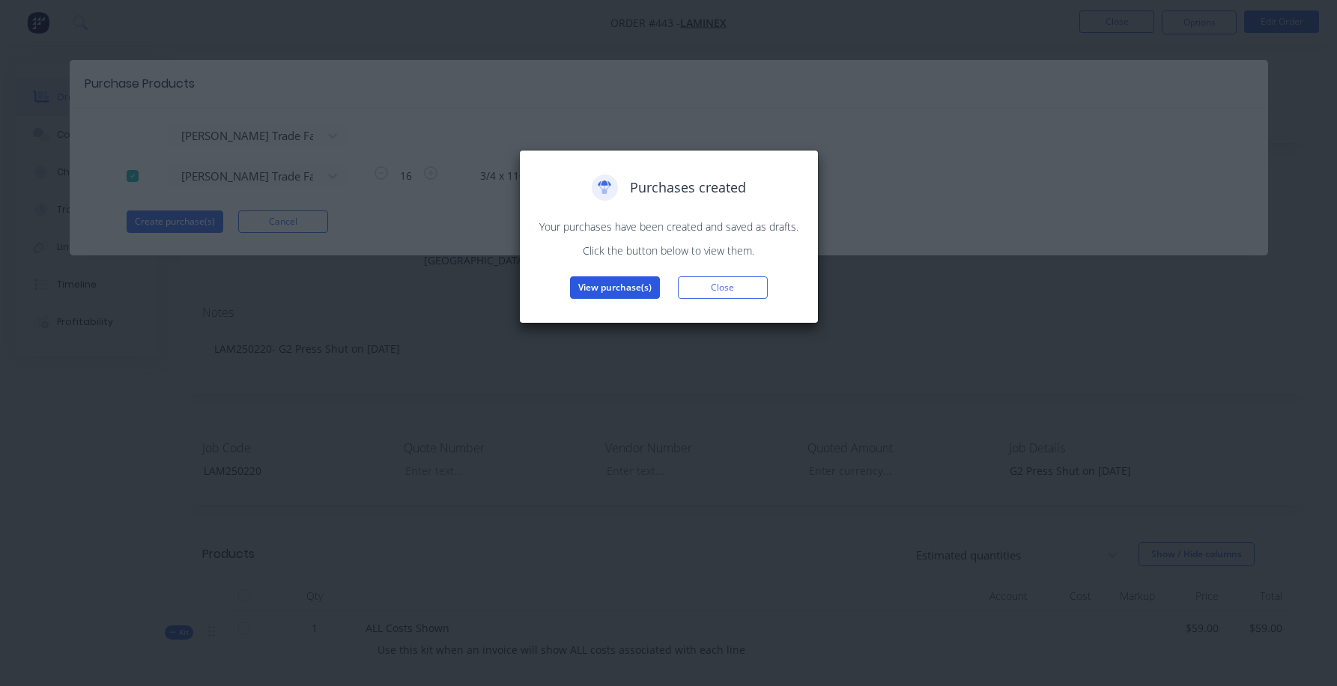
click at [622, 286] on button "View purchase(s)" at bounding box center [615, 287] width 90 height 22
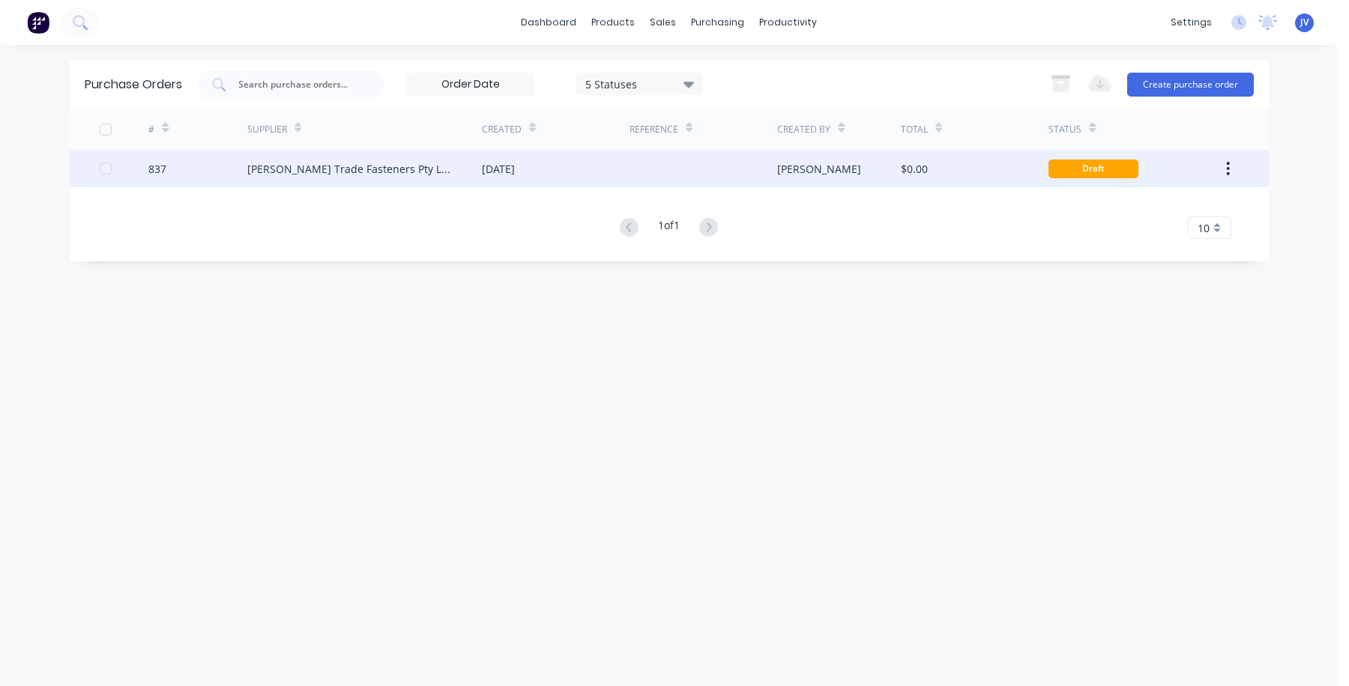
click at [159, 172] on div "837" at bounding box center [157, 169] width 18 height 16
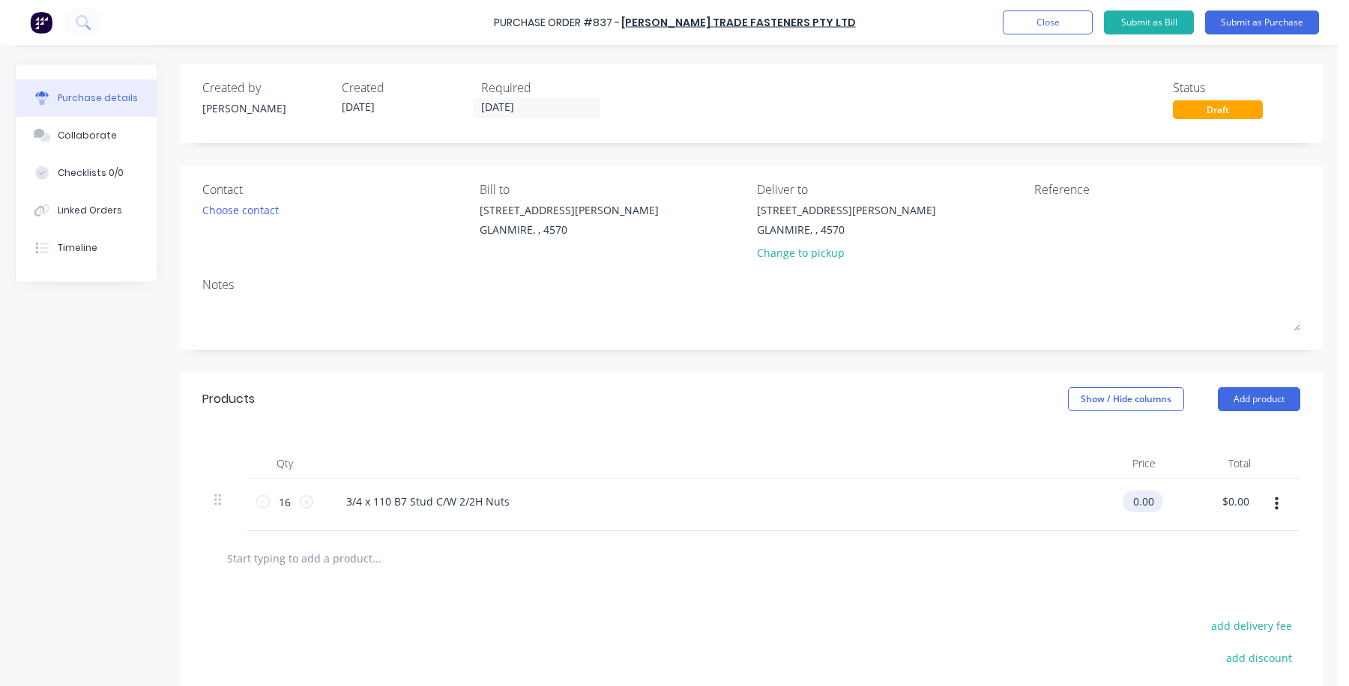
click at [978, 507] on input "0.00" at bounding box center [1139, 502] width 34 height 22
drag, startPoint x: 1152, startPoint y: 504, endPoint x: 1145, endPoint y: 502, distance: 7.6
click at [978, 502] on div "$0.00 $0.00" at bounding box center [1142, 502] width 40 height 22
click at [978, 498] on div "$0.00 $0.00" at bounding box center [1139, 502] width 34 height 22
click at [978, 499] on input "0.00" at bounding box center [1139, 502] width 34 height 22
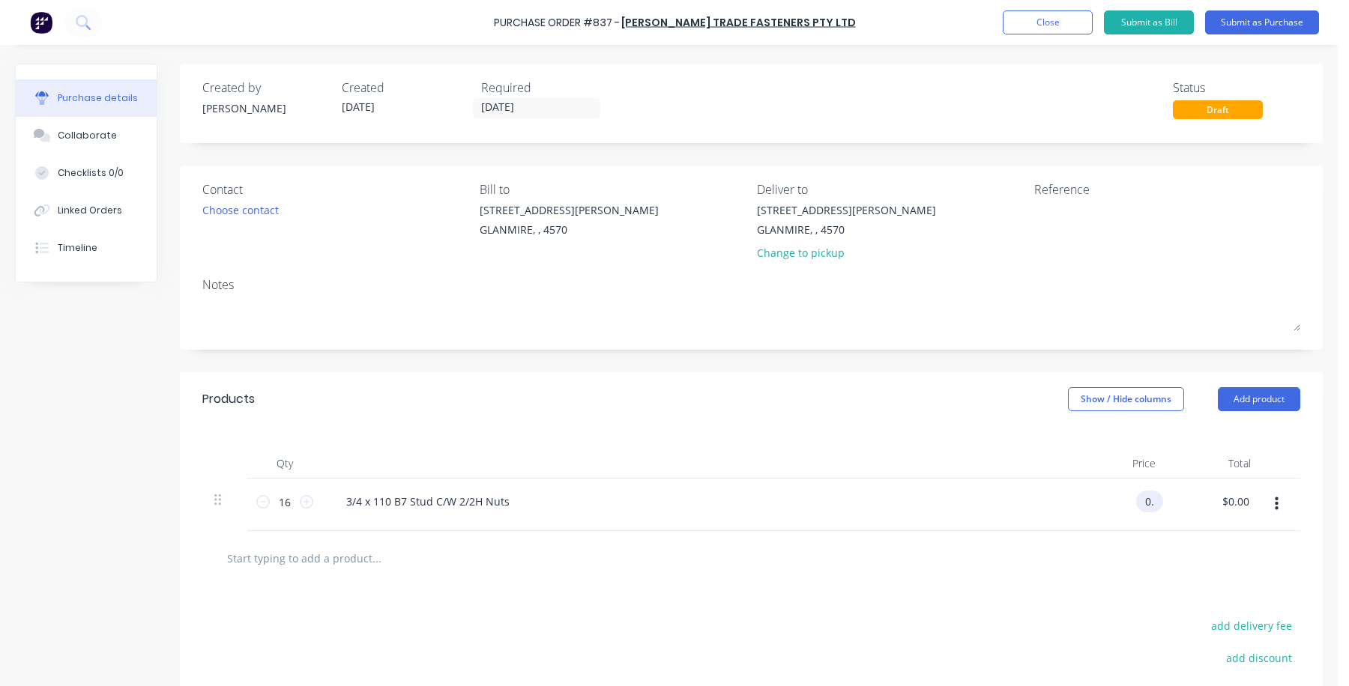
type input "0"
type input "$2.95"
type input "$47.20"
click at [978, 402] on html "Purchase Order #837 - [PERSON_NAME] Trade Fasteners Pty Ltd Add product Close S…" at bounding box center [674, 343] width 1349 height 686
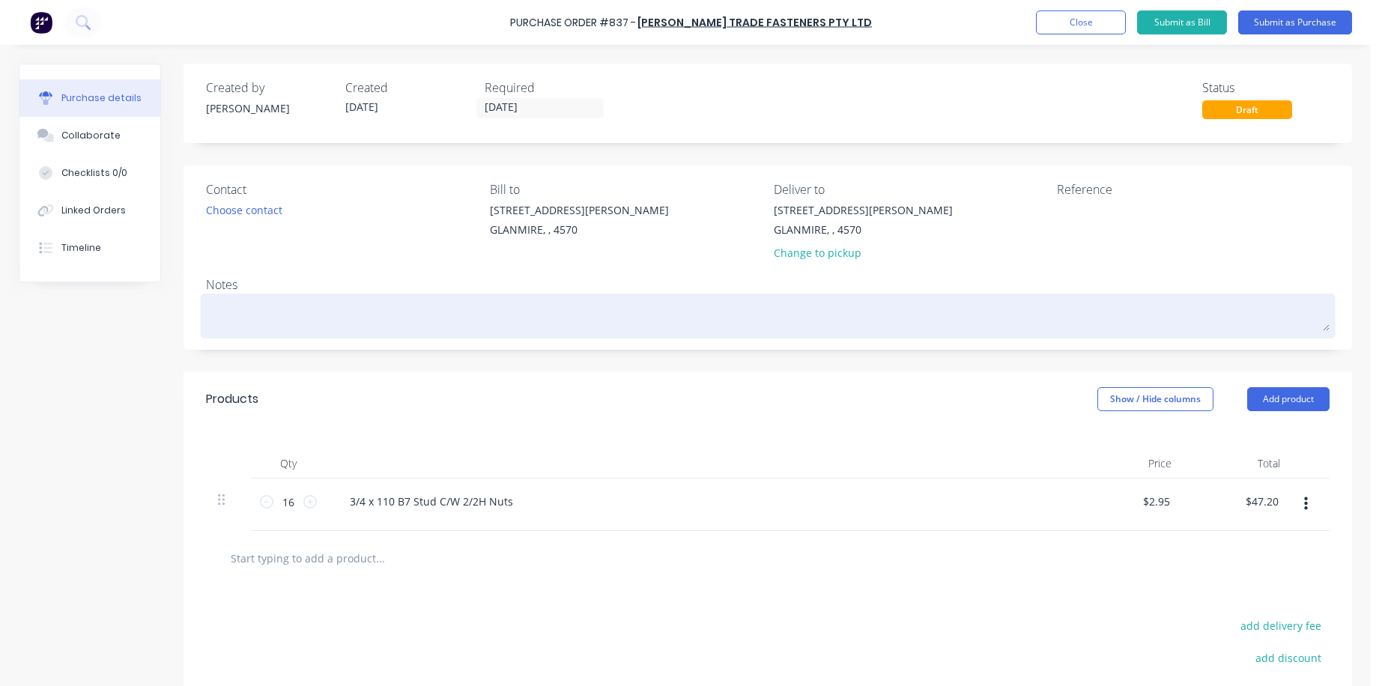
click at [216, 316] on textarea at bounding box center [768, 314] width 1124 height 34
type textarea "x"
type textarea "L"
type textarea "x"
type textarea "LA"
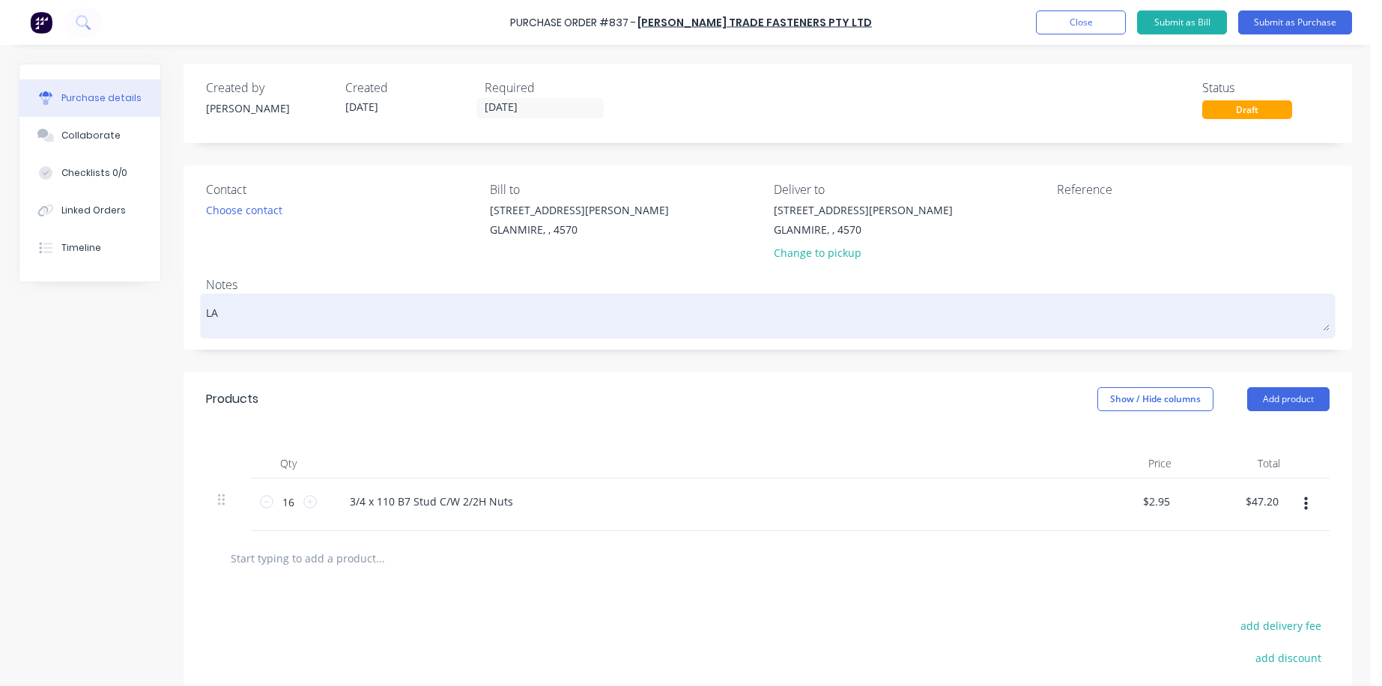
type textarea "x"
type textarea "[PERSON_NAME]"
type textarea "x"
type textarea "LAM2"
type textarea "x"
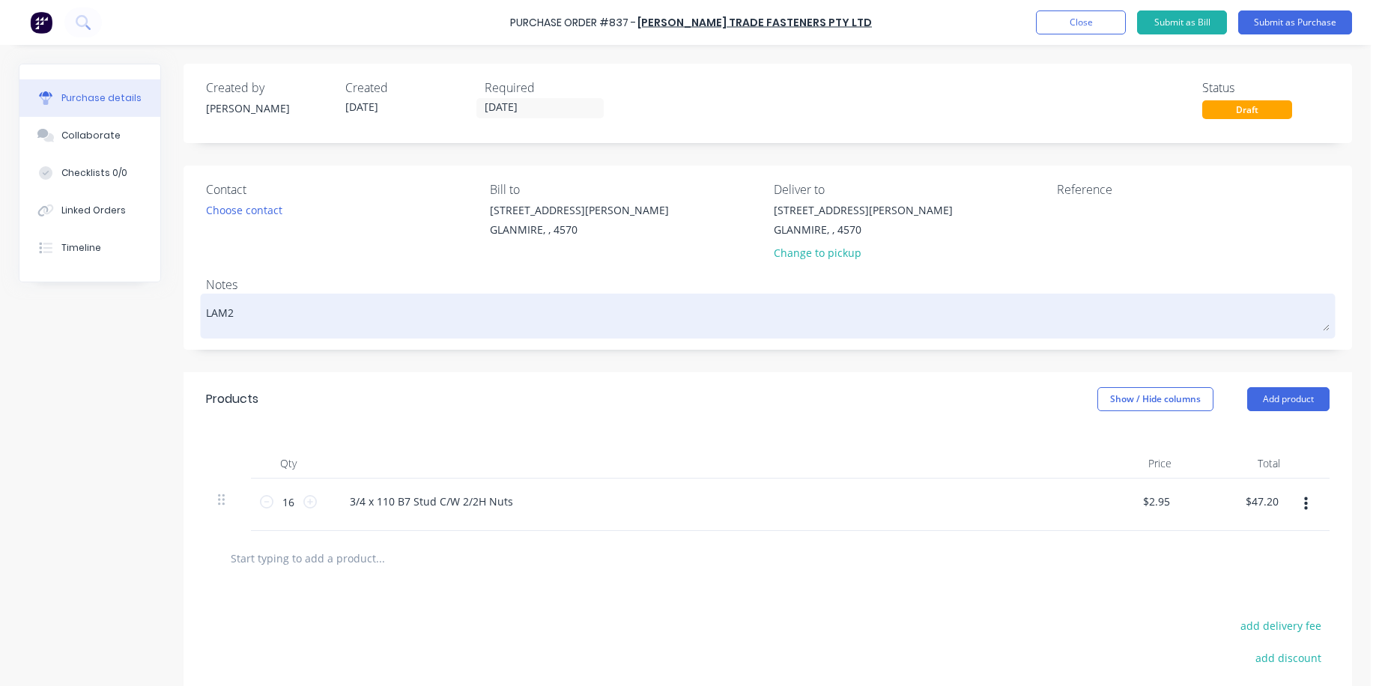
type textarea "LAM25"
type textarea "x"
type textarea "LAM250"
type textarea "x"
type textarea "LAM2502"
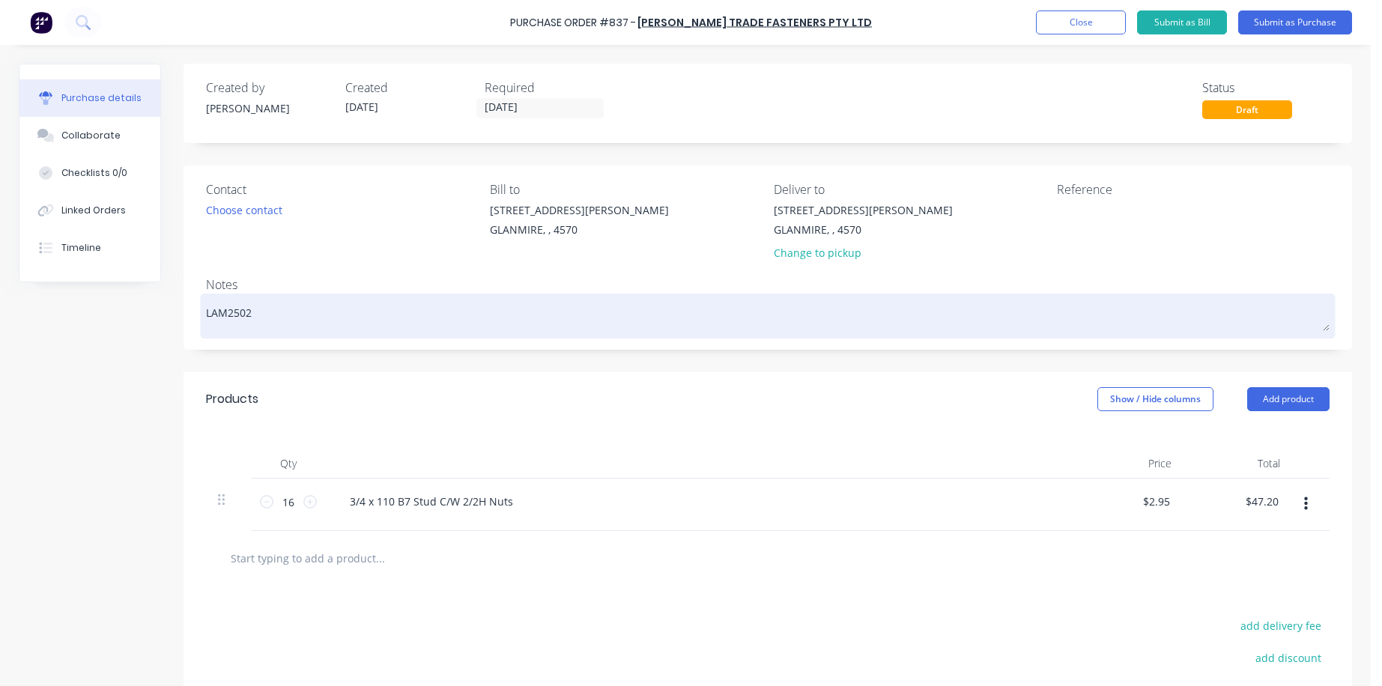
type textarea "x"
type textarea "LAM25022"
type textarea "x"
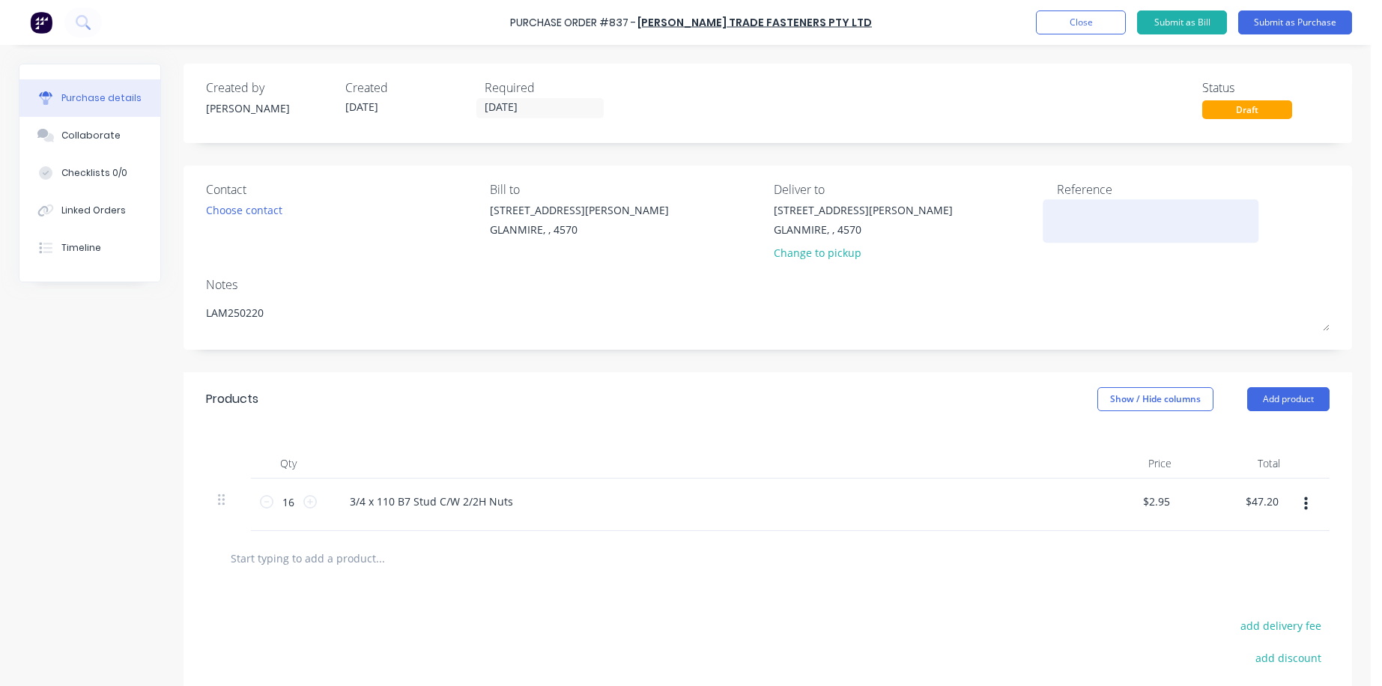
type textarea "LAM250220"
type textarea "x"
type textarea "LAM250220"
click at [978, 209] on textarea at bounding box center [1150, 219] width 187 height 34
type textarea "LAM250220"
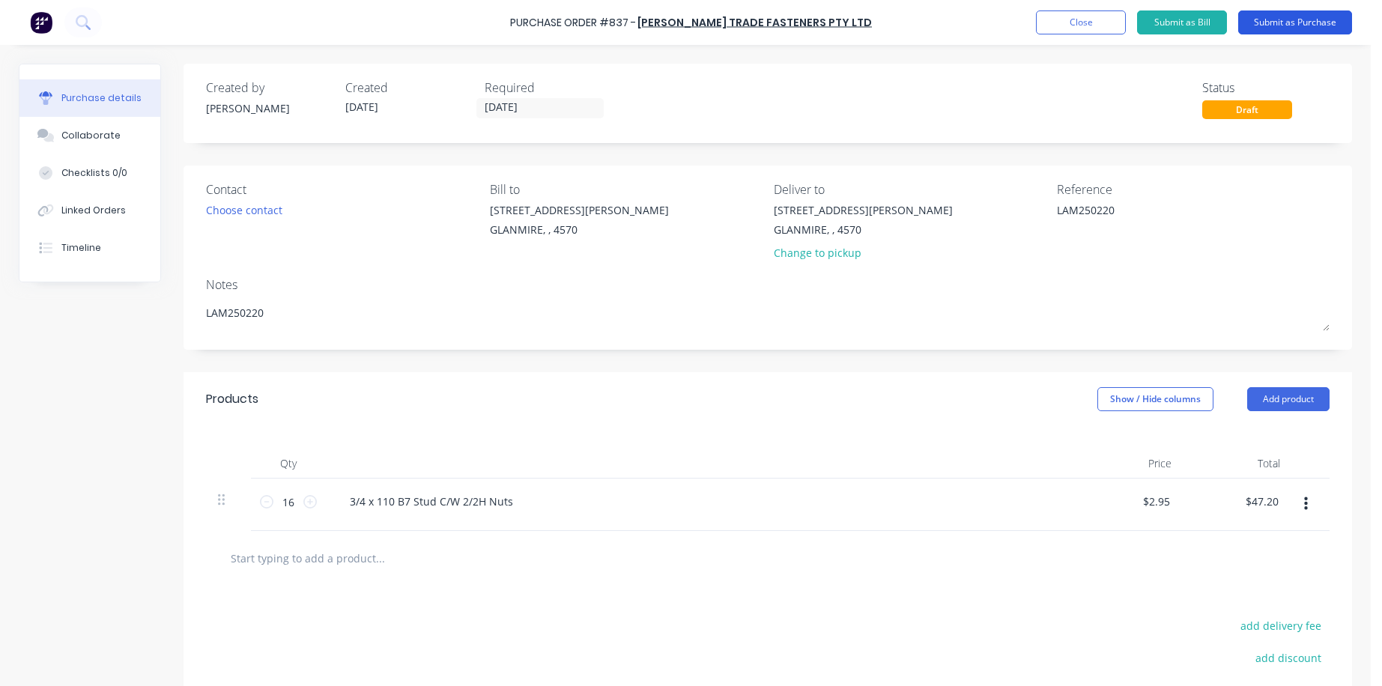
type textarea "x"
type textarea "LAM250220"
click at [978, 25] on button "Submit as Purchase" at bounding box center [1296, 22] width 114 height 24
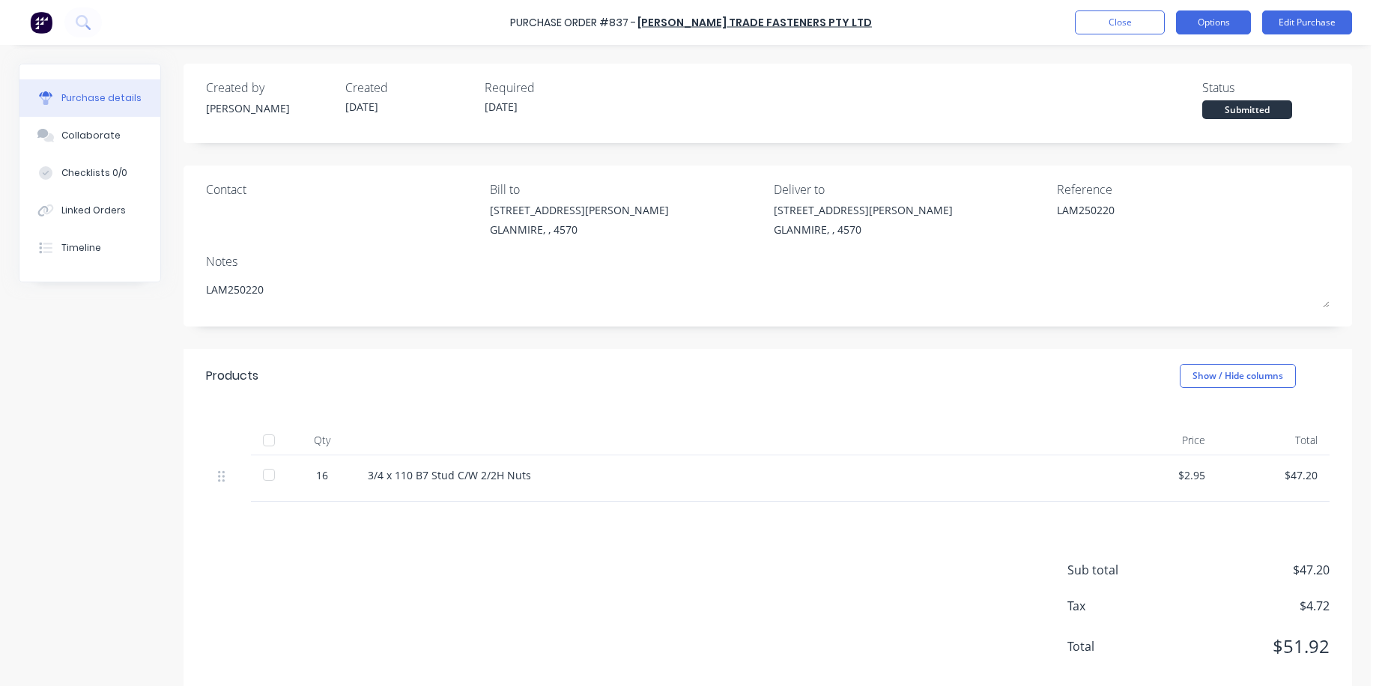
click at [978, 29] on button "Options" at bounding box center [1213, 22] width 75 height 24
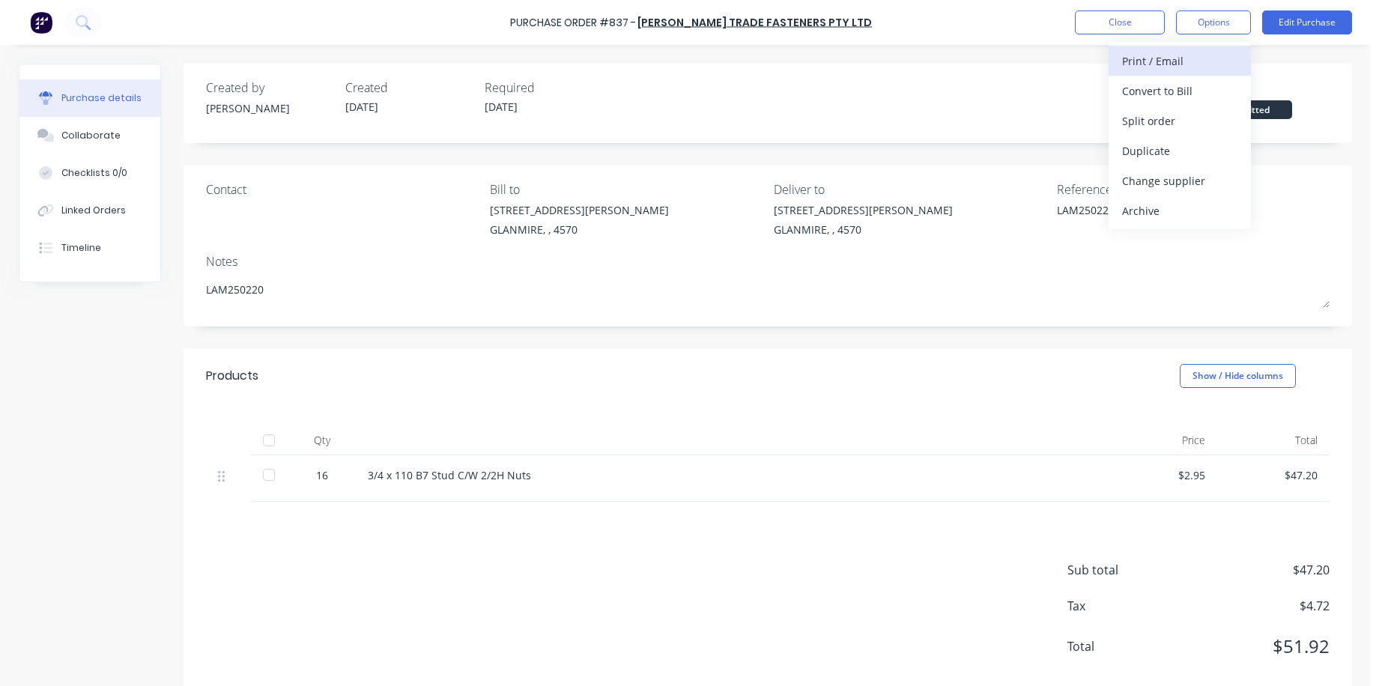
click at [978, 60] on div "Print / Email" at bounding box center [1179, 61] width 115 height 22
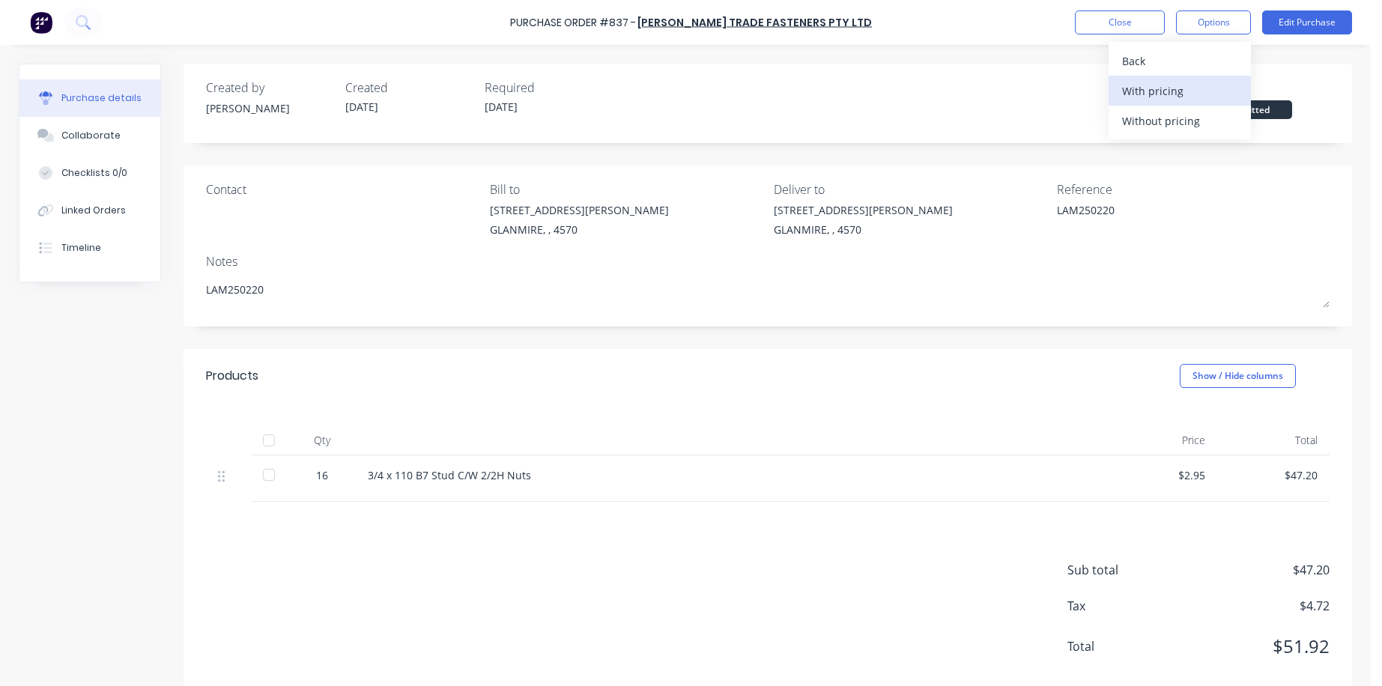
click at [978, 89] on div "With pricing" at bounding box center [1179, 91] width 115 height 22
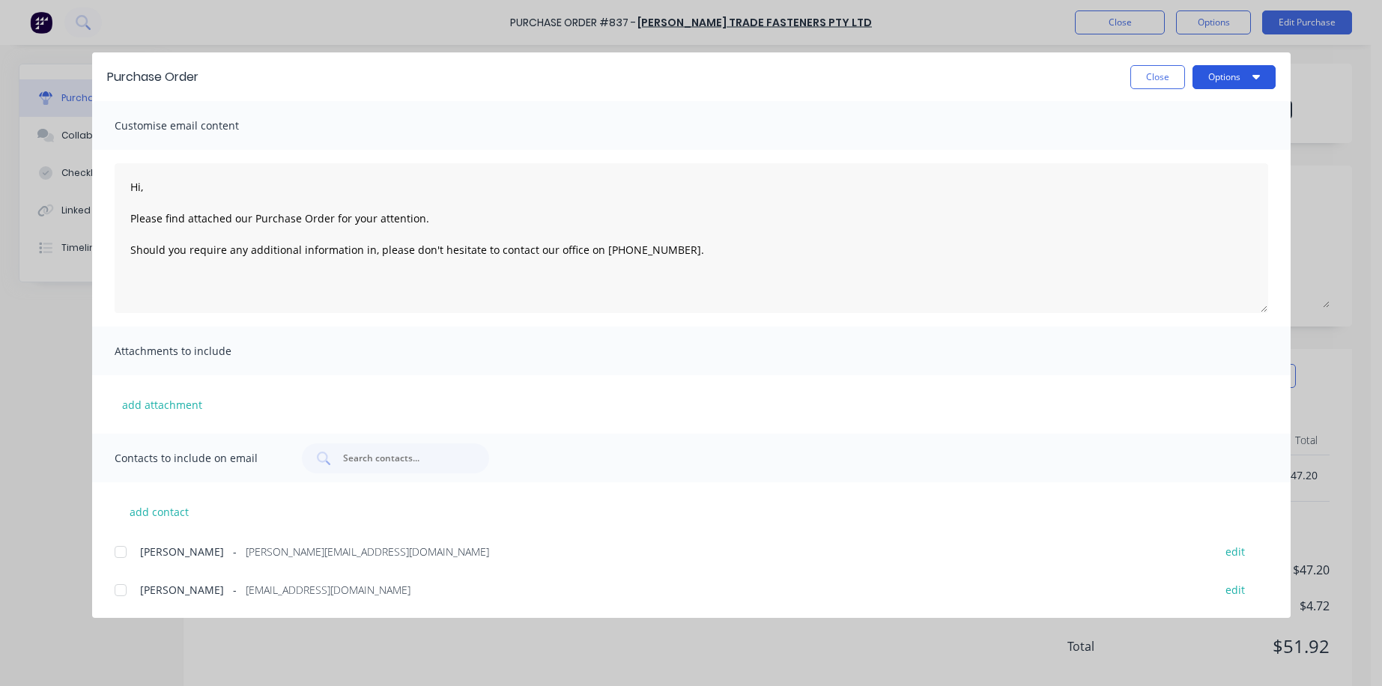
click at [978, 75] on button "Options" at bounding box center [1234, 77] width 83 height 24
click at [978, 144] on div "Print" at bounding box center [1204, 145] width 115 height 22
type textarea "x"
type textarea "Hi, Please find attached our Purchase Order for your attention. Should you requ…"
type textarea "x"
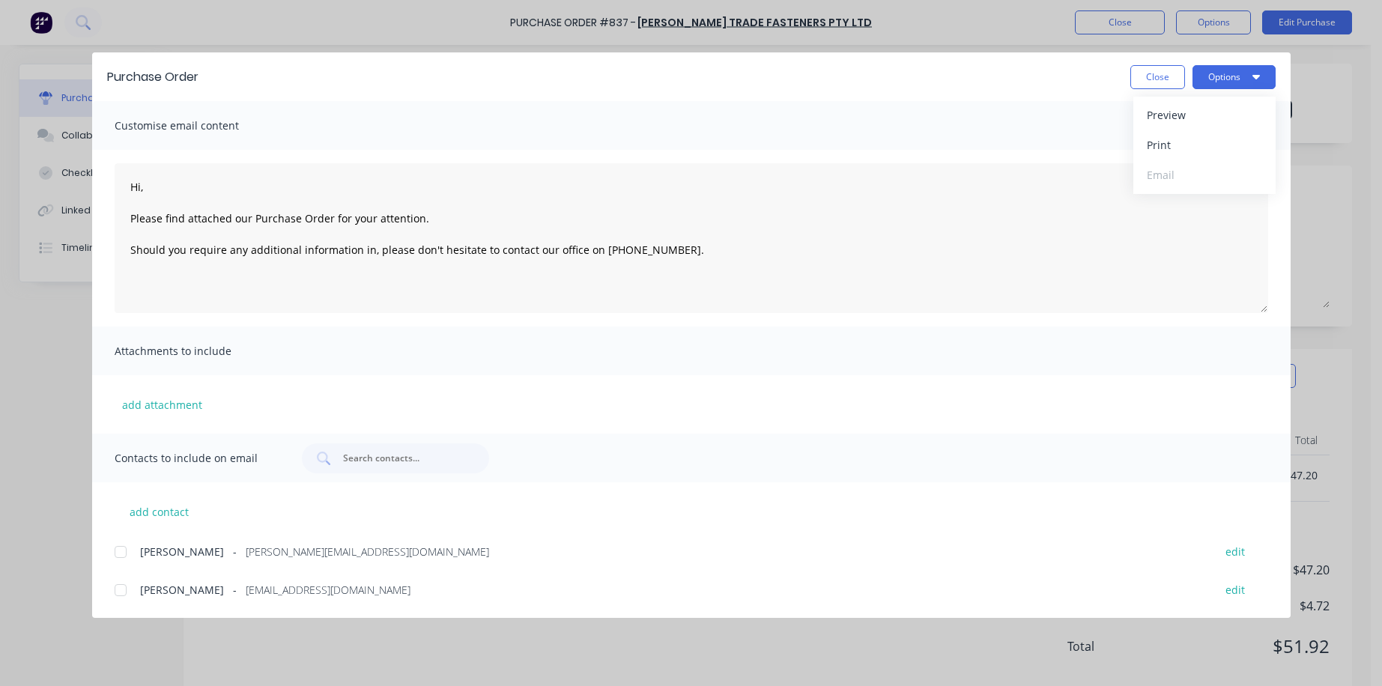
type textarea "Hi, Please find attached our Purchase Order for your attention. Should you requ…"
click at [978, 73] on button "Close" at bounding box center [1158, 77] width 55 height 24
type textarea "x"
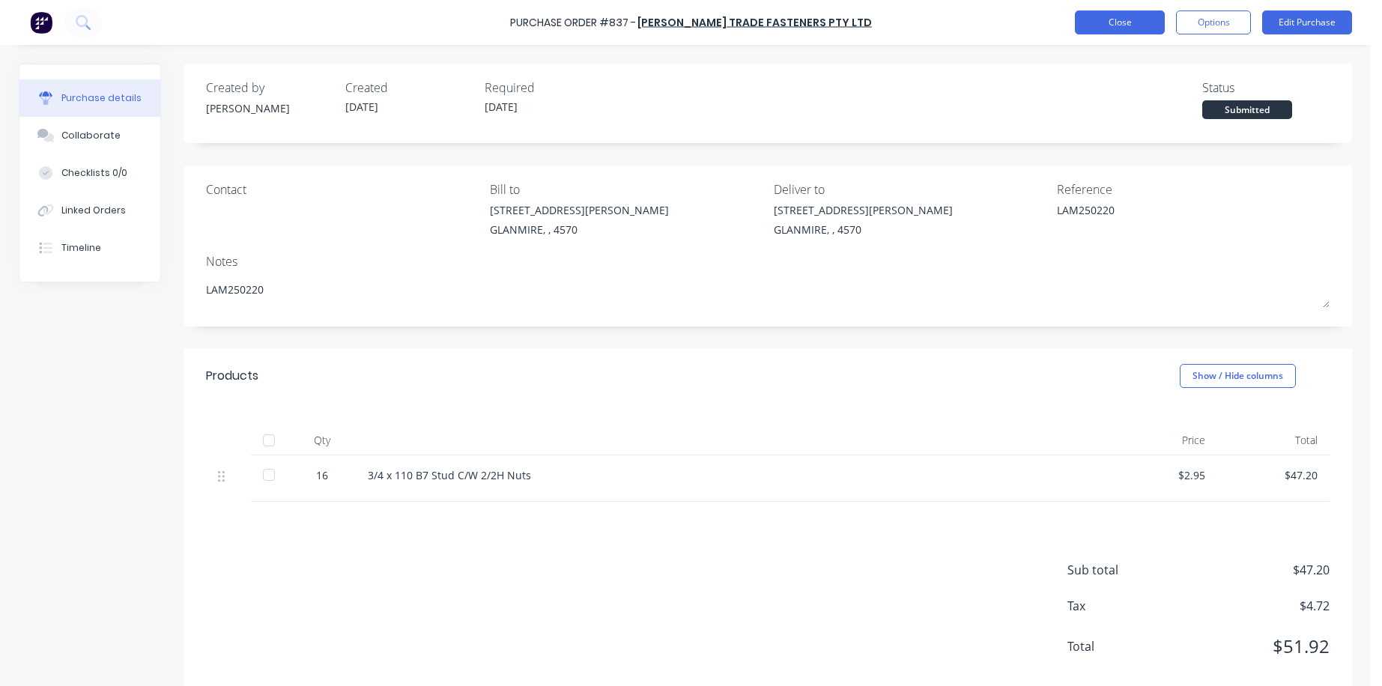
click at [978, 22] on button "Close" at bounding box center [1120, 22] width 90 height 24
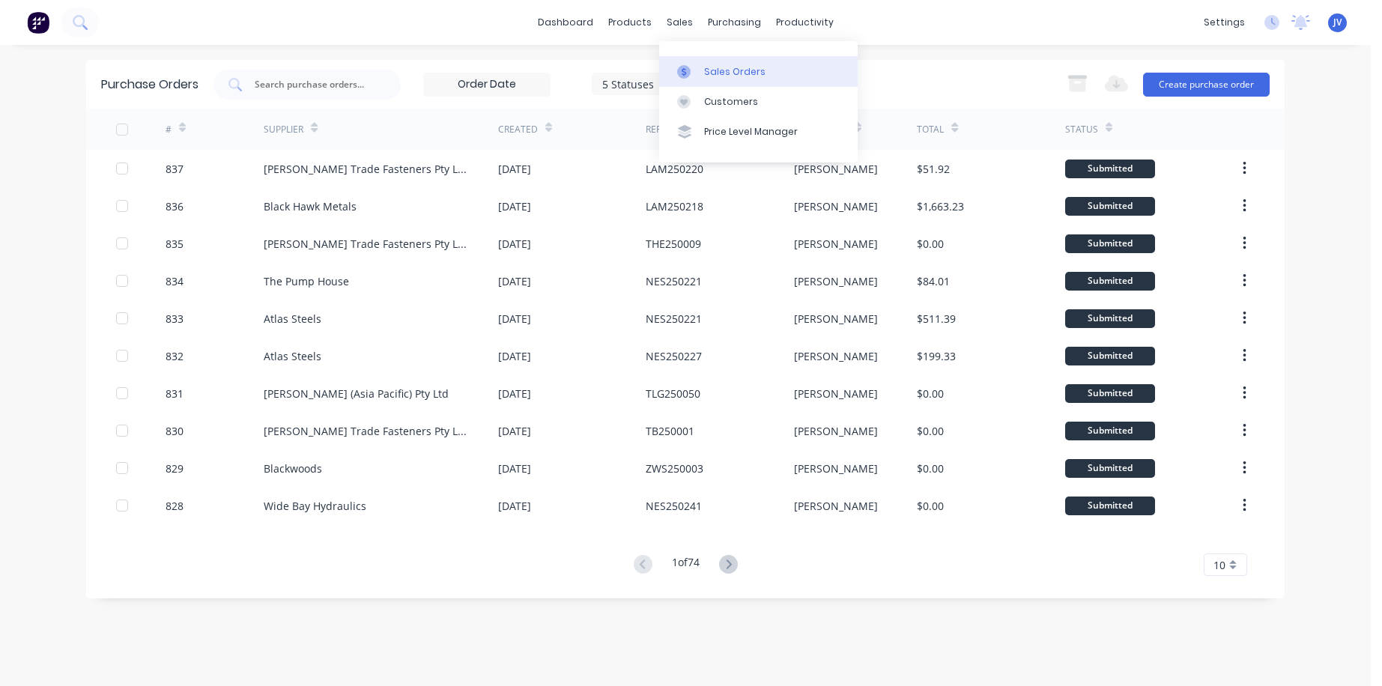
click at [714, 69] on div "Sales Orders" at bounding box center [734, 71] width 61 height 13
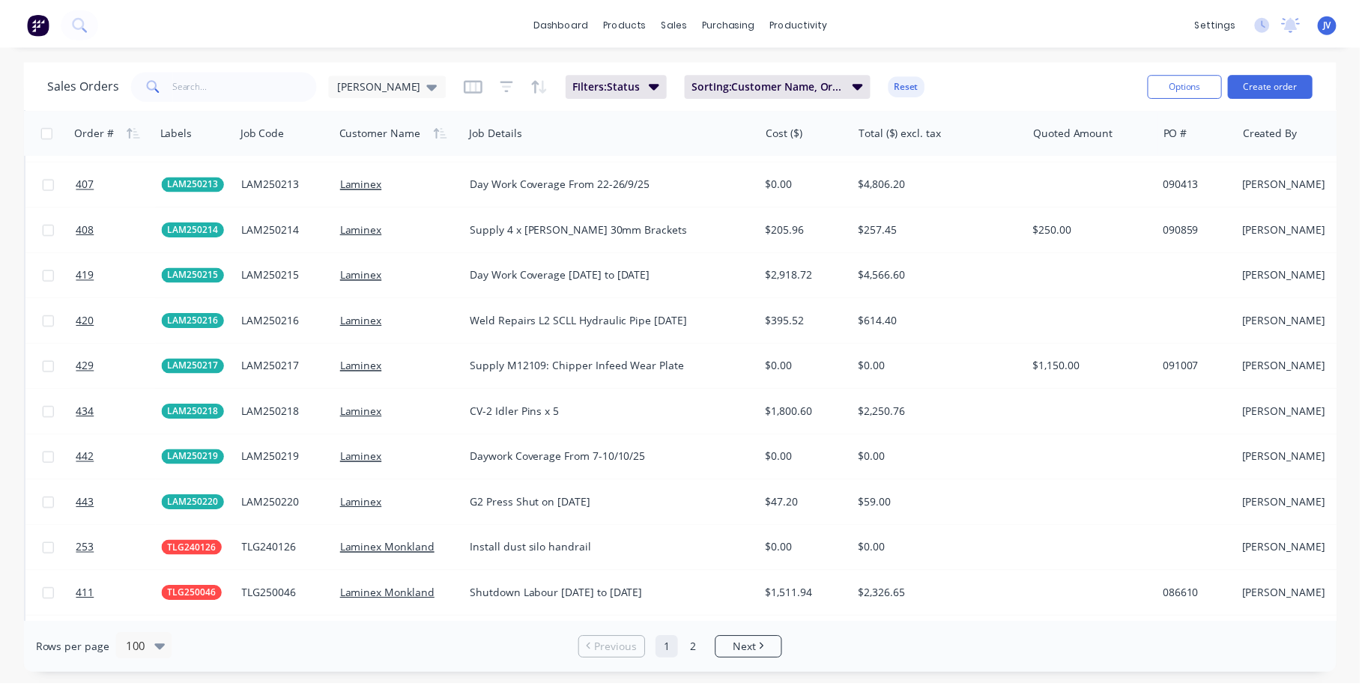
scroll to position [2847, 0]
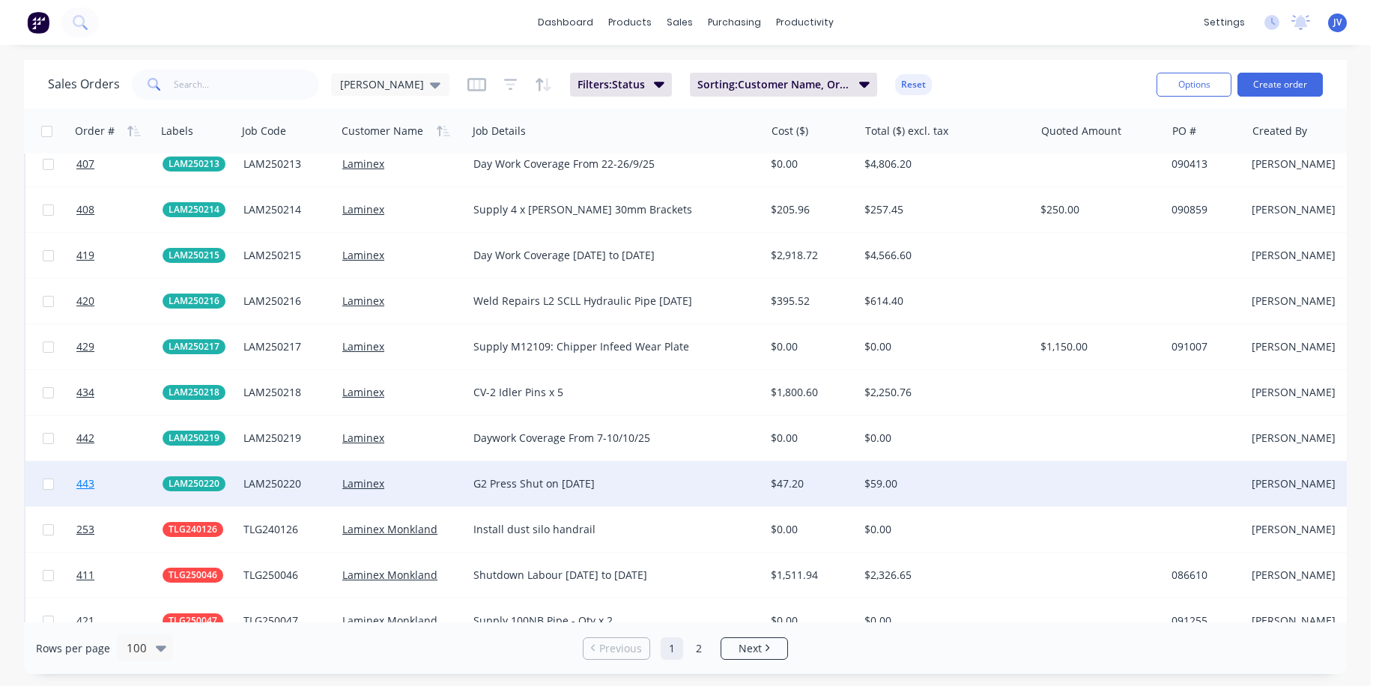
click at [87, 485] on span "443" at bounding box center [85, 484] width 18 height 15
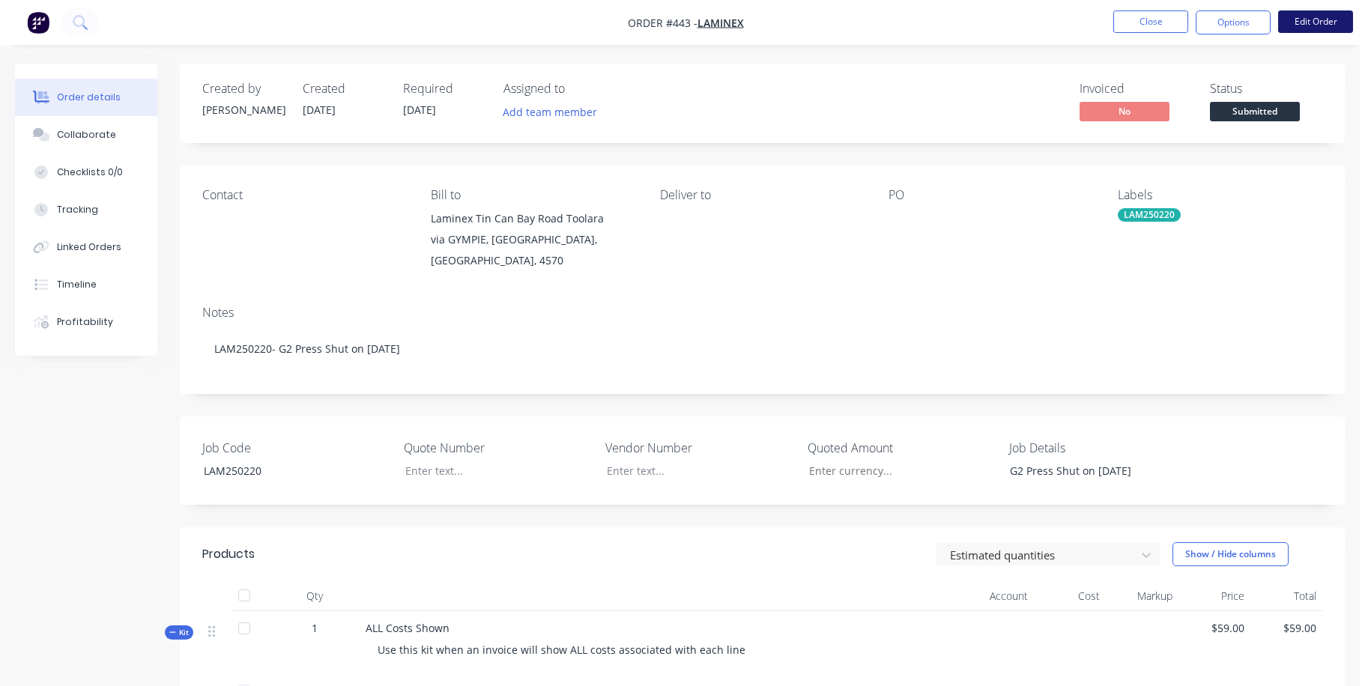
click at [978, 21] on button "Edit Order" at bounding box center [1315, 21] width 75 height 22
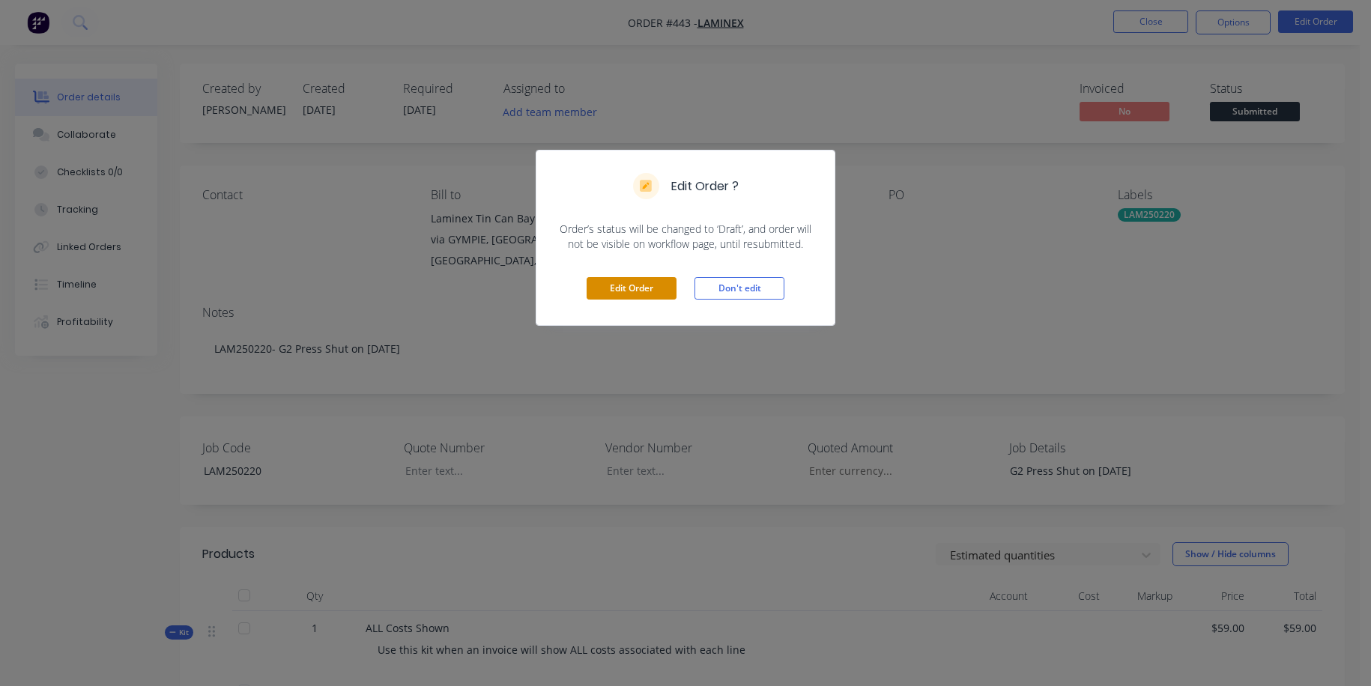
click at [635, 290] on button "Edit Order" at bounding box center [632, 288] width 90 height 22
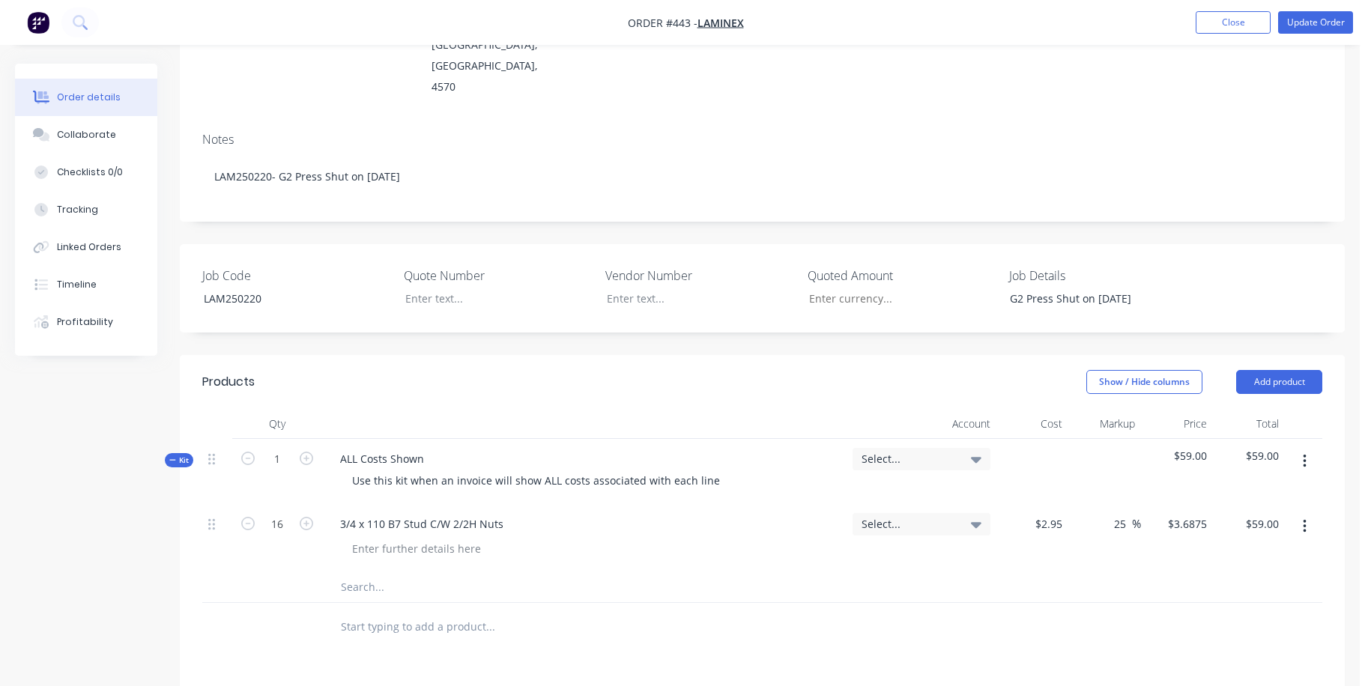
scroll to position [300, 0]
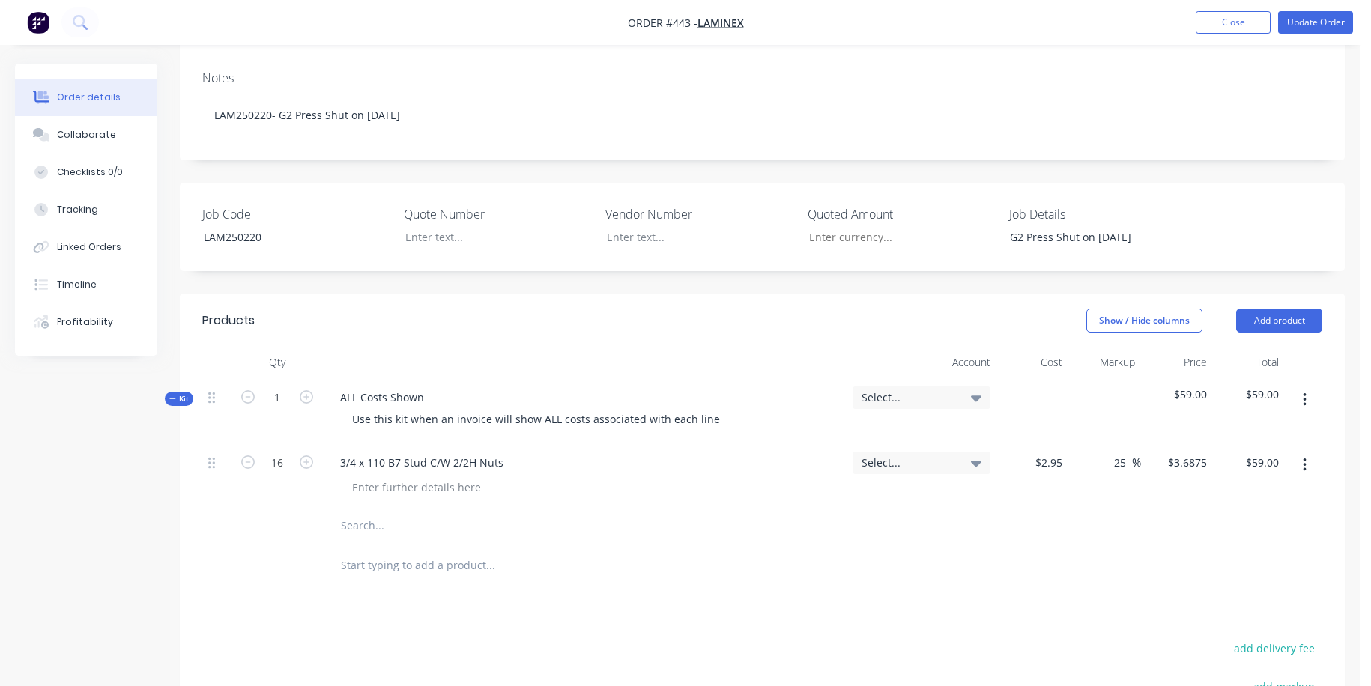
click at [370, 511] on input "text" at bounding box center [490, 526] width 300 height 30
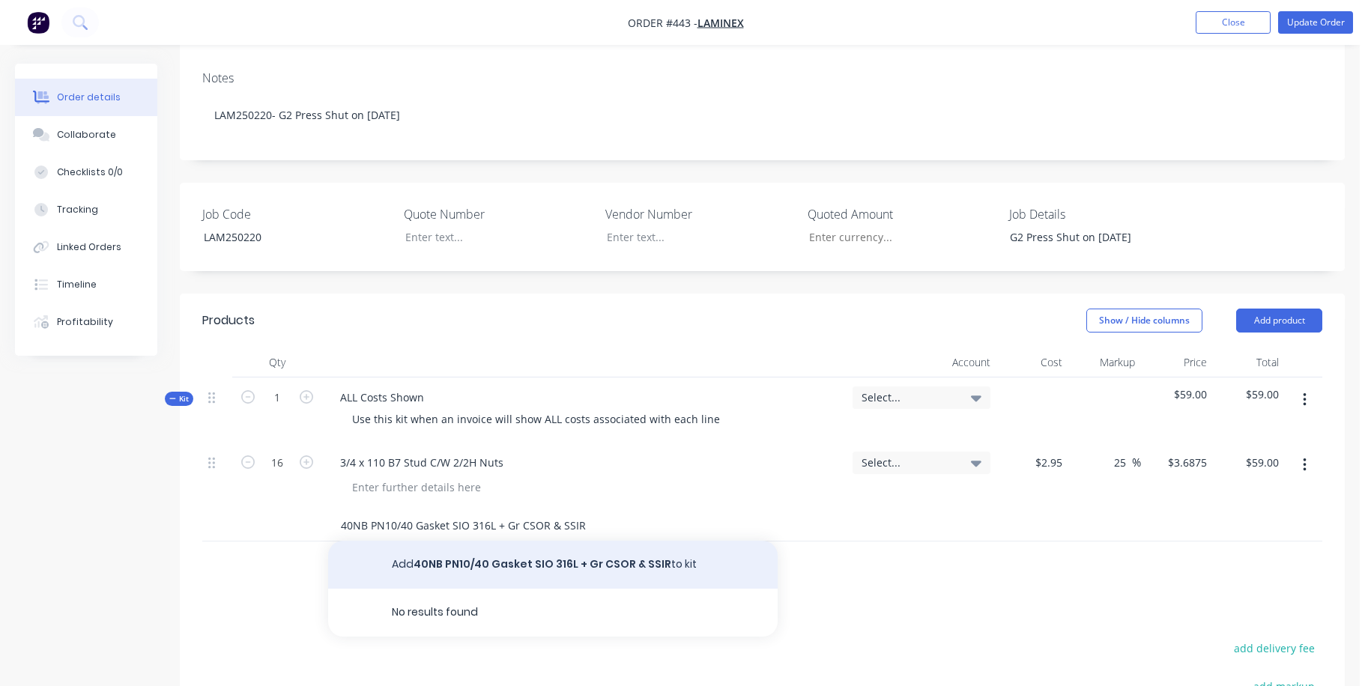
type input "40NB PN10/40 Gasket SIO 316L + Gr CSOR & SSIR"
click at [444, 541] on button "Add 40NB PN10/40 Gasket SIO 316L + Gr CSOR & SSIR to kit" at bounding box center [553, 565] width 450 height 48
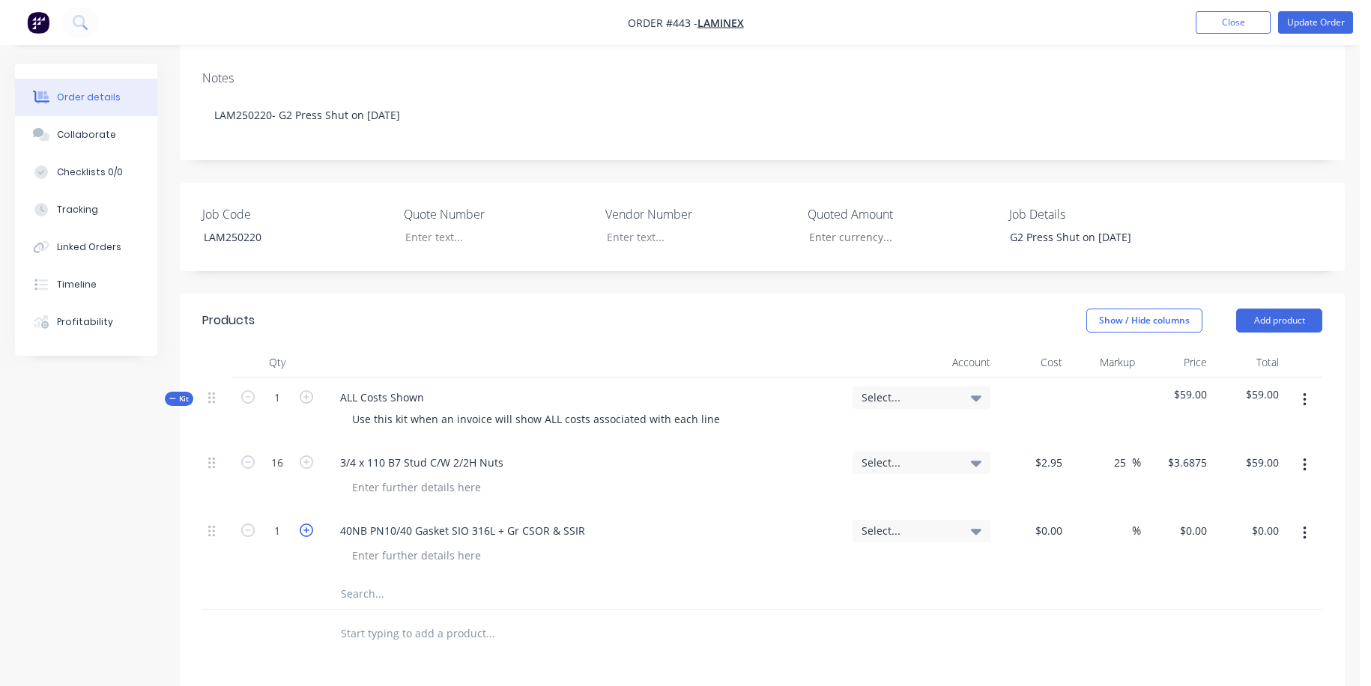
click at [306, 524] on icon "button" at bounding box center [306, 530] width 13 height 13
type input "2"
click at [978, 522] on span "%" at bounding box center [1136, 530] width 9 height 17
type input "25"
type input "$0.00"
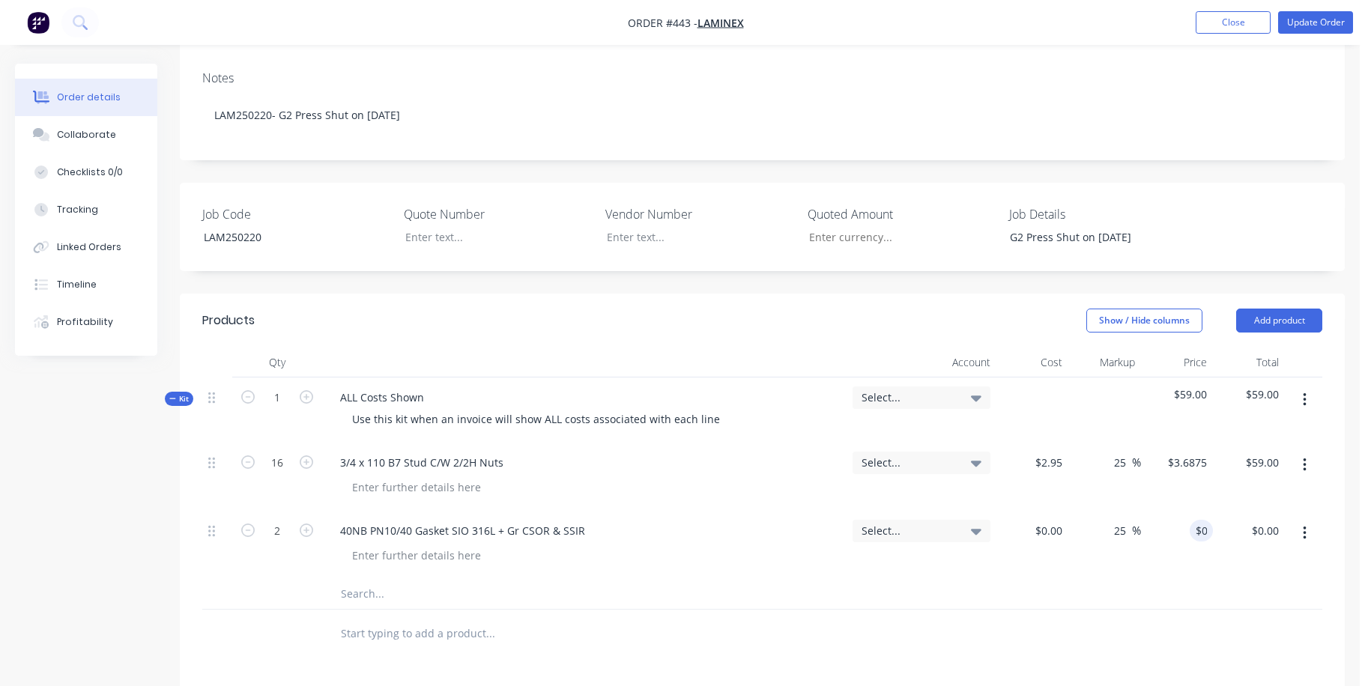
click at [363, 579] on input "text" at bounding box center [490, 594] width 300 height 30
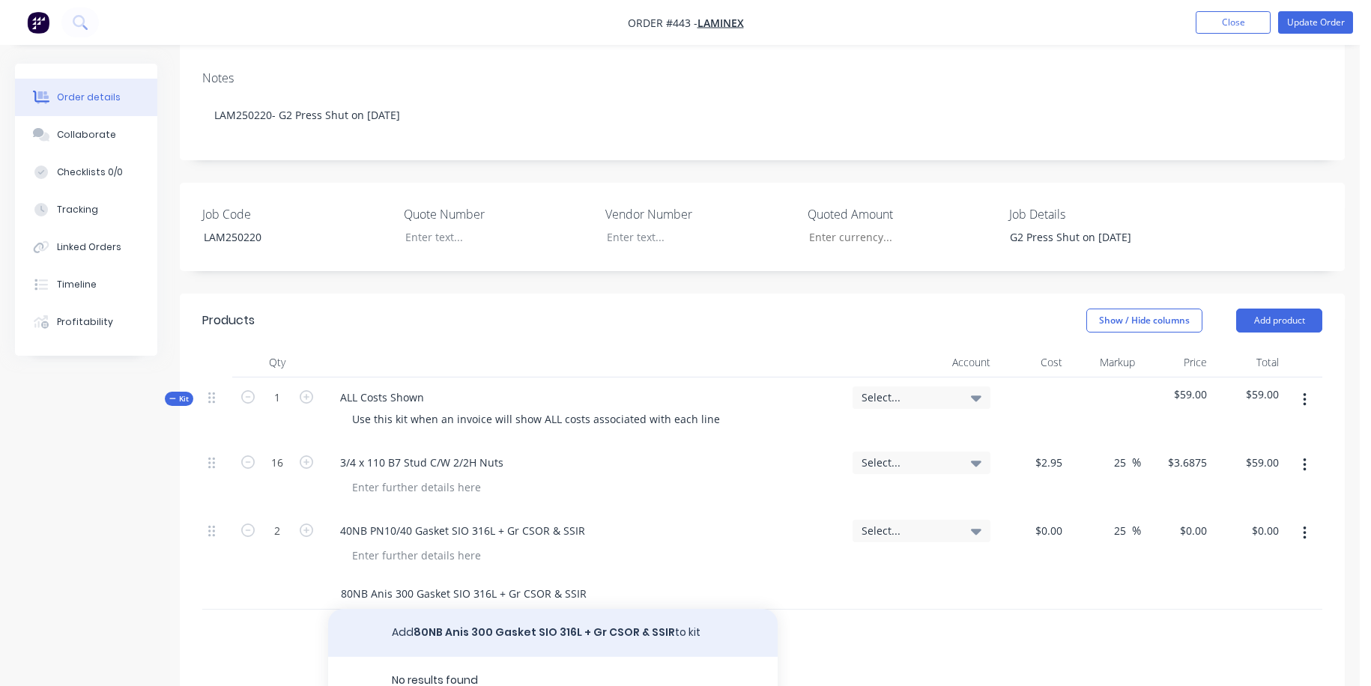
type input "80NB Anis 300 Gasket SIO 316L + Gr CSOR & SSIR"
click at [527, 609] on button "Add 80NB Anis 300 Gasket SIO 316L + Gr CSOR & SSIR to kit" at bounding box center [553, 633] width 450 height 48
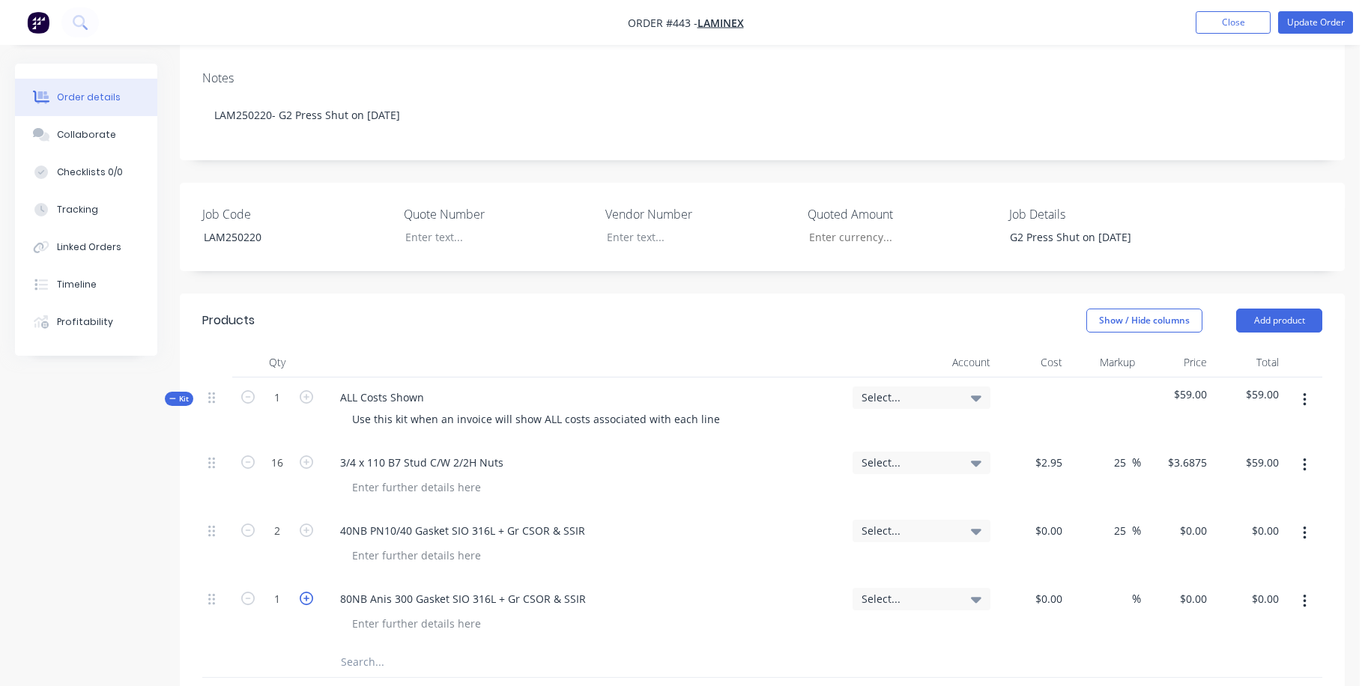
click at [309, 592] on icon "button" at bounding box center [306, 598] width 13 height 13
type input "3"
click at [978, 588] on input at bounding box center [1123, 599] width 17 height 22
type input "25"
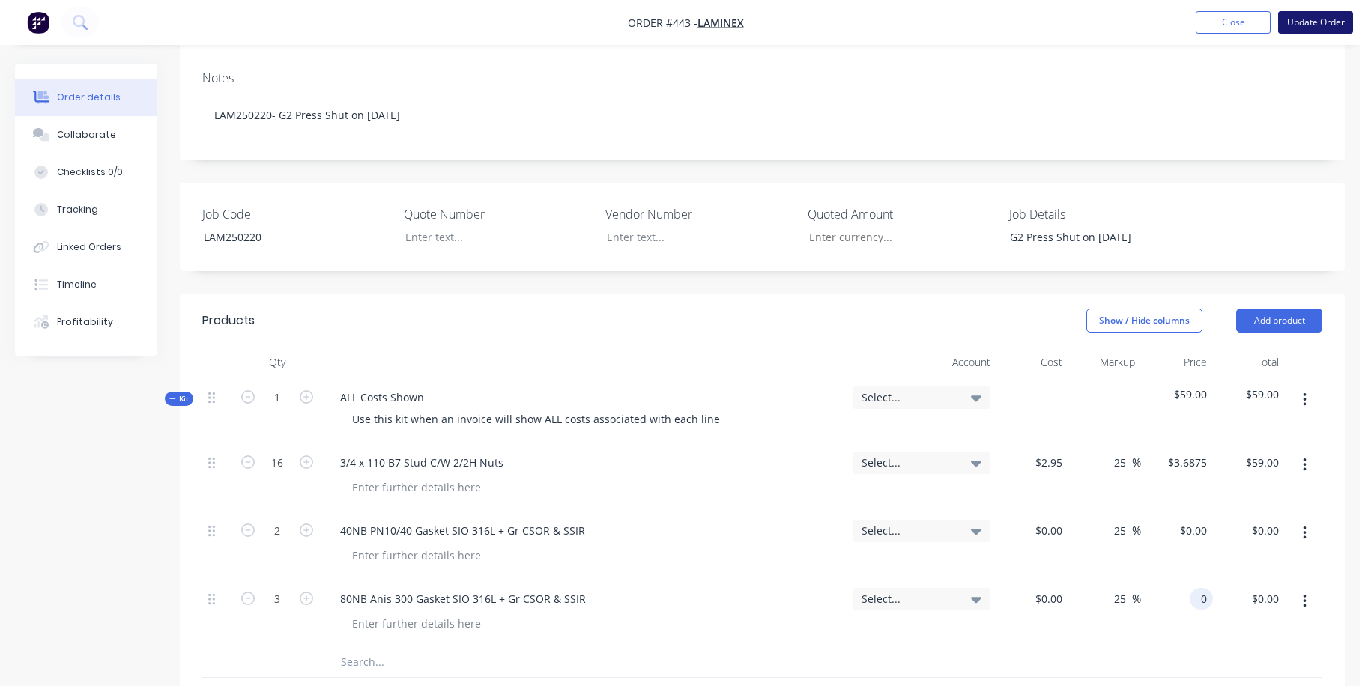
type input "$0.00"
click at [978, 24] on button "Update Order" at bounding box center [1315, 22] width 75 height 22
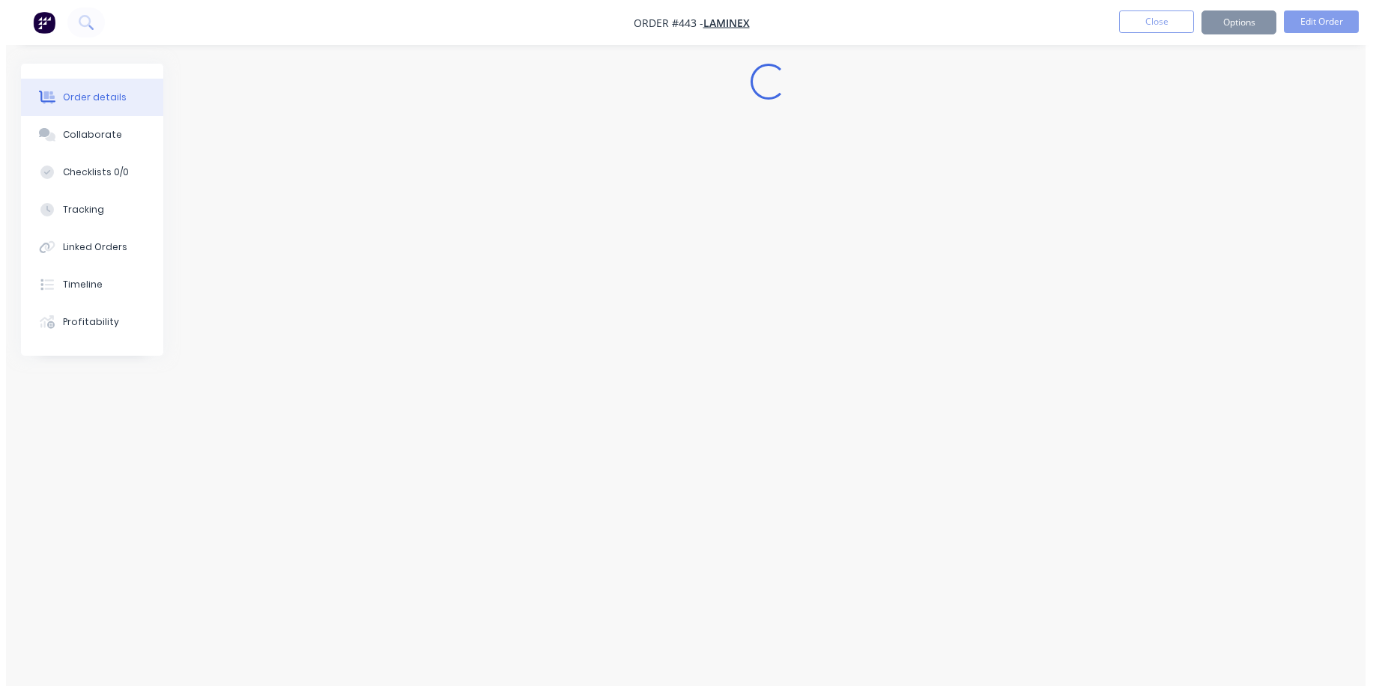
scroll to position [0, 0]
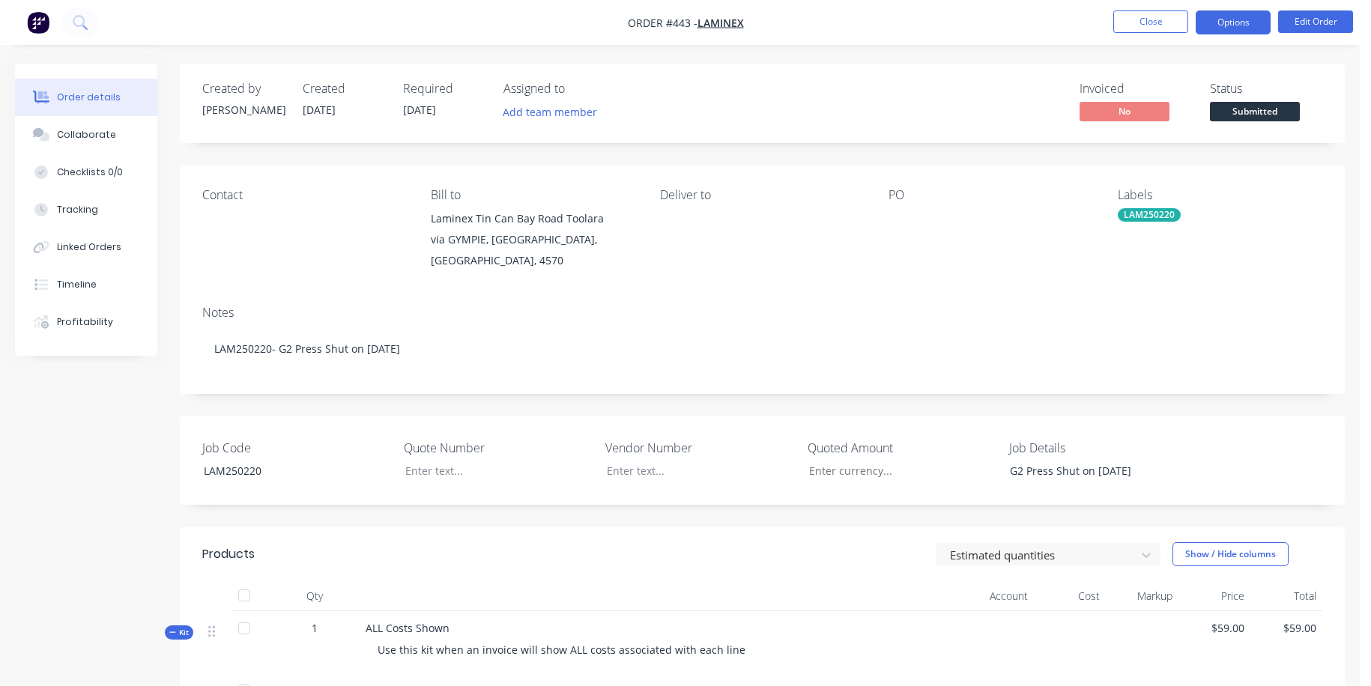
click at [978, 21] on button "Options" at bounding box center [1233, 22] width 75 height 24
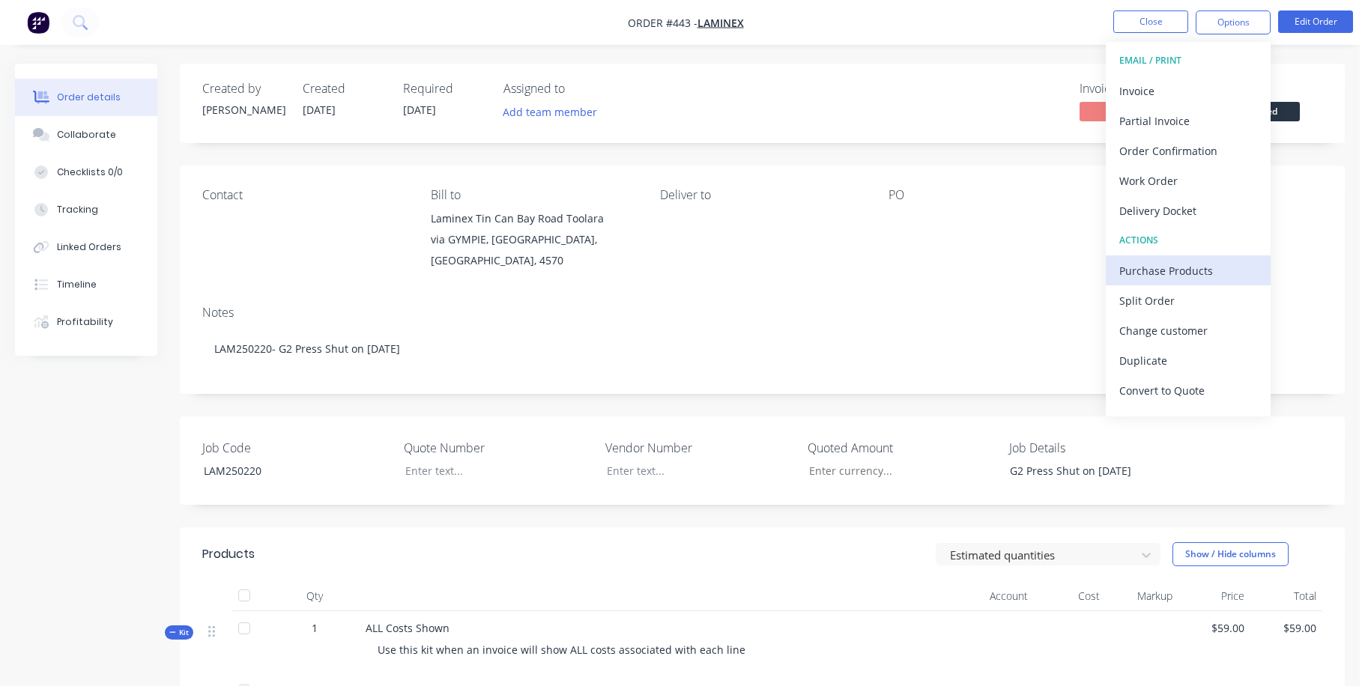
click at [978, 270] on div "Purchase Products" at bounding box center [1188, 271] width 138 height 22
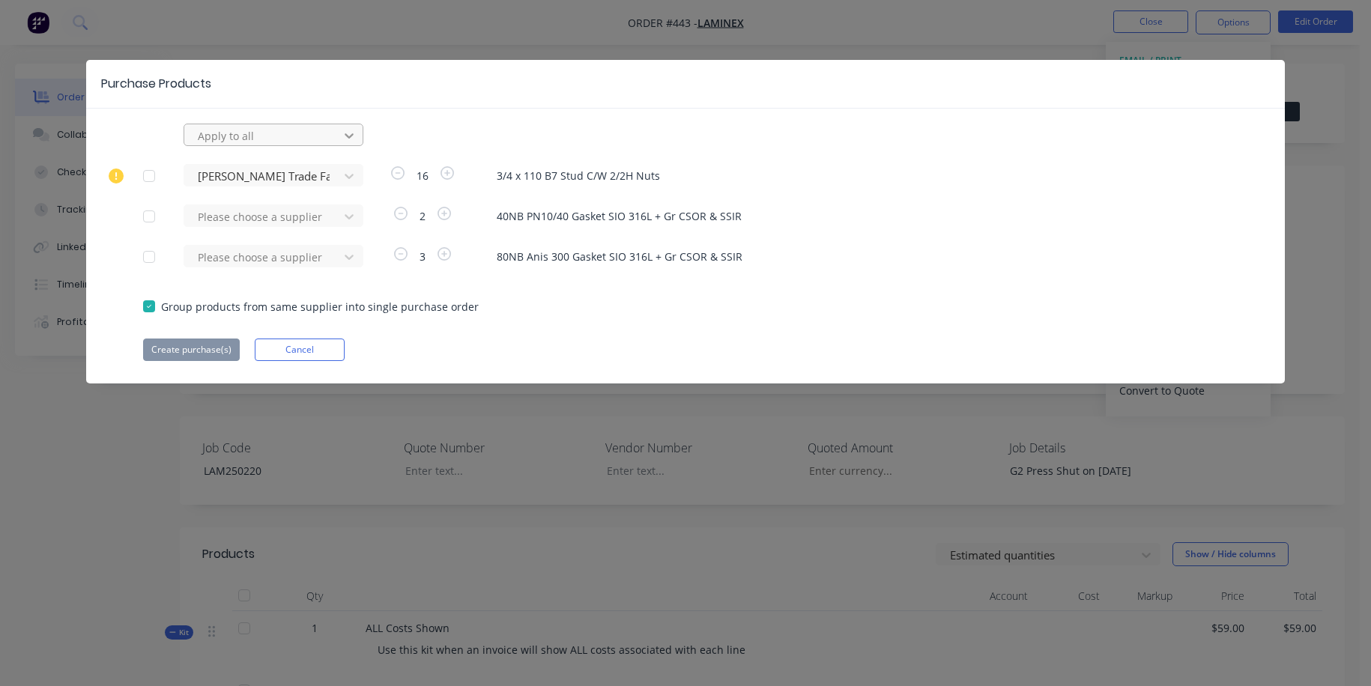
click at [347, 136] on icon at bounding box center [349, 135] width 9 height 5
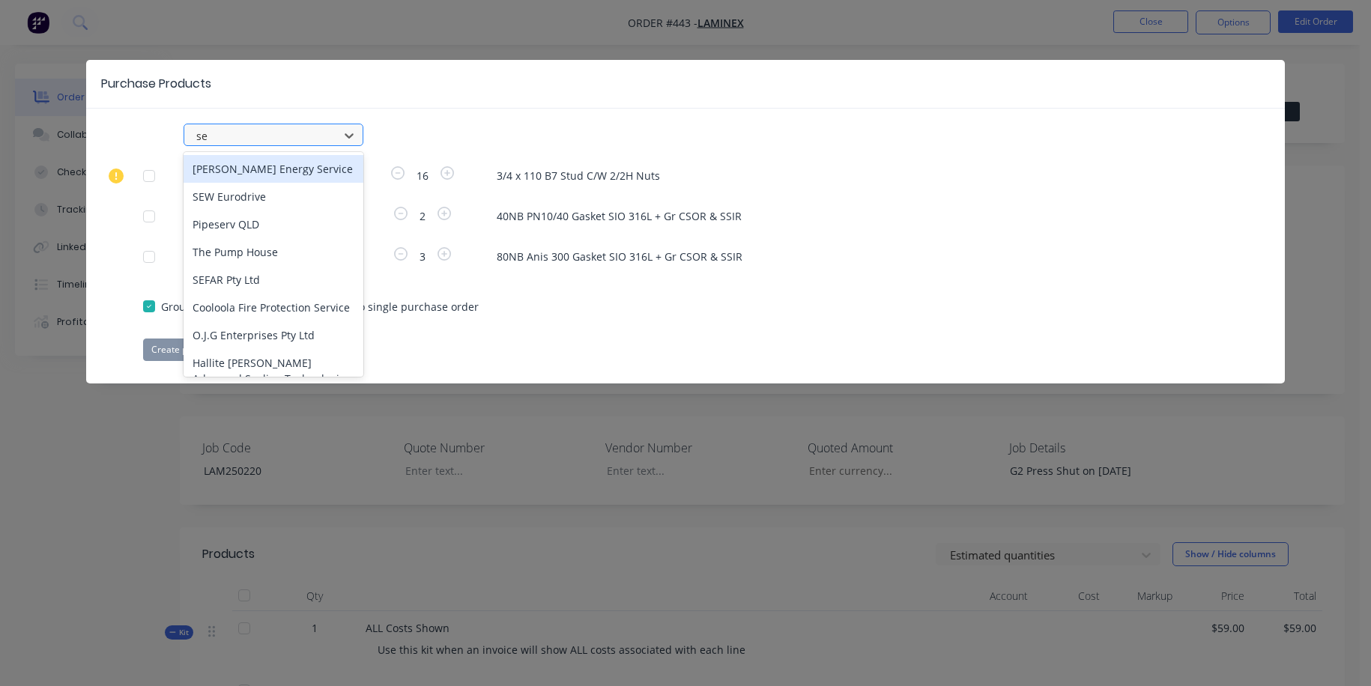
type input "sea"
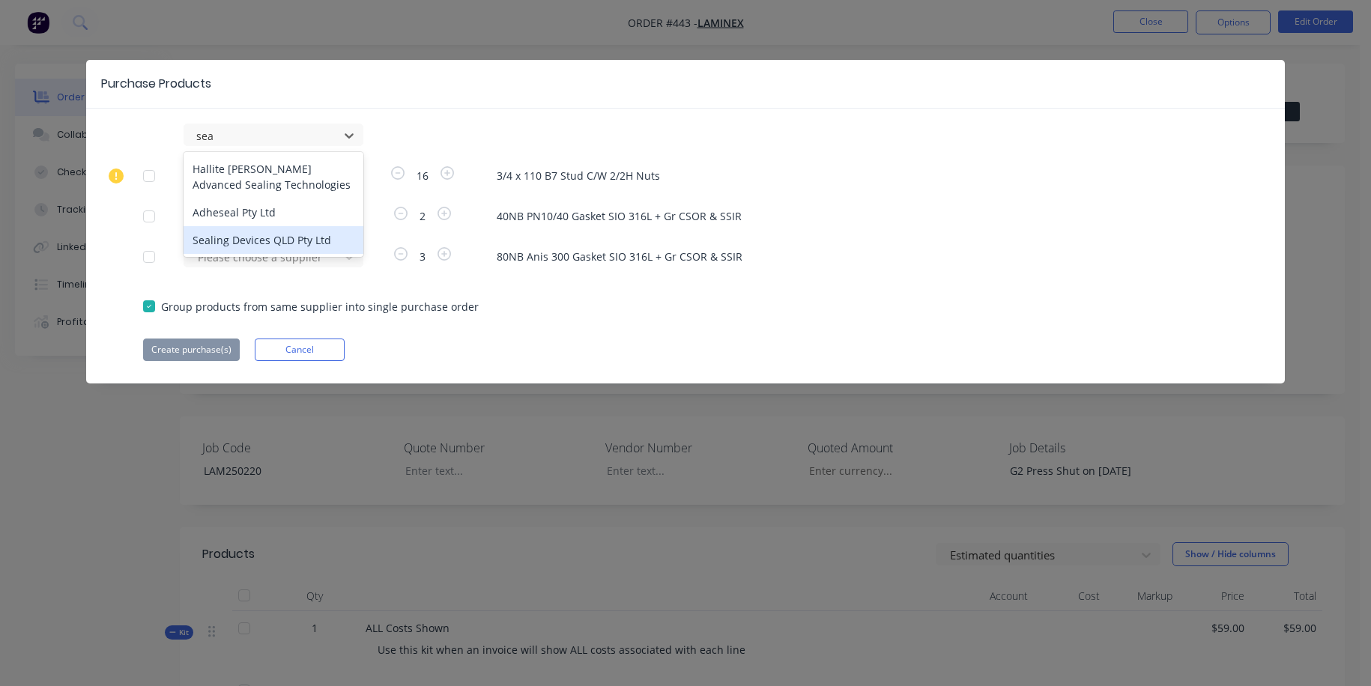
click at [309, 235] on div "Sealing Devices QLD Pty Ltd" at bounding box center [274, 240] width 180 height 28
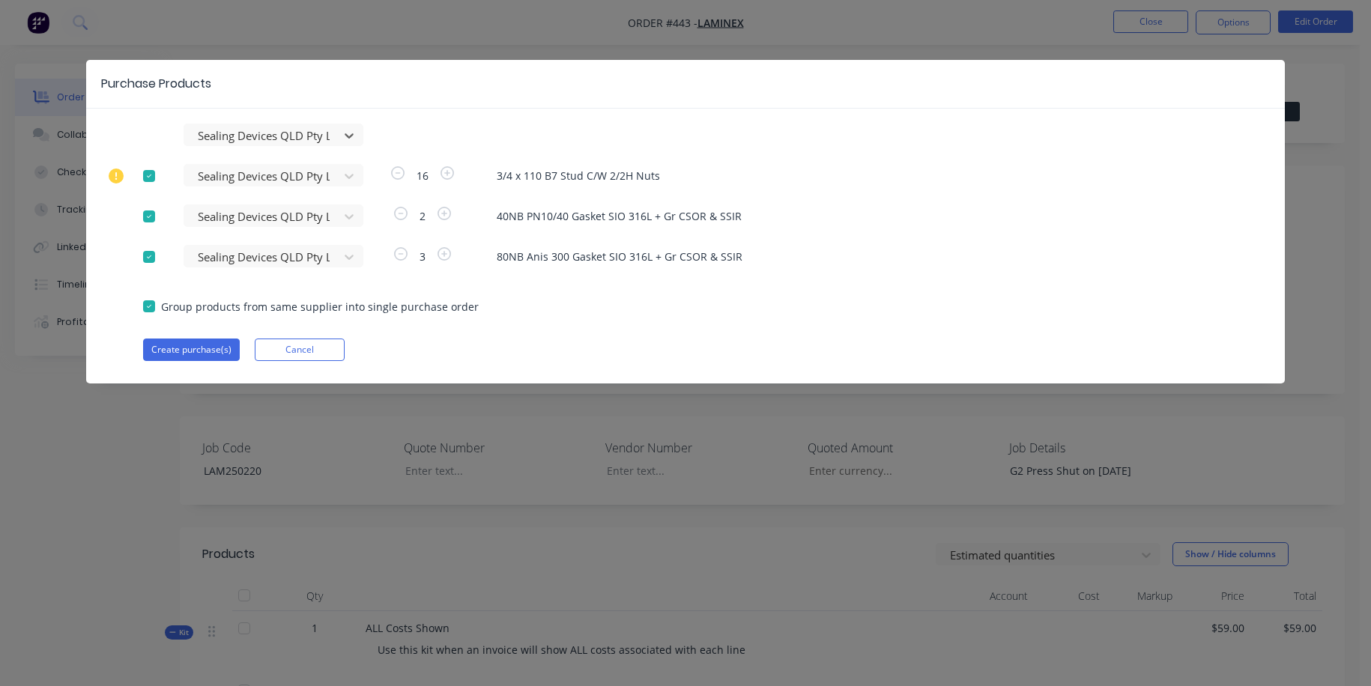
click at [147, 176] on div at bounding box center [149, 176] width 30 height 30
click at [191, 350] on button "Create purchase(s)" at bounding box center [191, 350] width 97 height 22
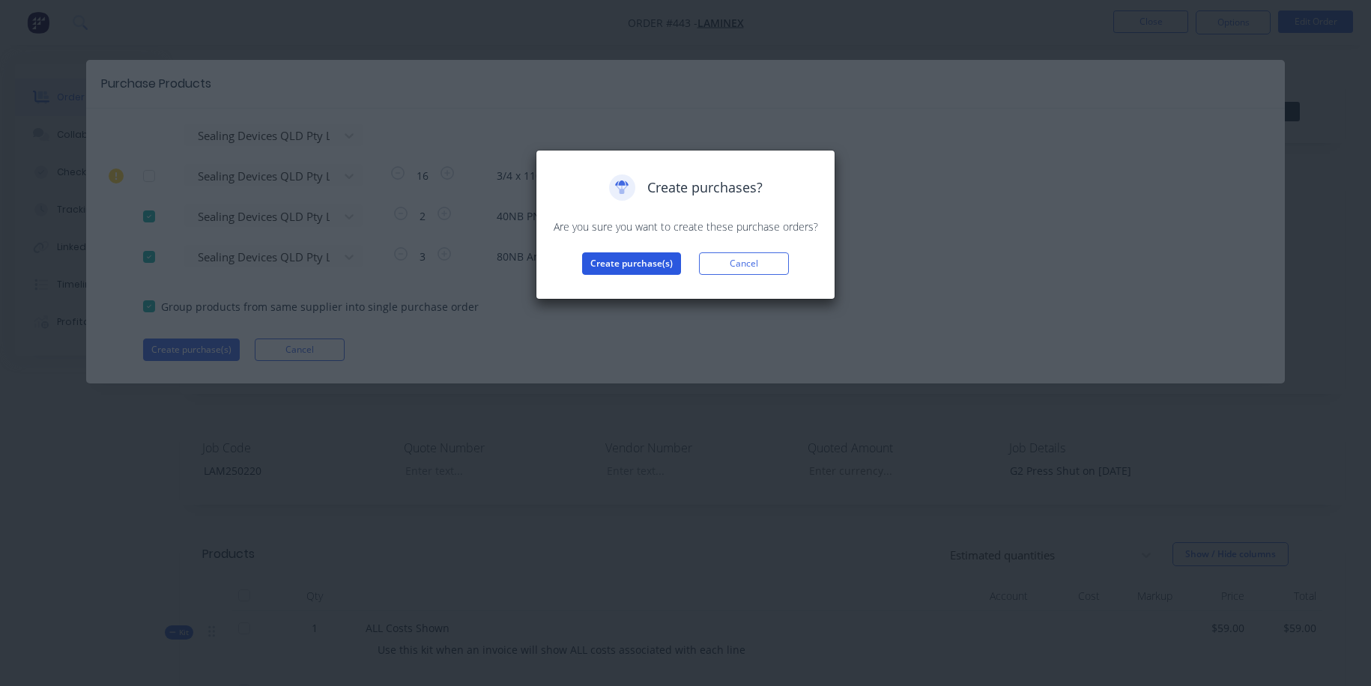
click at [641, 260] on button "Create purchase(s)" at bounding box center [631, 264] width 99 height 22
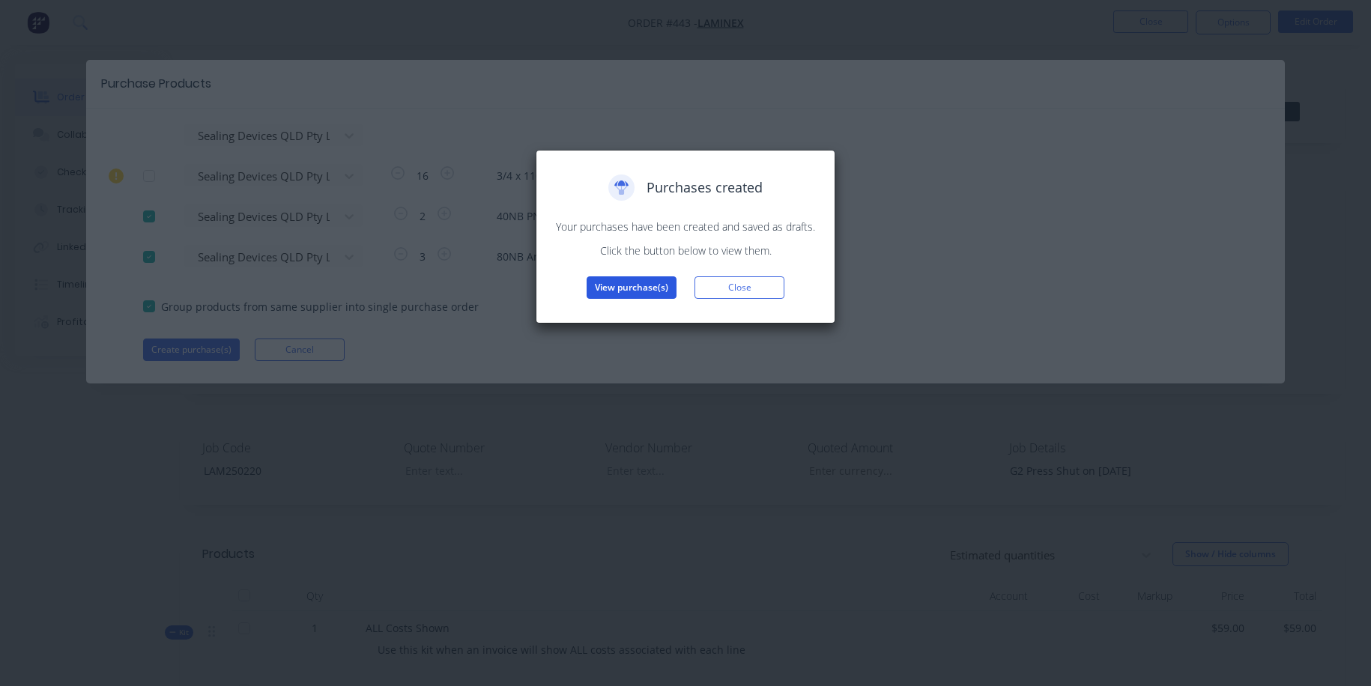
click at [635, 285] on button "View purchase(s)" at bounding box center [632, 287] width 90 height 22
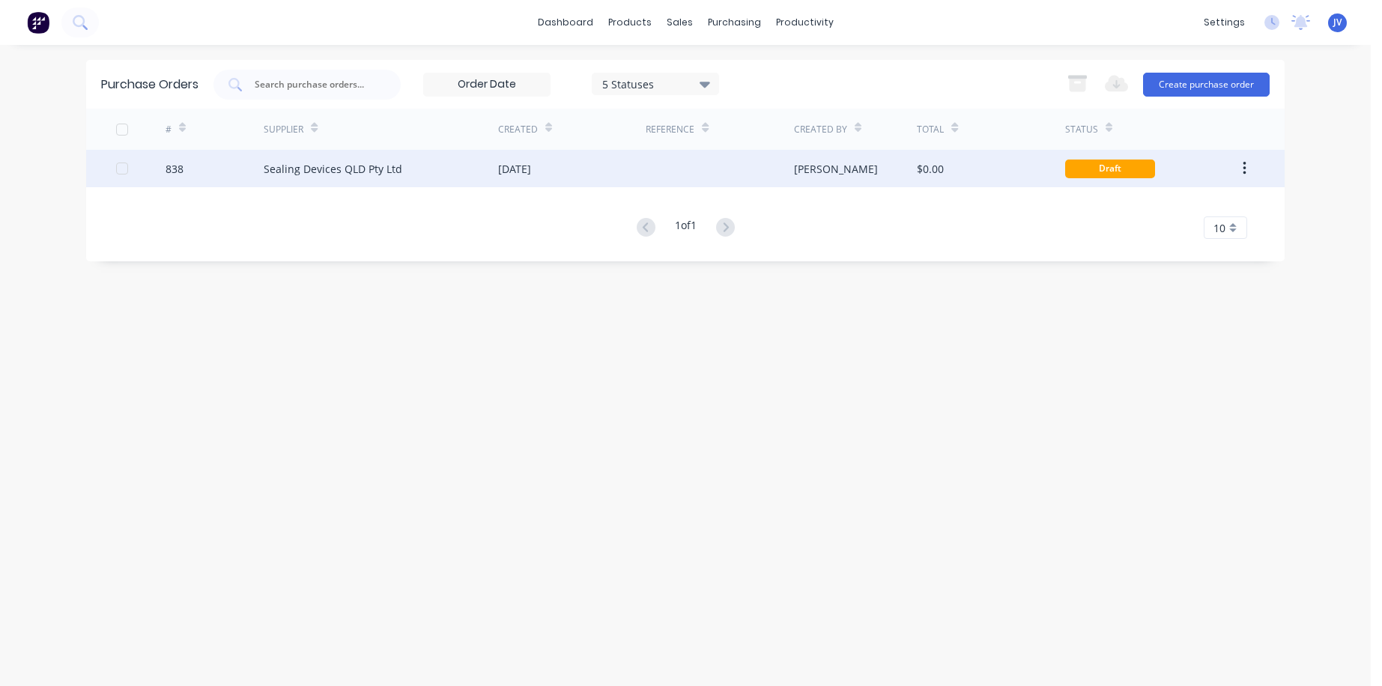
click at [177, 169] on div "838" at bounding box center [175, 169] width 18 height 16
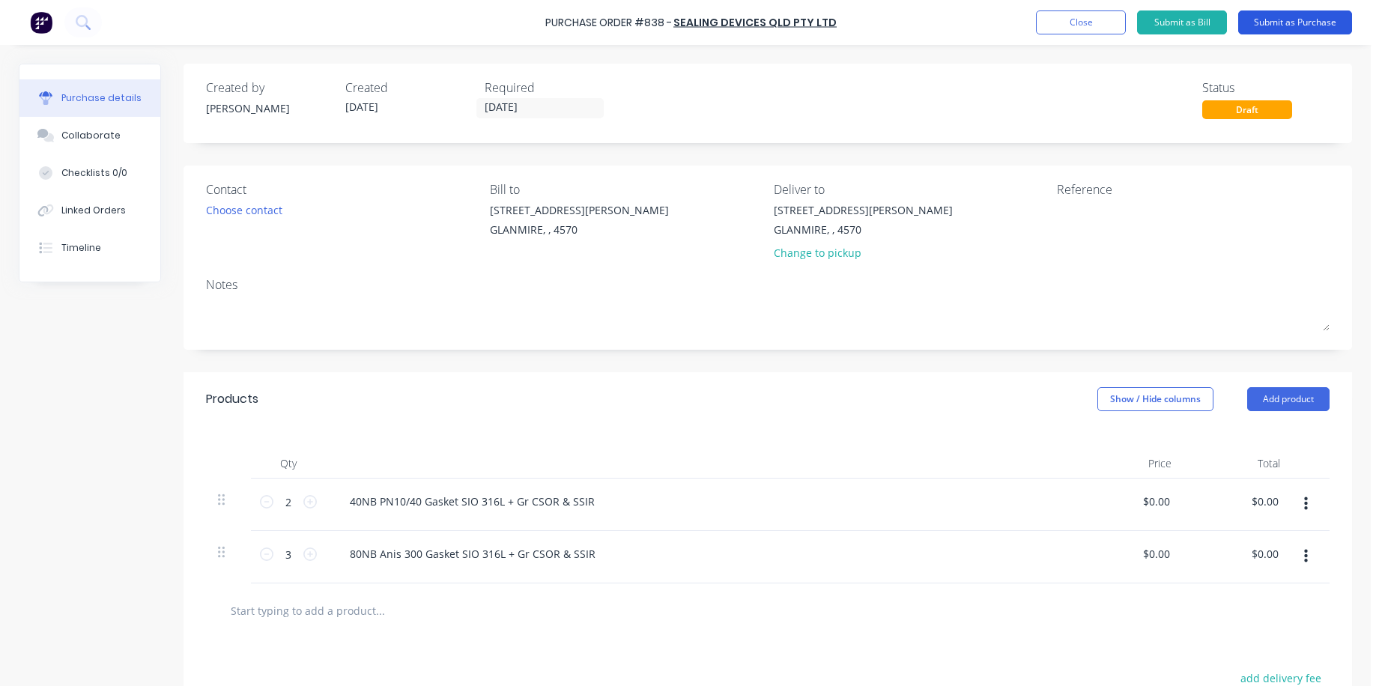
click at [978, 22] on button "Submit as Purchase" at bounding box center [1296, 22] width 114 height 24
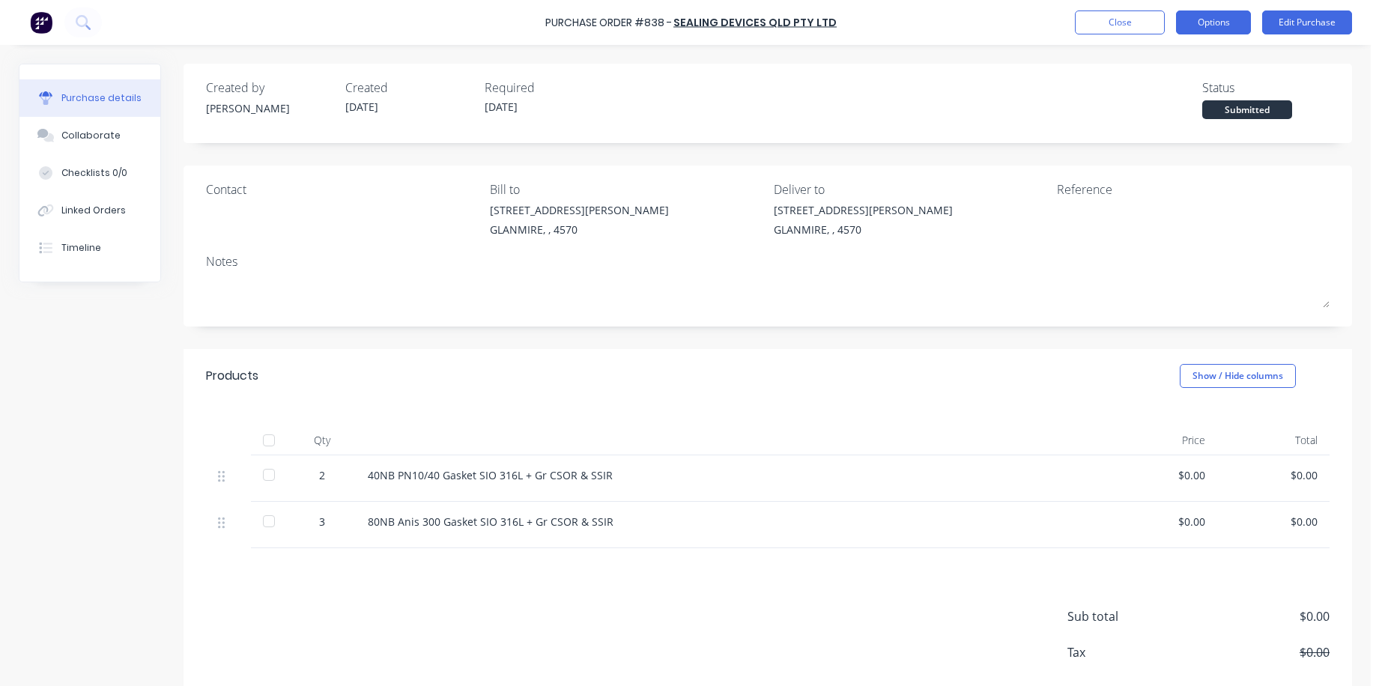
click at [978, 25] on button "Options" at bounding box center [1213, 22] width 75 height 24
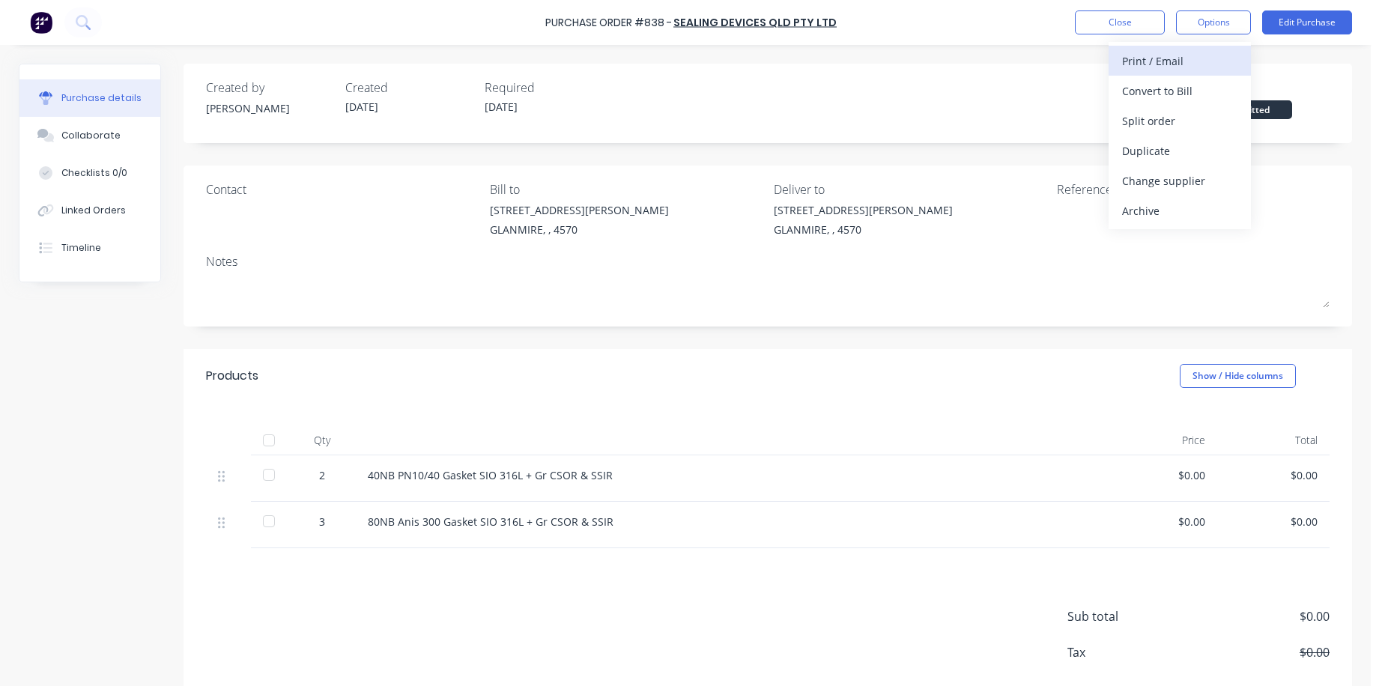
click at [978, 62] on div "Print / Email" at bounding box center [1179, 61] width 115 height 22
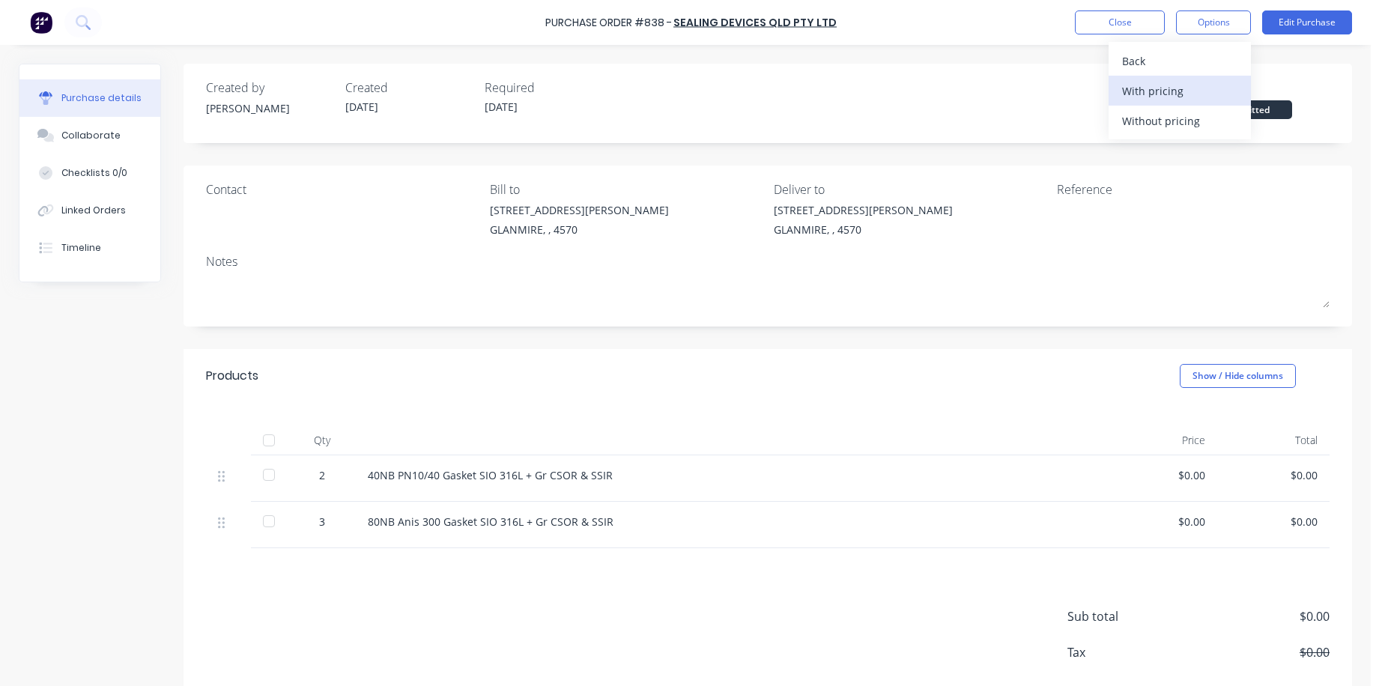
click at [978, 94] on div "With pricing" at bounding box center [1179, 91] width 115 height 22
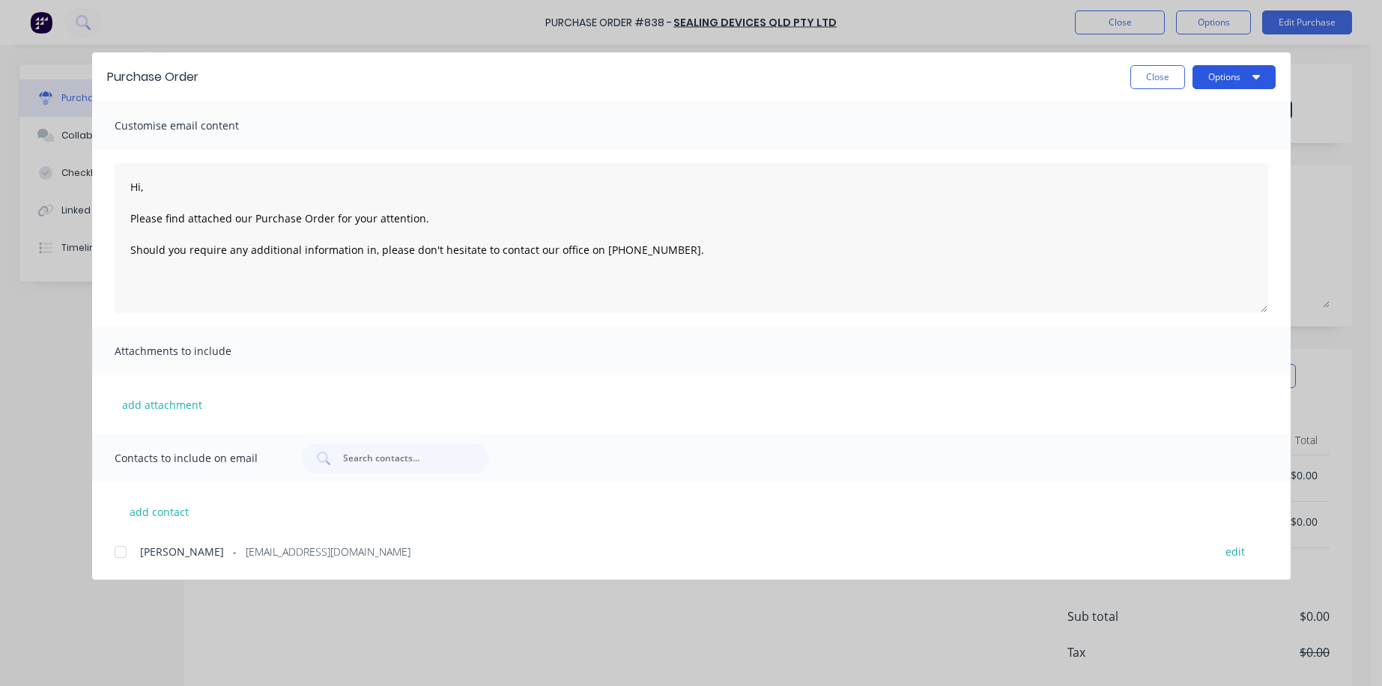
click at [978, 84] on button "Options" at bounding box center [1234, 77] width 83 height 24
click at [978, 145] on div "Print" at bounding box center [1204, 145] width 115 height 22
type textarea "Hi, Please find attached our Purchase Order for your attention. Should you requ…"
click at [978, 76] on button "Close" at bounding box center [1158, 77] width 55 height 24
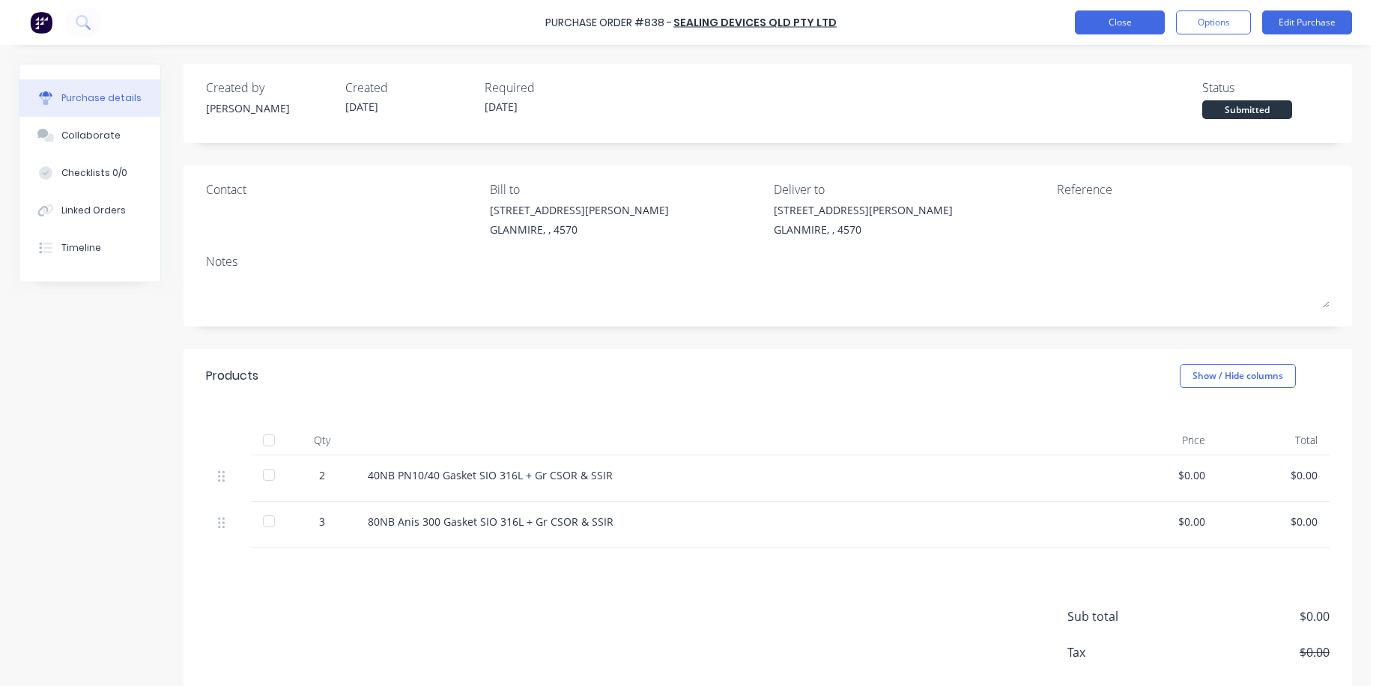
click at [978, 20] on button "Close" at bounding box center [1120, 22] width 90 height 24
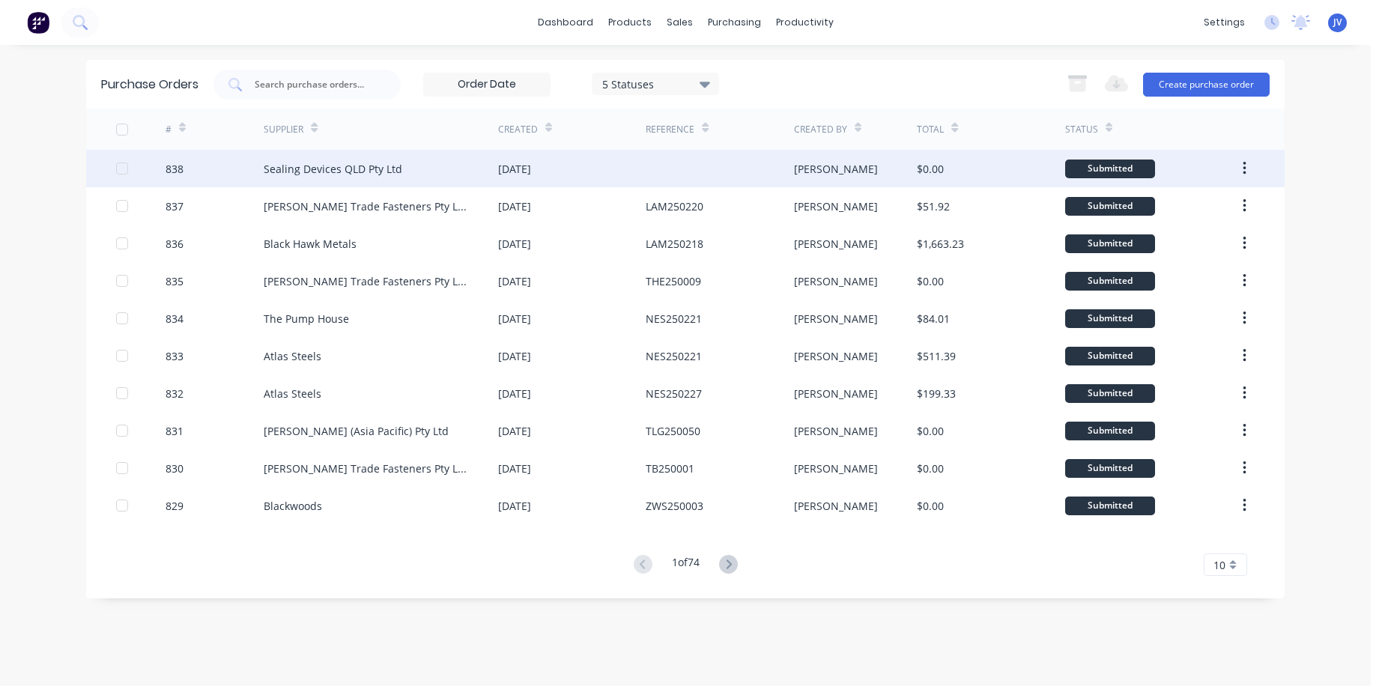
click at [176, 167] on div "838" at bounding box center [175, 169] width 18 height 16
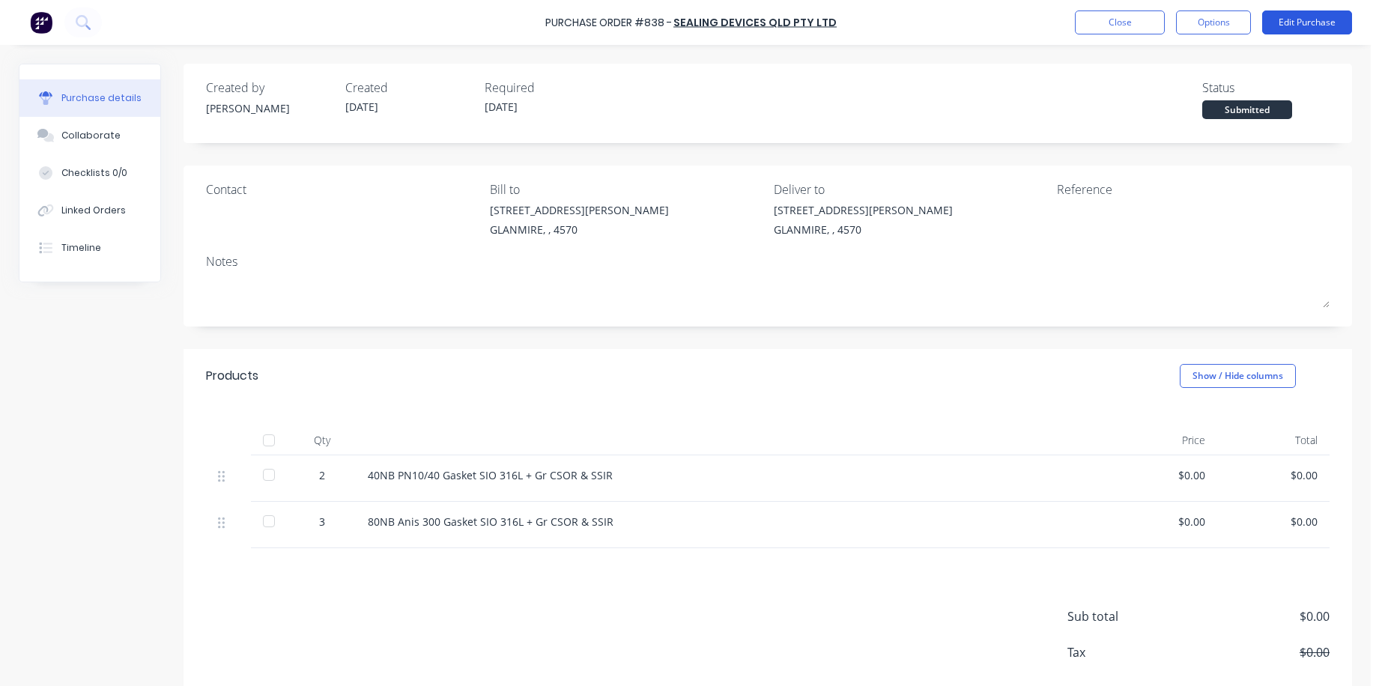
click at [978, 16] on button "Edit Purchase" at bounding box center [1308, 22] width 90 height 24
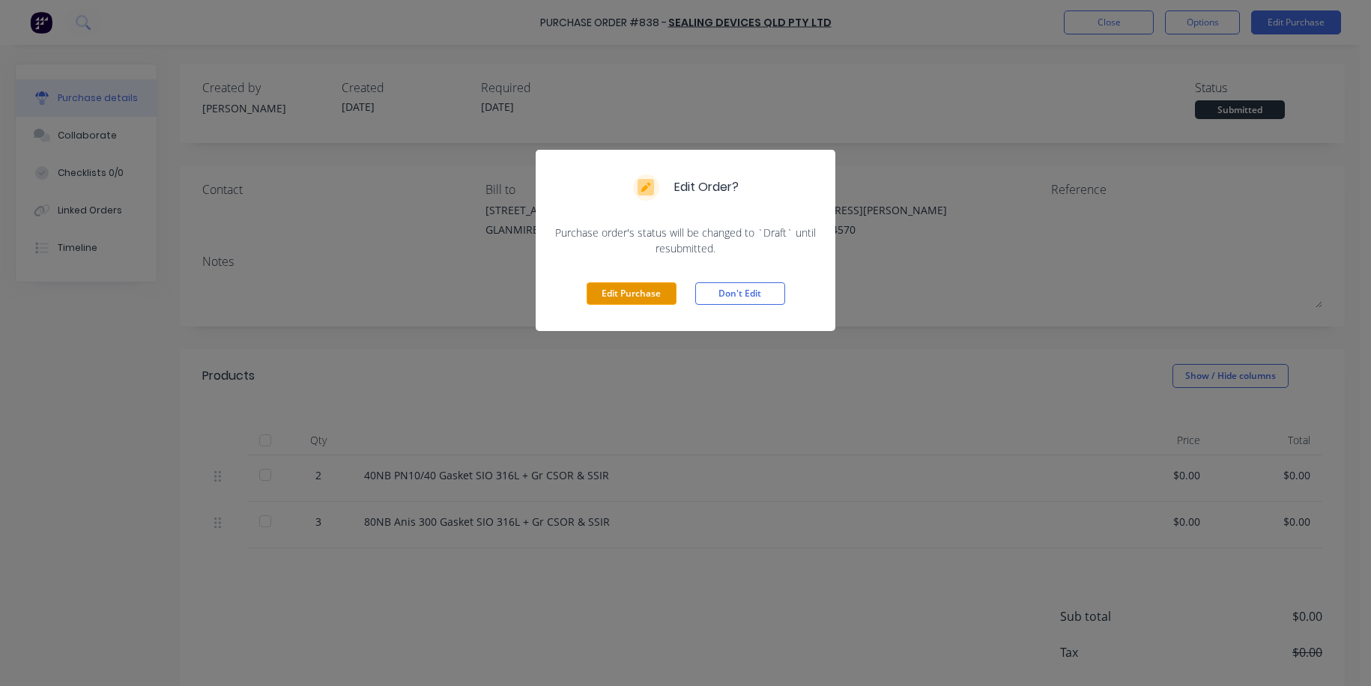
click at [625, 291] on button "Edit Purchase" at bounding box center [632, 293] width 90 height 22
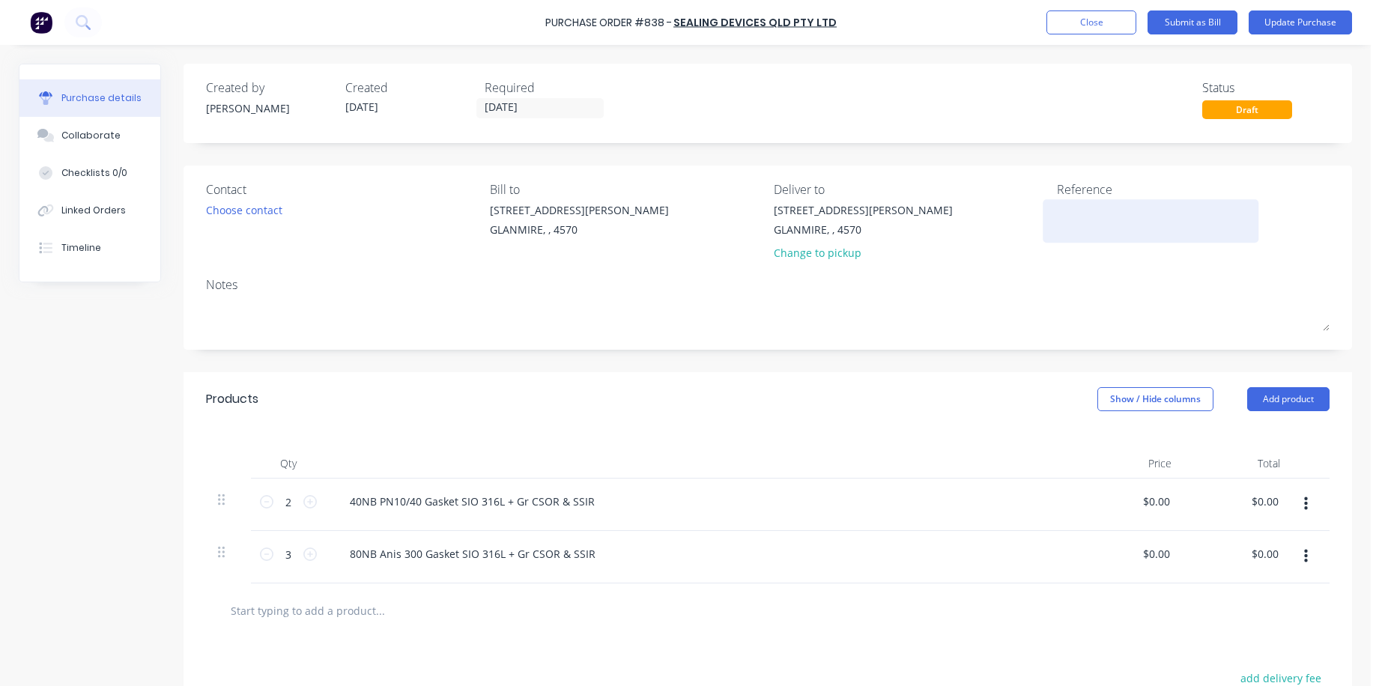
click at [978, 217] on textarea at bounding box center [1150, 219] width 187 height 34
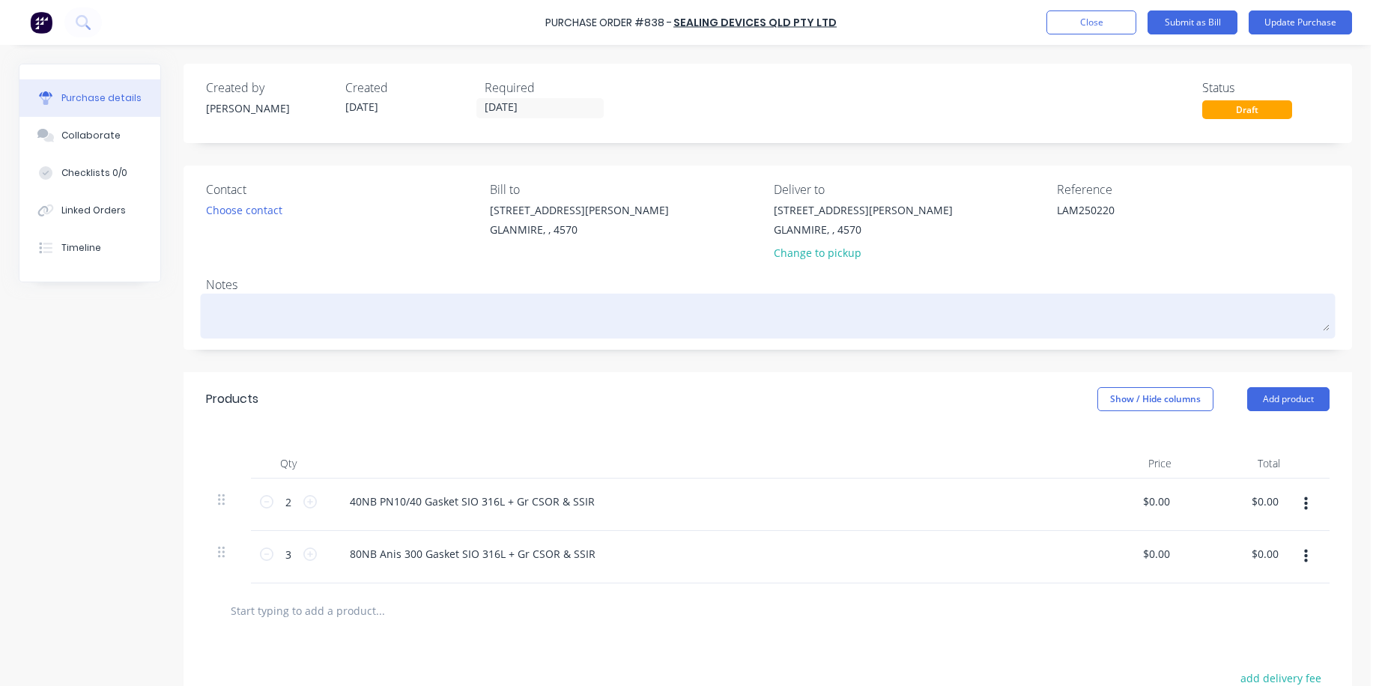
type textarea "LAM250220"
type textarea "x"
type textarea "LAM250220"
click at [210, 307] on textarea at bounding box center [768, 314] width 1124 height 34
type textarea "x"
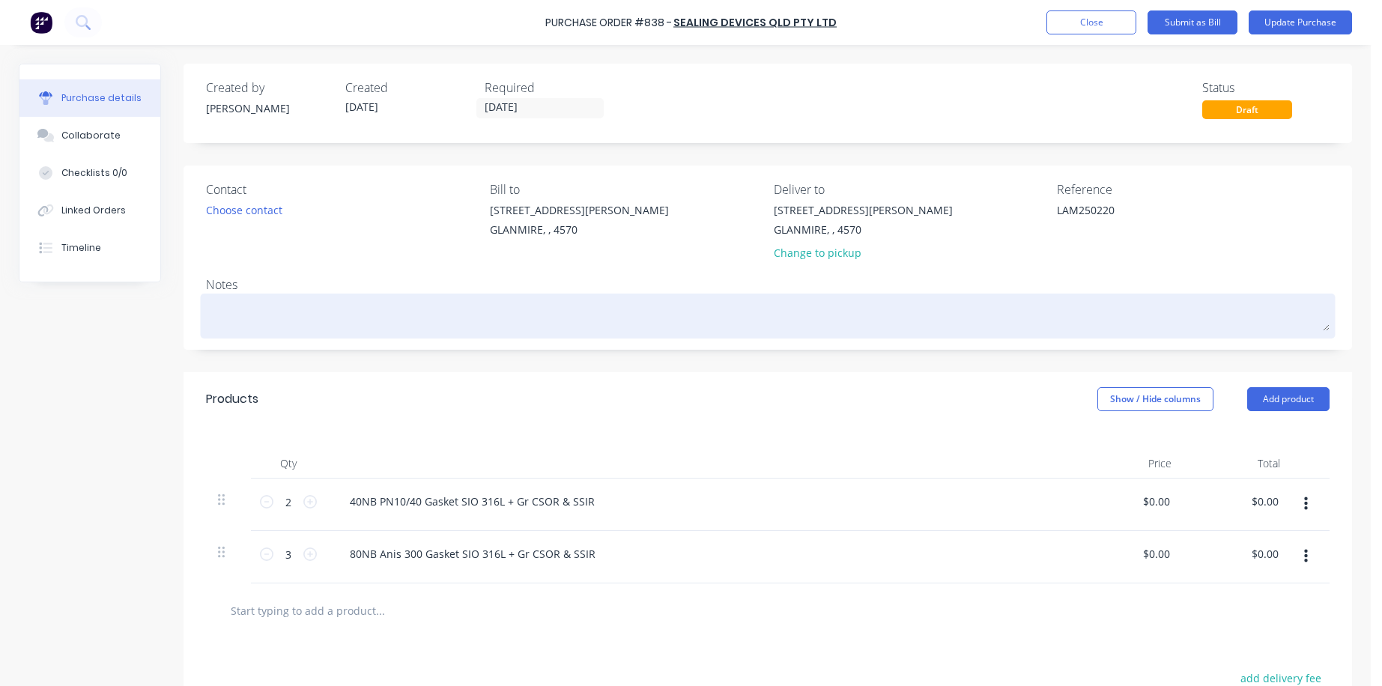
type textarea "L"
type textarea "x"
type textarea "LA"
type textarea "x"
type textarea "[PERSON_NAME]"
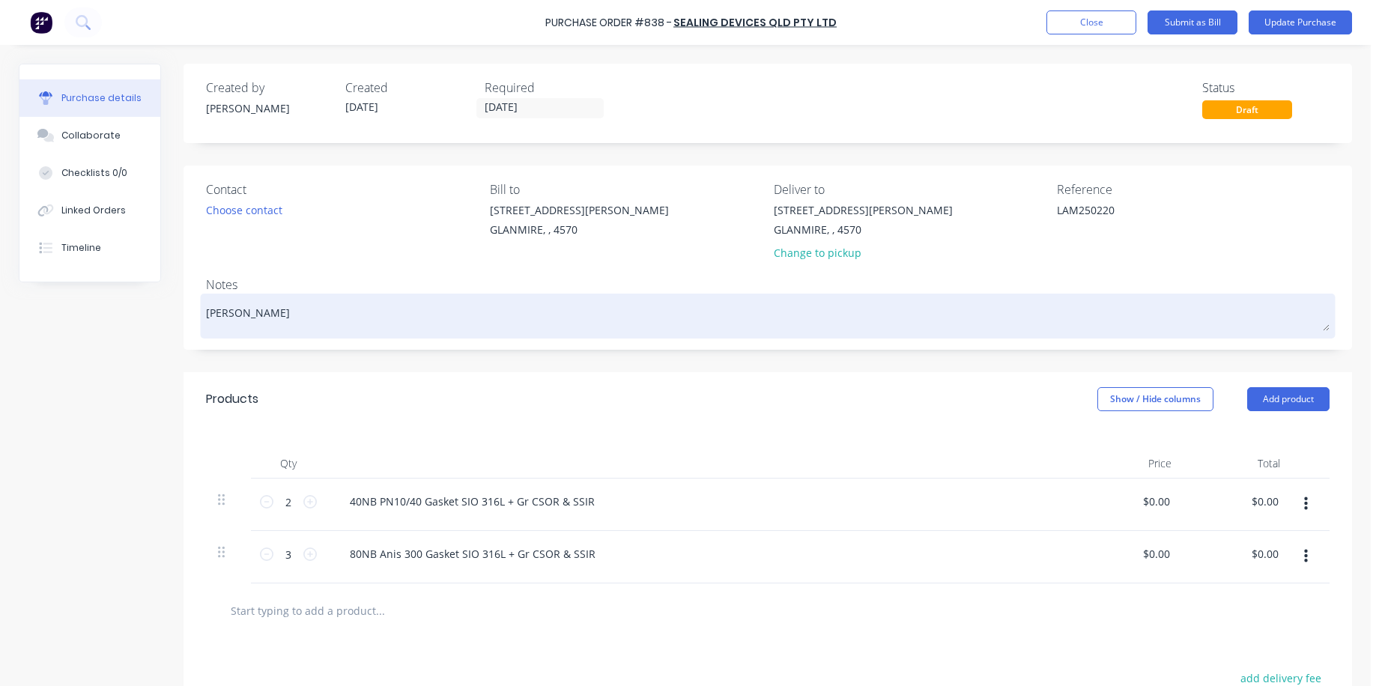
type textarea "x"
type textarea "LAM2"
type textarea "x"
type textarea "LAM25"
type textarea "x"
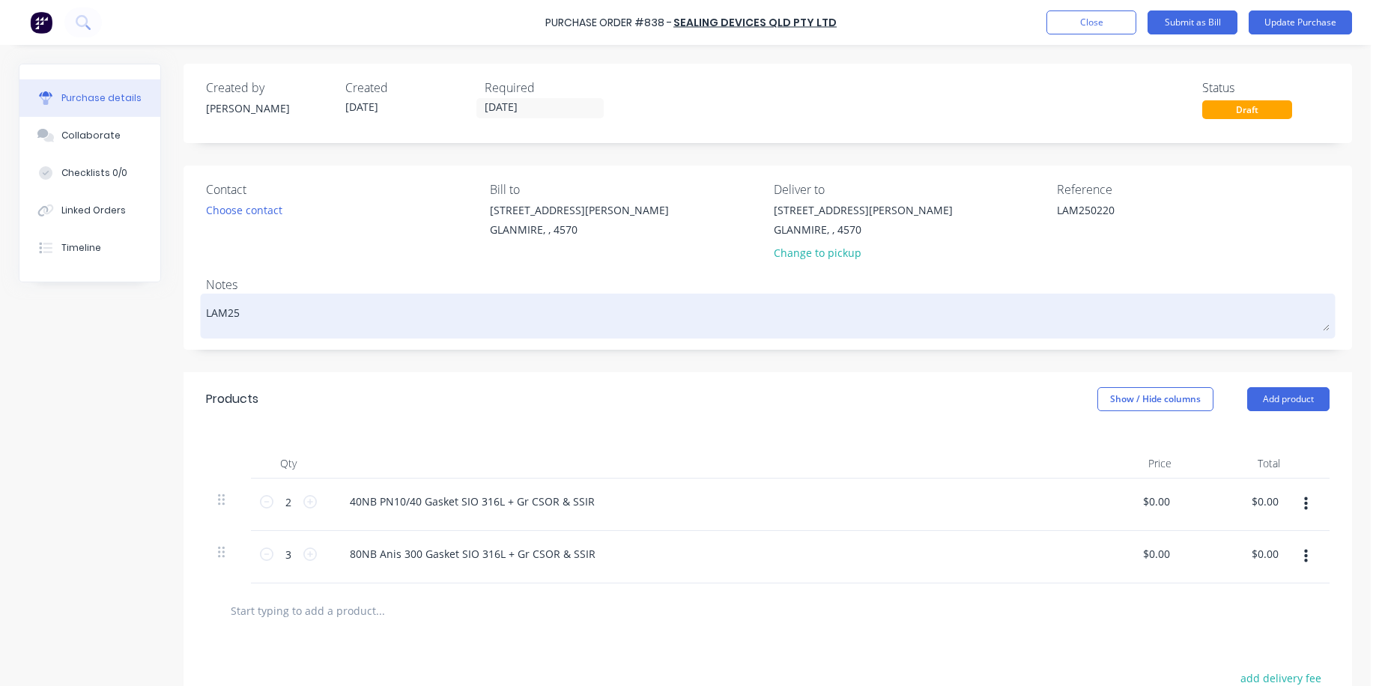
type textarea "LAM250"
type textarea "x"
type textarea "LAM2502"
type textarea "x"
type textarea "LAM25022"
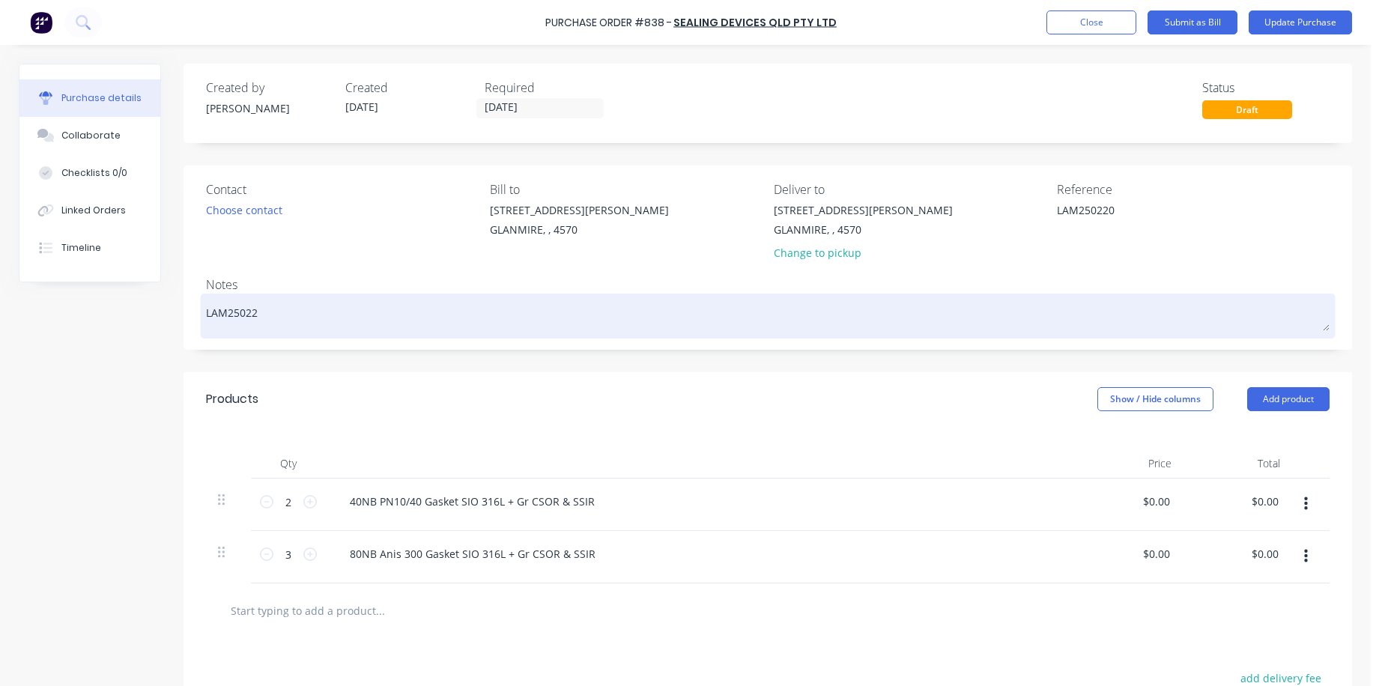
type textarea "x"
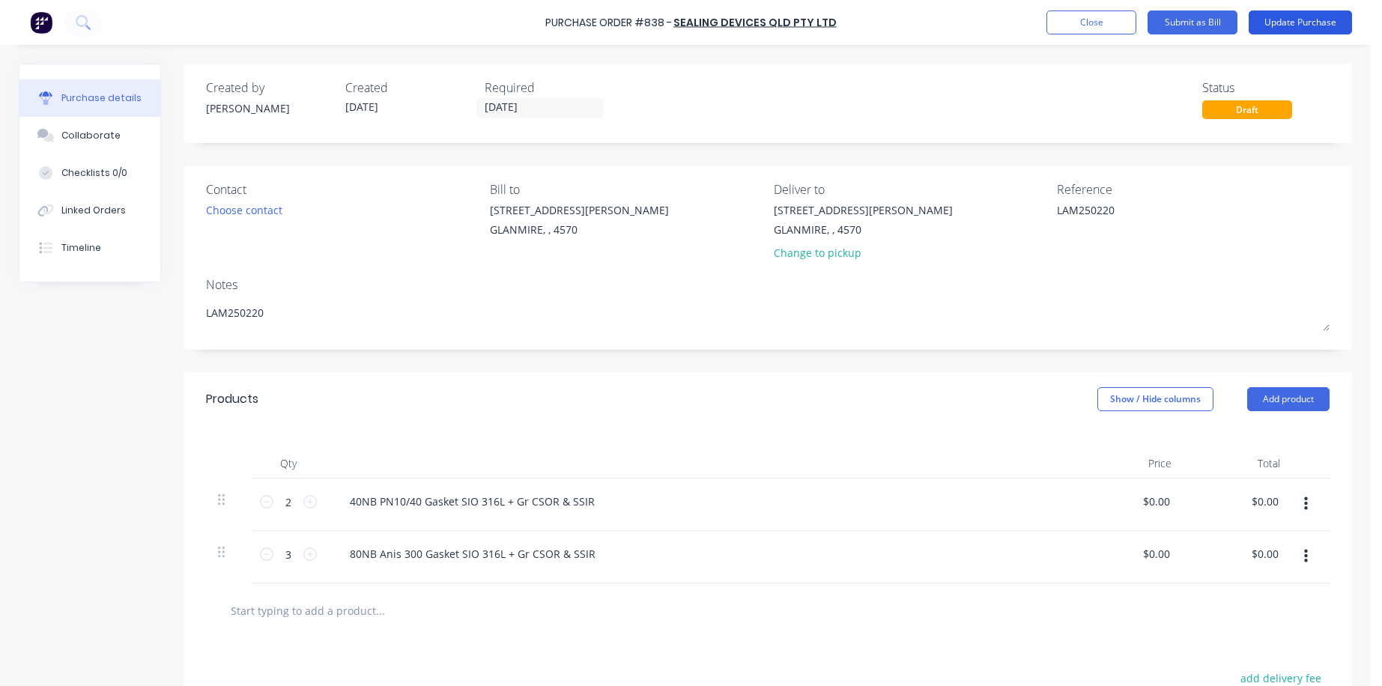
type textarea "LAM250220"
type textarea "x"
type textarea "LAM250220"
click at [978, 26] on button "Update Purchase" at bounding box center [1300, 22] width 103 height 24
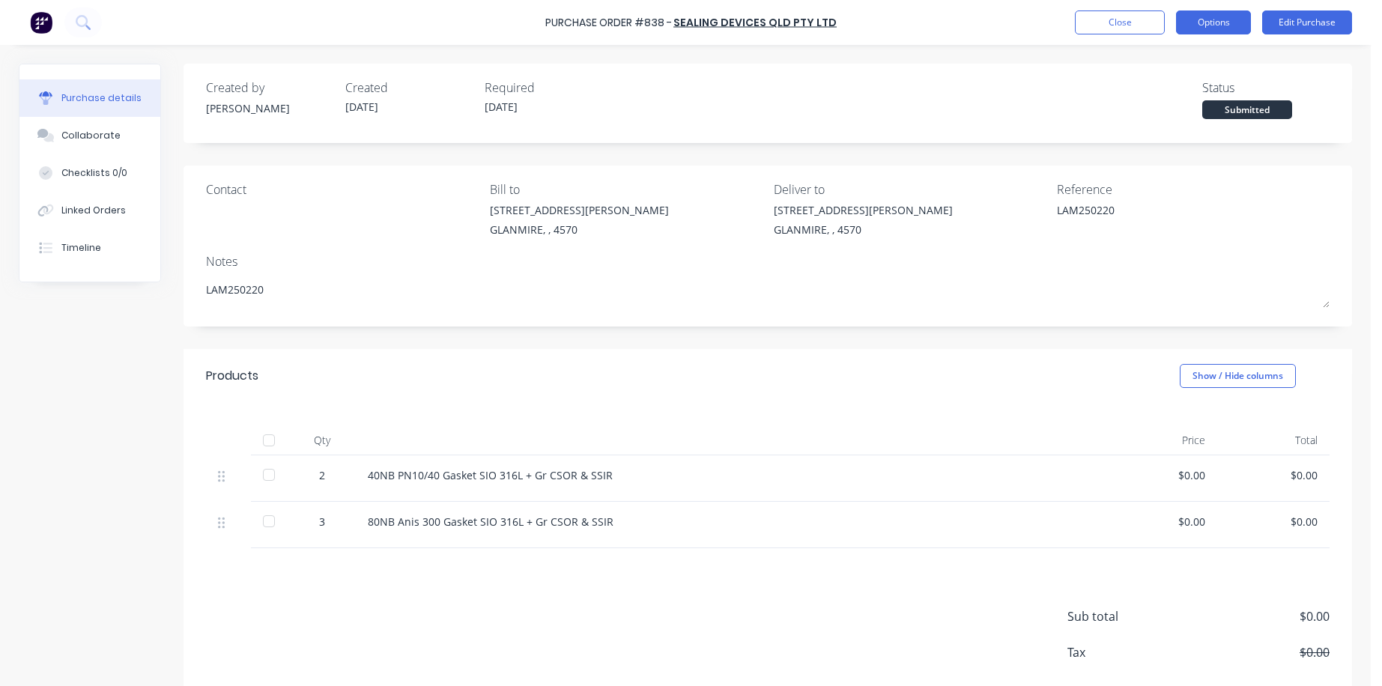
click at [978, 27] on button "Options" at bounding box center [1213, 22] width 75 height 24
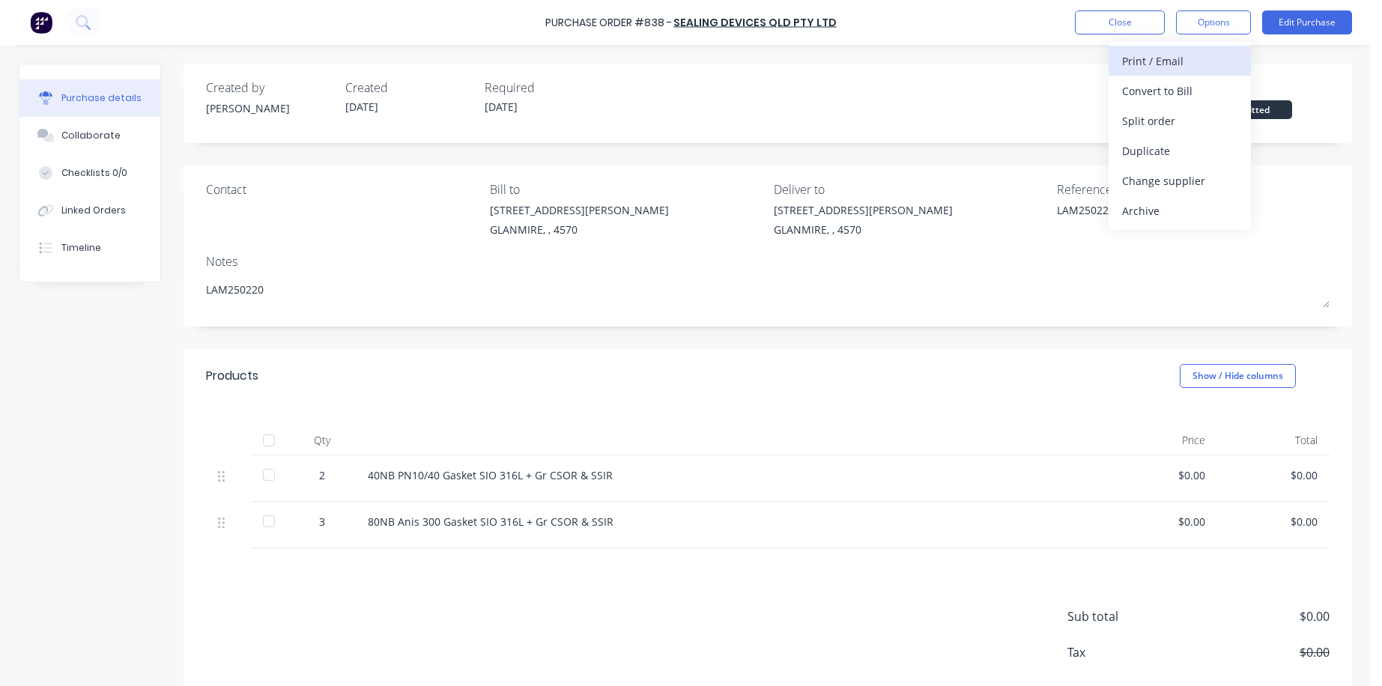
click at [978, 61] on div "Print / Email" at bounding box center [1179, 61] width 115 height 22
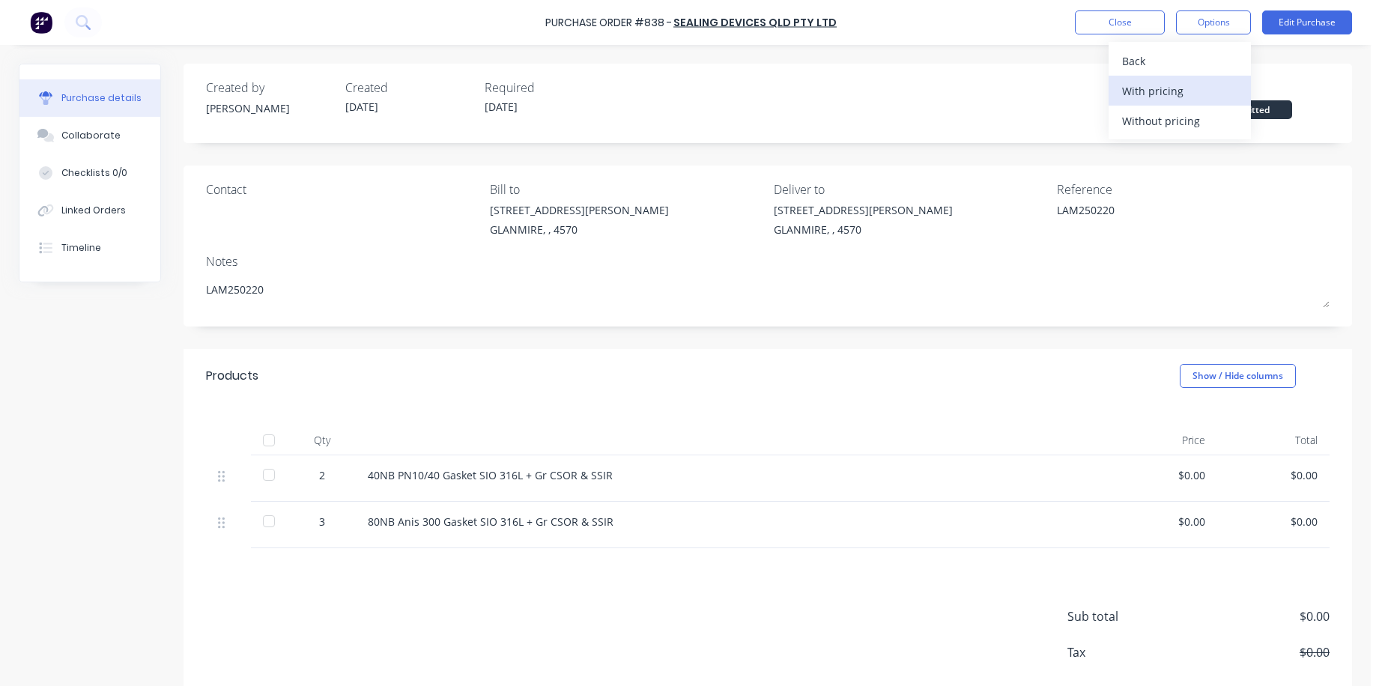
click at [978, 90] on div "With pricing" at bounding box center [1179, 91] width 115 height 22
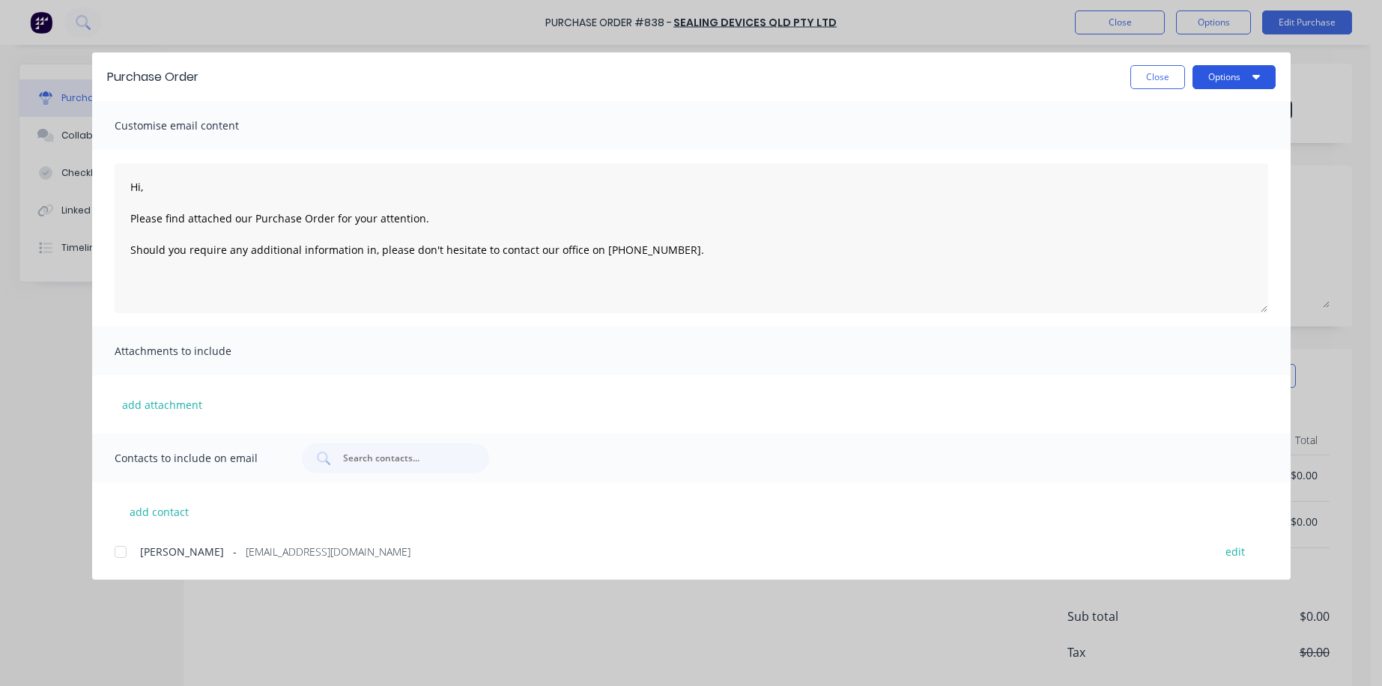
click at [978, 78] on button "Options" at bounding box center [1234, 77] width 83 height 24
click at [978, 139] on div "Print" at bounding box center [1204, 145] width 115 height 22
type textarea "x"
type textarea "Hi, Please find attached our Purchase Order for your attention. Should you requ…"
type textarea "x"
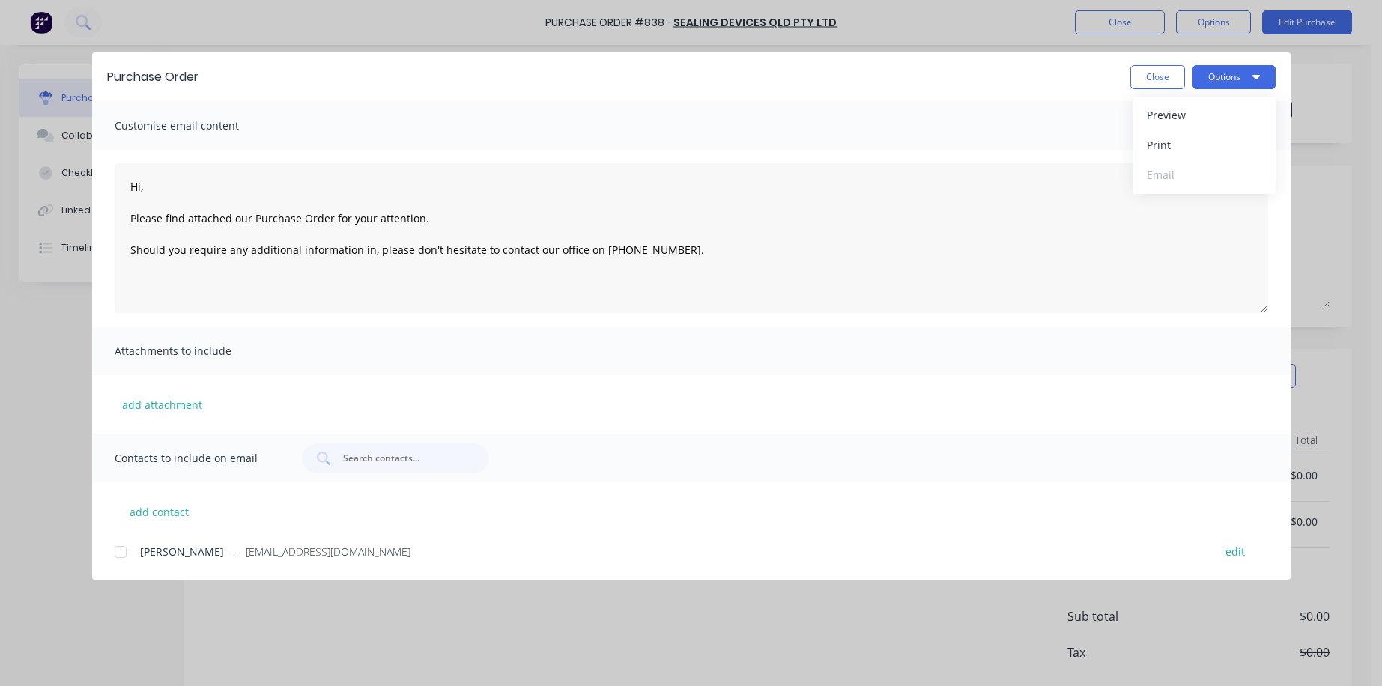
type textarea "Hi, Please find attached our Purchase Order for your attention. Should you requ…"
click at [978, 70] on button "Close" at bounding box center [1158, 77] width 55 height 24
type textarea "x"
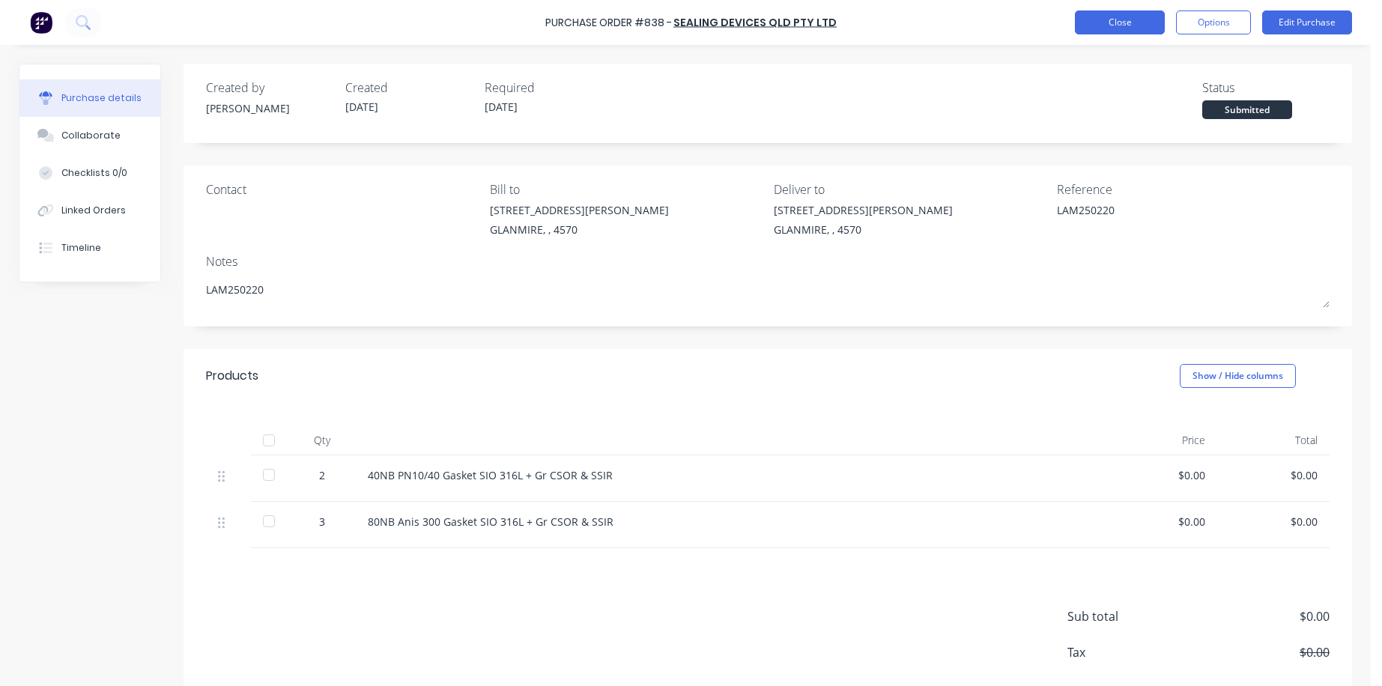
click at [978, 20] on button "Close" at bounding box center [1120, 22] width 90 height 24
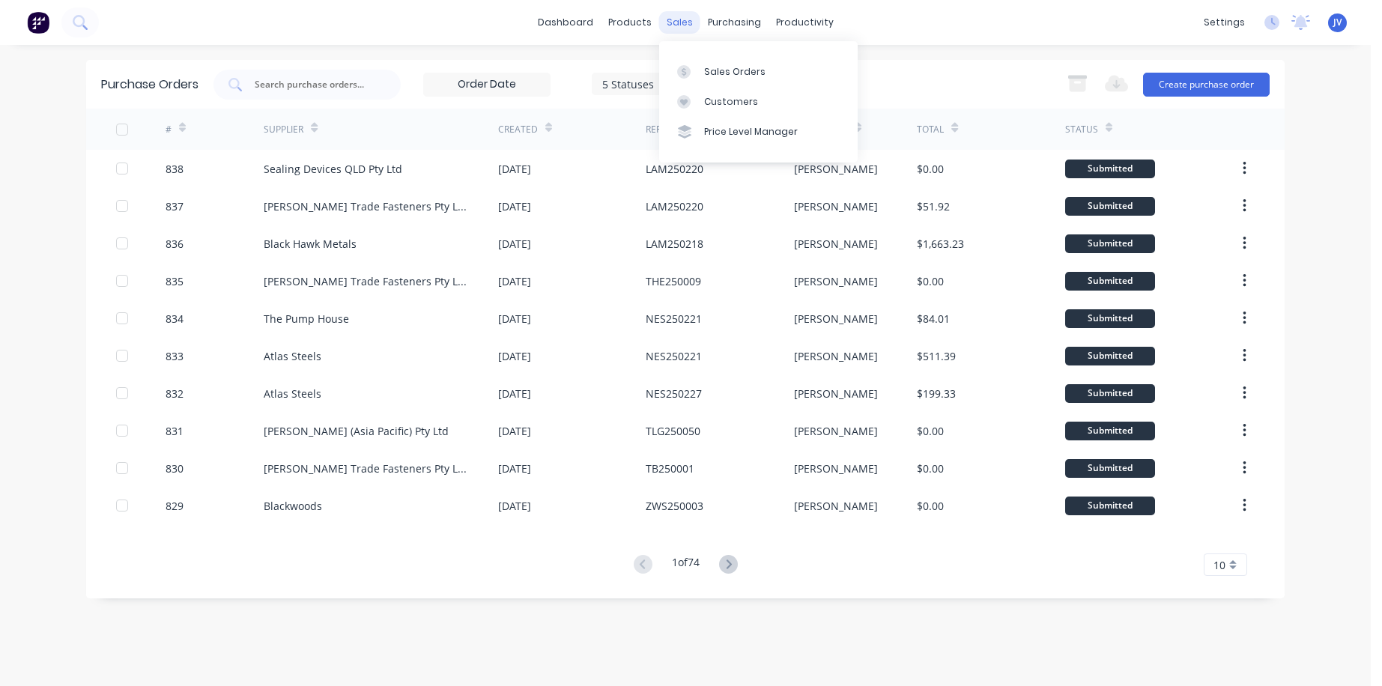
click at [683, 22] on div "sales" at bounding box center [679, 22] width 41 height 22
click at [719, 70] on div "Sales Orders" at bounding box center [734, 71] width 61 height 13
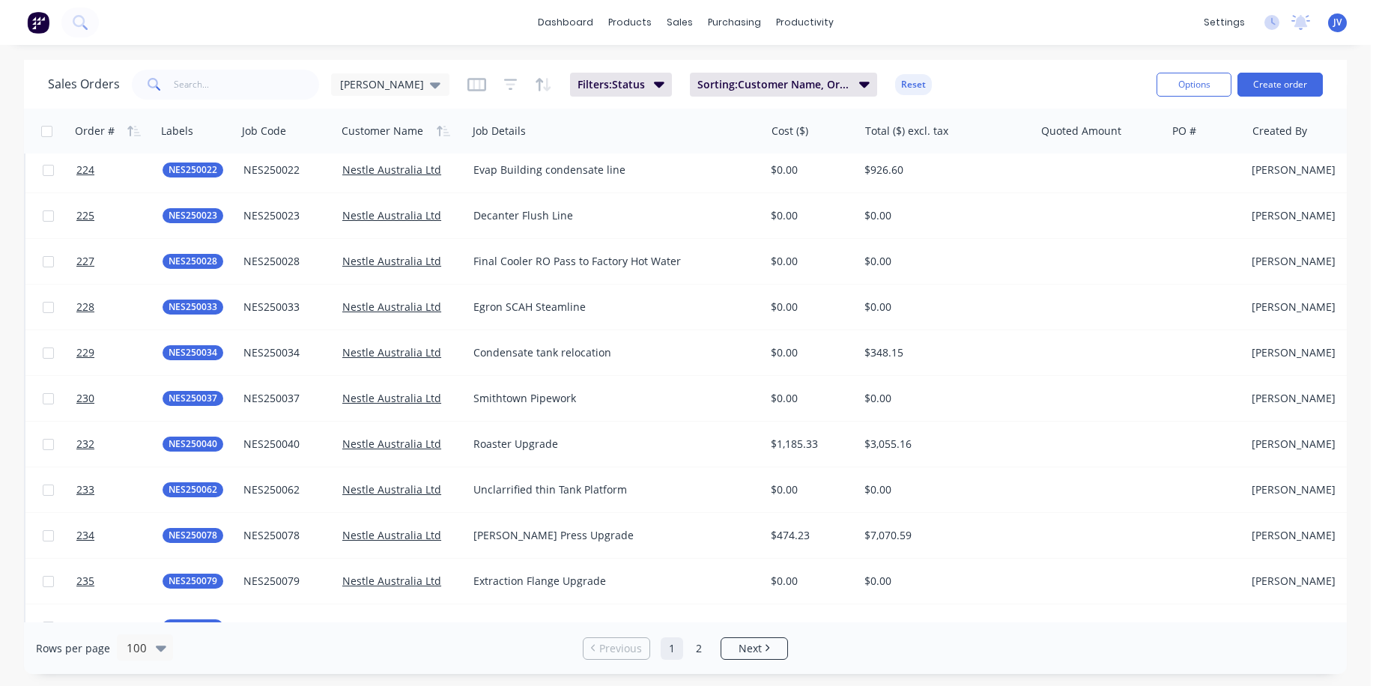
scroll to position [4109, 0]
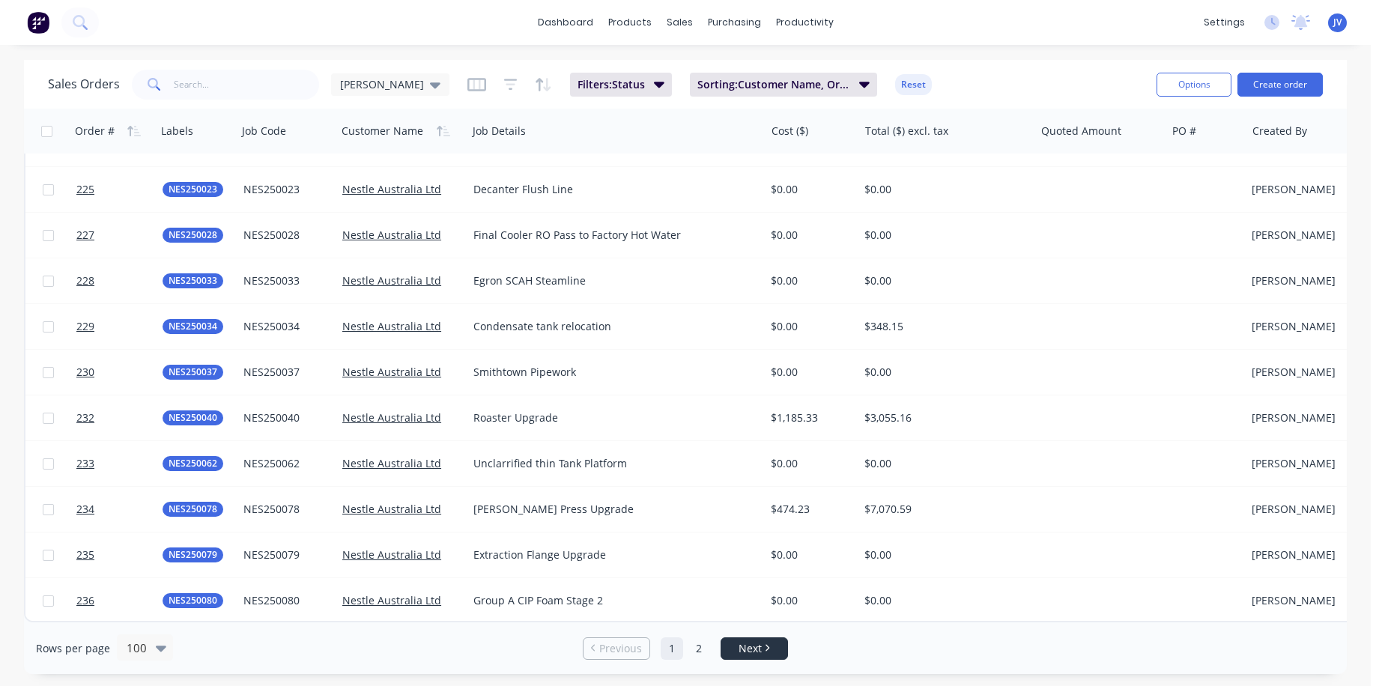
click at [766, 648] on icon "Next page" at bounding box center [767, 647] width 4 height 7
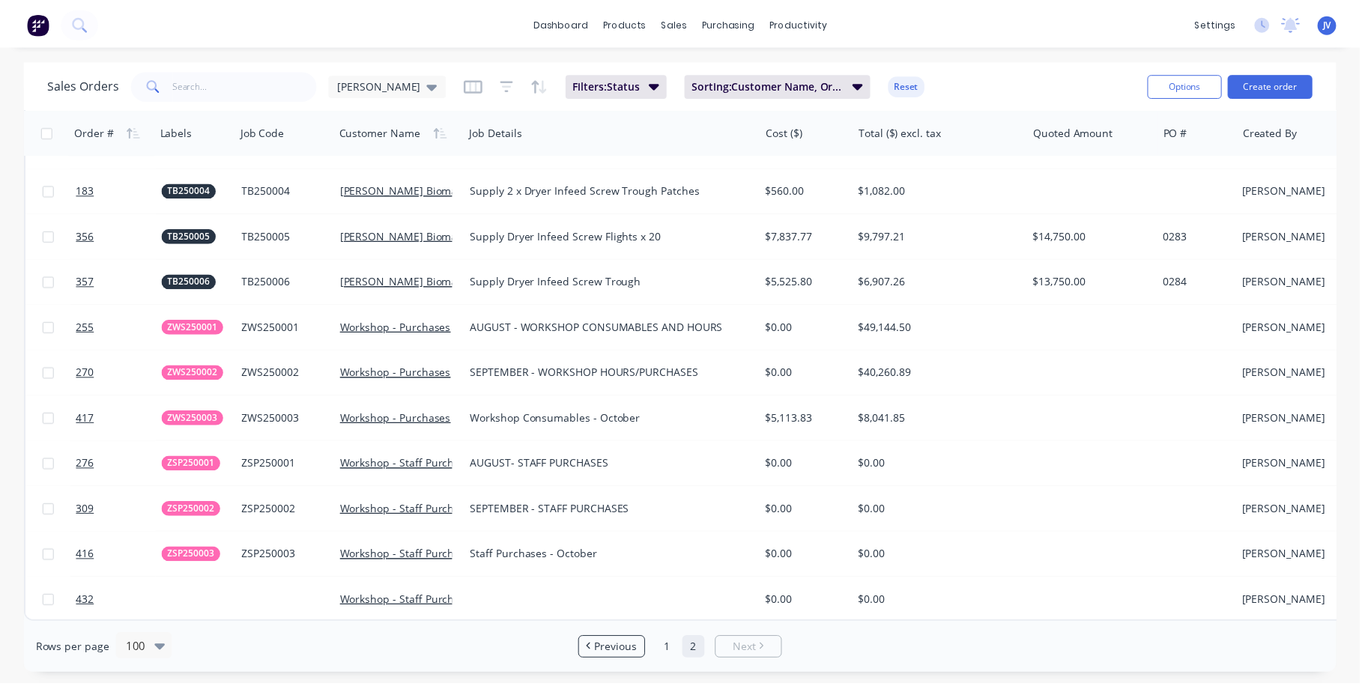
scroll to position [1549, 0]
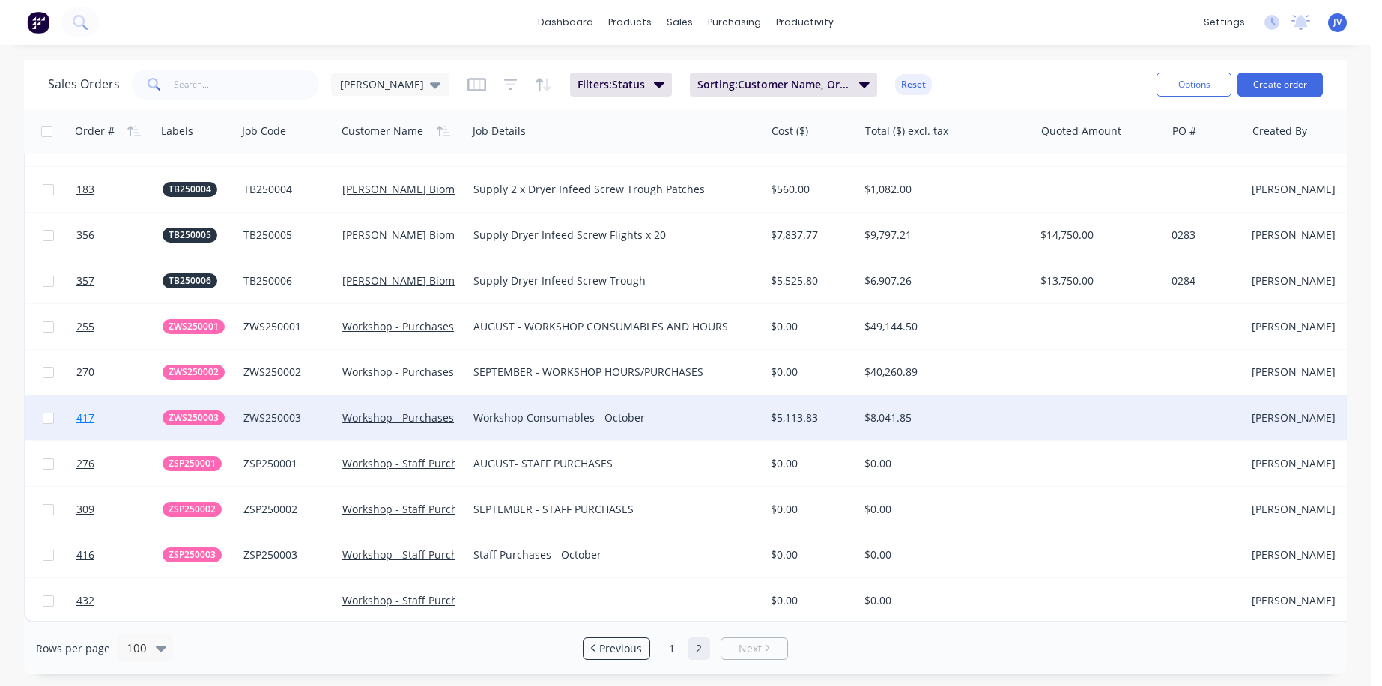
click at [82, 411] on span "417" at bounding box center [85, 418] width 18 height 15
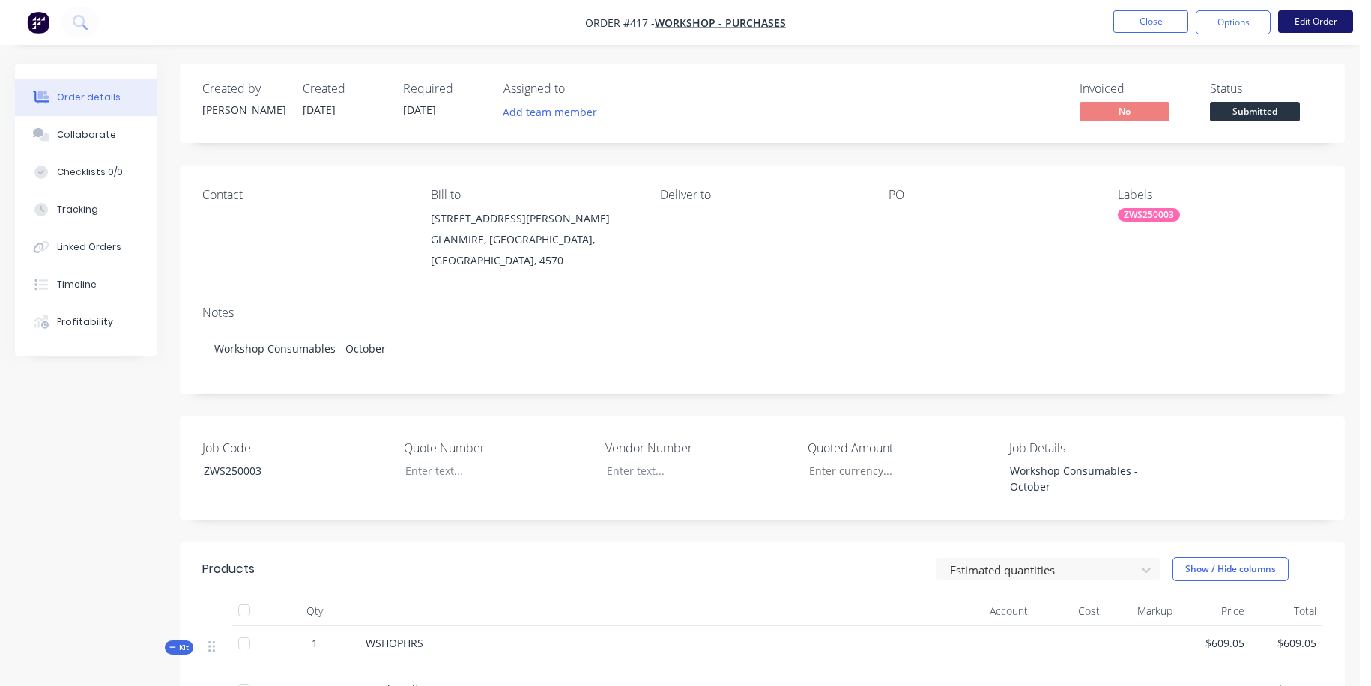
click at [978, 22] on button "Edit Order" at bounding box center [1315, 21] width 75 height 22
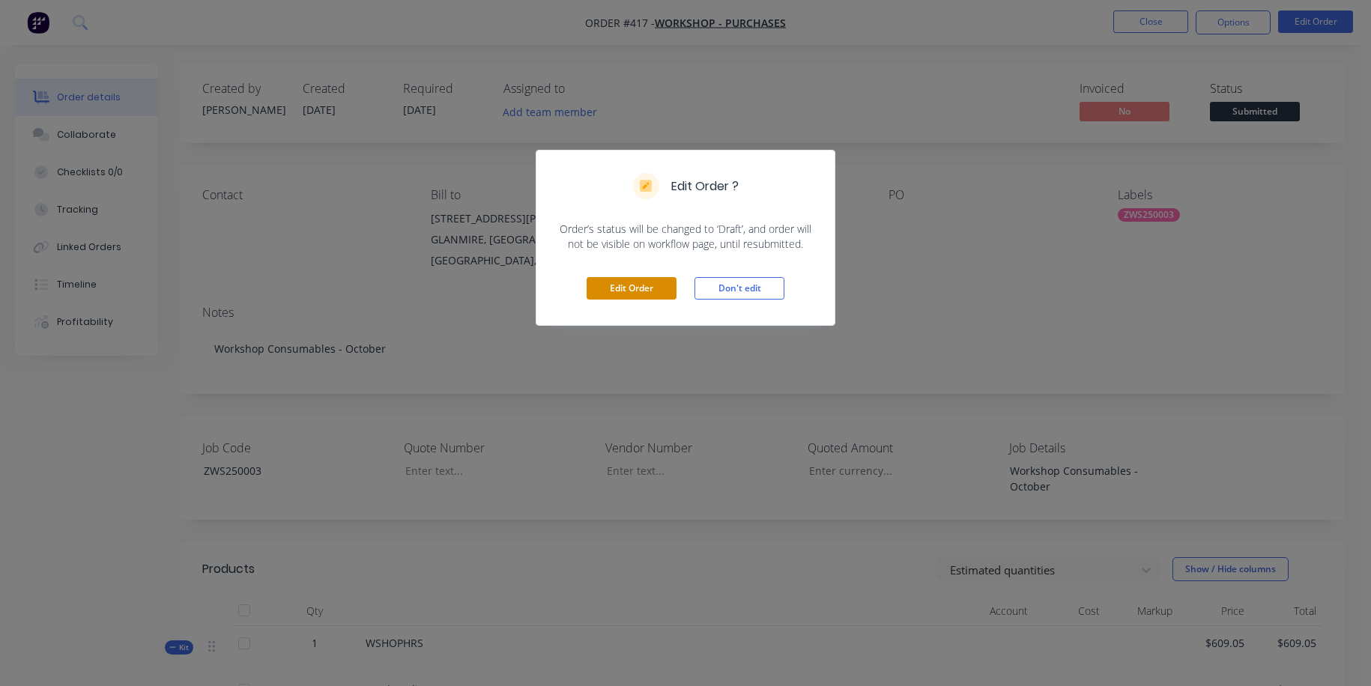
click at [644, 289] on button "Edit Order" at bounding box center [632, 288] width 90 height 22
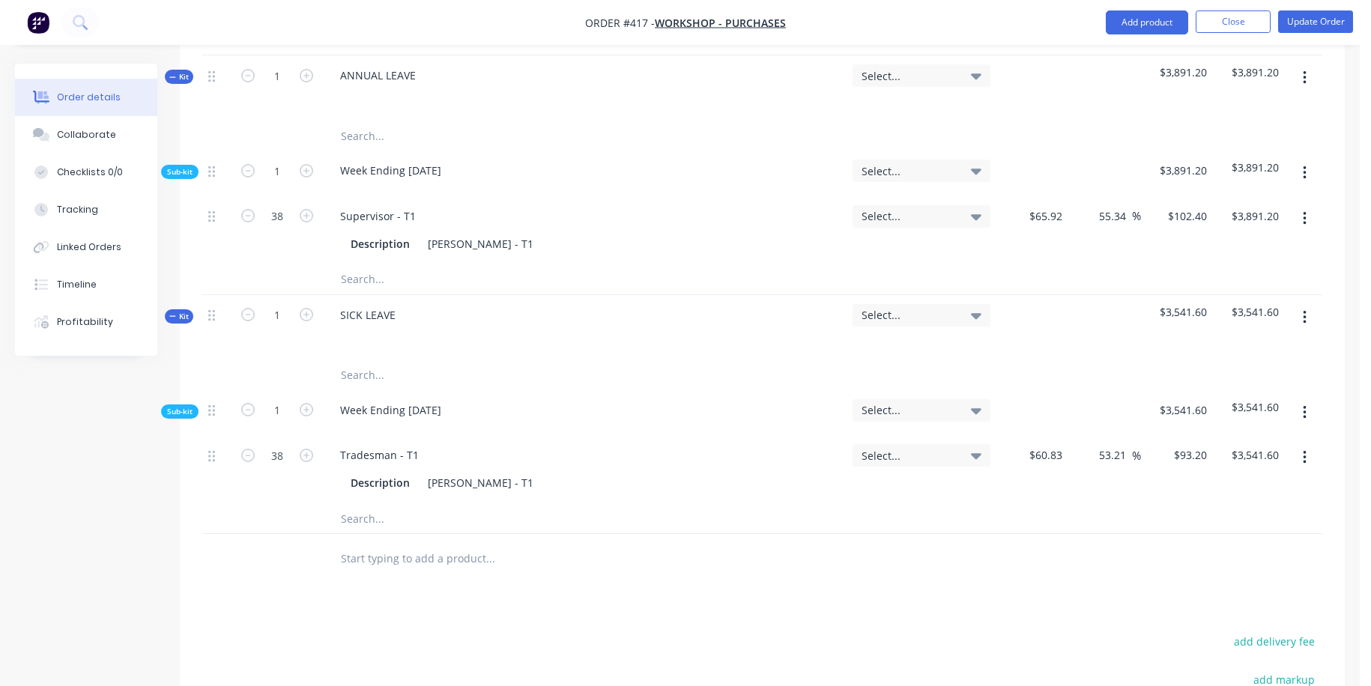
scroll to position [1420, 0]
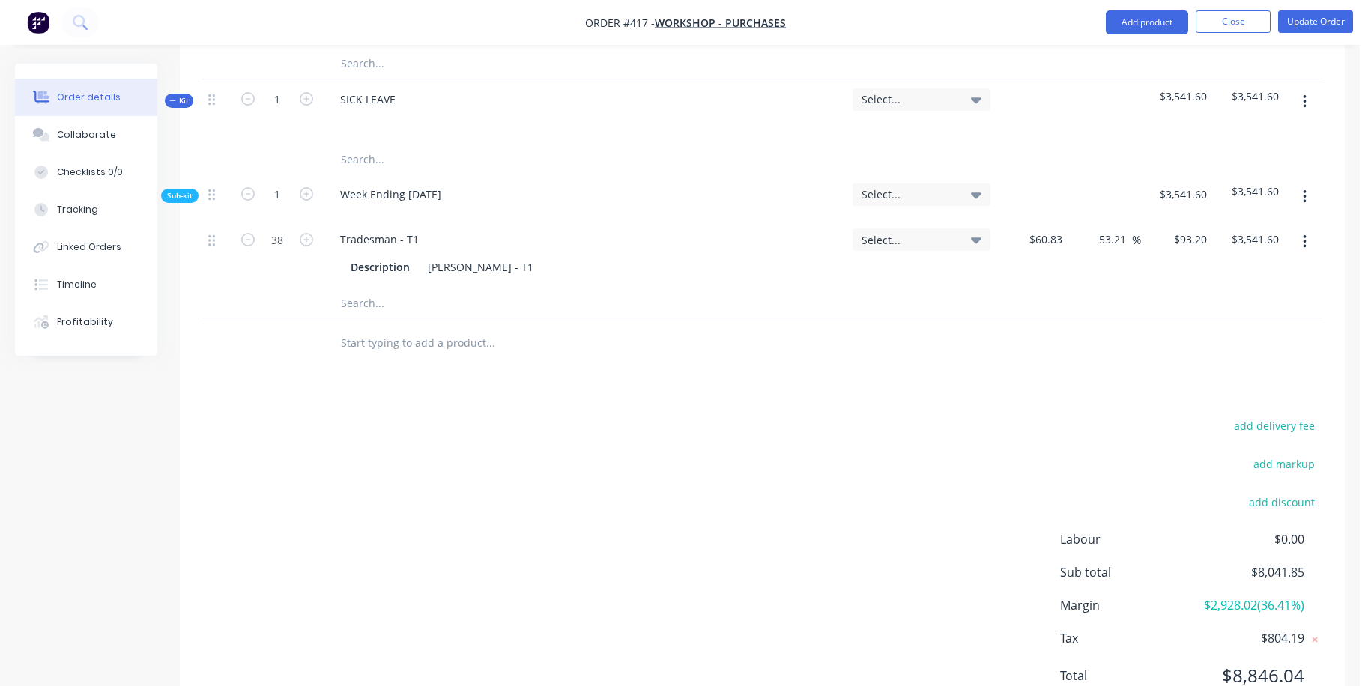
click at [378, 327] on input "text" at bounding box center [490, 342] width 300 height 30
type input "o"
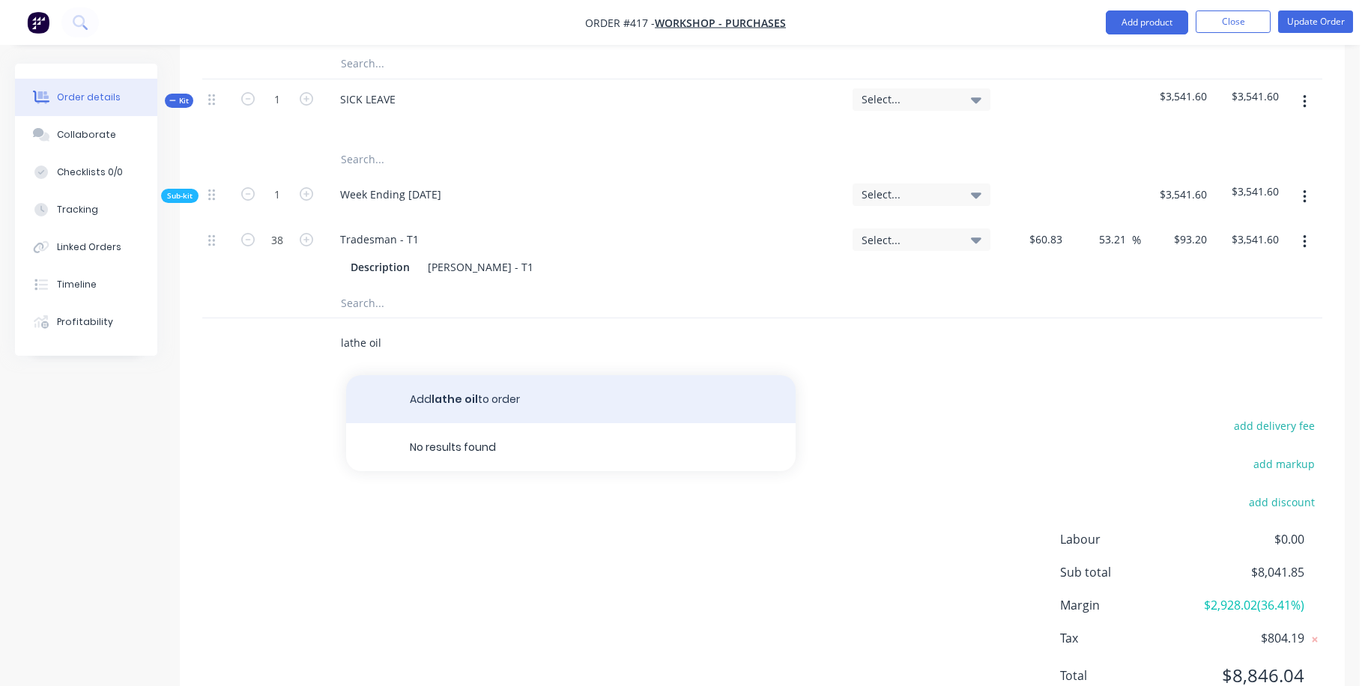
type input "lathe oil"
click at [453, 375] on button "Add lathe oil to order" at bounding box center [571, 399] width 450 height 48
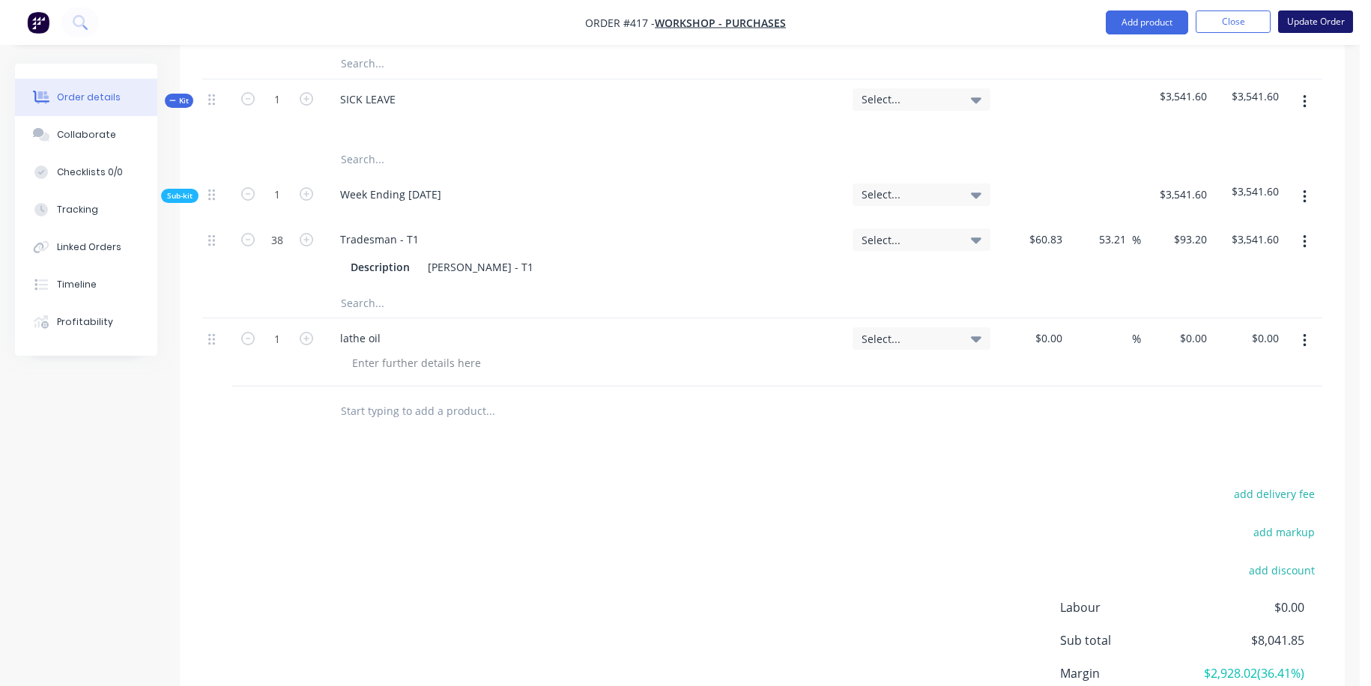
click at [978, 22] on button "Update Order" at bounding box center [1315, 21] width 75 height 22
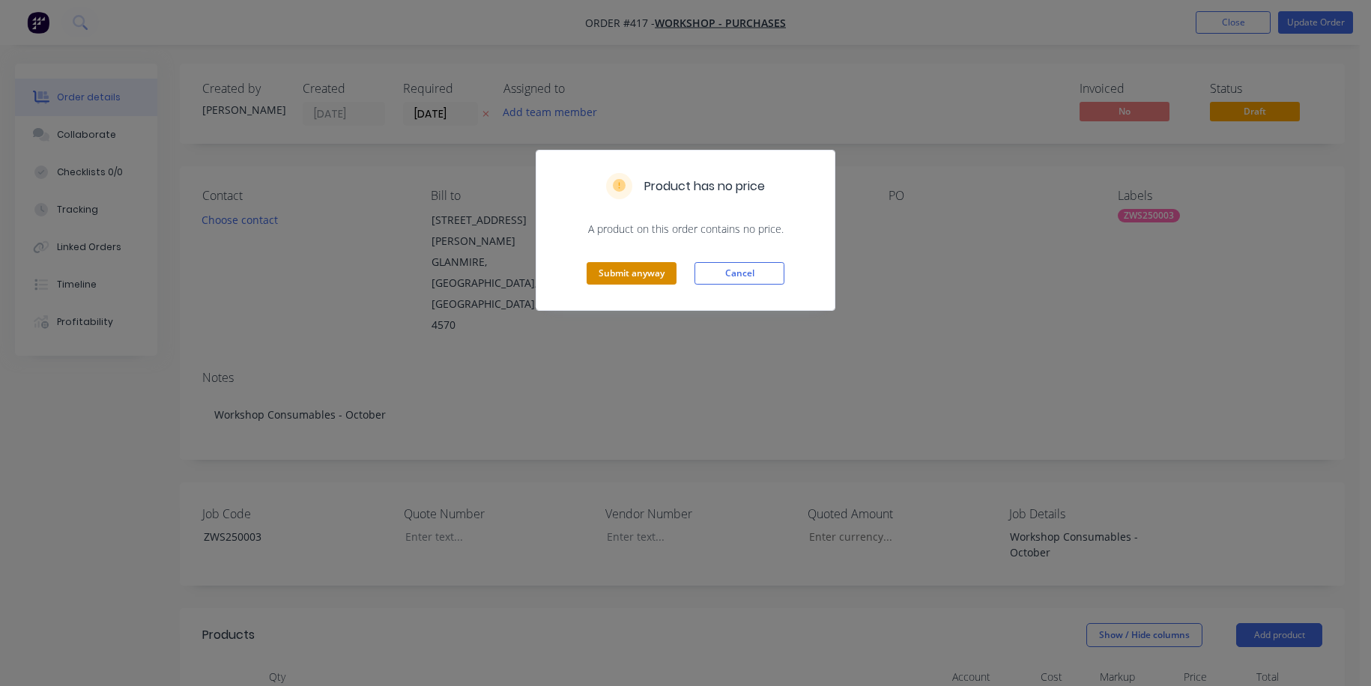
click at [650, 274] on button "Submit anyway" at bounding box center [632, 273] width 90 height 22
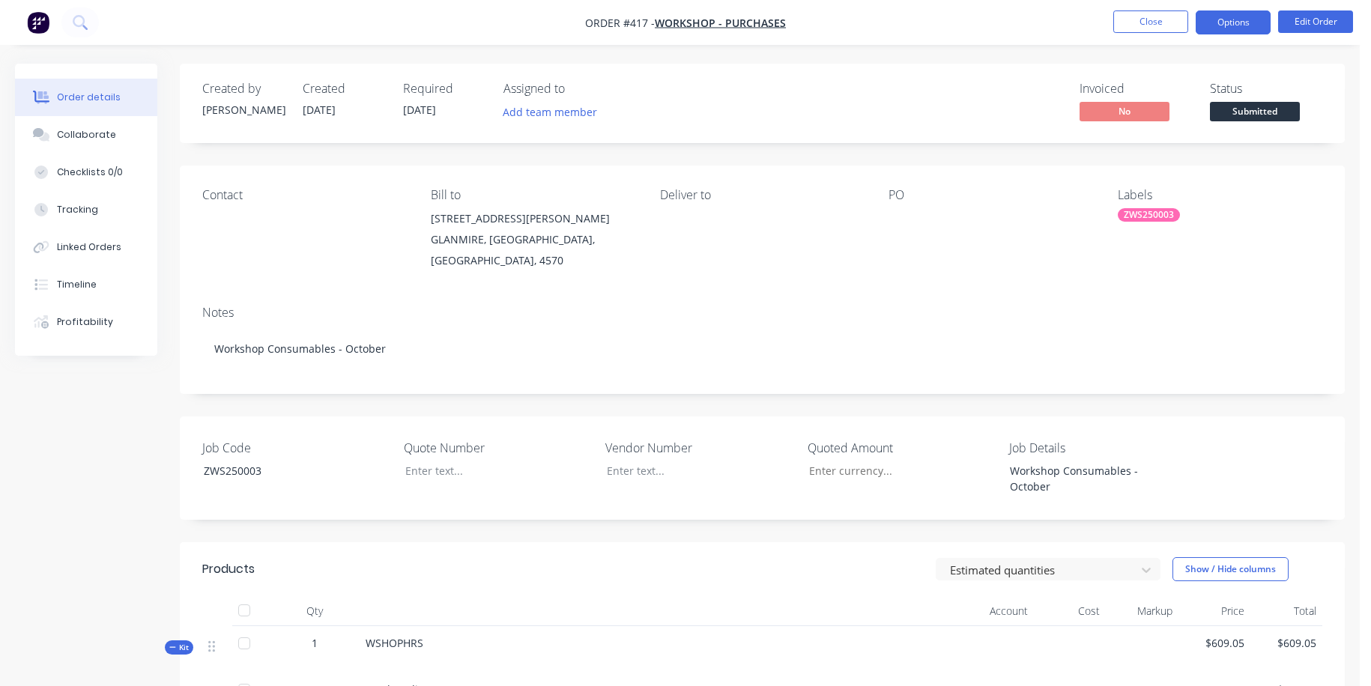
click at [978, 20] on button "Options" at bounding box center [1233, 22] width 75 height 24
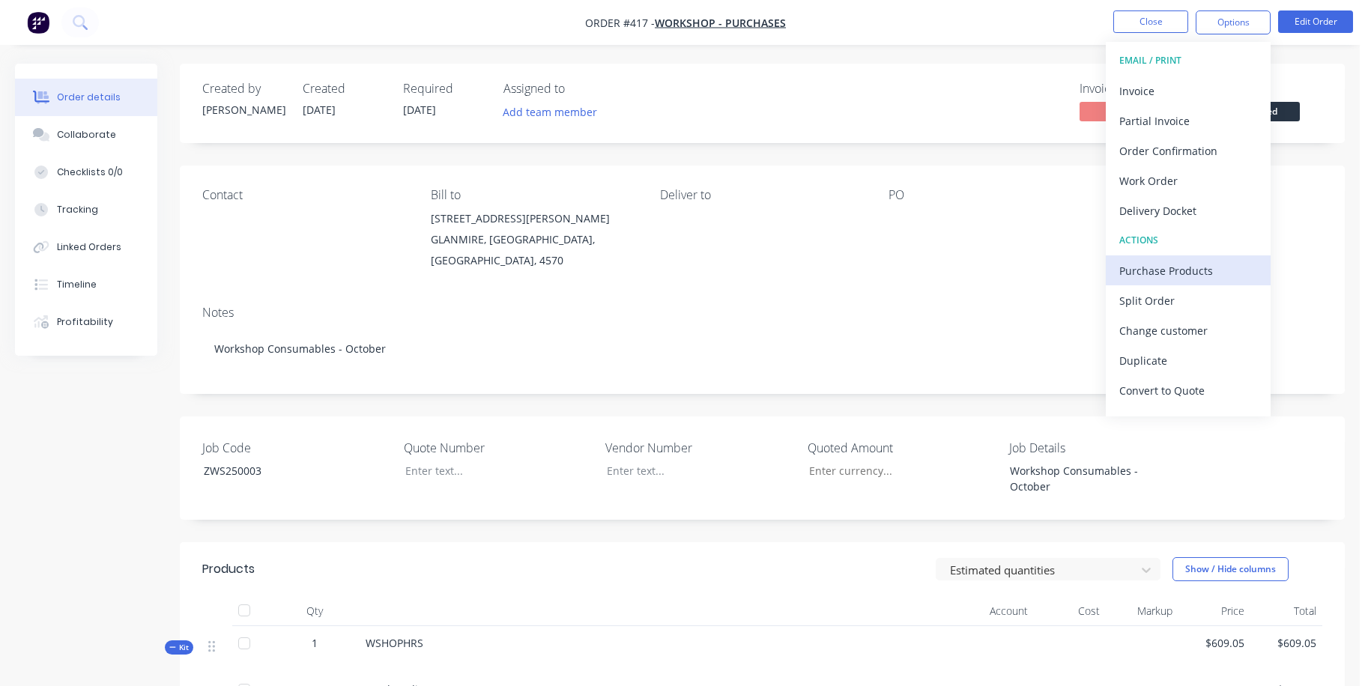
click at [978, 274] on div "Purchase Products" at bounding box center [1188, 271] width 138 height 22
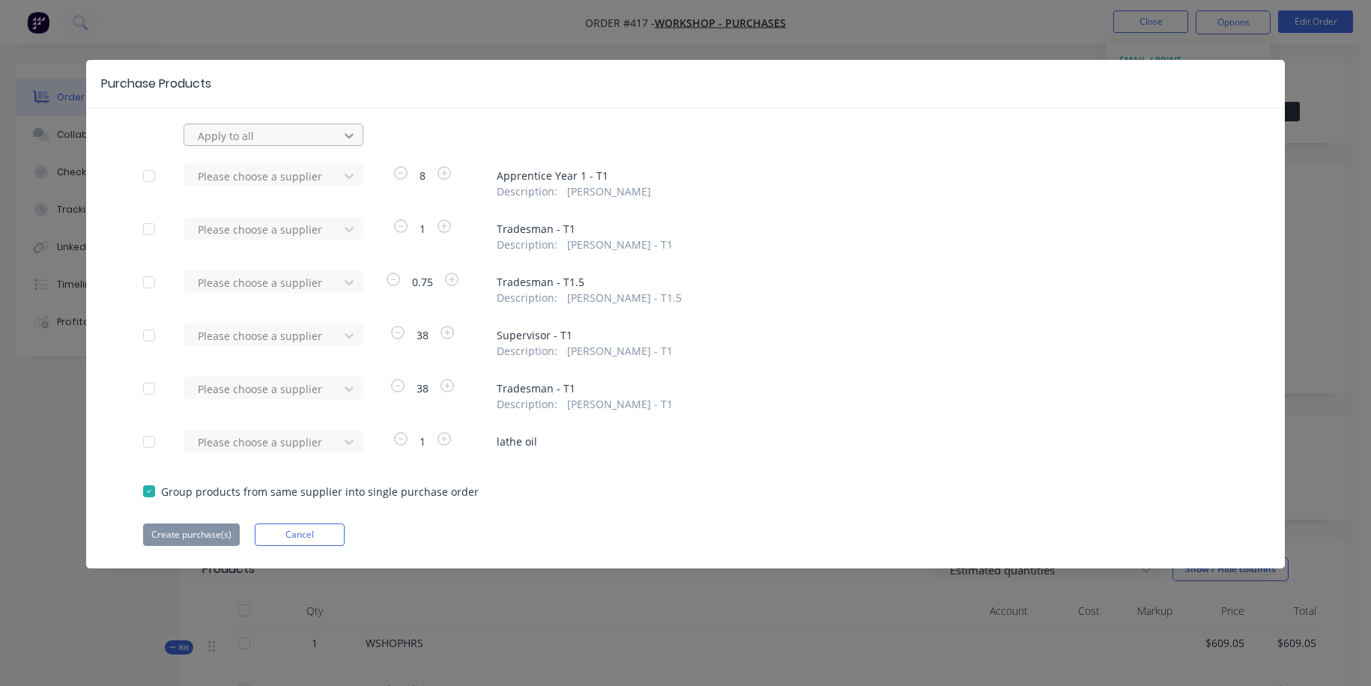
click at [348, 138] on icon at bounding box center [349, 135] width 15 height 15
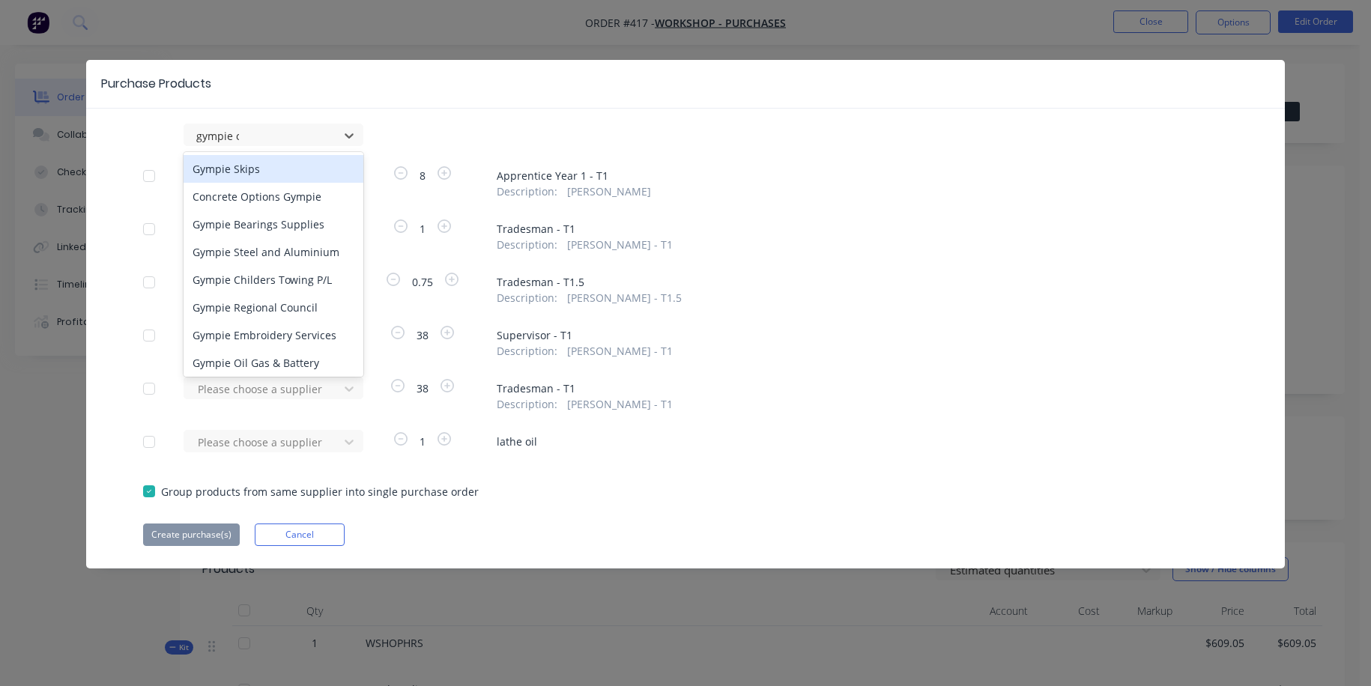
type input "gympie oi"
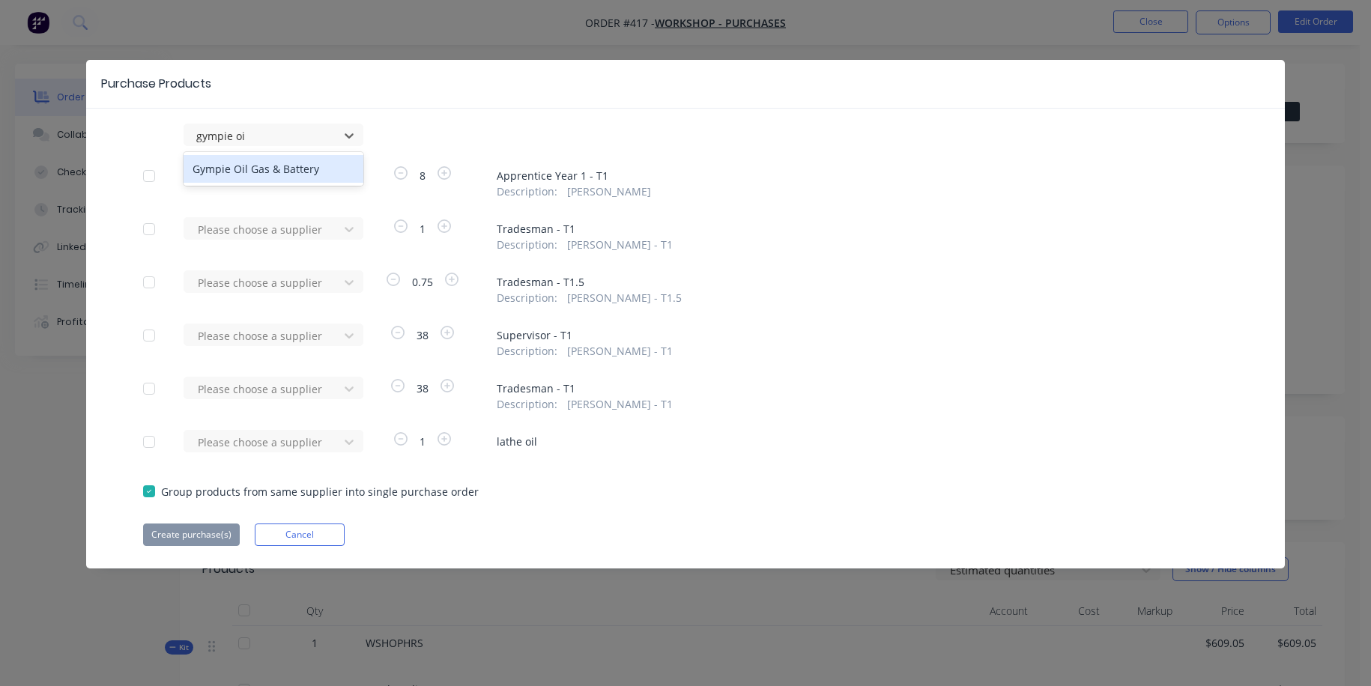
click at [227, 169] on div "Gympie Oil Gas & Battery" at bounding box center [274, 169] width 180 height 28
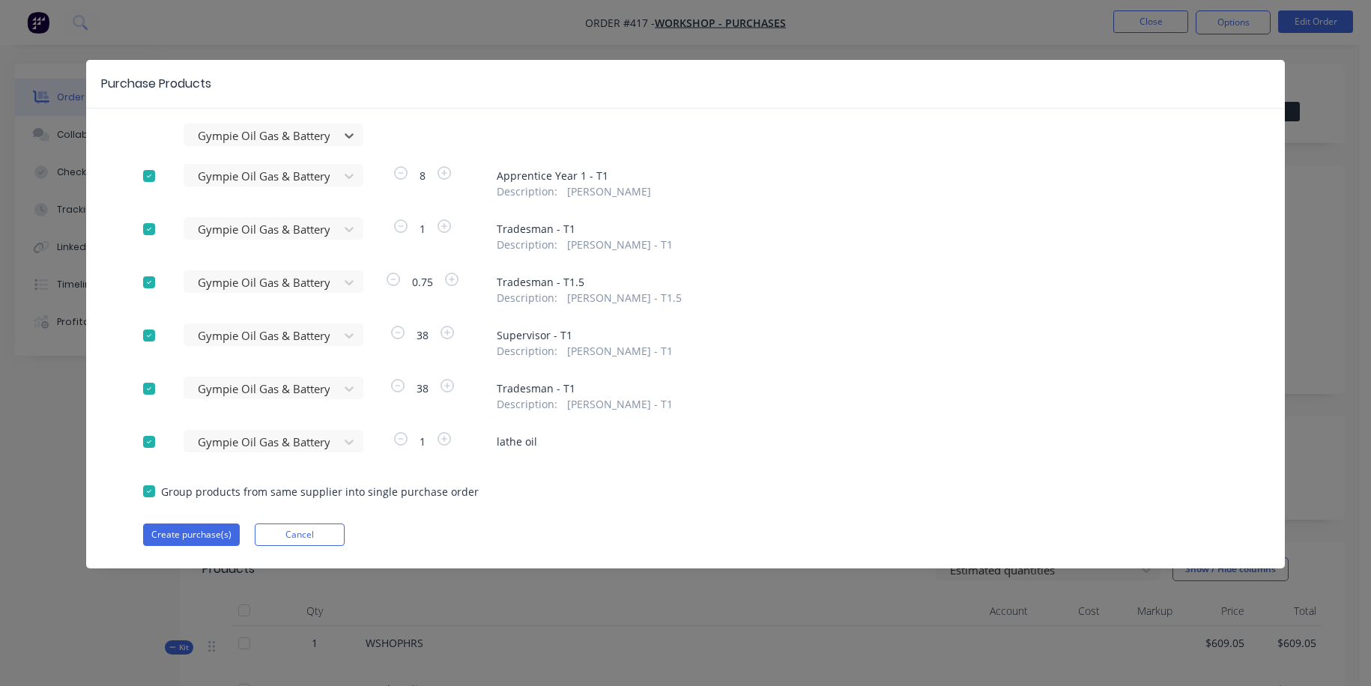
click at [145, 174] on div at bounding box center [149, 176] width 30 height 30
click at [148, 229] on div at bounding box center [149, 229] width 30 height 30
click at [145, 282] on div at bounding box center [149, 282] width 30 height 30
click at [151, 335] on div at bounding box center [149, 336] width 30 height 30
click at [151, 390] on div at bounding box center [149, 389] width 30 height 30
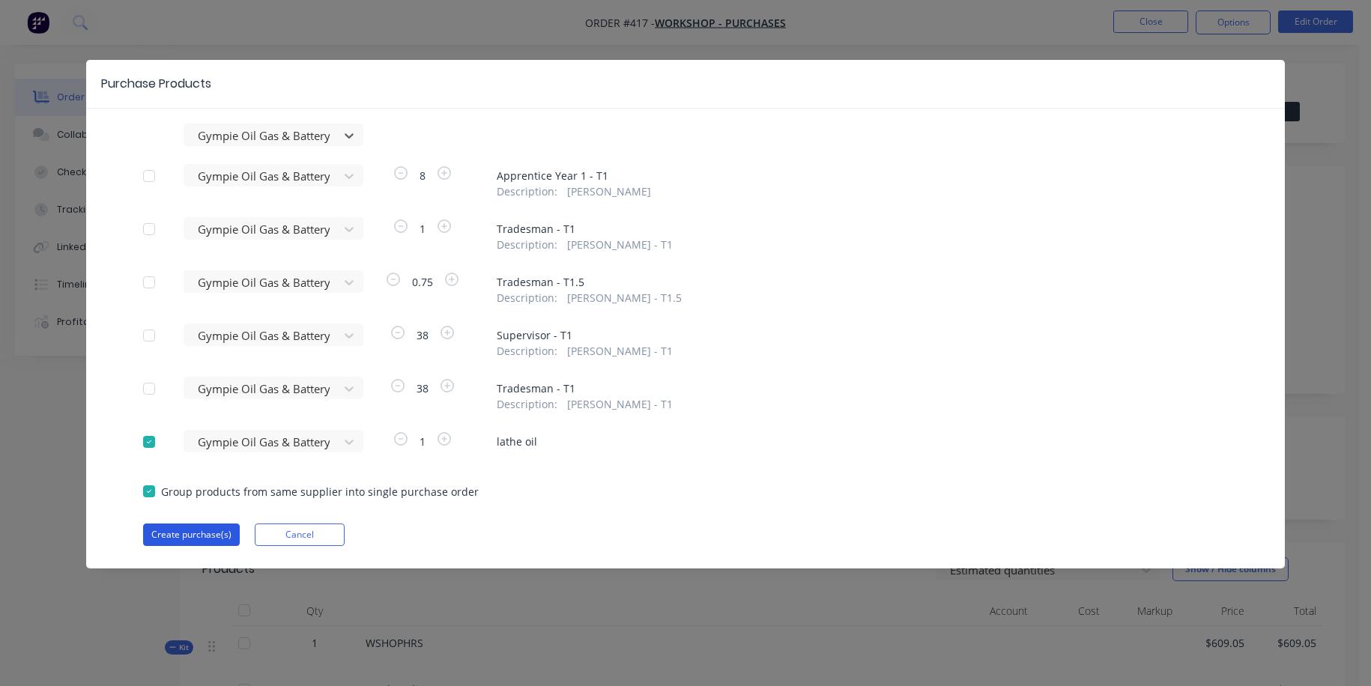
click at [202, 532] on button "Create purchase(s)" at bounding box center [191, 535] width 97 height 22
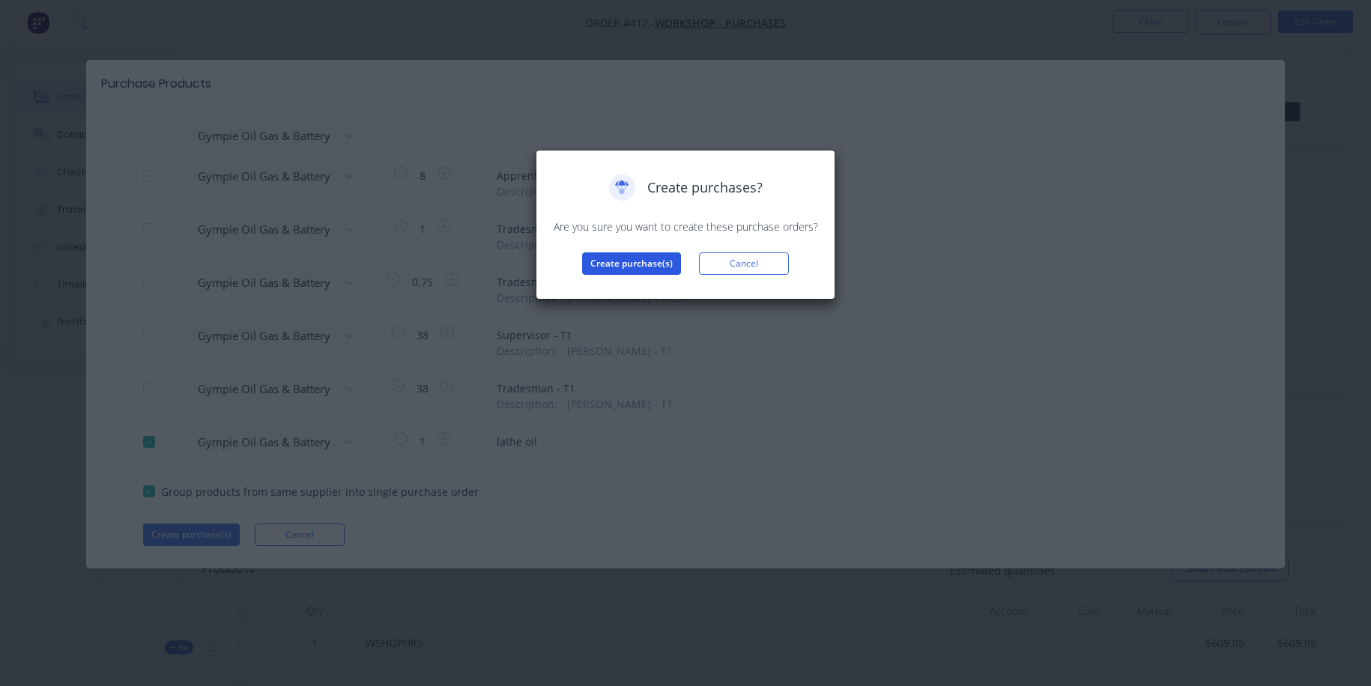
click at [641, 262] on button "Create purchase(s)" at bounding box center [631, 264] width 99 height 22
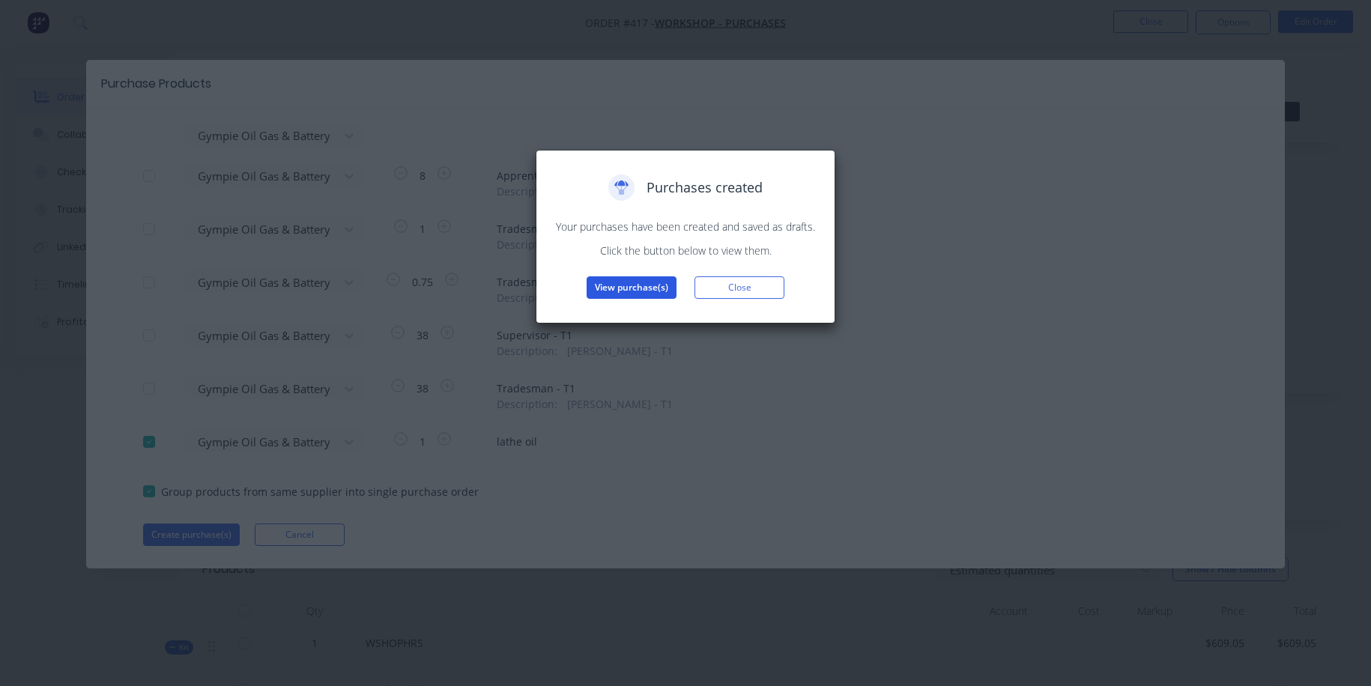
click at [634, 287] on button "View purchase(s)" at bounding box center [632, 287] width 90 height 22
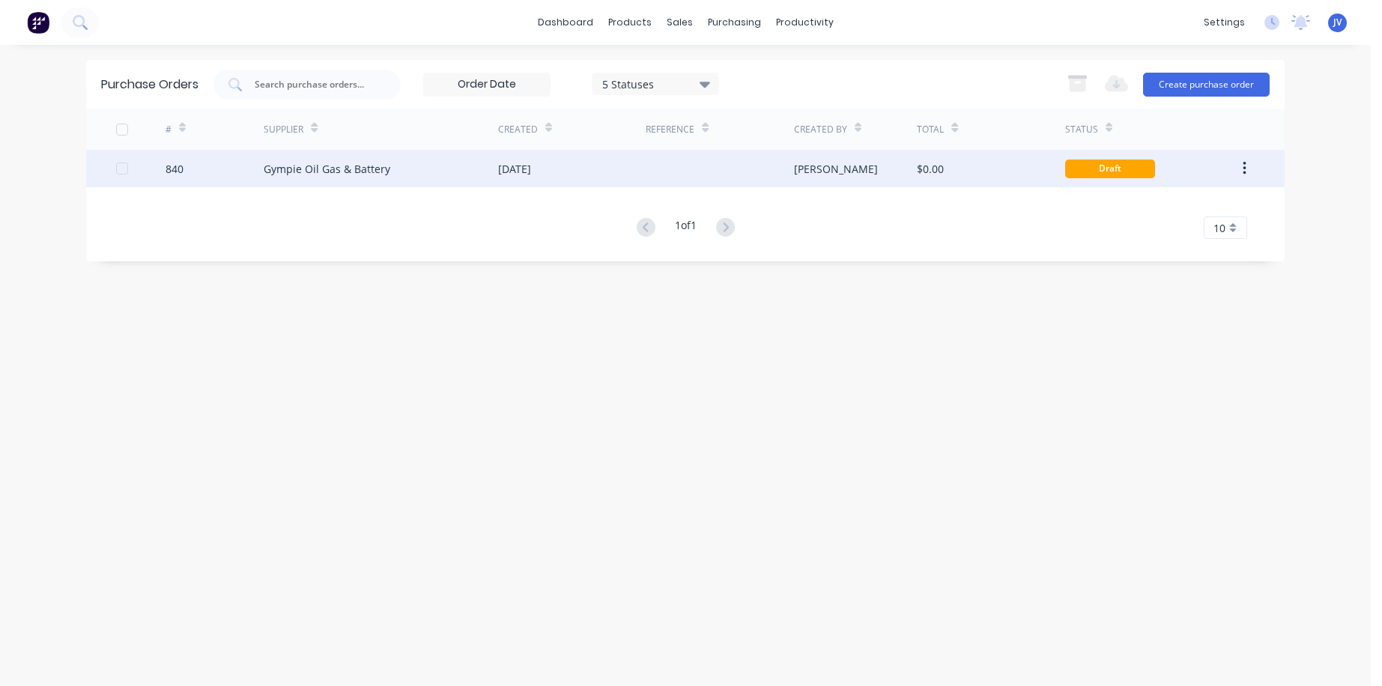
click at [168, 171] on div "840" at bounding box center [175, 169] width 18 height 16
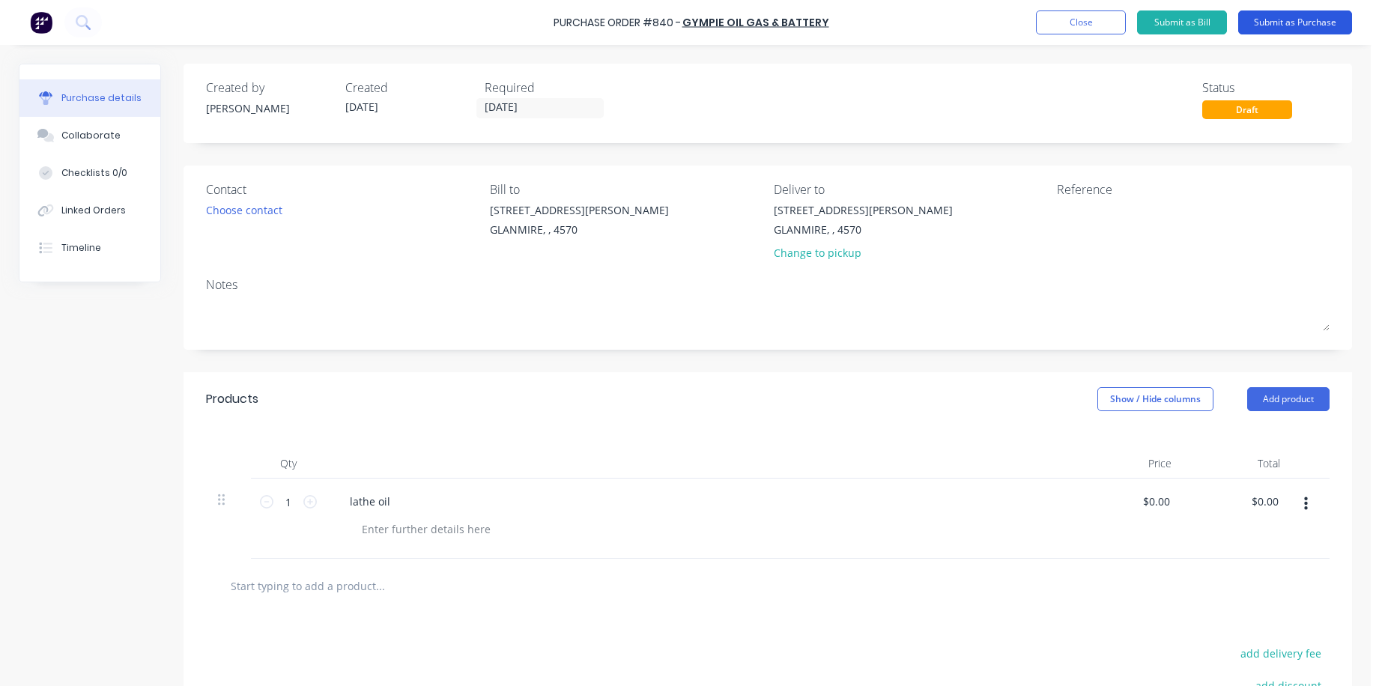
click at [978, 24] on button "Submit as Purchase" at bounding box center [1296, 22] width 114 height 24
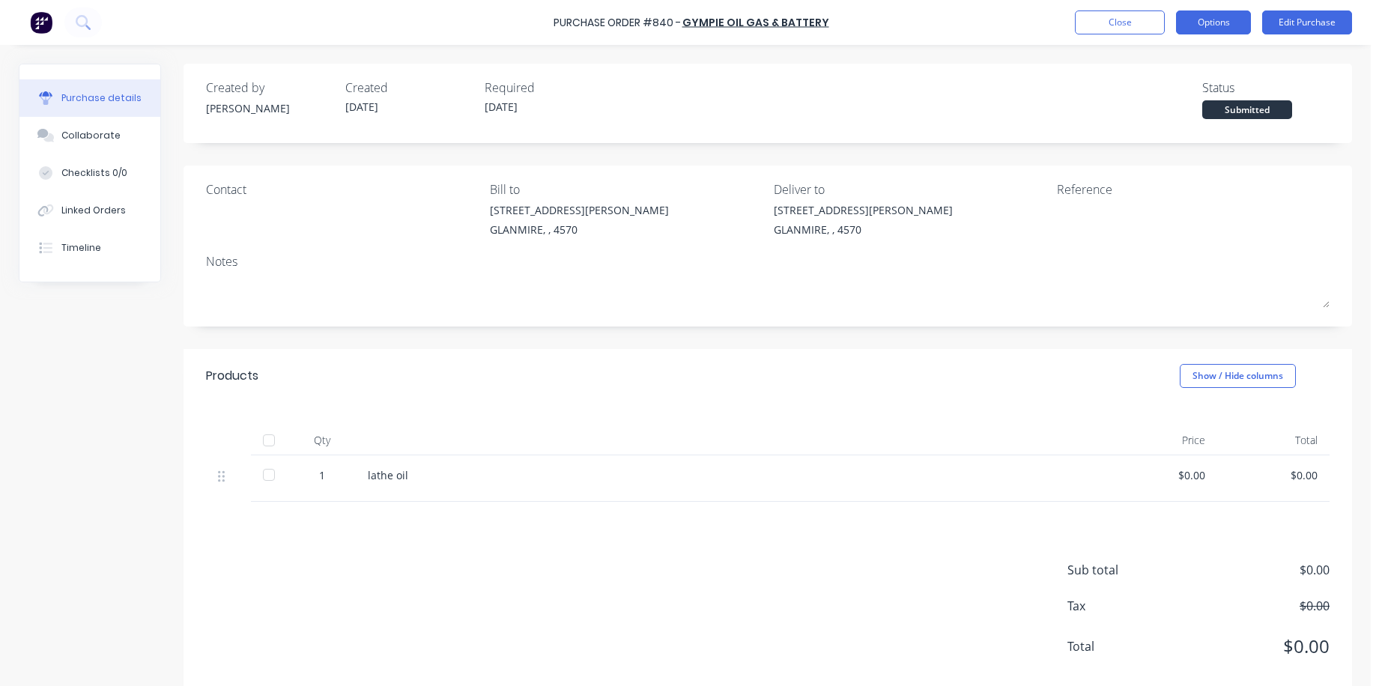
click at [978, 24] on button "Options" at bounding box center [1213, 22] width 75 height 24
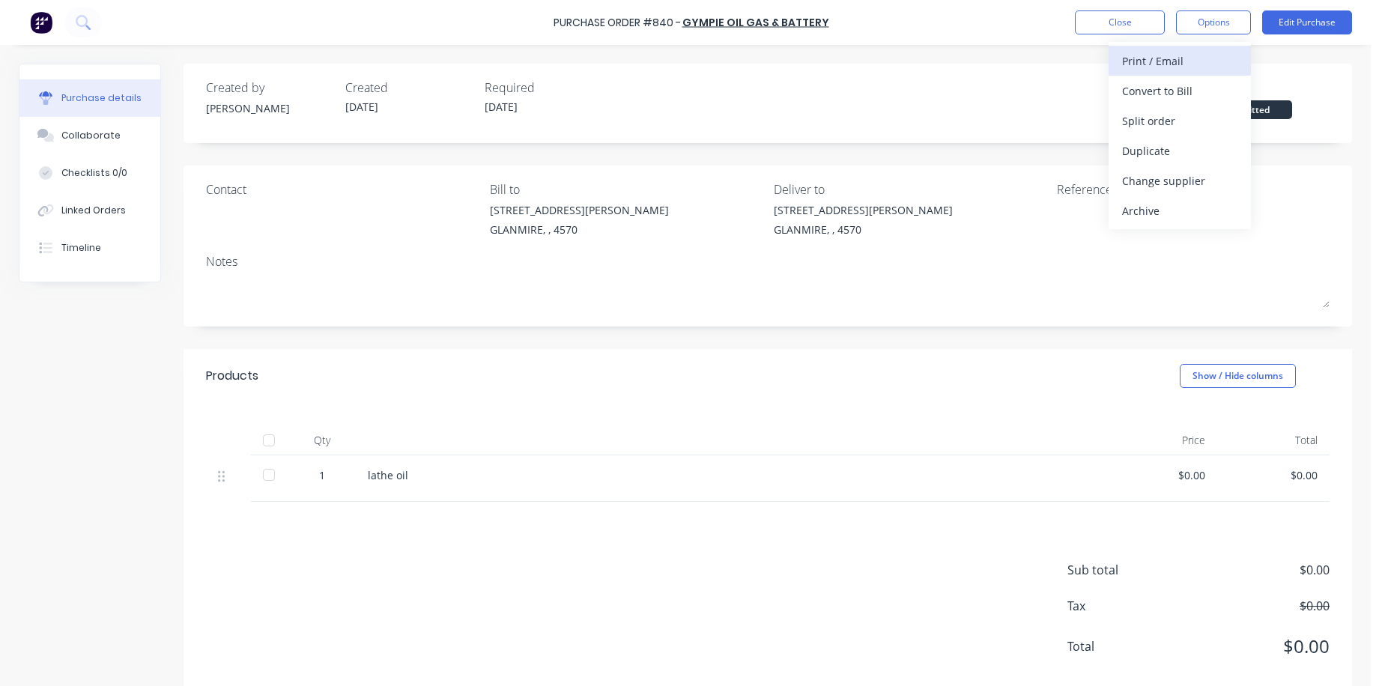
click at [978, 64] on div "Print / Email" at bounding box center [1179, 61] width 115 height 22
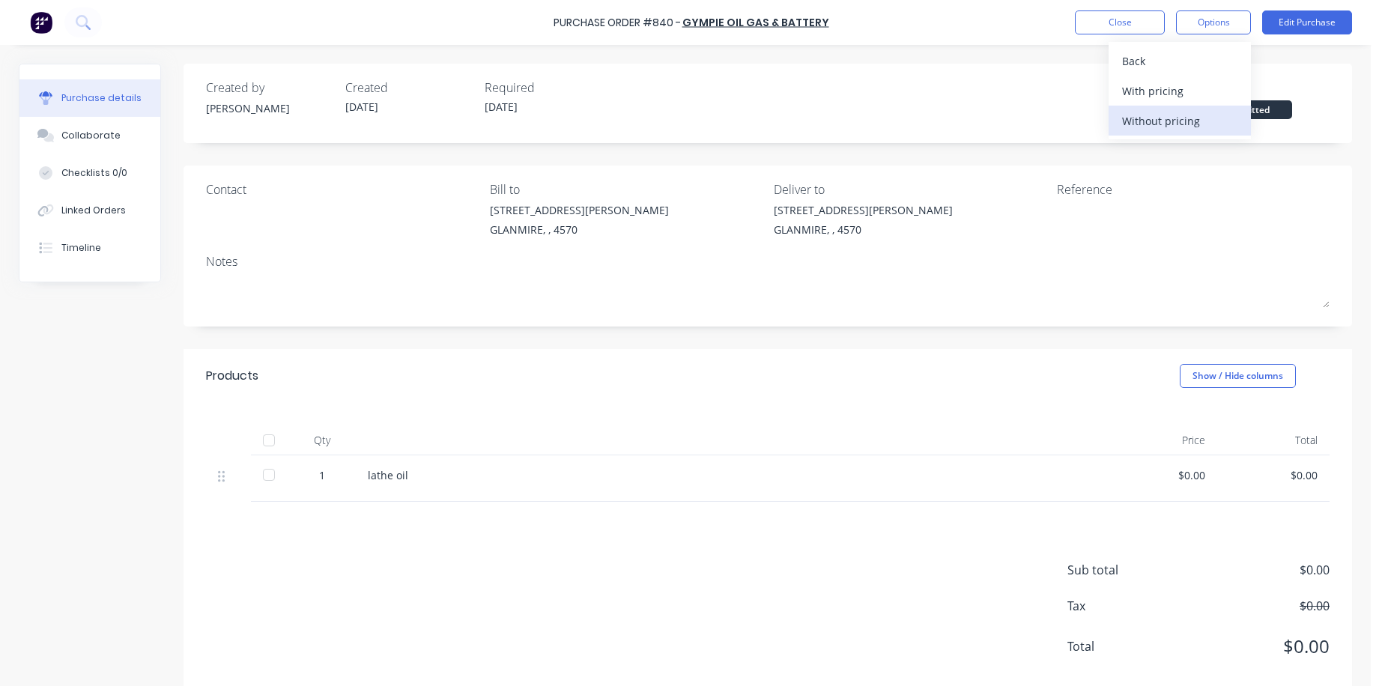
click at [978, 119] on div "Without pricing" at bounding box center [1179, 121] width 115 height 22
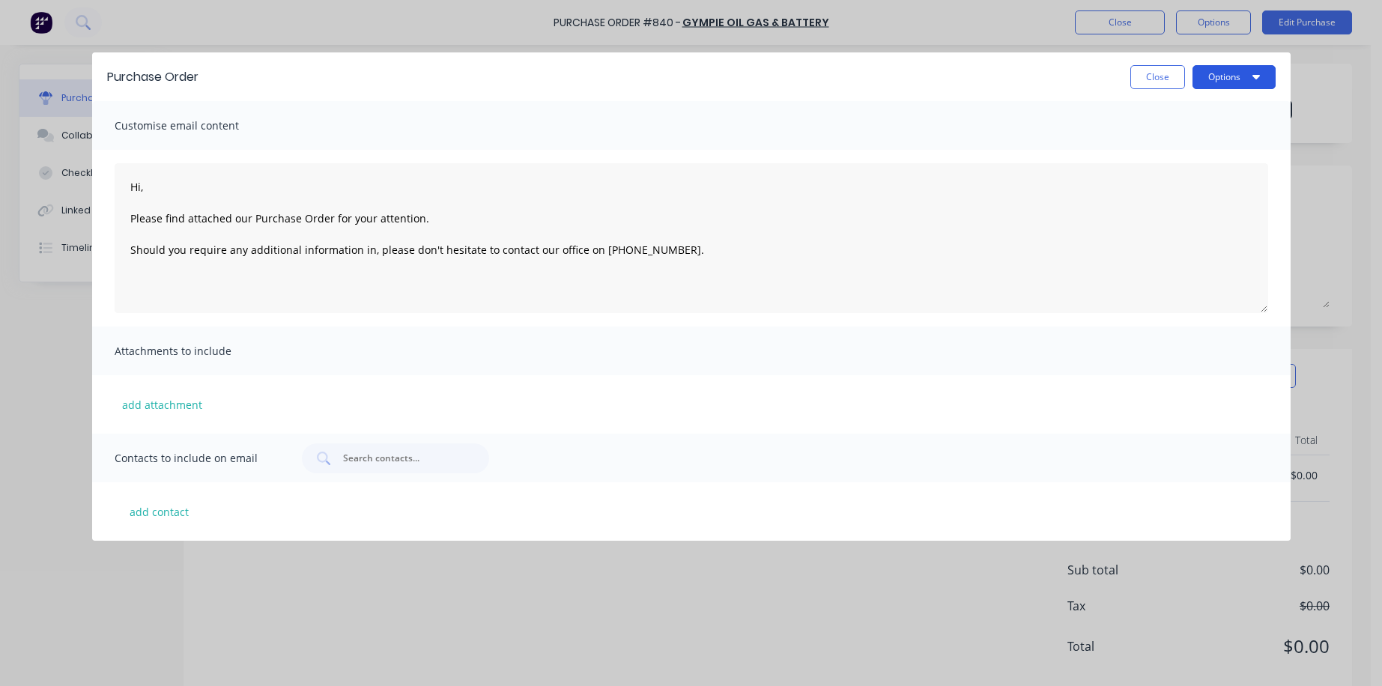
click at [978, 78] on button "Options" at bounding box center [1234, 77] width 83 height 24
click at [978, 145] on div "Print" at bounding box center [1204, 145] width 115 height 22
type textarea "Hi, Please find attached our Purchase Order for your attention. Should you requ…"
click at [978, 75] on button "Close" at bounding box center [1158, 77] width 55 height 24
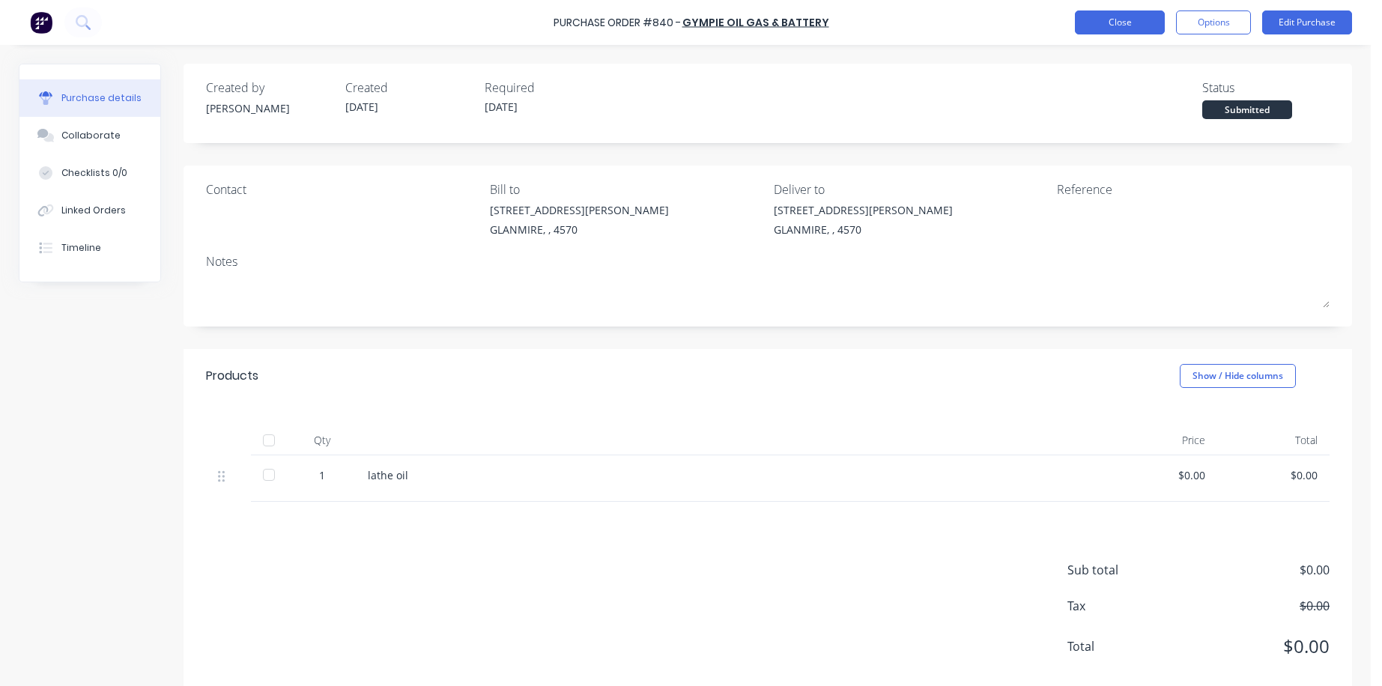
click at [978, 22] on button "Close" at bounding box center [1120, 22] width 90 height 24
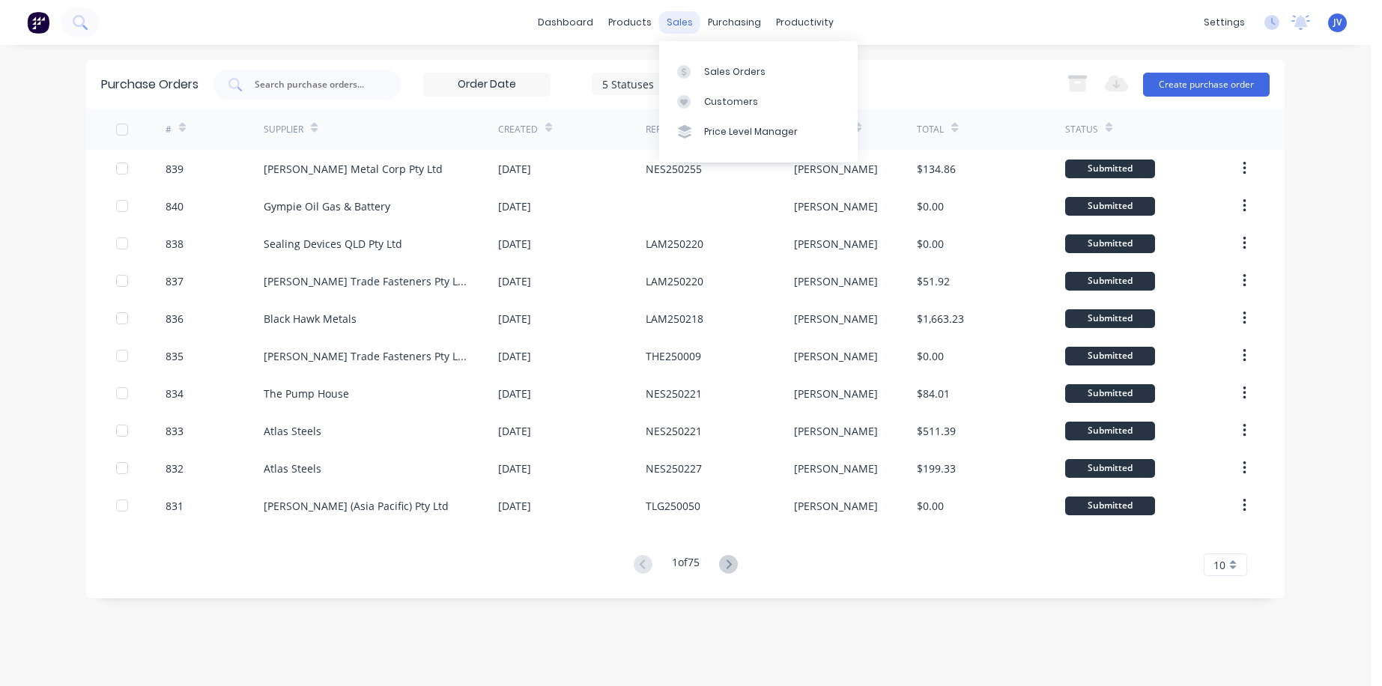
click at [678, 22] on div "sales" at bounding box center [679, 22] width 41 height 22
click at [740, 73] on div "Sales Orders" at bounding box center [734, 71] width 61 height 13
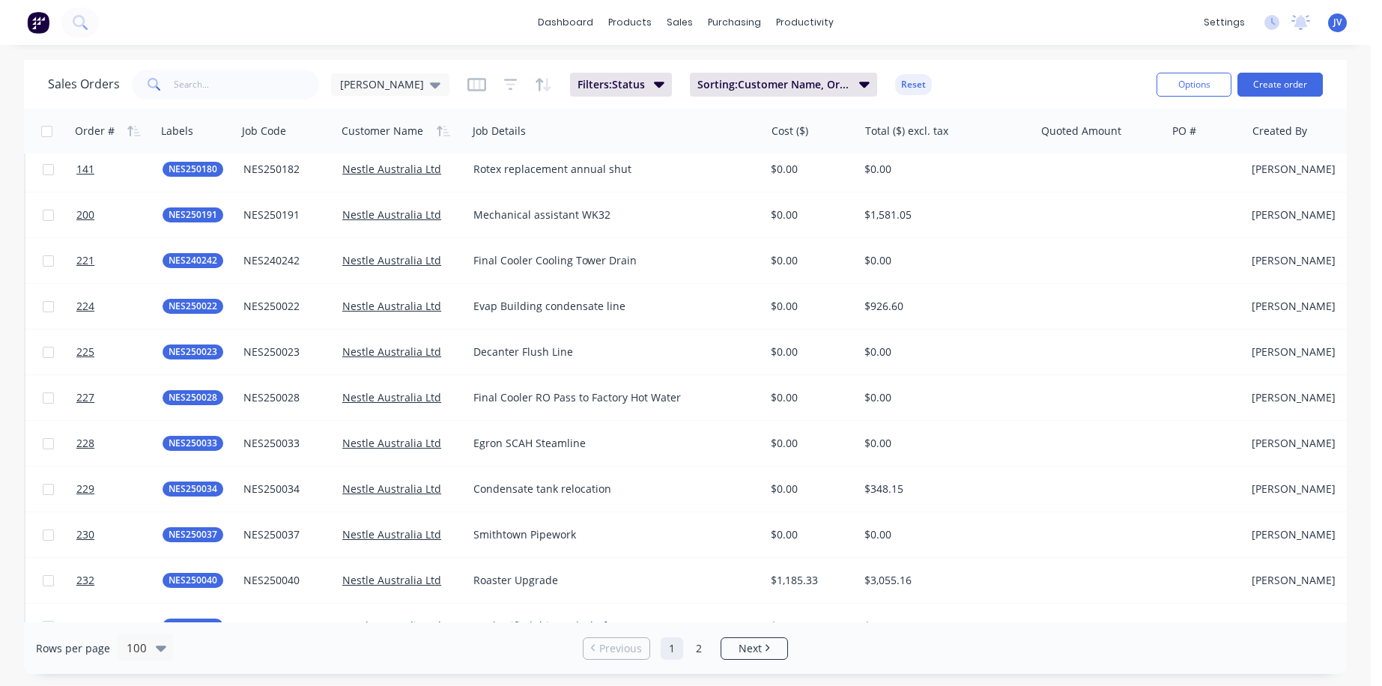
scroll to position [4100, 0]
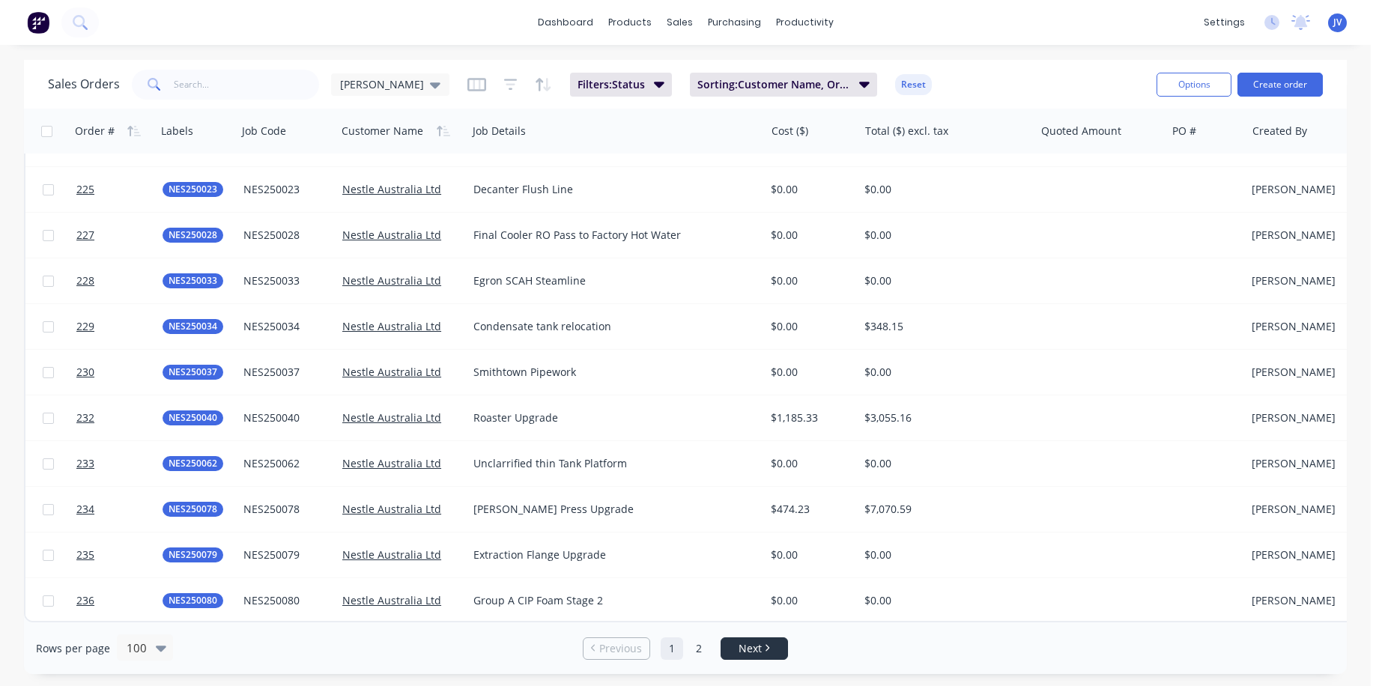
click at [769, 653] on link "Next" at bounding box center [755, 648] width 66 height 15
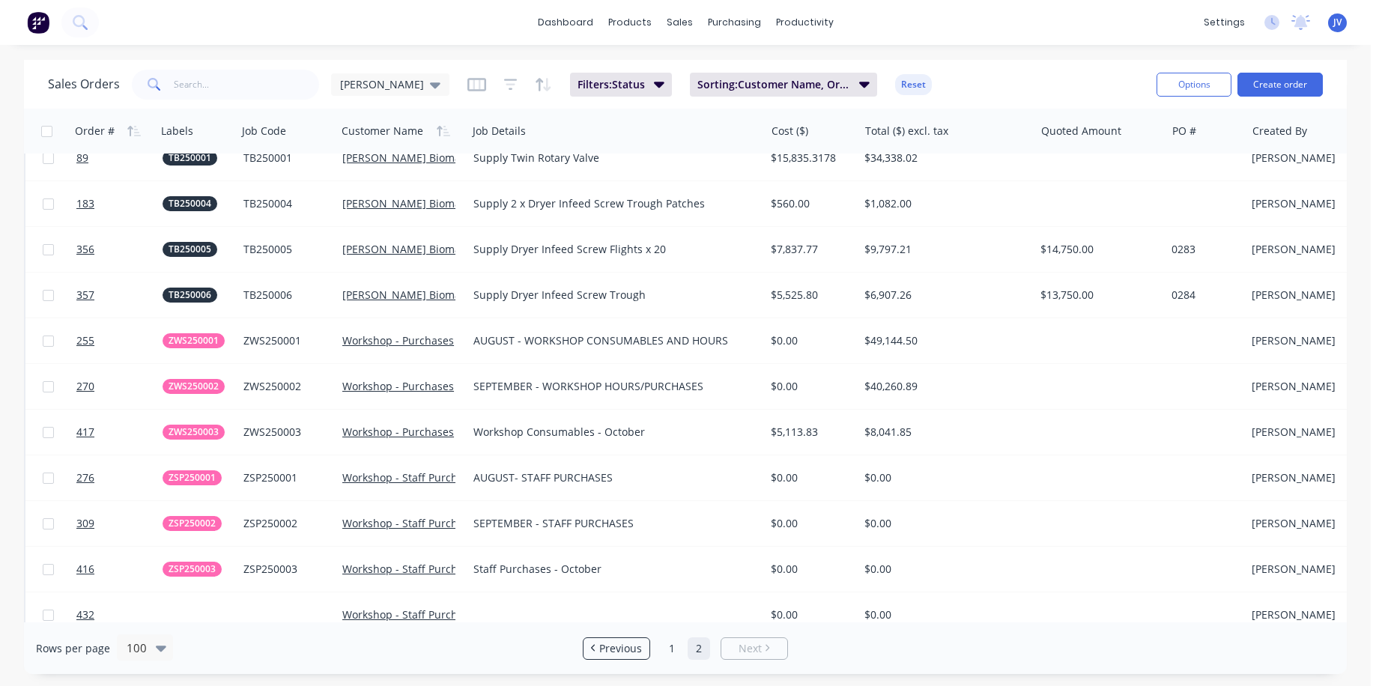
scroll to position [1549, 0]
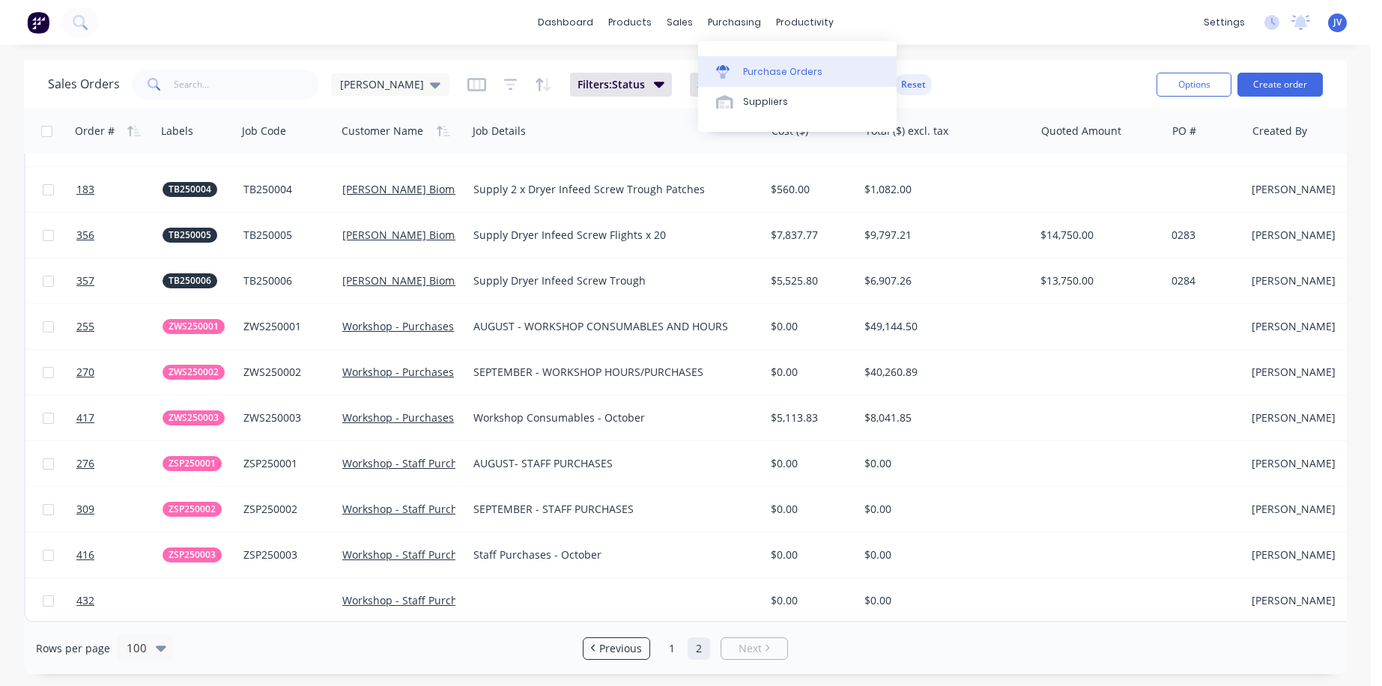
click at [775, 69] on div "Purchase Orders" at bounding box center [782, 71] width 79 height 13
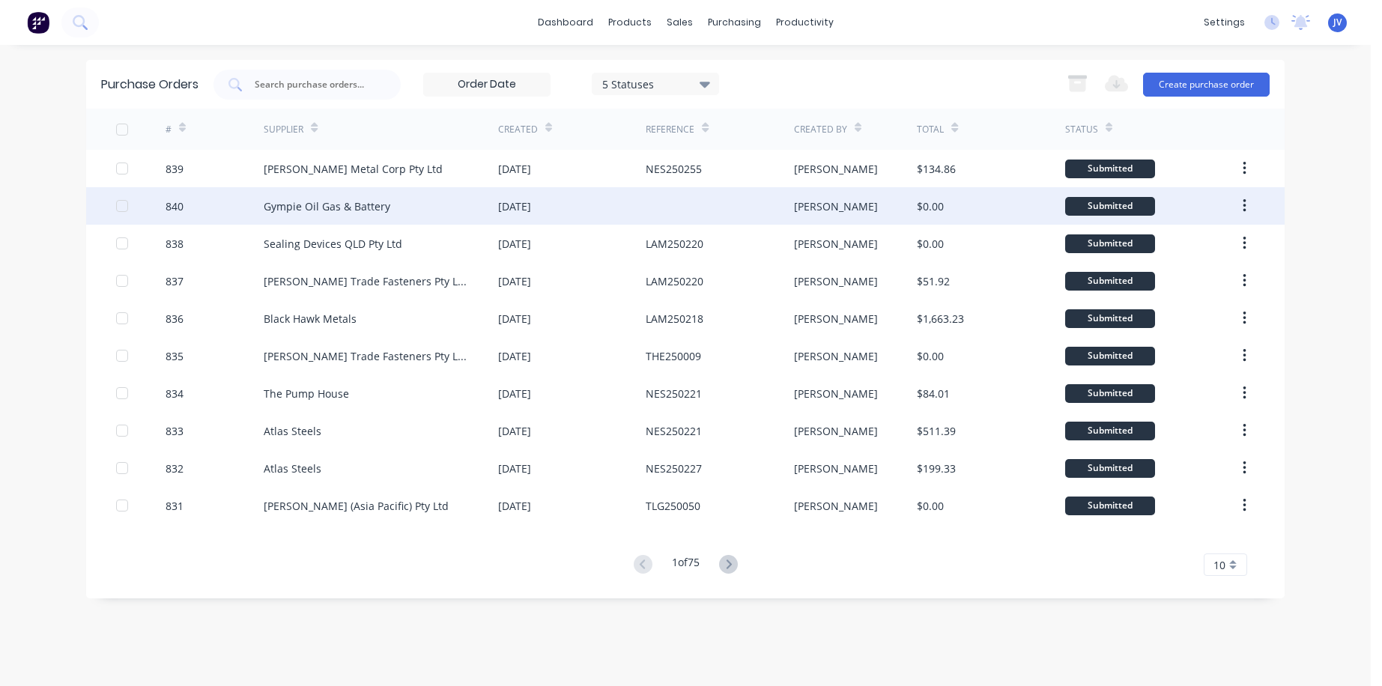
click at [179, 203] on div "840" at bounding box center [175, 207] width 18 height 16
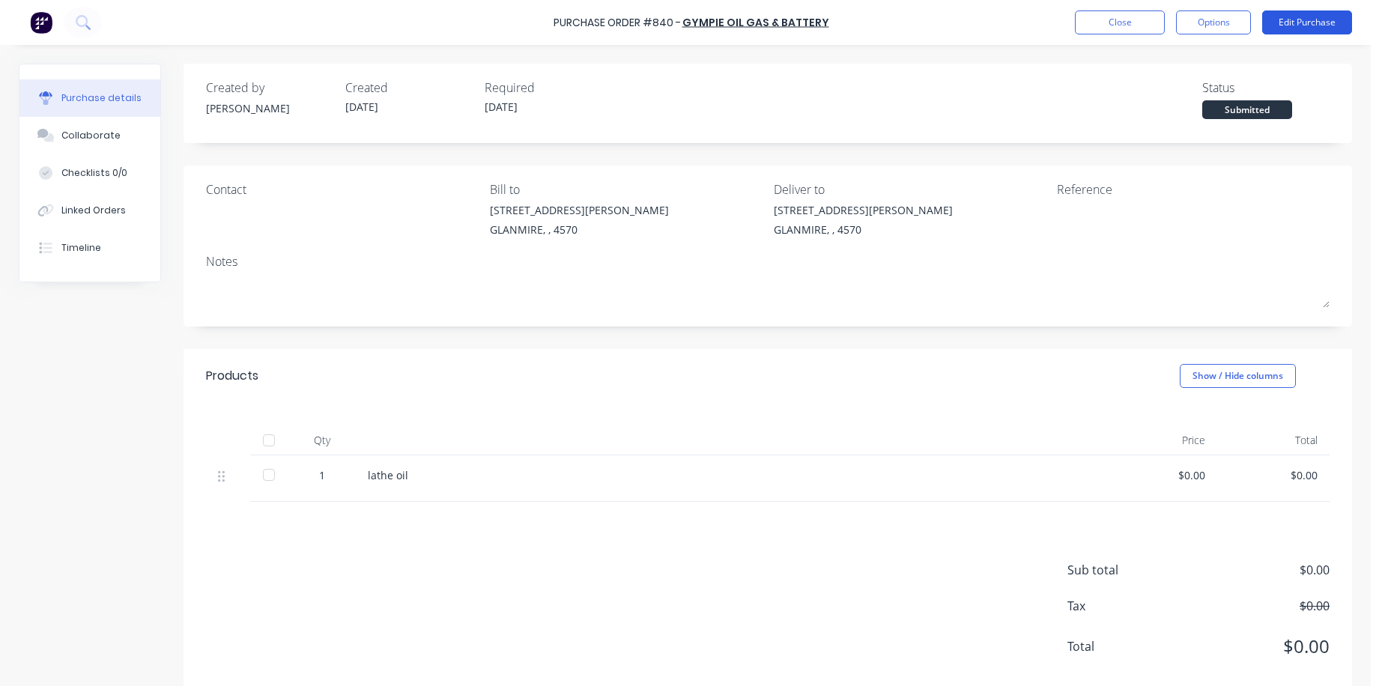
click at [978, 19] on button "Edit Purchase" at bounding box center [1308, 22] width 90 height 24
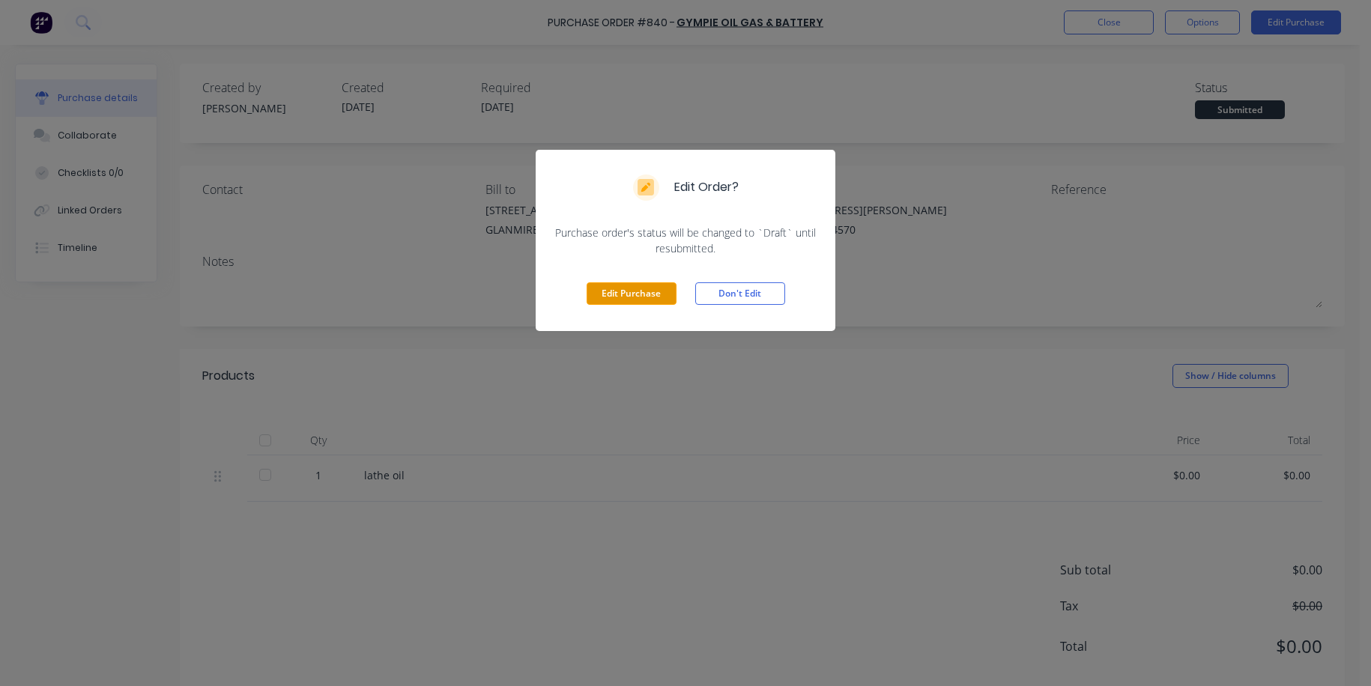
click at [614, 294] on button "Edit Purchase" at bounding box center [632, 293] width 90 height 22
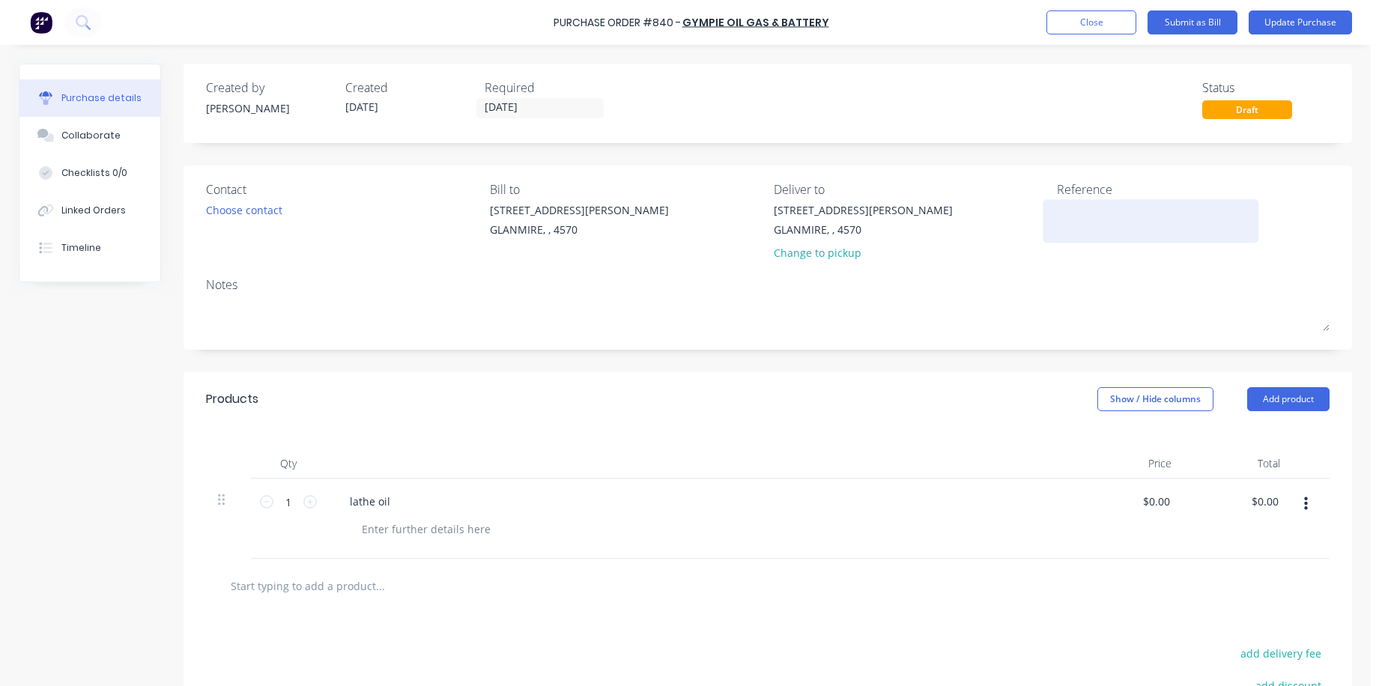
click at [978, 230] on textarea at bounding box center [1150, 219] width 187 height 34
type textarea "ZWS2500"
type textarea "x"
type textarea "ZWS25000"
type textarea "x"
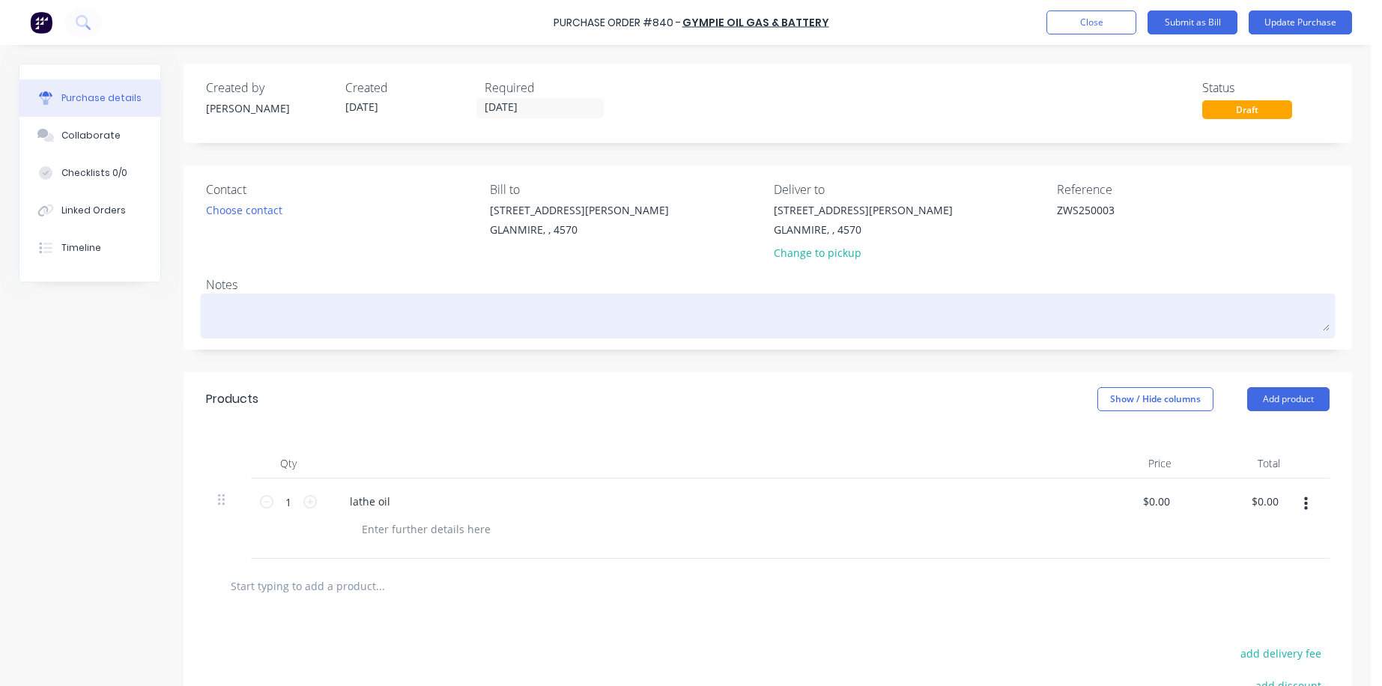
type textarea "ZWS250003"
type textarea "x"
type textarea "ZWS250003"
click at [211, 311] on textarea at bounding box center [768, 314] width 1124 height 34
type textarea "x"
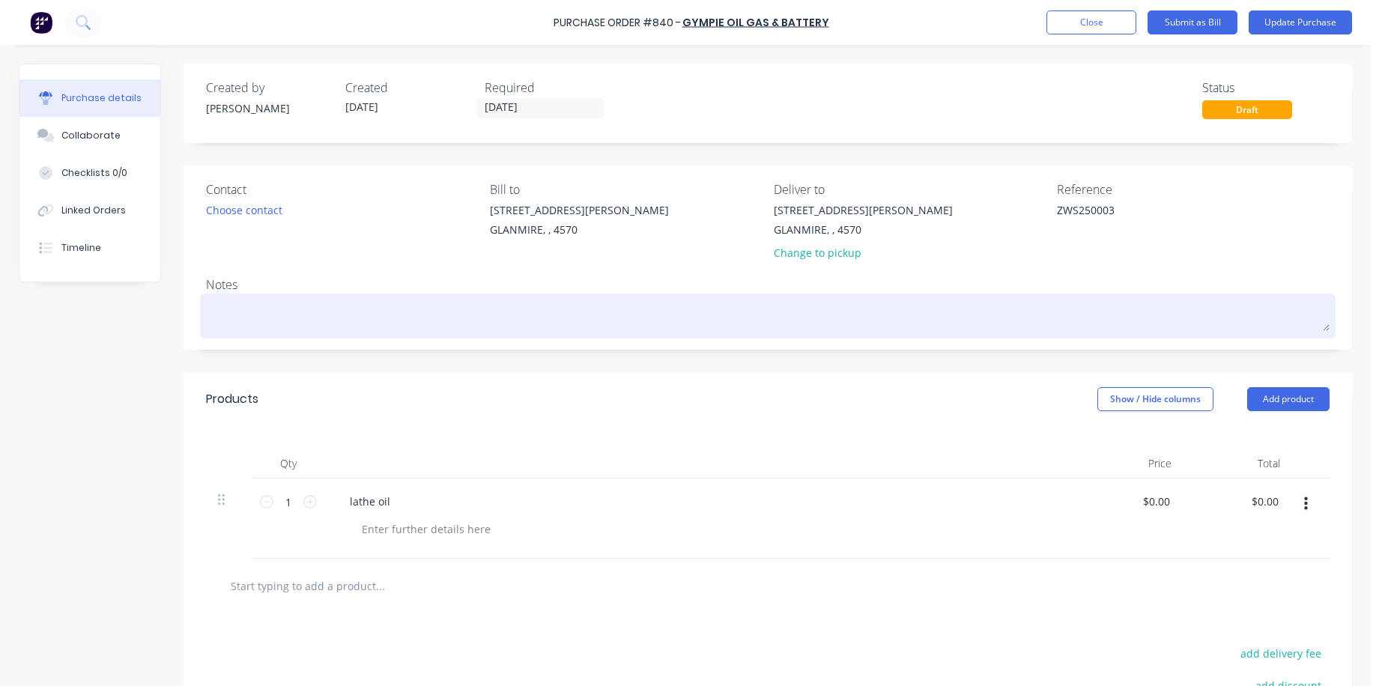
type textarea "Z"
type textarea "x"
type textarea "ZW"
type textarea "x"
type textarea "ZWS"
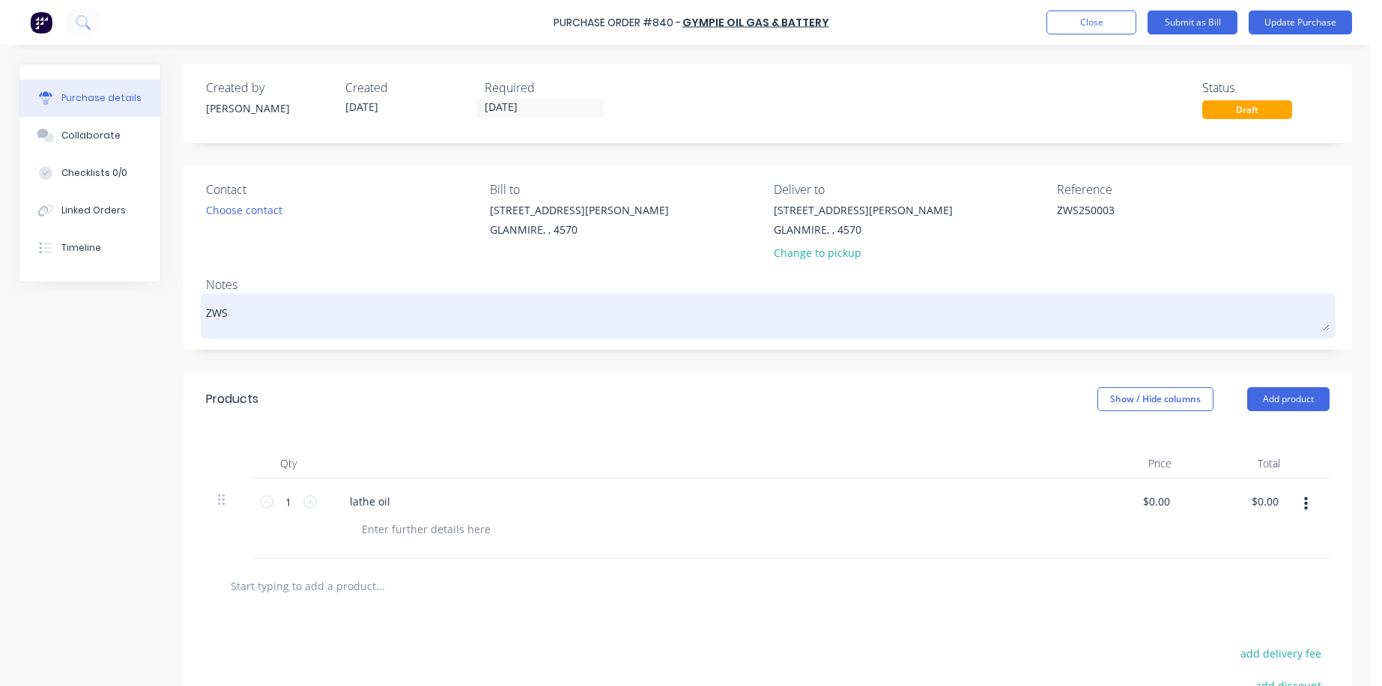
type textarea "x"
type textarea "ZWS2"
type textarea "x"
type textarea "ZWS25"
type textarea "x"
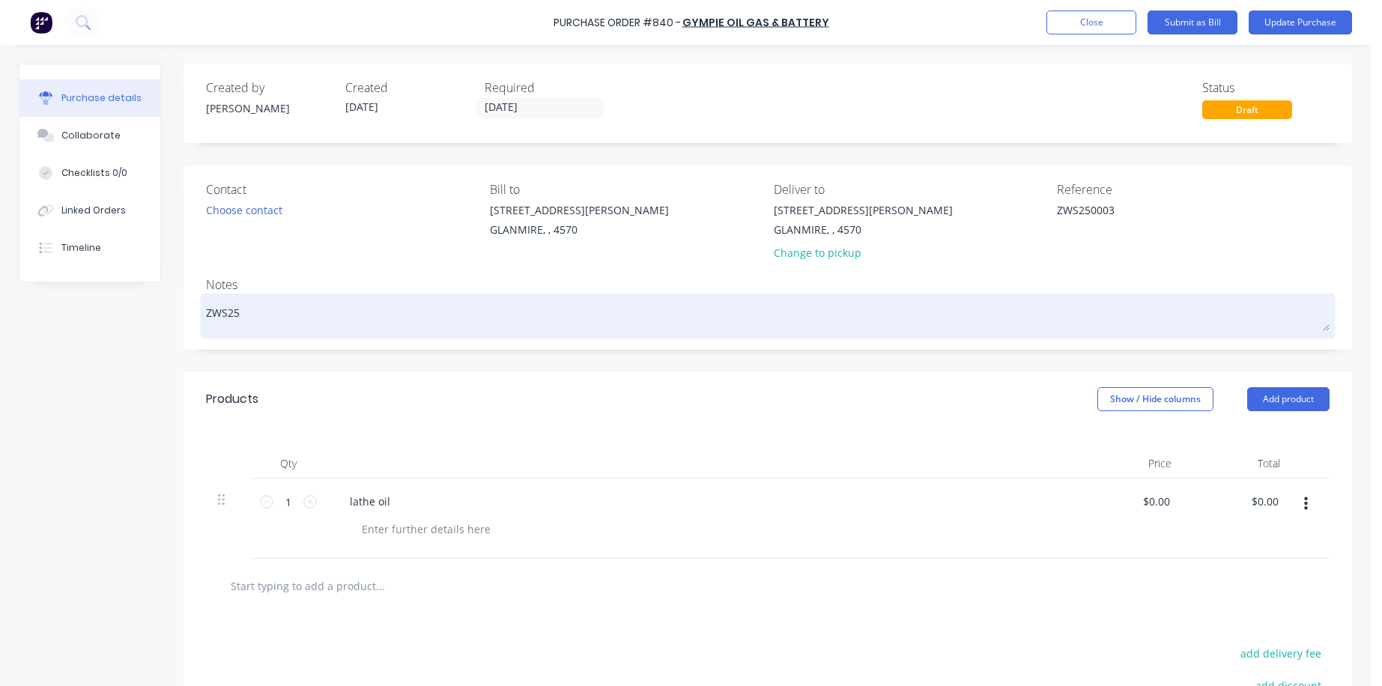
type textarea "ZWS250"
type textarea "x"
type textarea "ZWS2500"
type textarea "x"
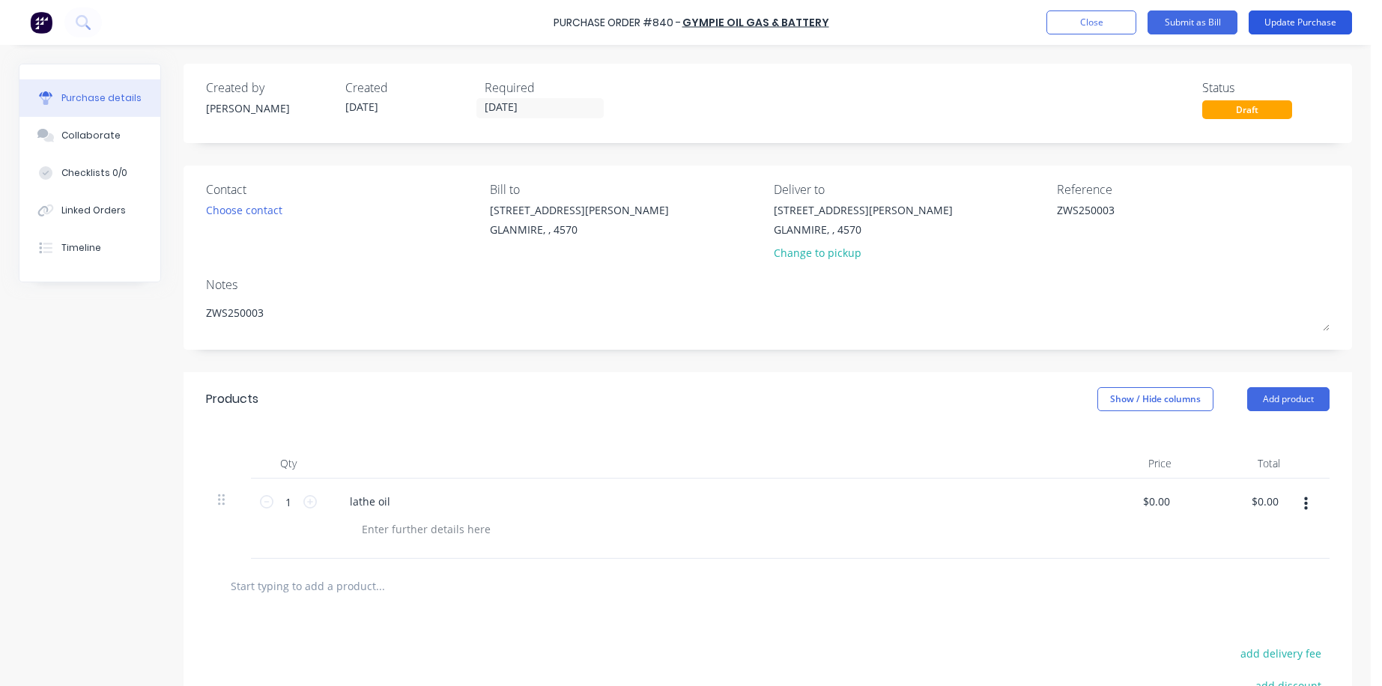
click at [978, 16] on button "Update Purchase" at bounding box center [1300, 22] width 103 height 24
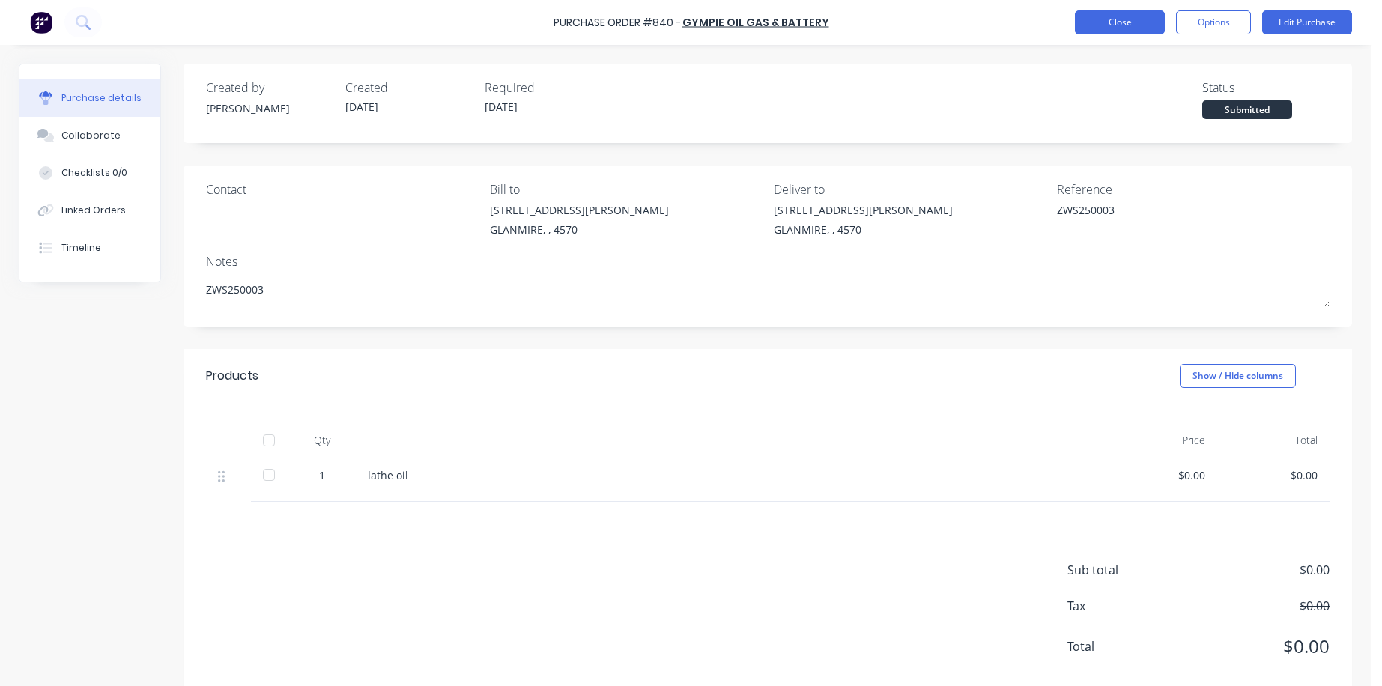
click at [978, 23] on button "Close" at bounding box center [1120, 22] width 90 height 24
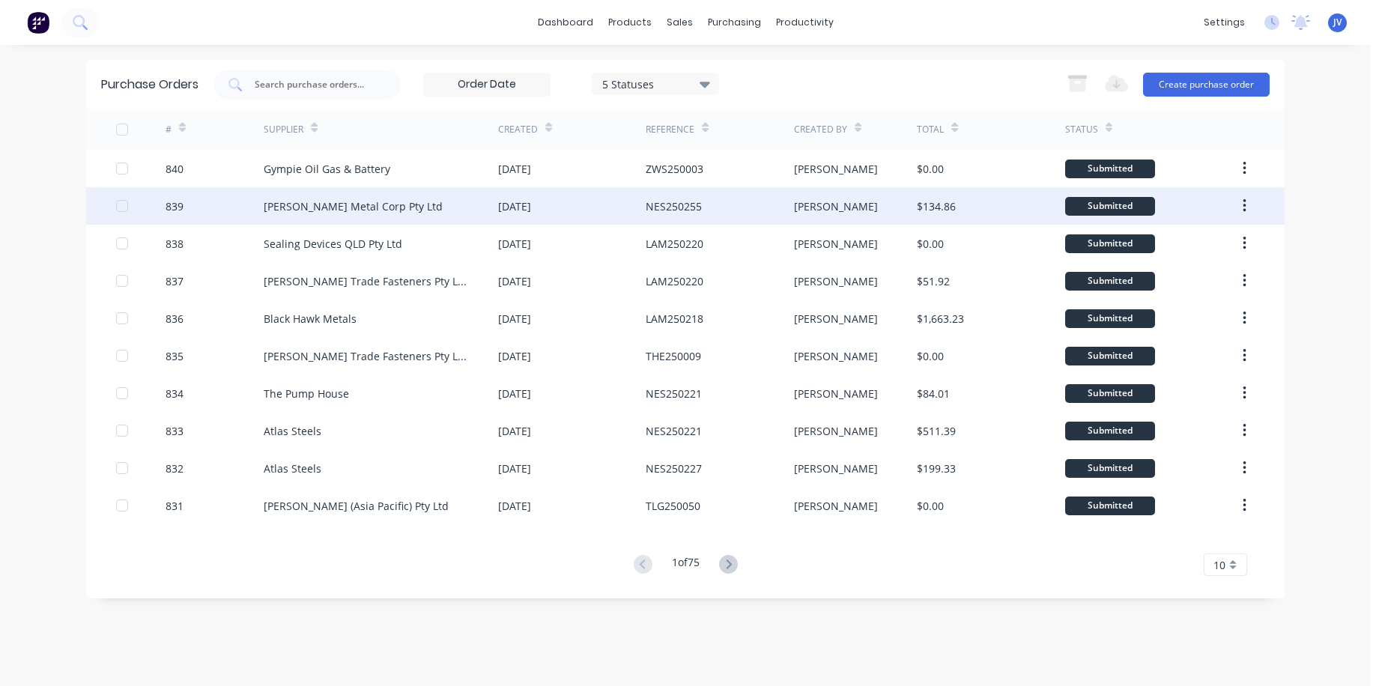
click at [173, 205] on div "839" at bounding box center [175, 207] width 18 height 16
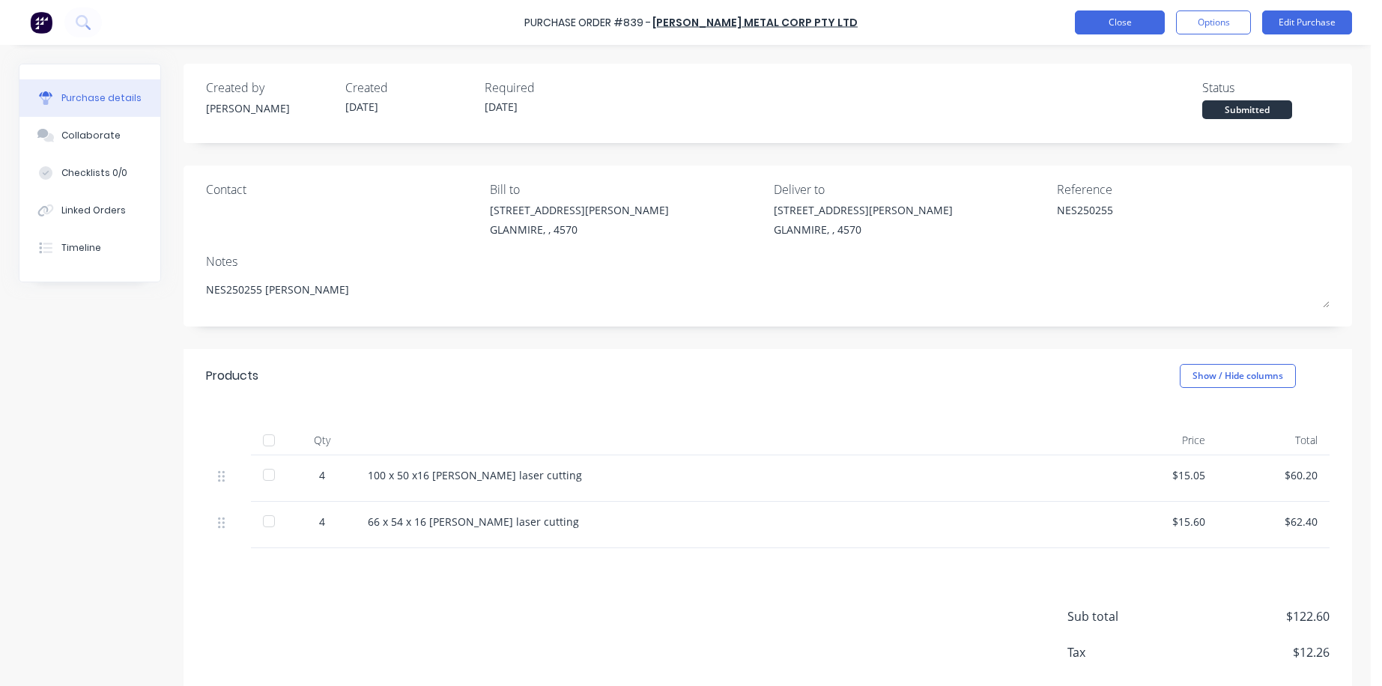
click at [978, 20] on button "Close" at bounding box center [1120, 22] width 90 height 24
